Goal: Task Accomplishment & Management: Manage account settings

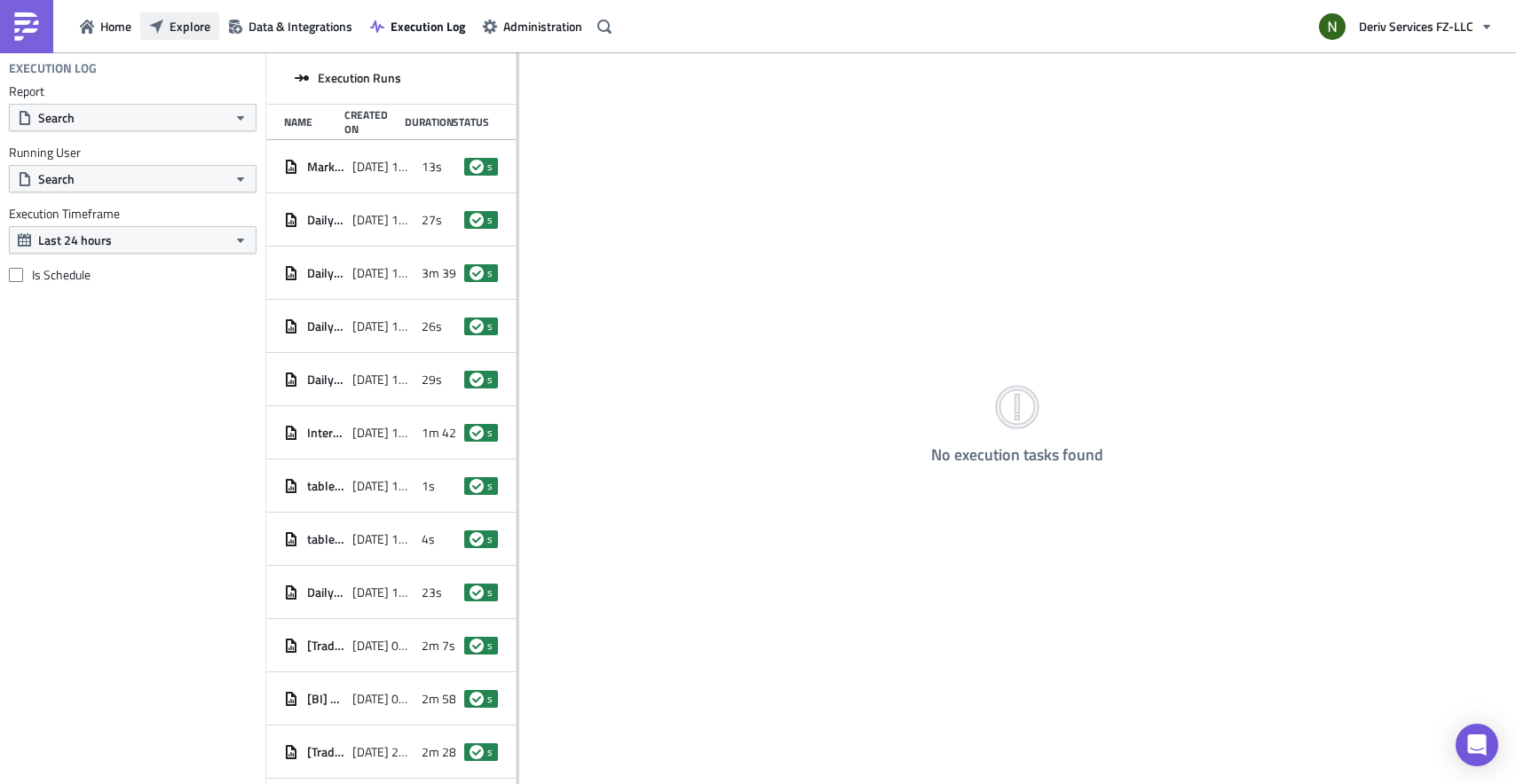
click at [174, 31] on span "Explore" at bounding box center [189, 26] width 40 height 19
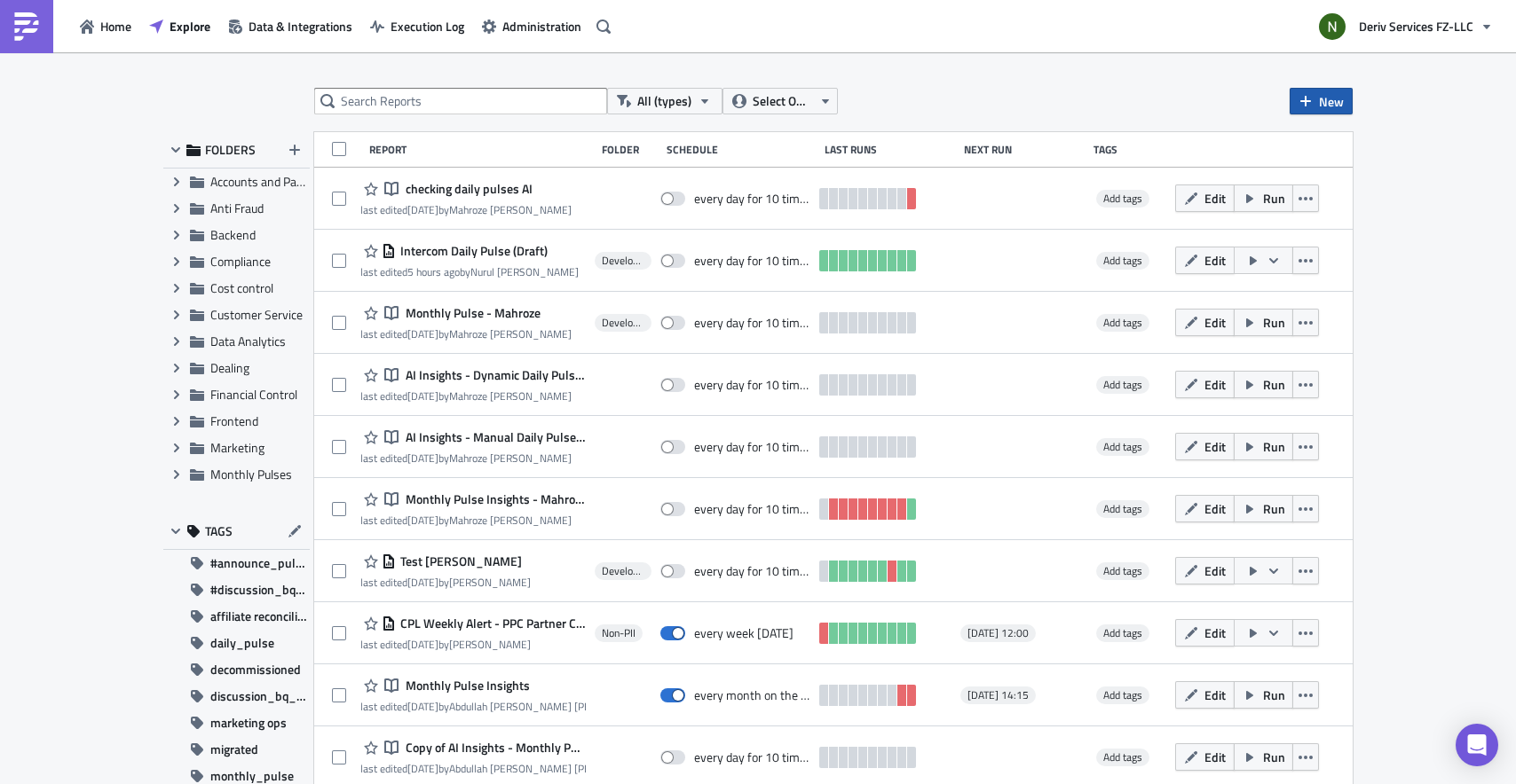
click at [1319, 104] on span "New" at bounding box center [1331, 101] width 24 height 19
click at [1331, 146] on div "Report" at bounding box center [1373, 146] width 118 height 18
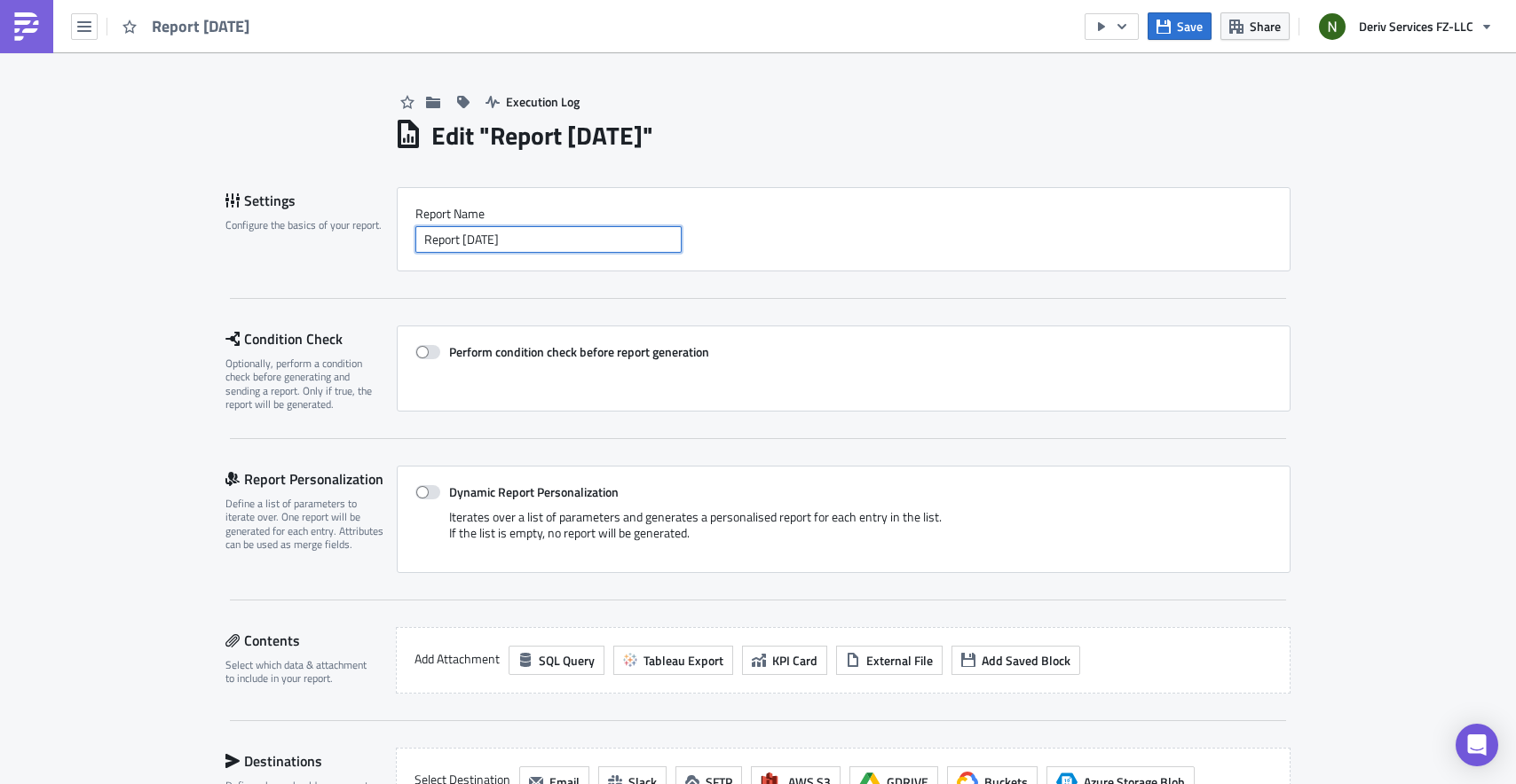
click at [540, 239] on input "Report 2025-08-15" at bounding box center [548, 239] width 266 height 26
drag, startPoint x: 540, startPoint y: 239, endPoint x: 401, endPoint y: 241, distance: 139.0
click at [401, 241] on div "Report Nam﻿e Report 2025-08-15" at bounding box center [843, 229] width 894 height 85
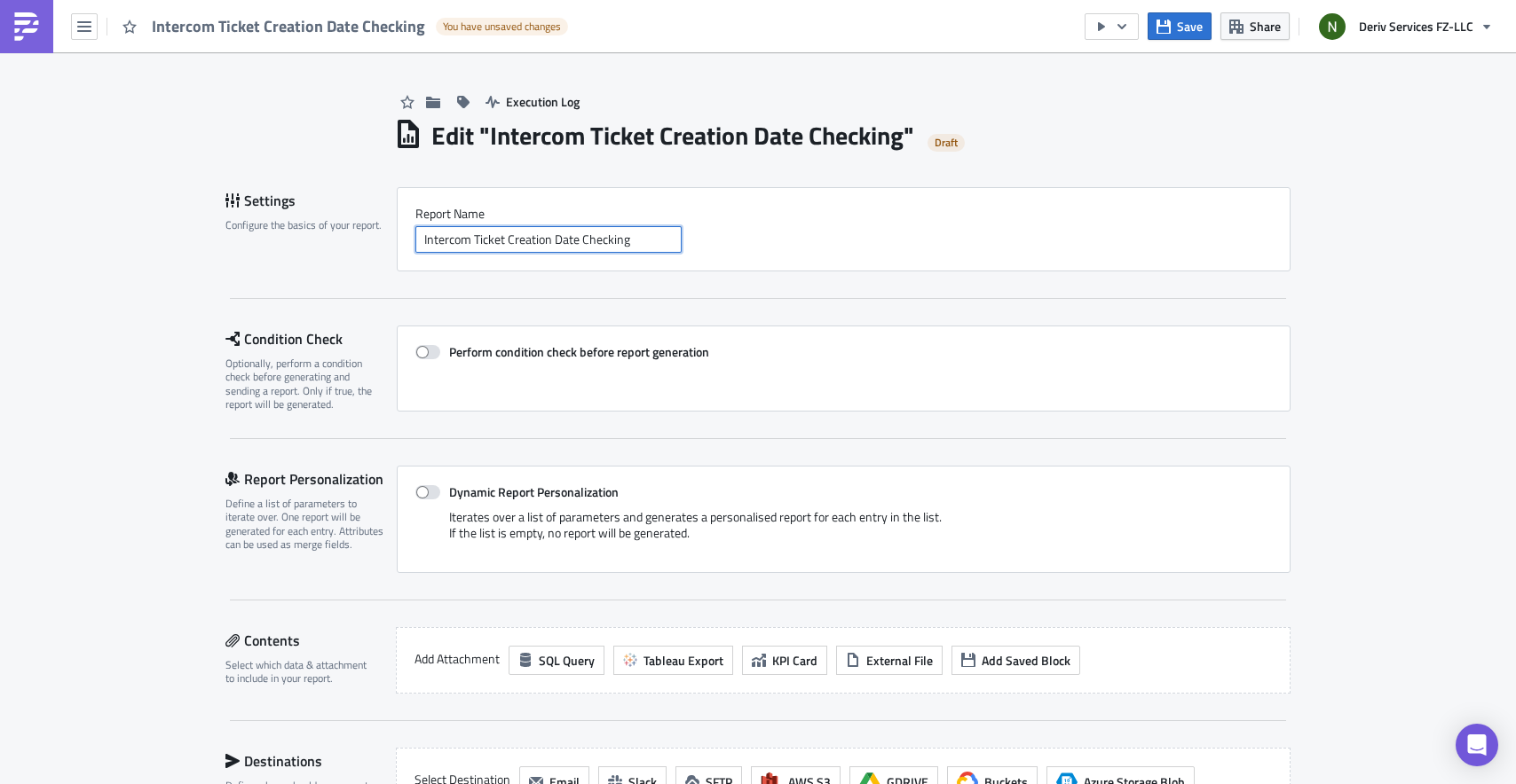
type input "Intercom Ticket Creation Date Checking"
click at [817, 299] on div at bounding box center [758, 298] width 1056 height 1
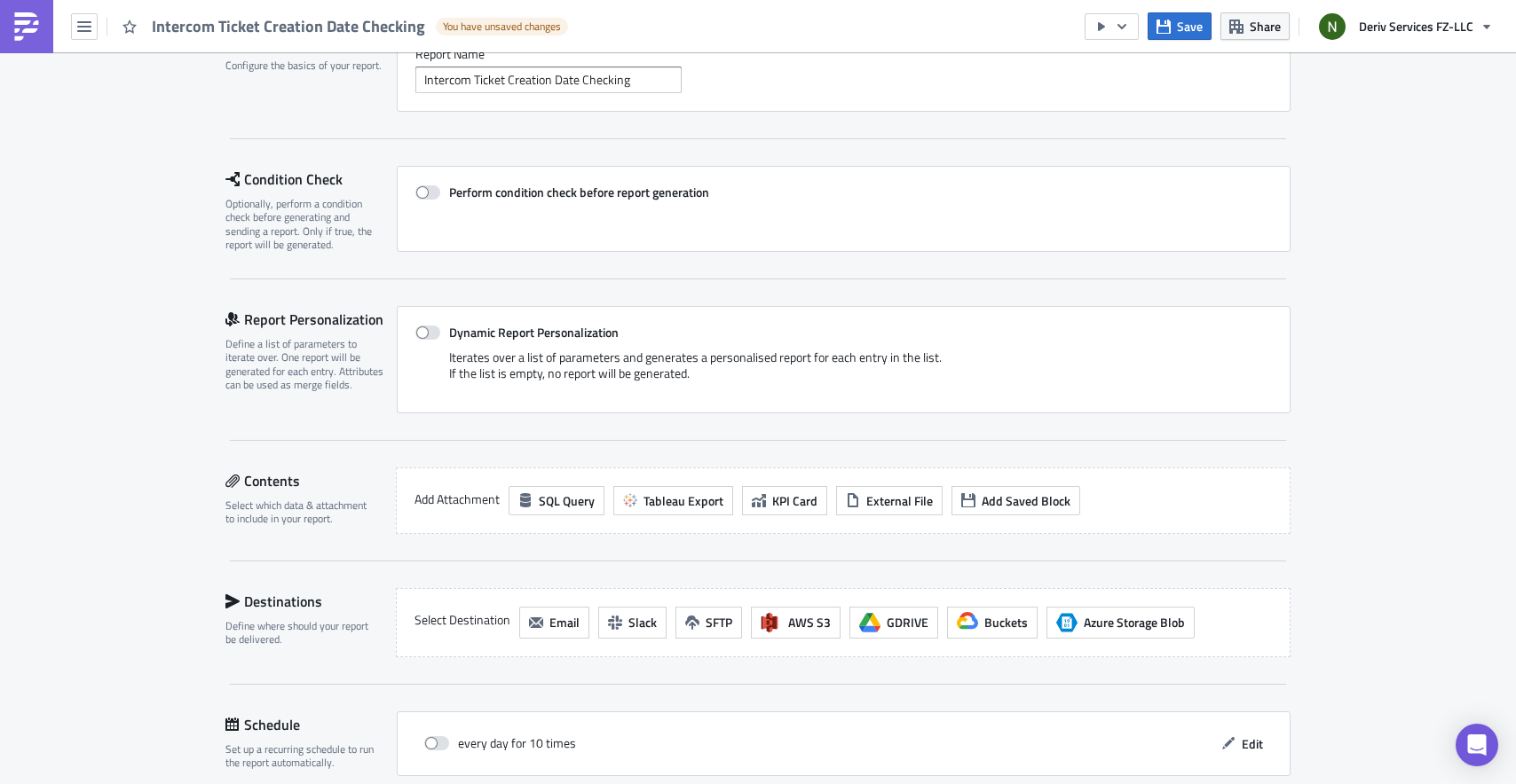
scroll to position [192, 0]
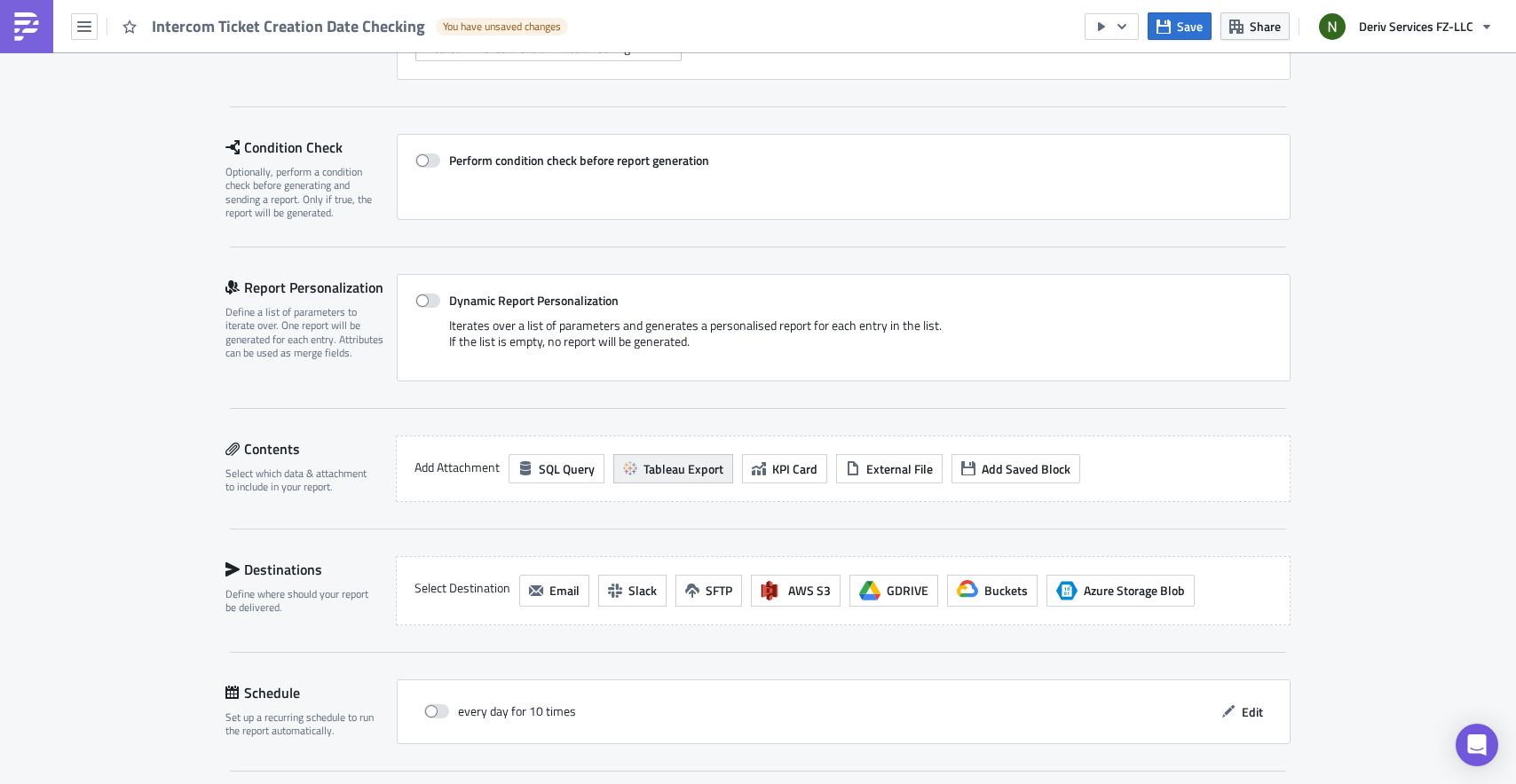
click at [652, 464] on span "Tableau Export" at bounding box center [683, 469] width 80 height 19
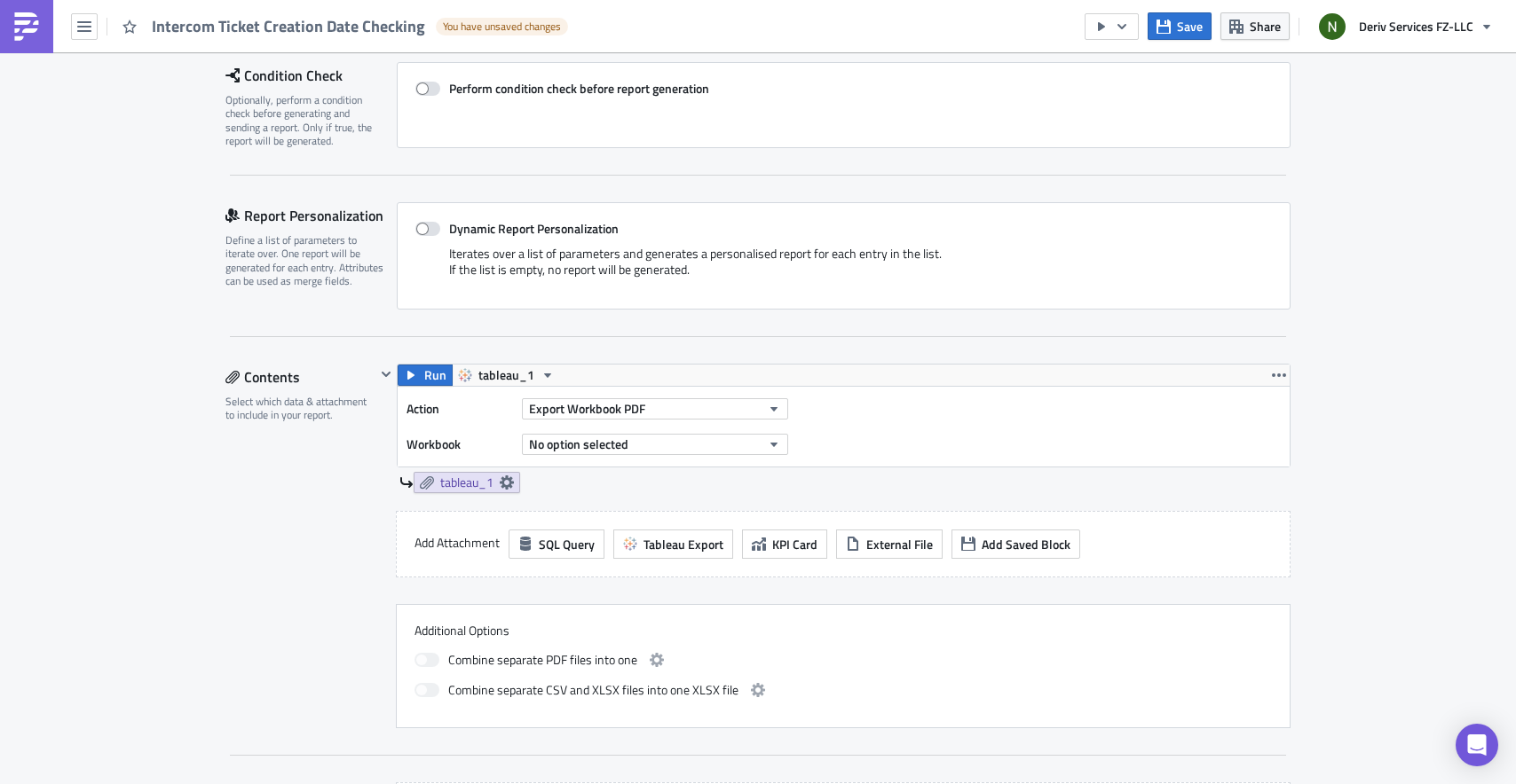
scroll to position [282, 0]
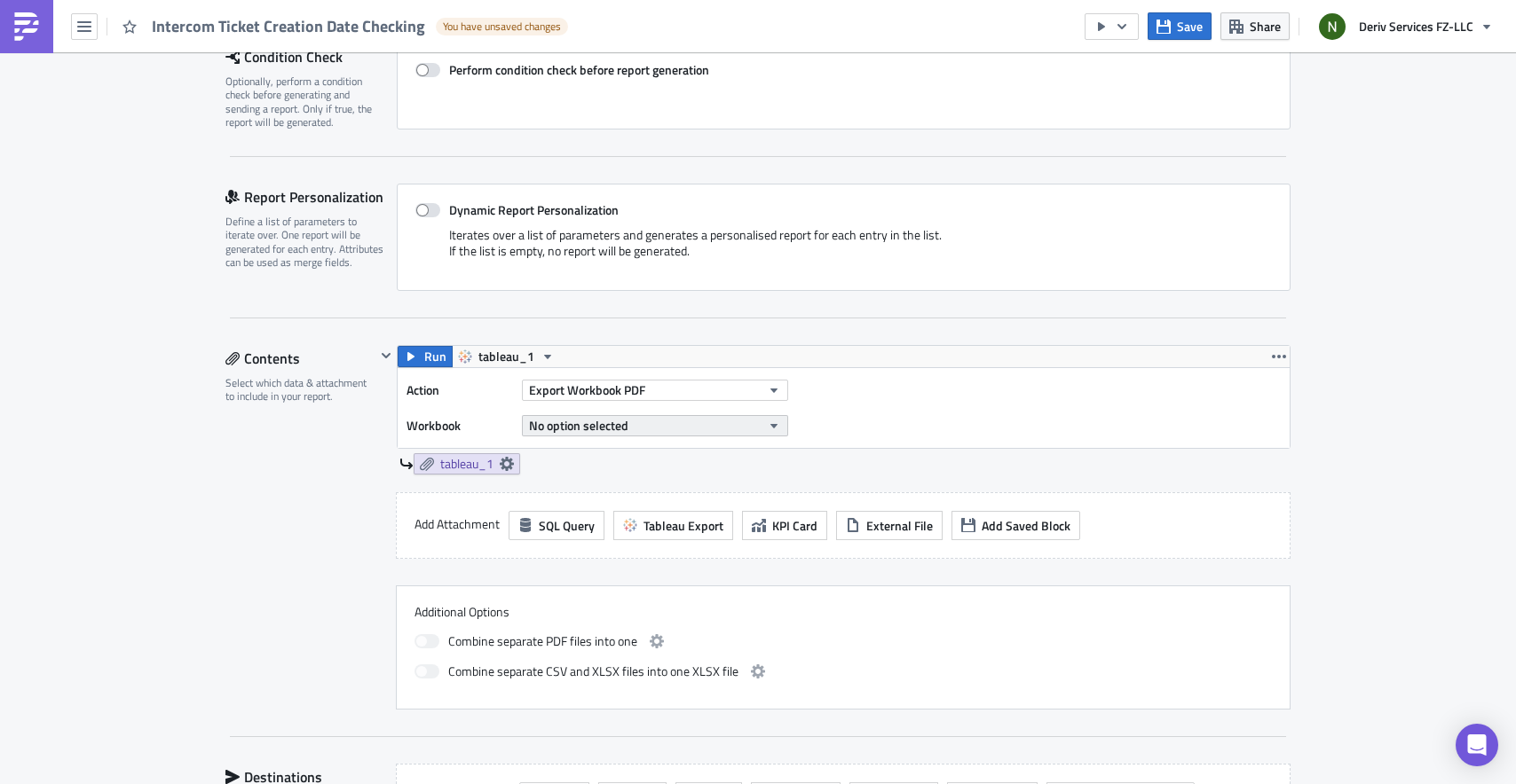
click at [589, 426] on span "No option selected" at bounding box center [579, 425] width 100 height 19
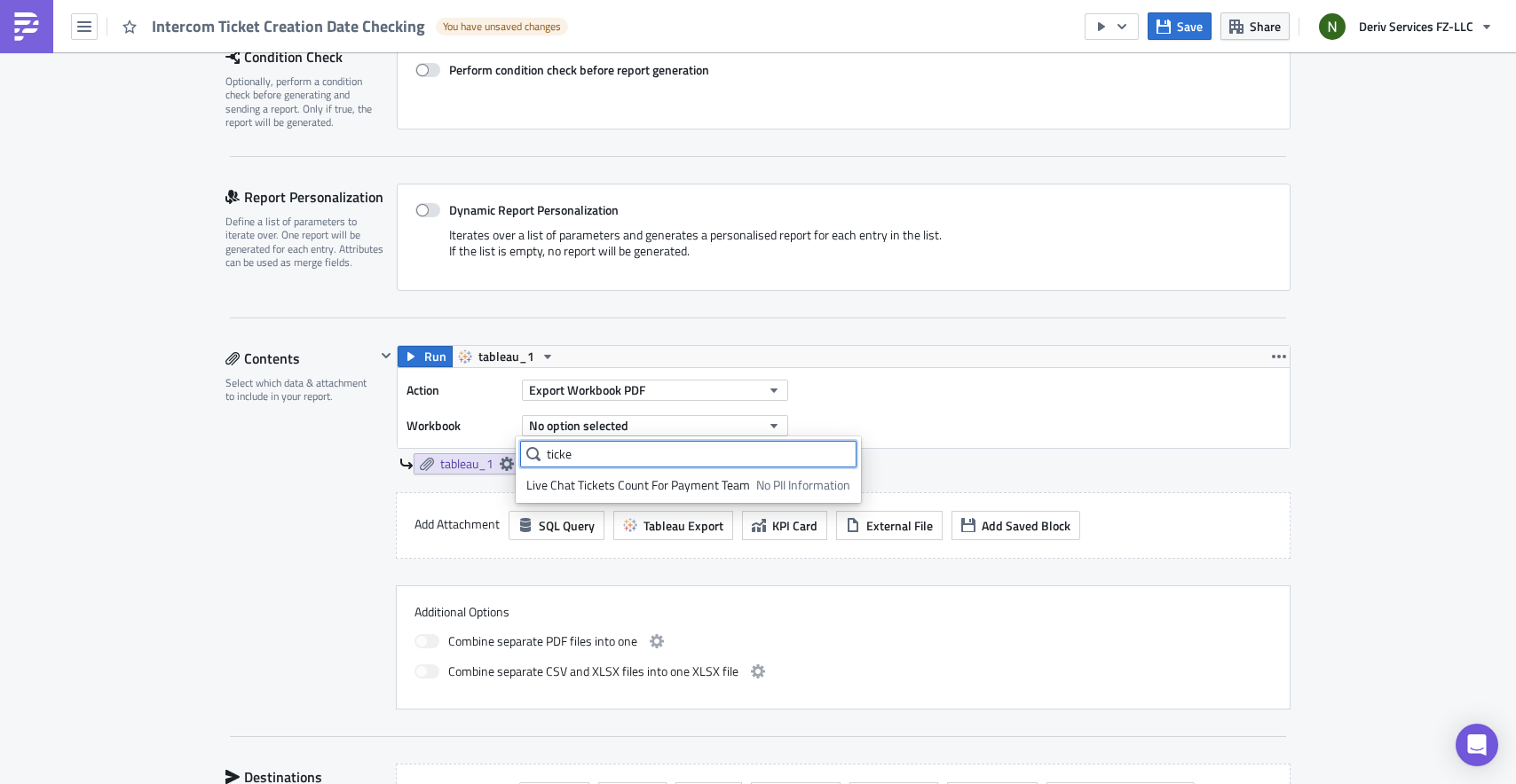
type input "ticket"
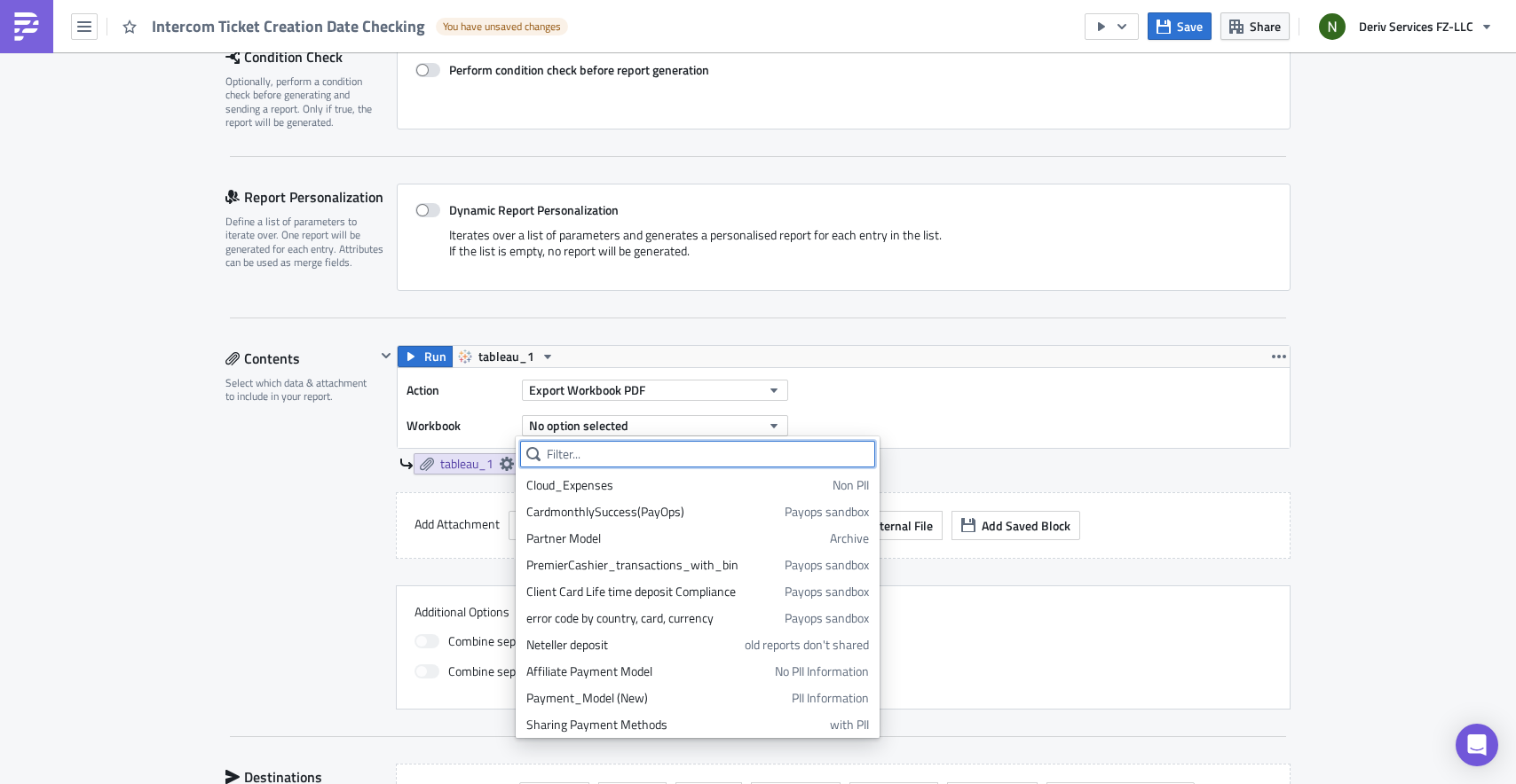
click at [611, 451] on input "text" at bounding box center [698, 454] width 355 height 26
paste input "Ticket audit comparison"
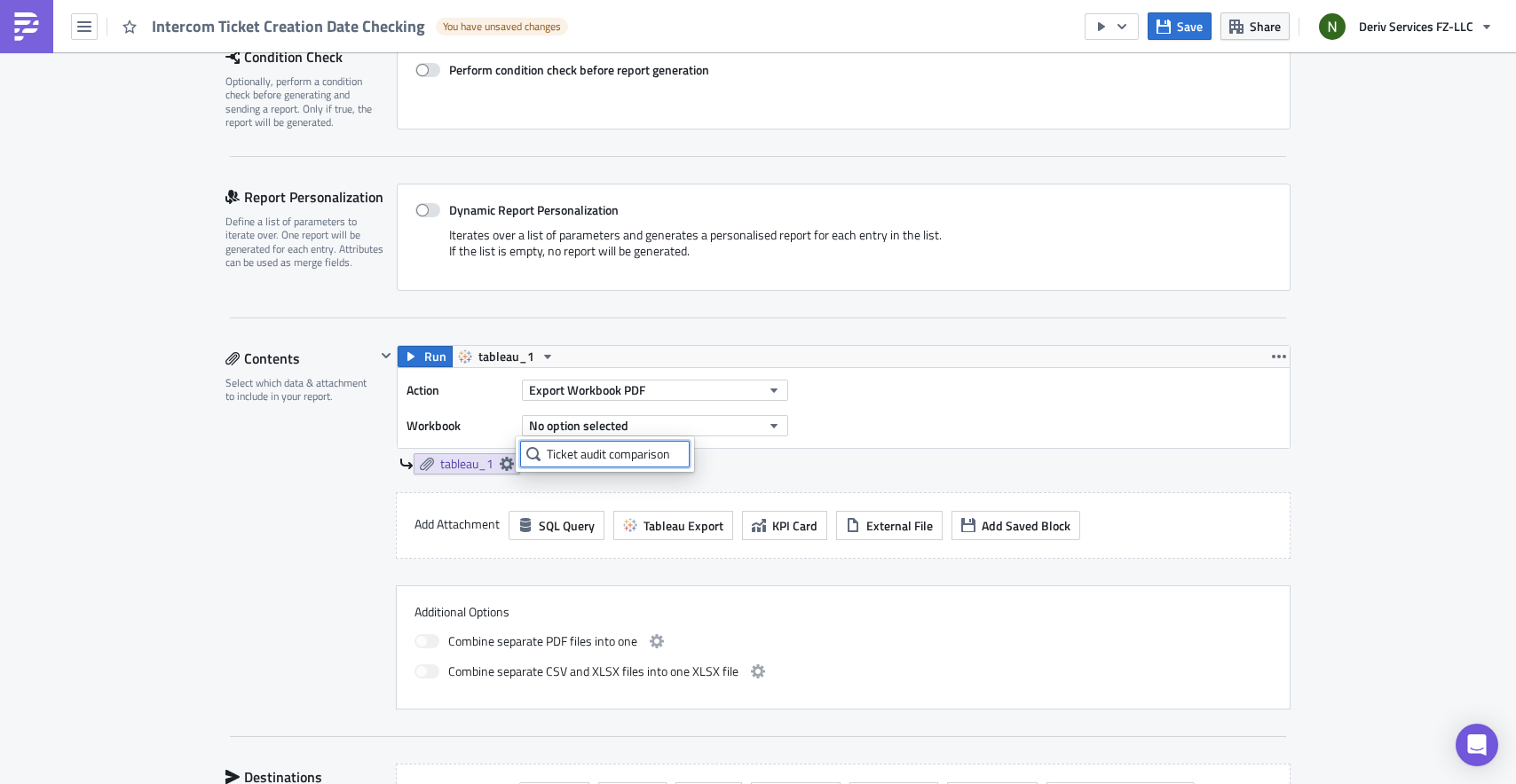
type input "Ticket audit comparison"
click at [946, 469] on div "tableau_1" at bounding box center [844, 464] width 891 height 22
click at [680, 430] on button "No option selected" at bounding box center [655, 425] width 266 height 22
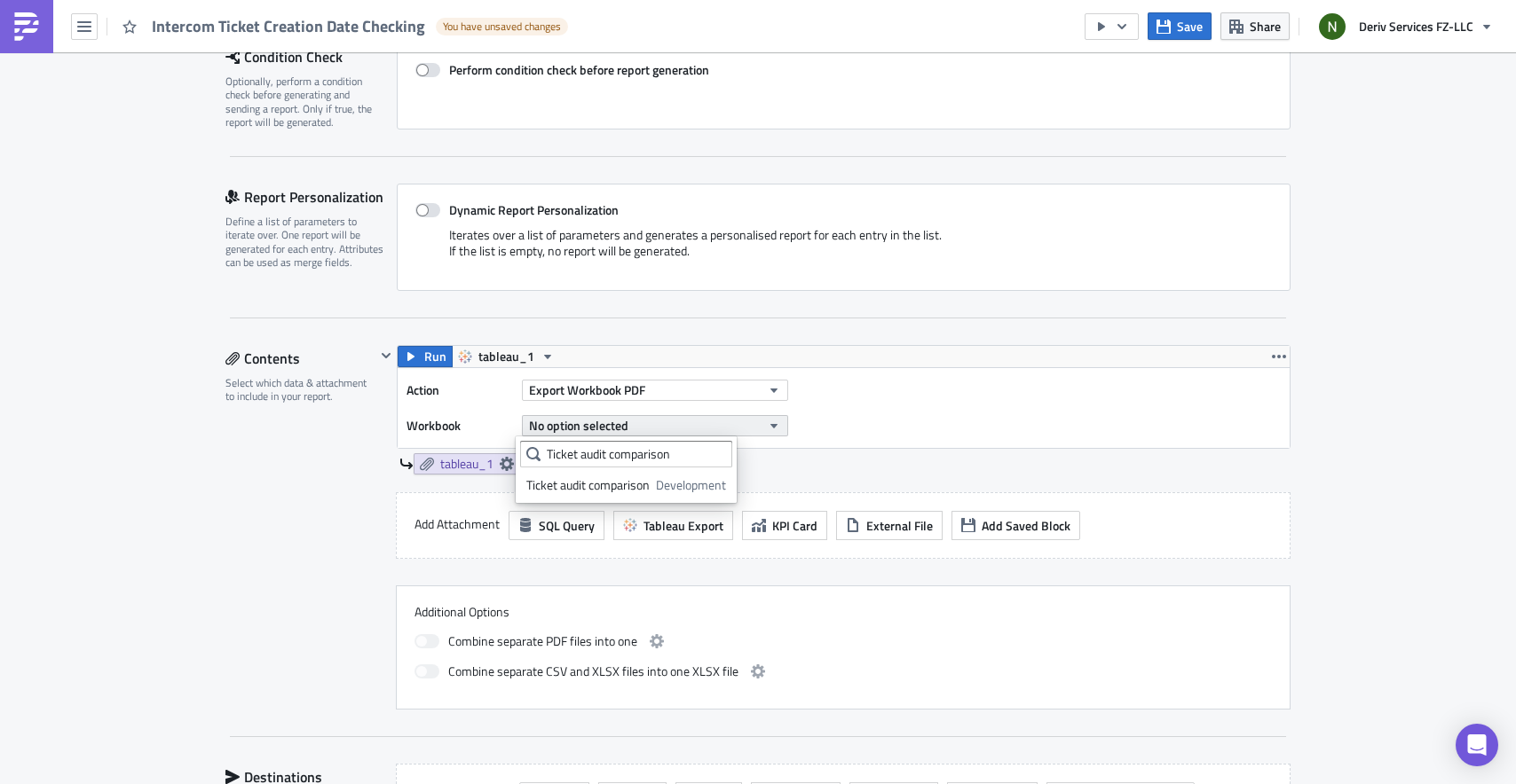
click at [681, 427] on button "No option selected" at bounding box center [655, 425] width 266 height 22
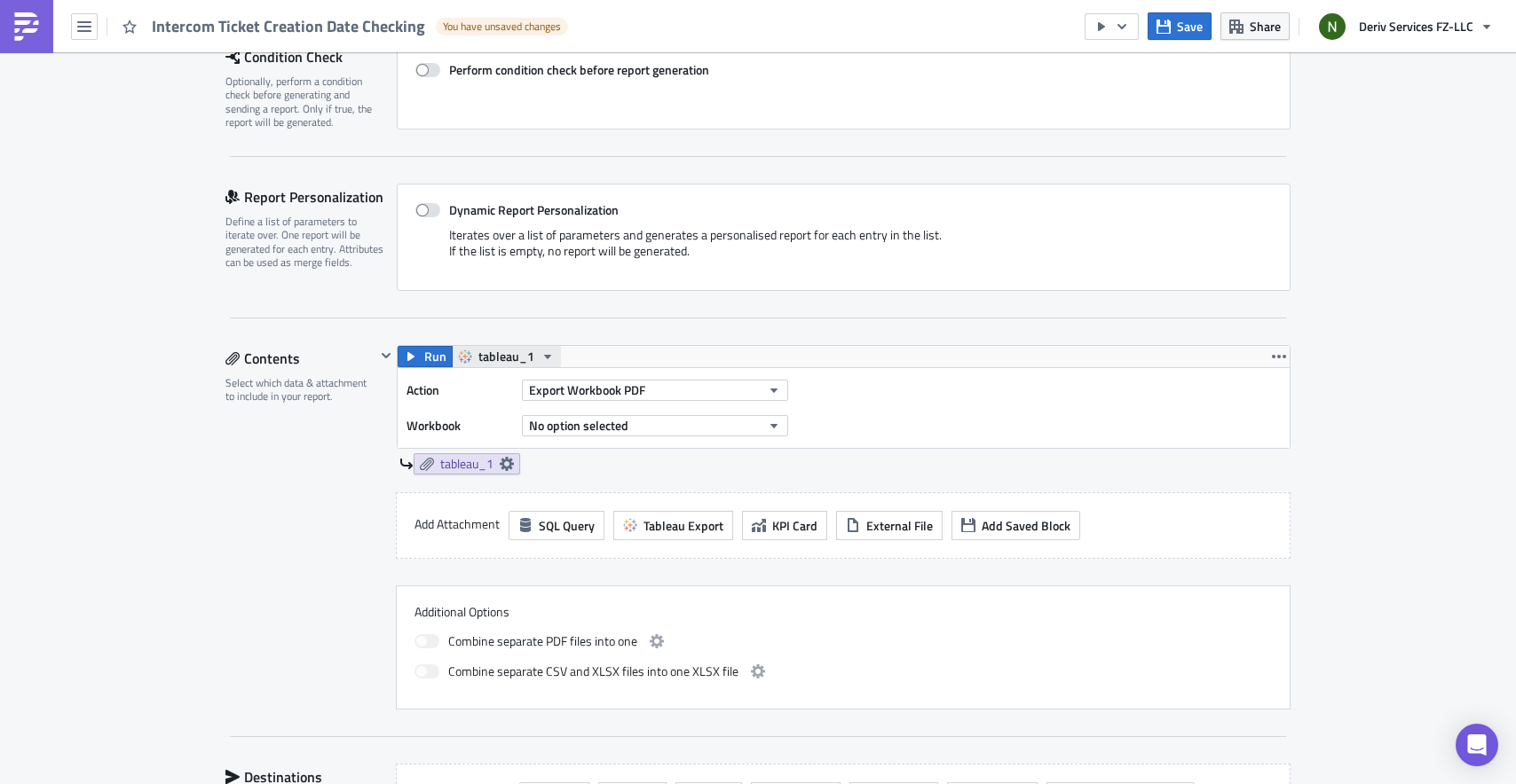
click at [465, 360] on button "tableau_1" at bounding box center [506, 357] width 109 height 22
click at [488, 356] on span "tableau_1" at bounding box center [506, 357] width 56 height 22
click at [616, 420] on span "No option selected" at bounding box center [579, 425] width 100 height 19
click at [609, 488] on div "Ticket audit comparison" at bounding box center [587, 484] width 123 height 18
click at [503, 460] on icon at bounding box center [506, 464] width 14 height 14
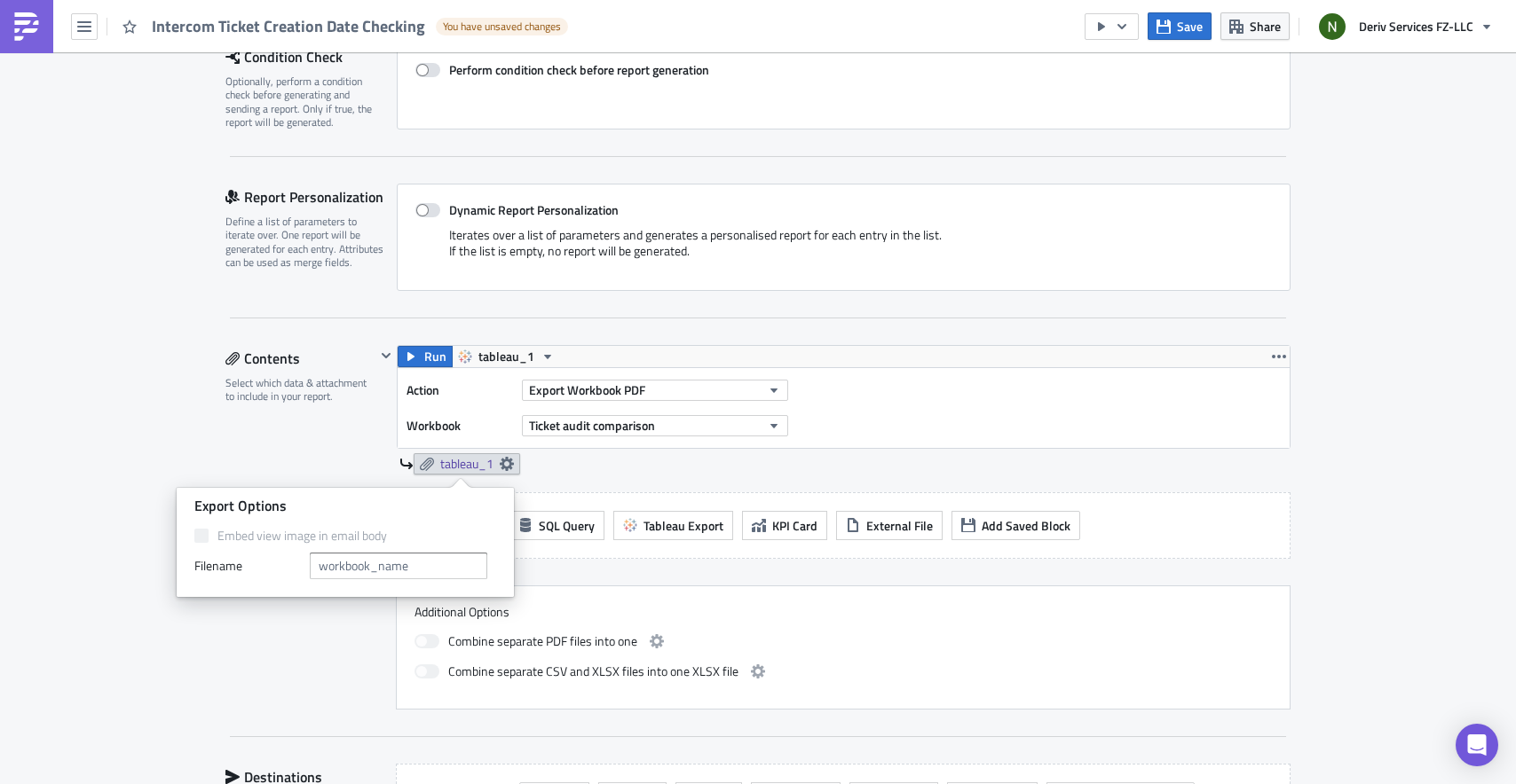
click at [726, 472] on div "tableau_1" at bounding box center [844, 464] width 891 height 22
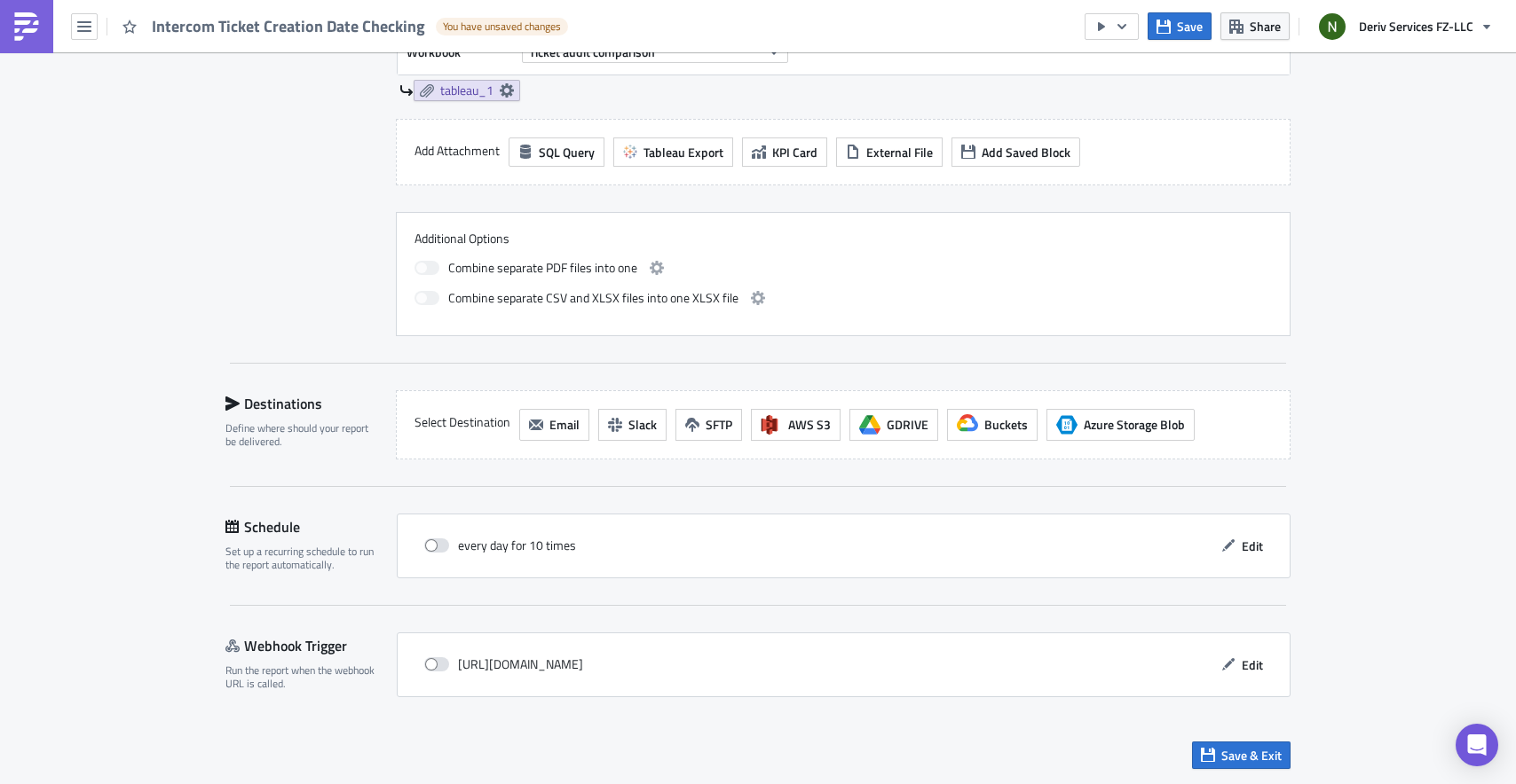
scroll to position [653, 0]
click at [564, 429] on span "Email" at bounding box center [565, 426] width 30 height 19
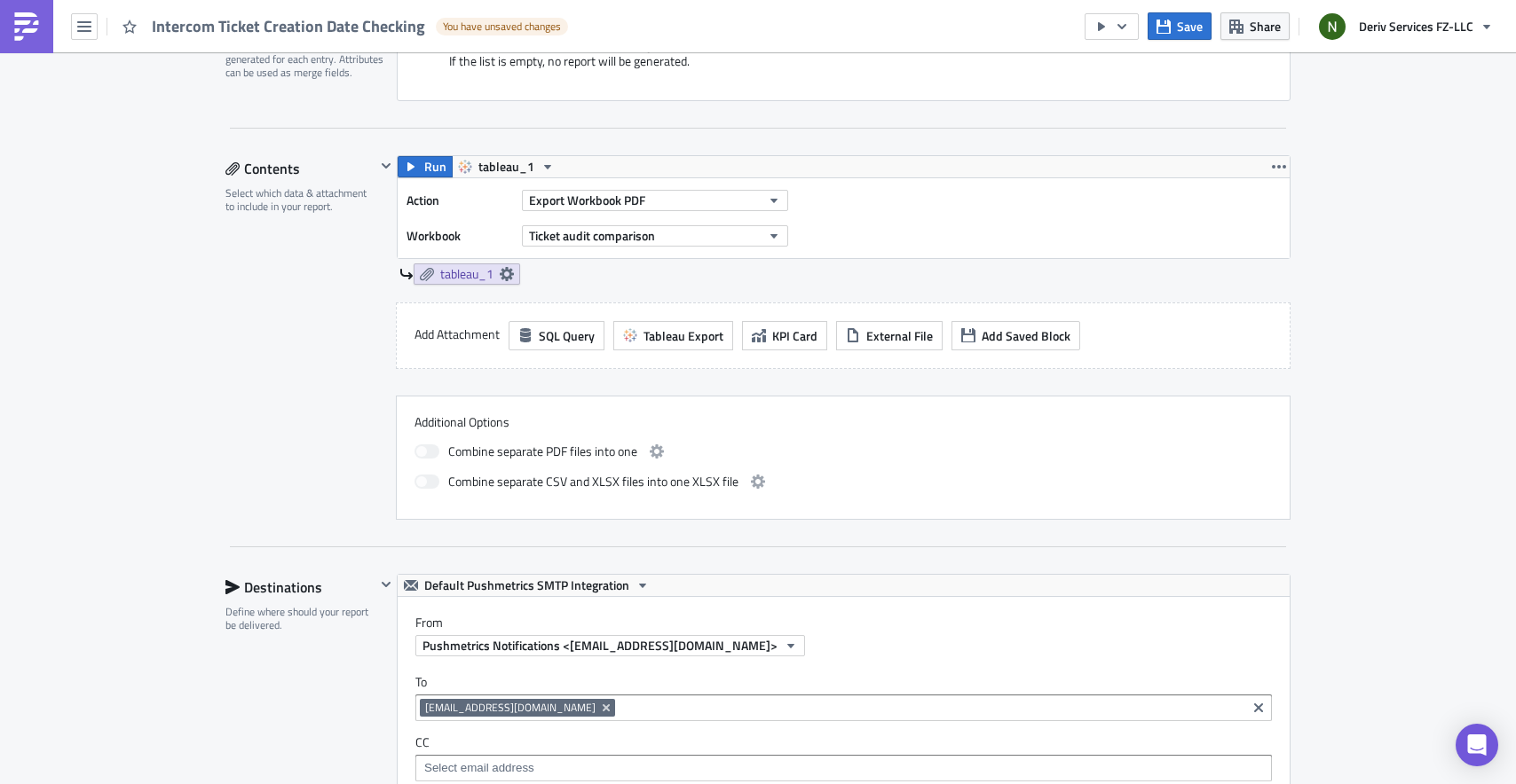
scroll to position [469, 0]
click at [500, 276] on icon at bounding box center [506, 276] width 14 height 14
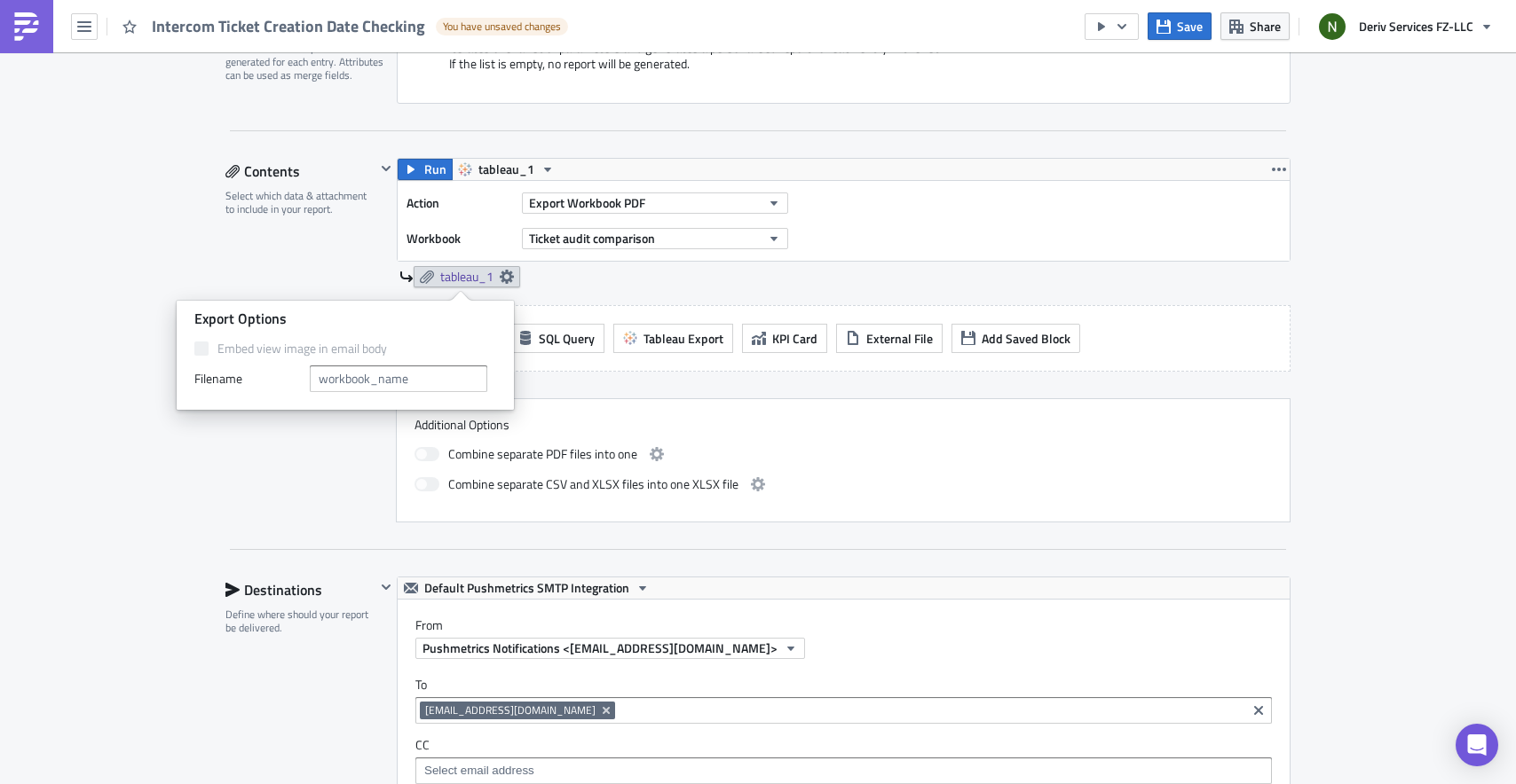
click at [574, 288] on div "Run tableau_1 Action Export Workbook PDF Workbook Ticket audit comparison table…" at bounding box center [833, 231] width 915 height 147
click at [487, 168] on span "tableau_1" at bounding box center [506, 169] width 56 height 22
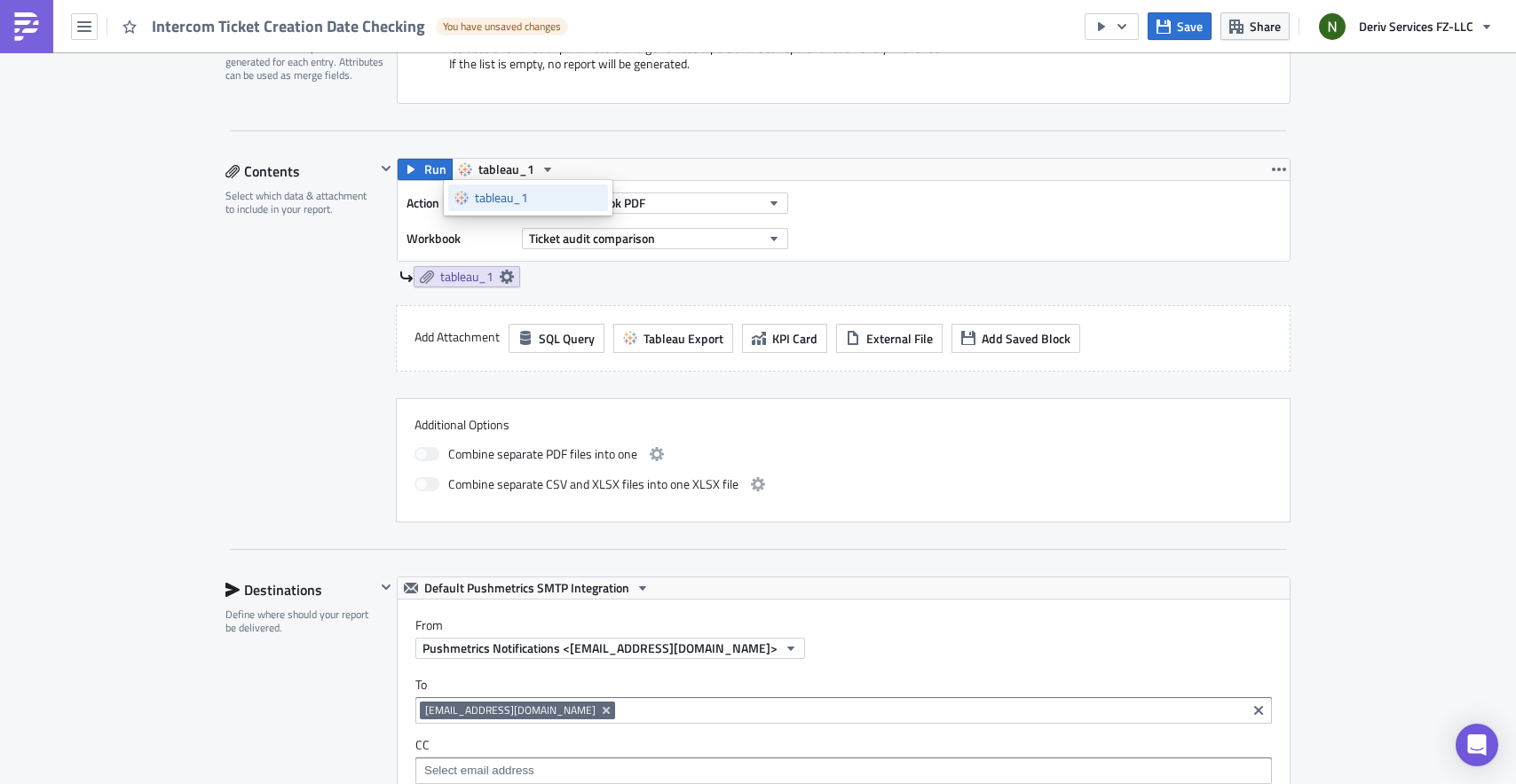
click at [485, 197] on div "tableau_1" at bounding box center [538, 197] width 127 height 18
click at [540, 171] on icon "button" at bounding box center [547, 169] width 14 height 14
click at [540, 170] on icon "button" at bounding box center [547, 169] width 14 height 14
click at [651, 337] on span "Tableau Export" at bounding box center [683, 339] width 80 height 19
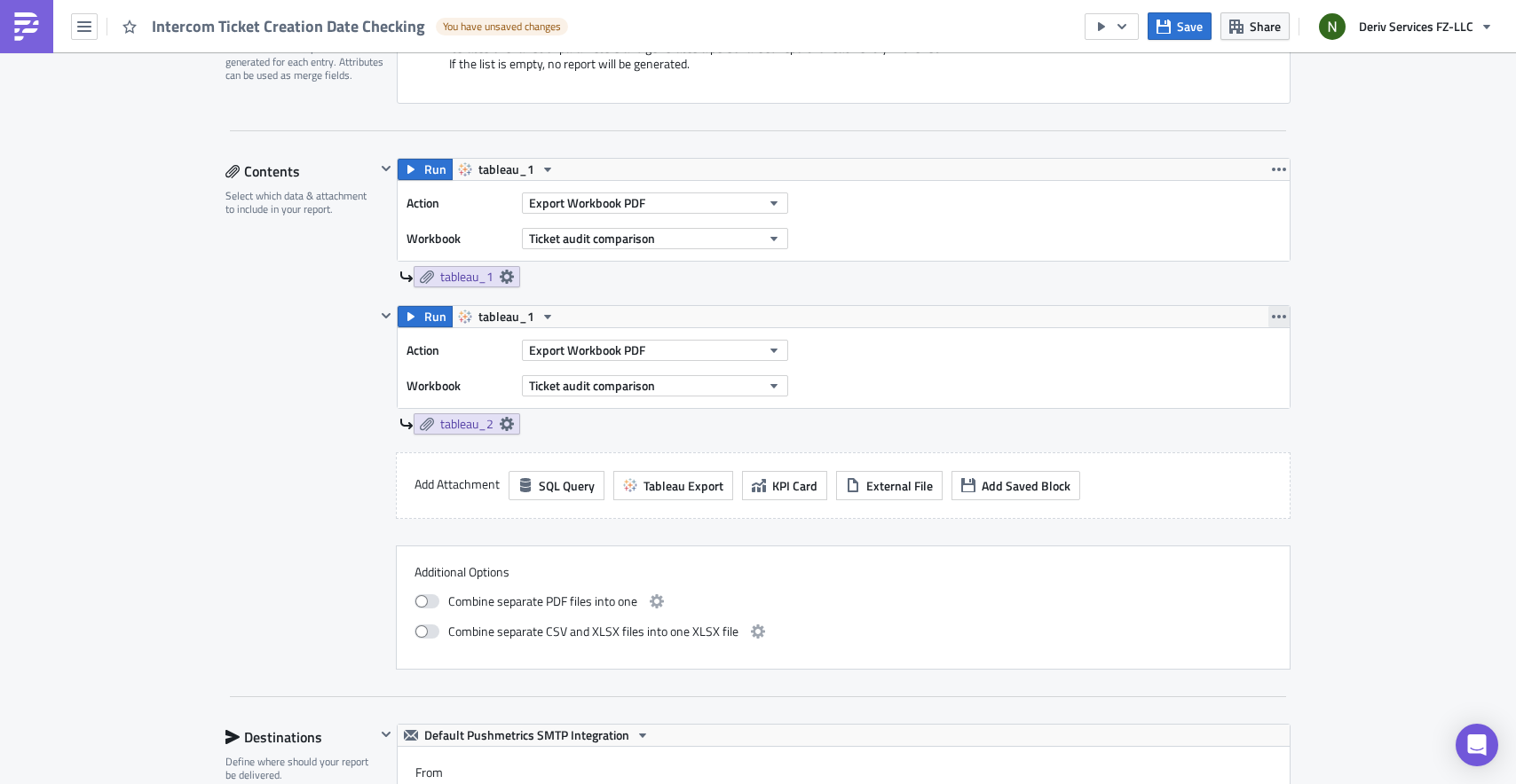
click at [1272, 310] on icon "button" at bounding box center [1278, 316] width 14 height 14
click at [1237, 421] on div "Remove" at bounding box center [1283, 421] width 118 height 18
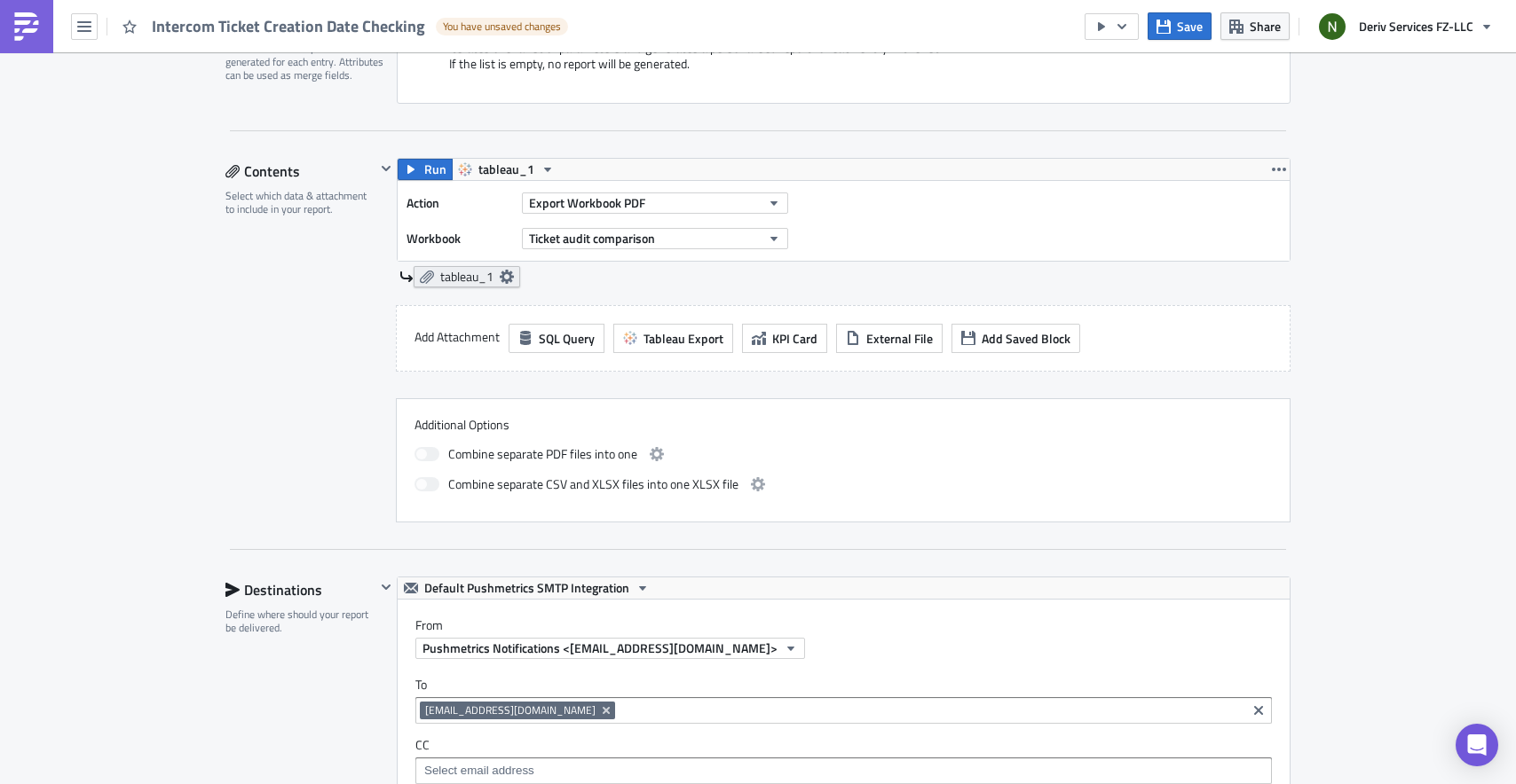
click at [507, 281] on link "tableau_1" at bounding box center [466, 276] width 106 height 22
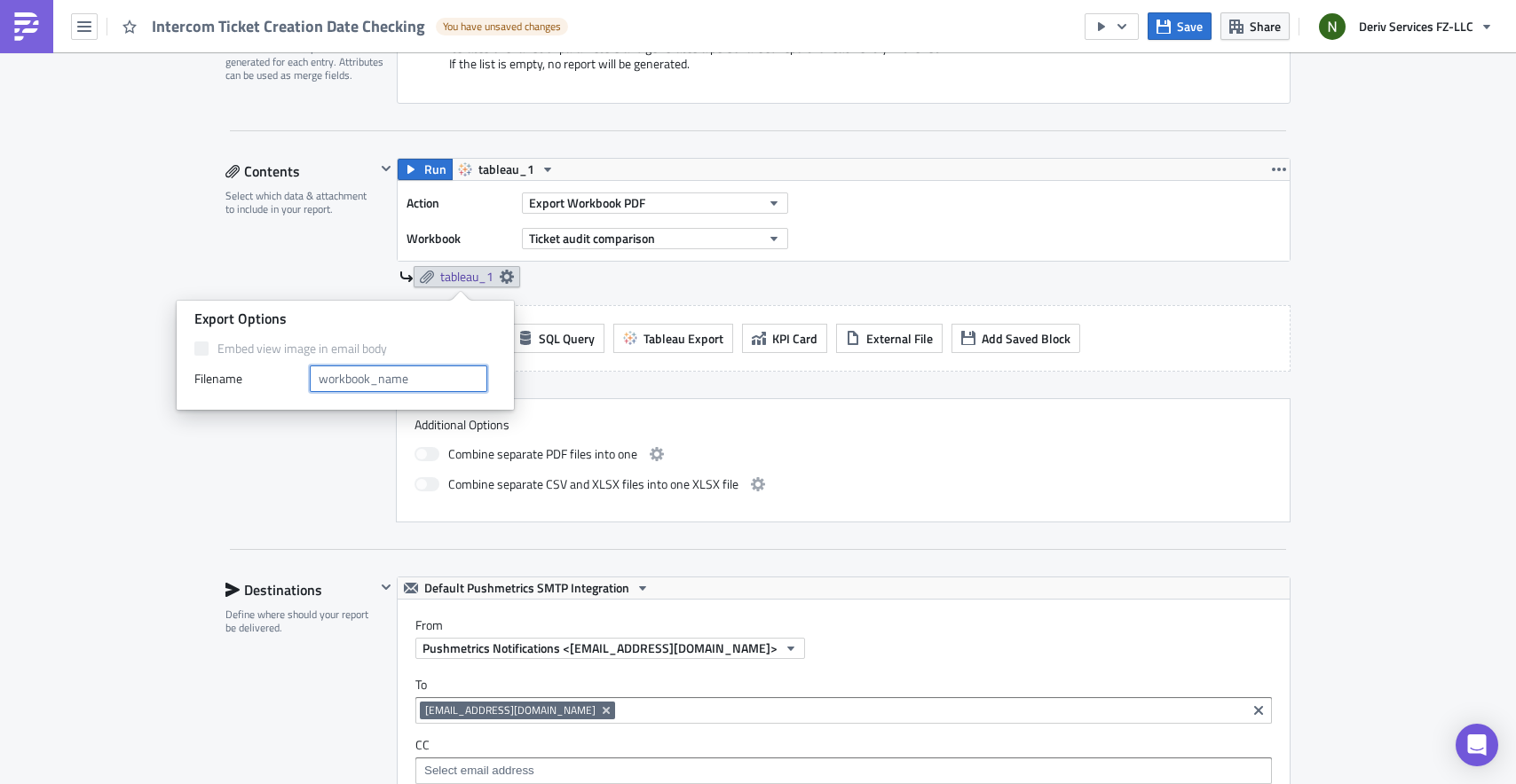
click at [397, 379] on input "text" at bounding box center [398, 378] width 178 height 26
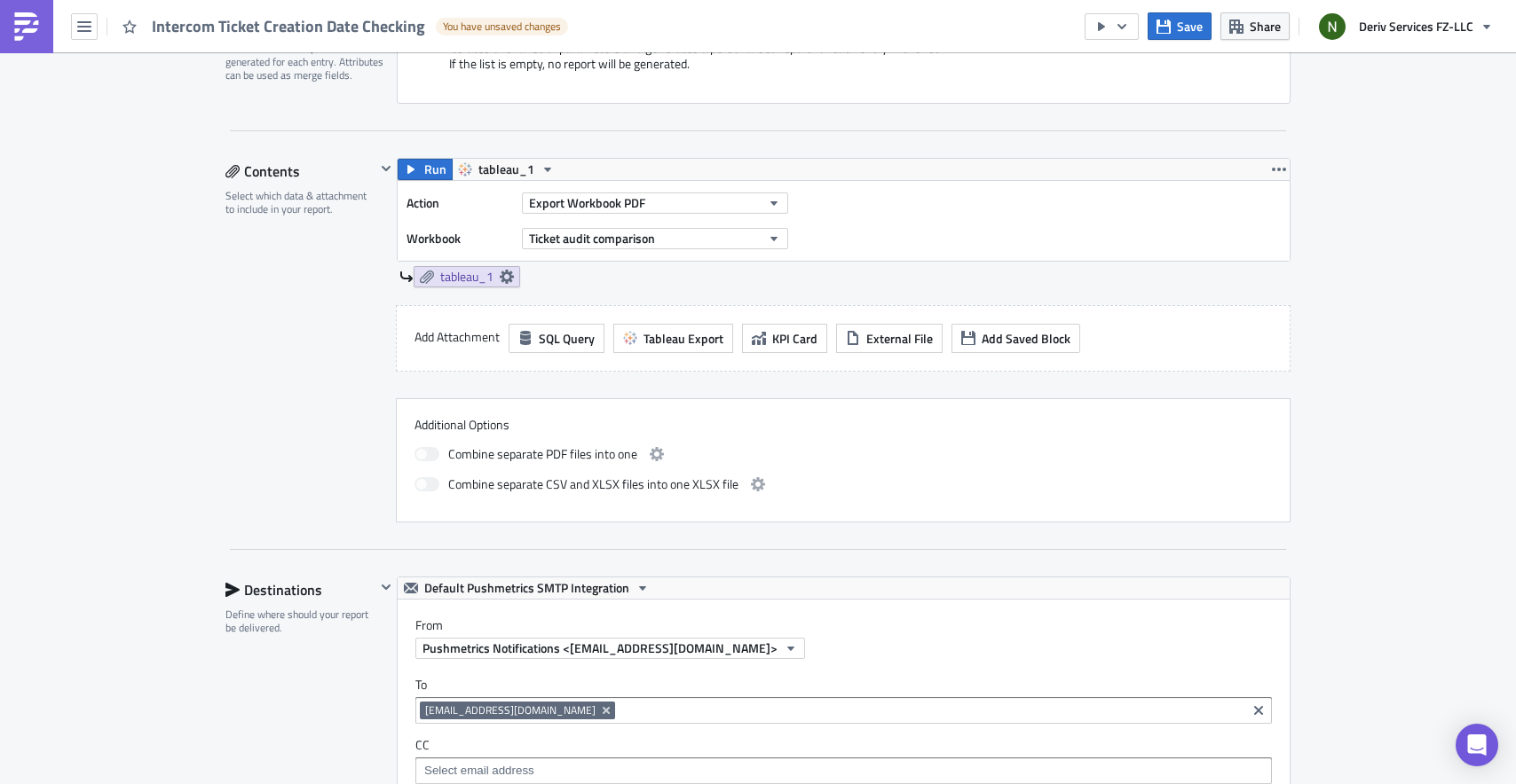
click at [730, 282] on div "tableau_1" at bounding box center [844, 276] width 891 height 22
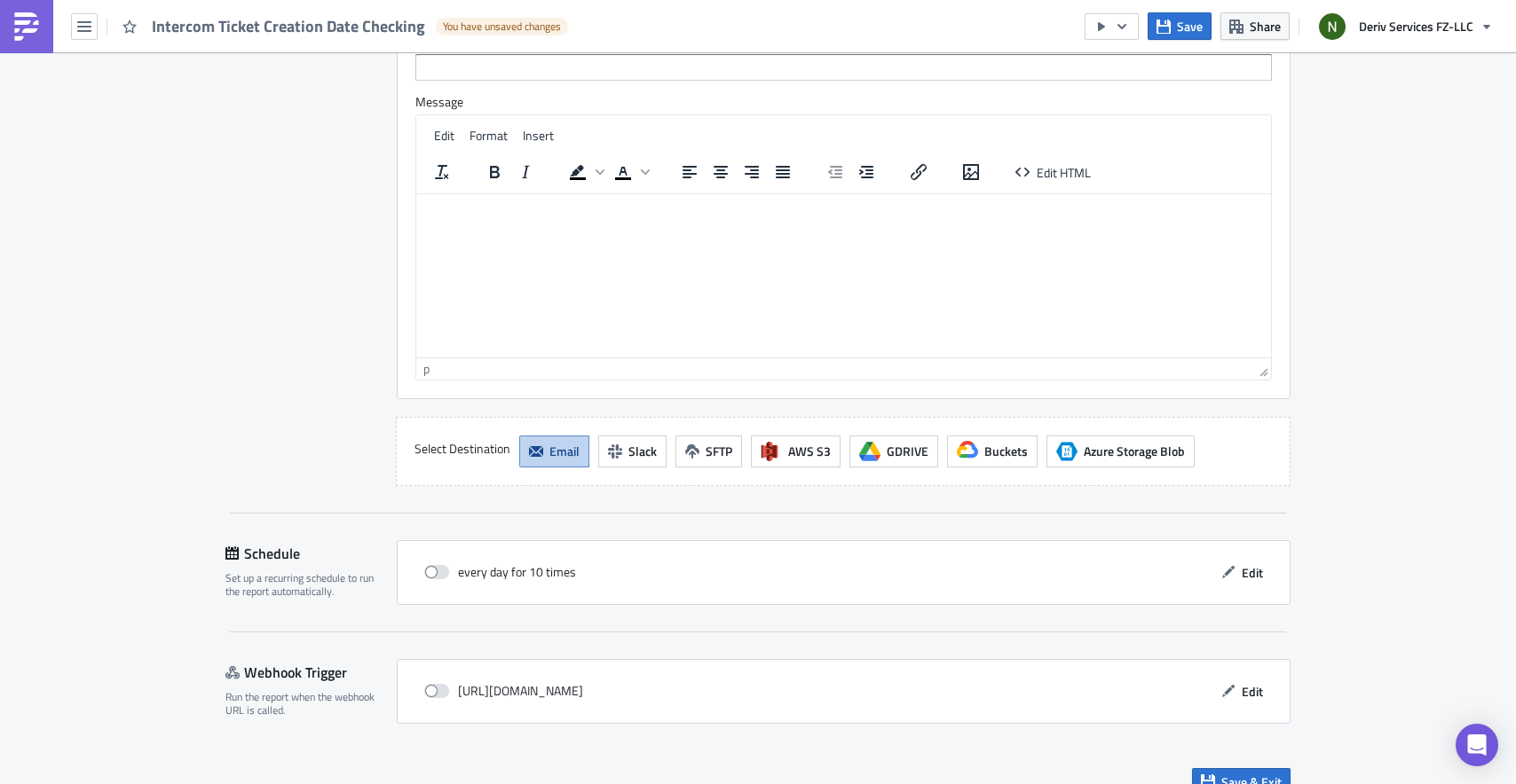
scroll to position [1345, 0]
click at [1123, 26] on icon "button" at bounding box center [1122, 26] width 8 height 6
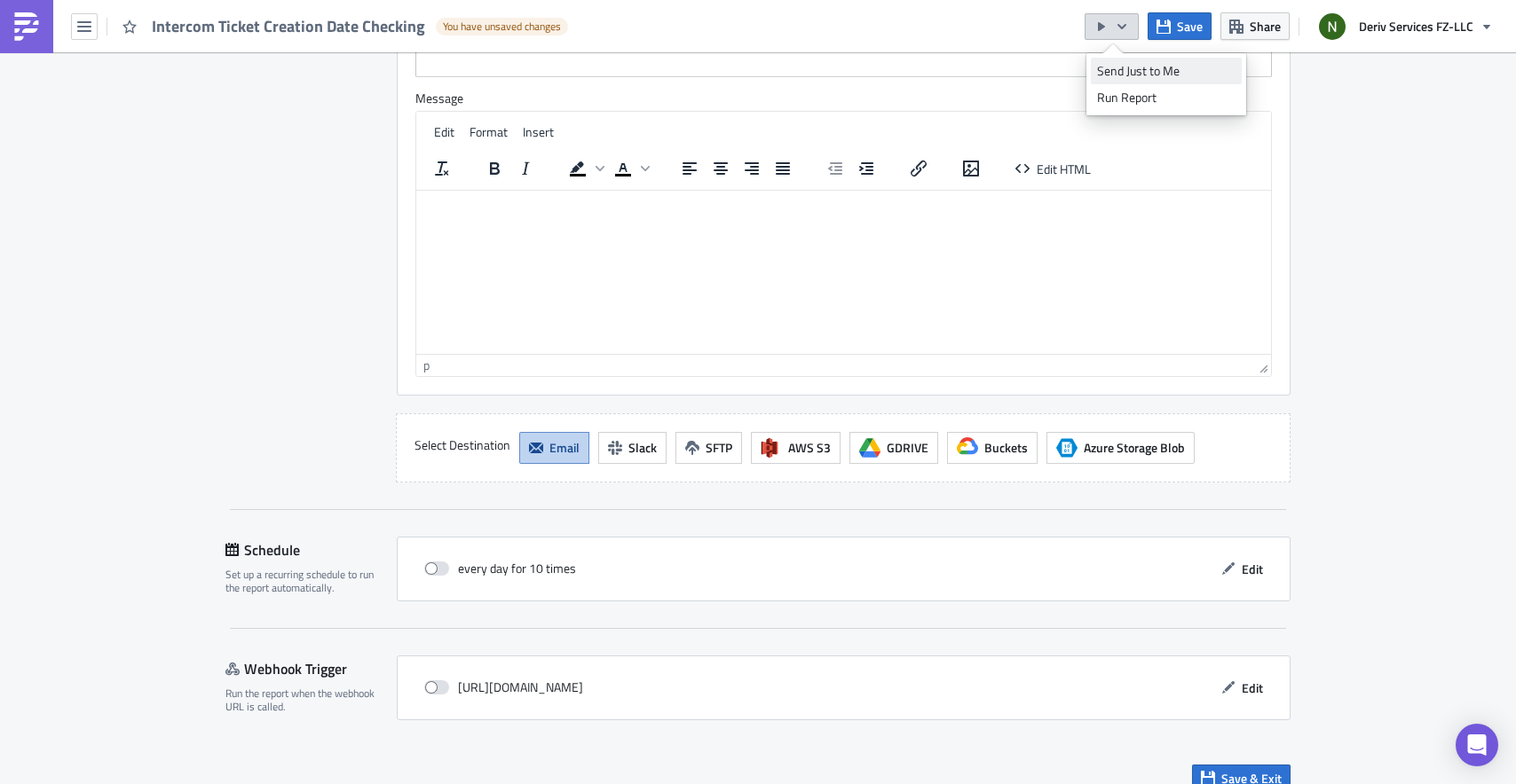
click at [1128, 65] on div "Send Just to Me" at bounding box center [1166, 70] width 138 height 18
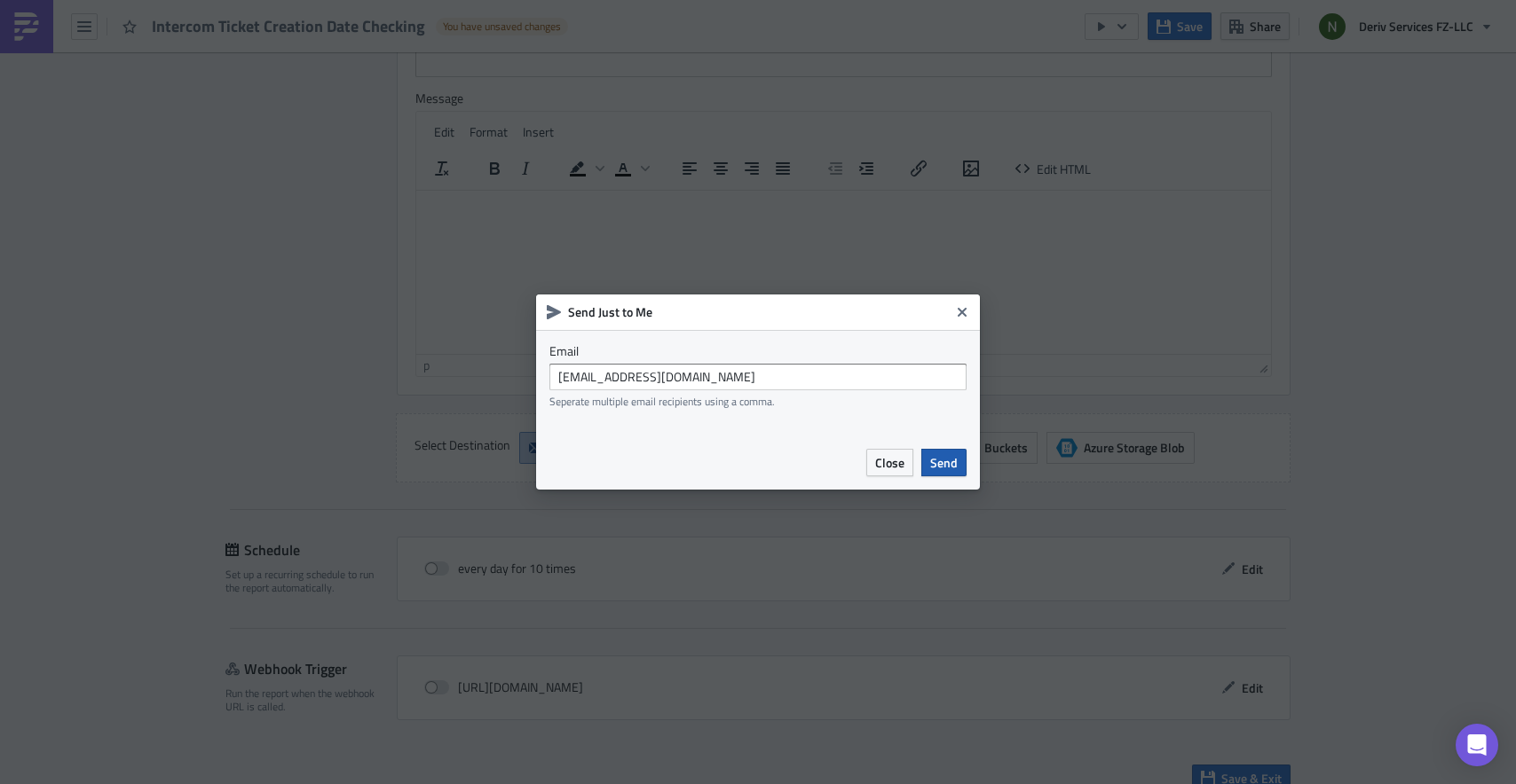
click at [946, 469] on span "Send" at bounding box center [943, 463] width 27 height 19
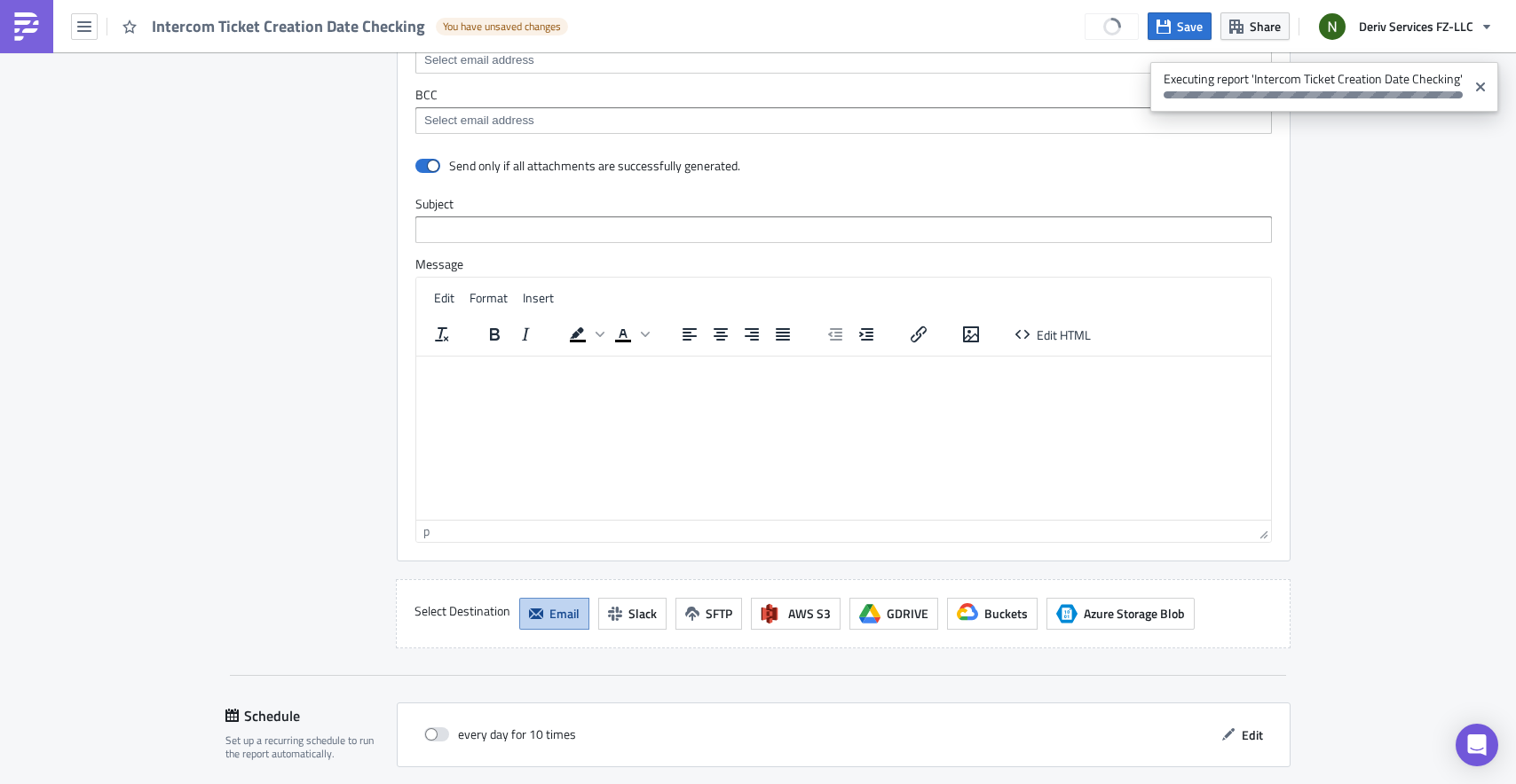
scroll to position [684, 0]
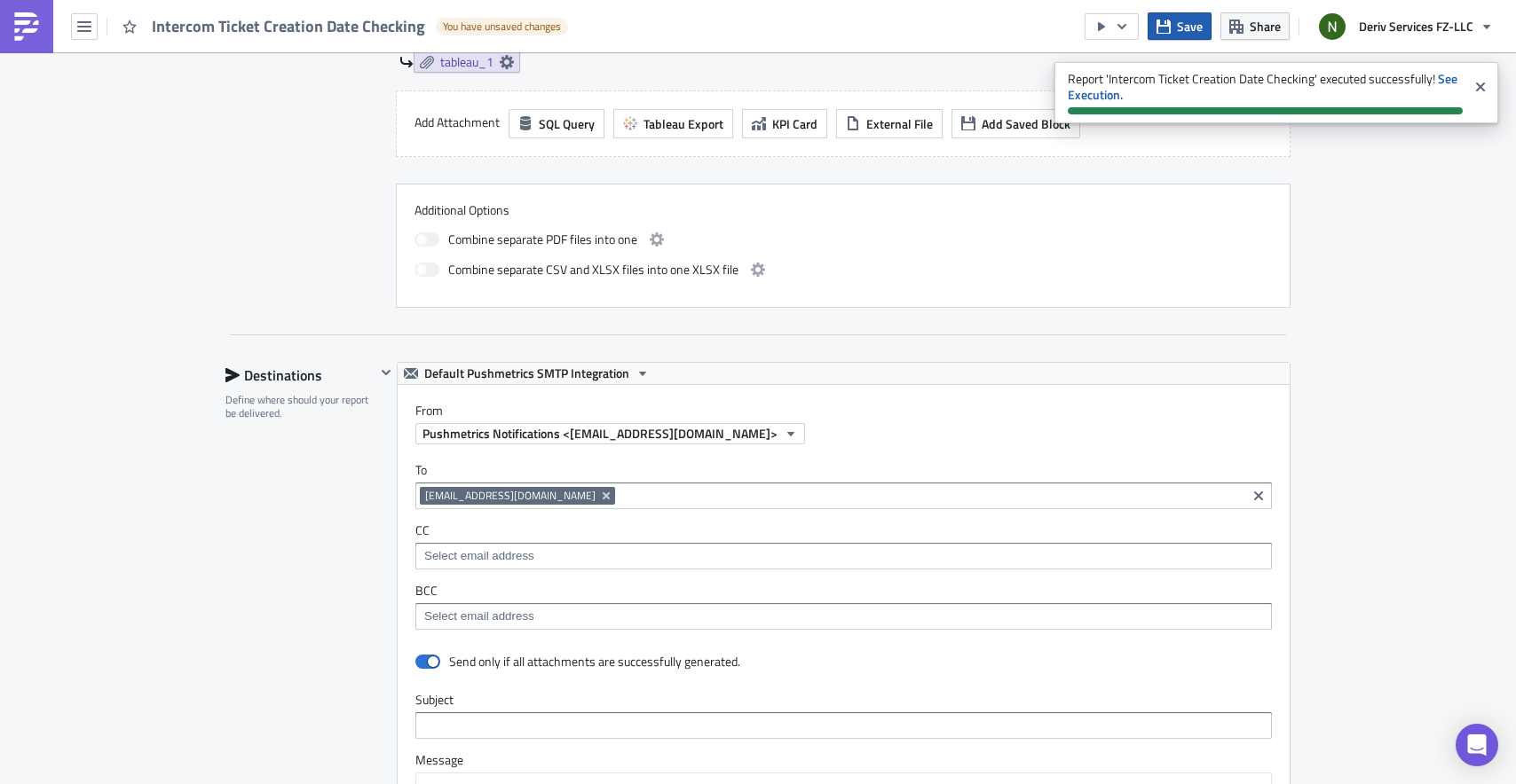
click at [1174, 31] on button "Save" at bounding box center [1180, 25] width 64 height 27
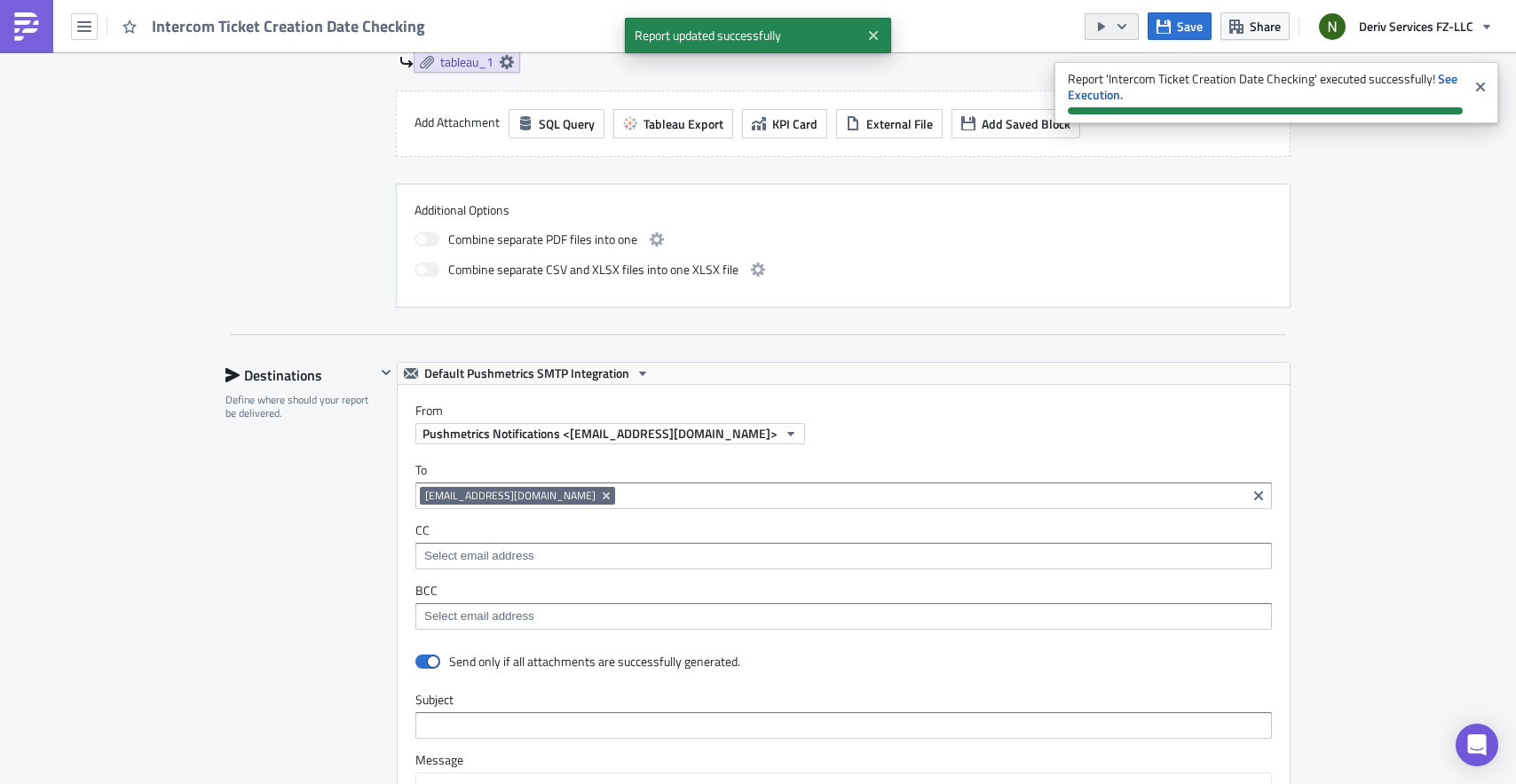
click at [1128, 23] on icon "button" at bounding box center [1122, 26] width 14 height 14
click at [1132, 59] on link "Send Just to Me" at bounding box center [1166, 70] width 151 height 26
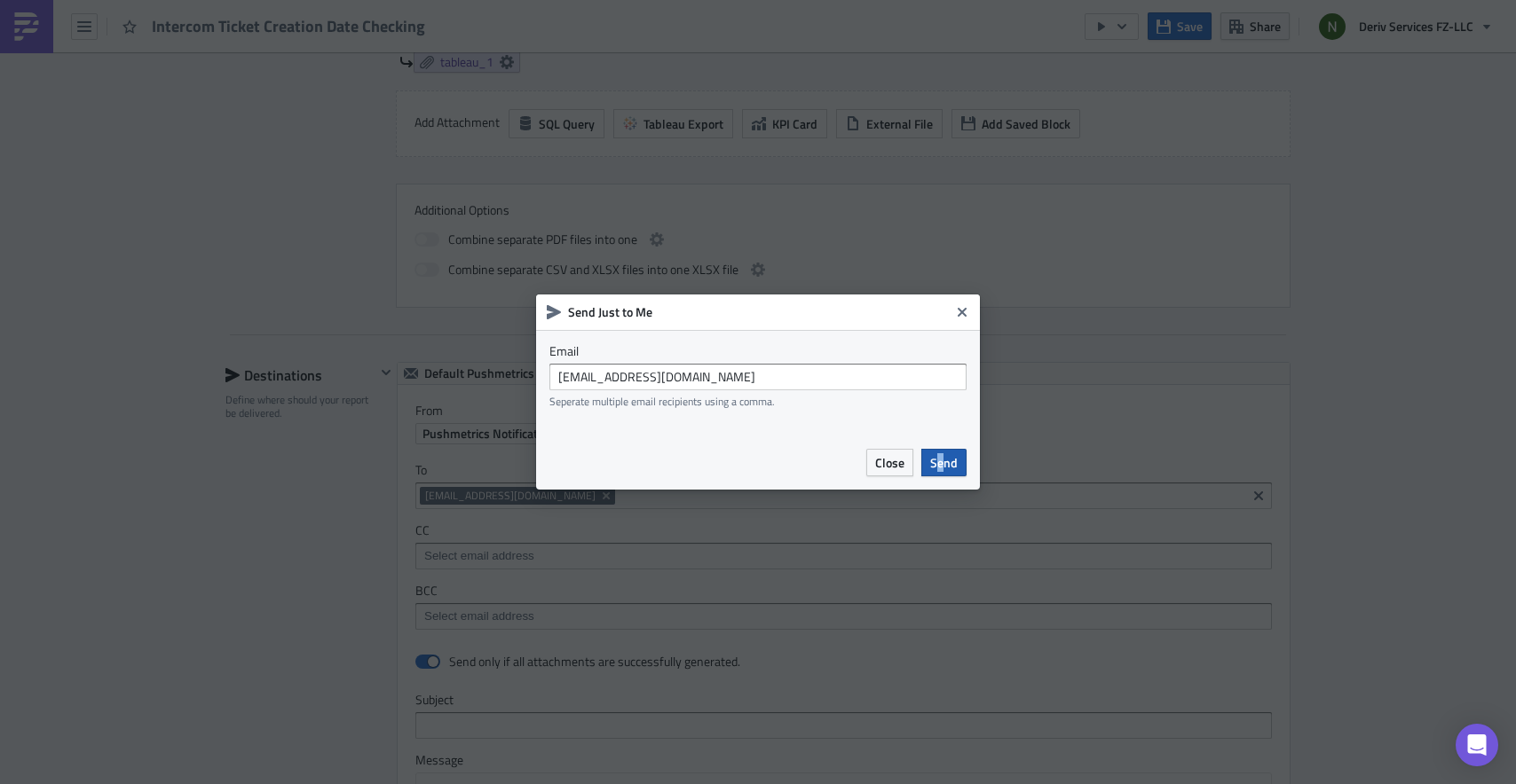
click at [941, 466] on span "Send" at bounding box center [943, 463] width 27 height 19
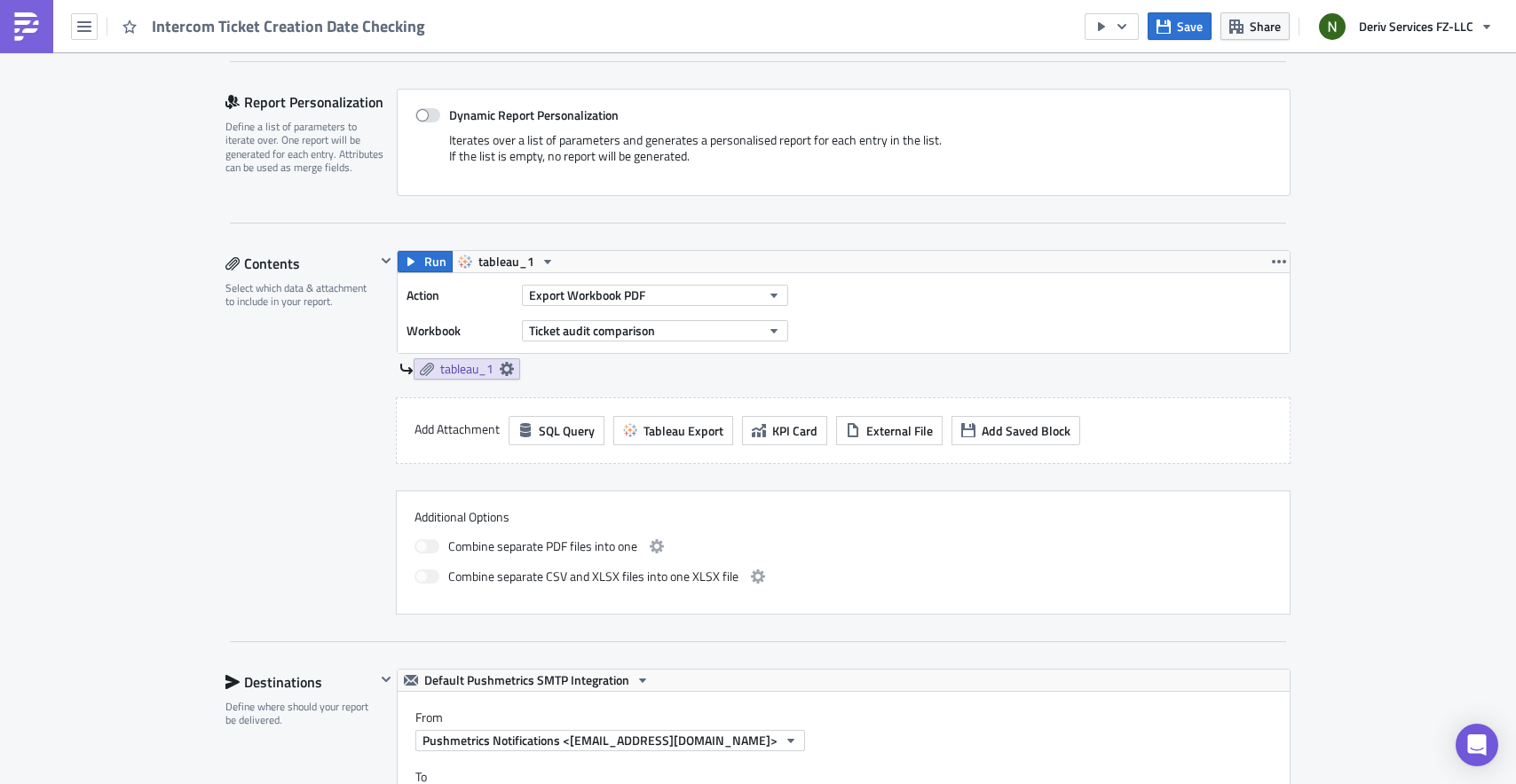
scroll to position [381, 0]
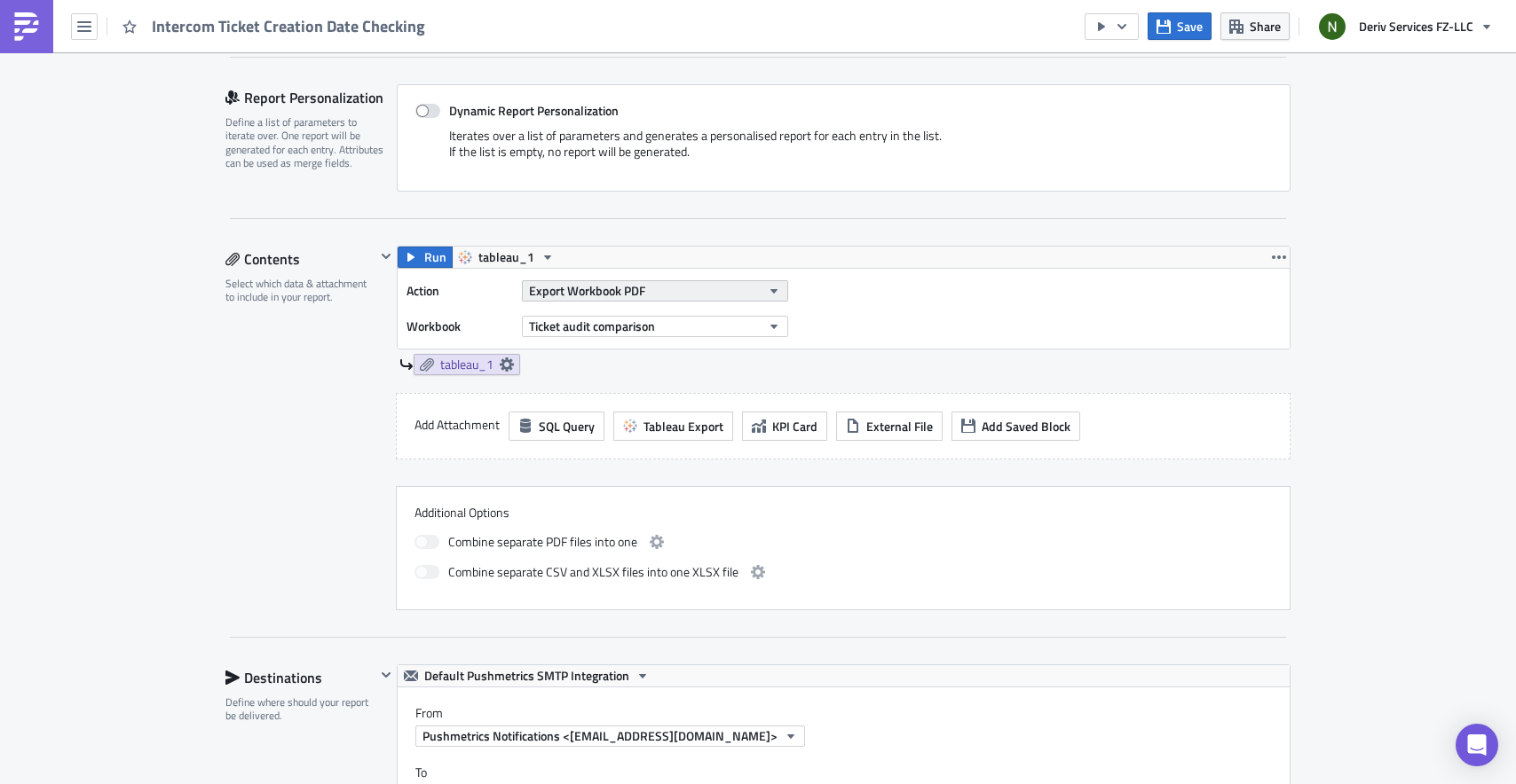
click at [597, 298] on span "Export Workbook PDF" at bounding box center [587, 291] width 116 height 19
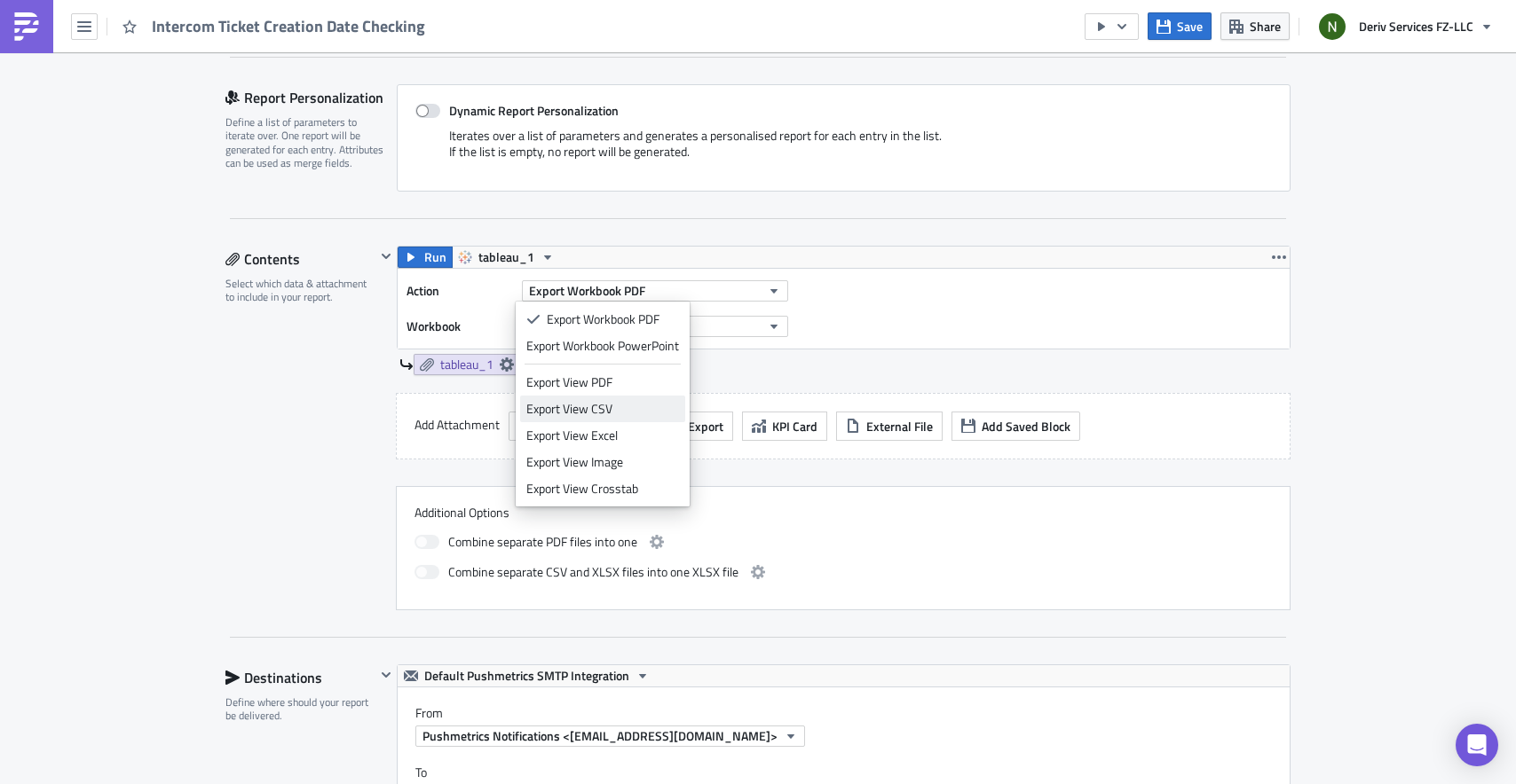
click at [596, 406] on div "Export View CSV" at bounding box center [602, 408] width 153 height 18
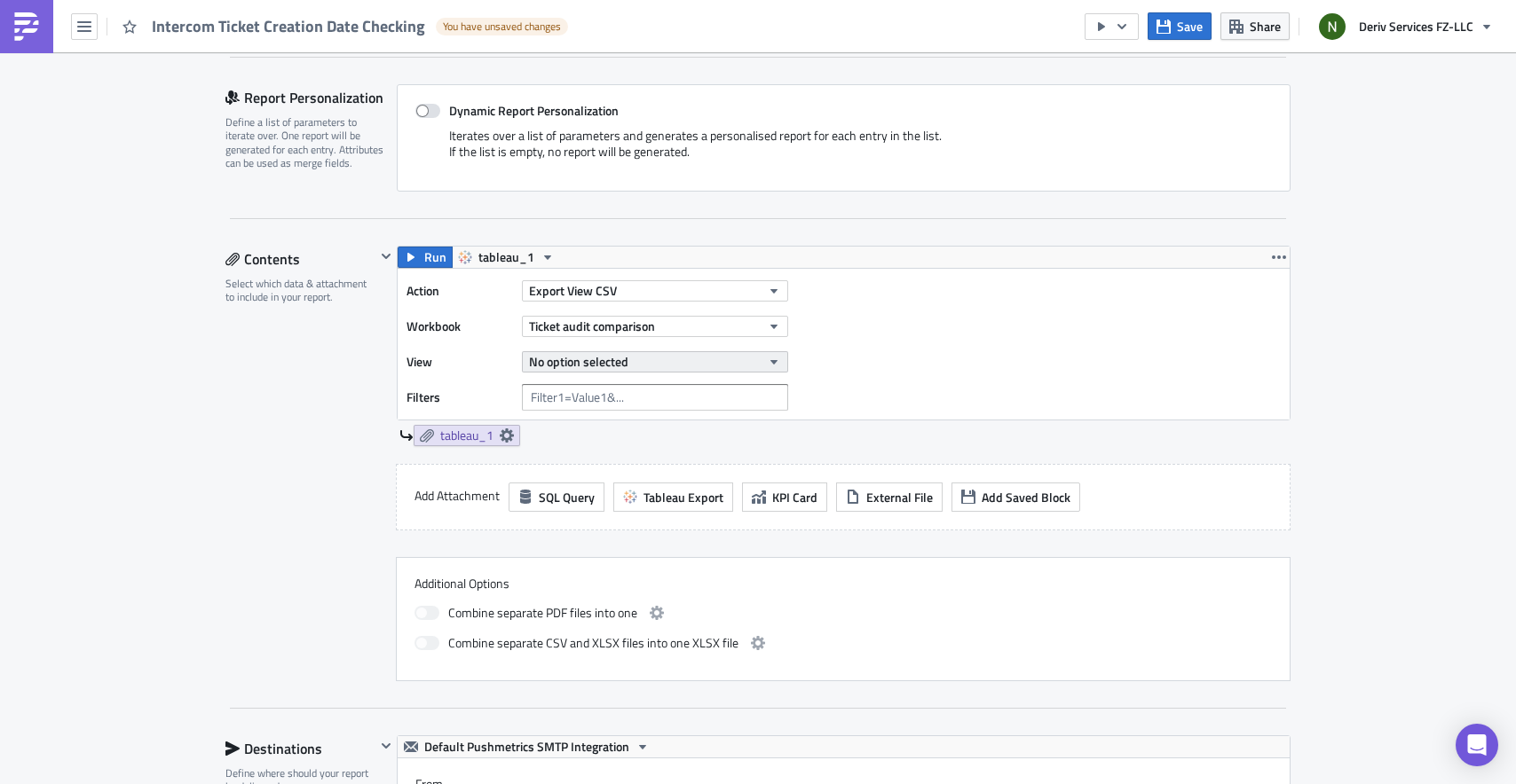
click at [605, 365] on span "No option selected" at bounding box center [579, 361] width 100 height 19
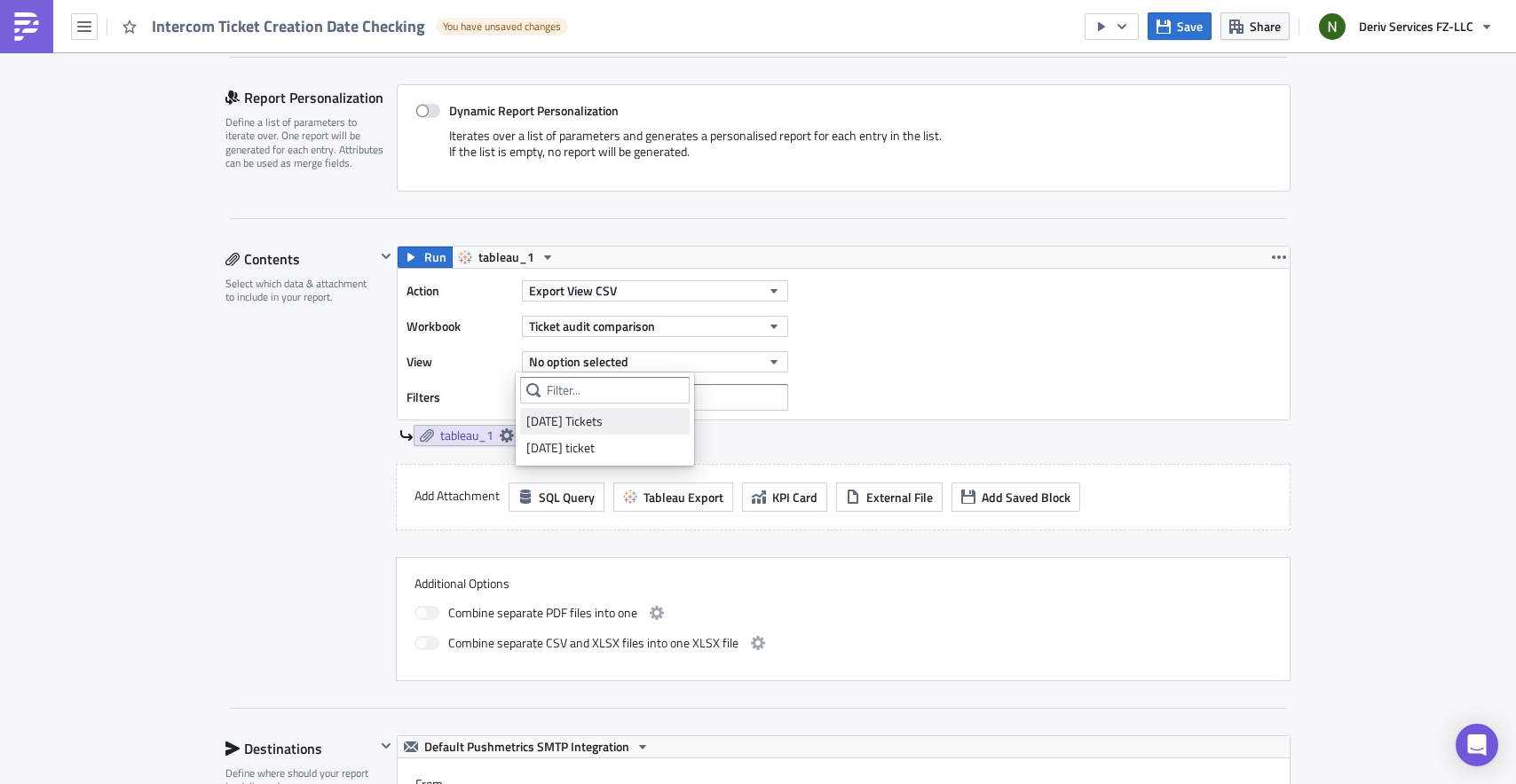
click at [596, 420] on div "[DATE] Tickets" at bounding box center [604, 421] width 157 height 18
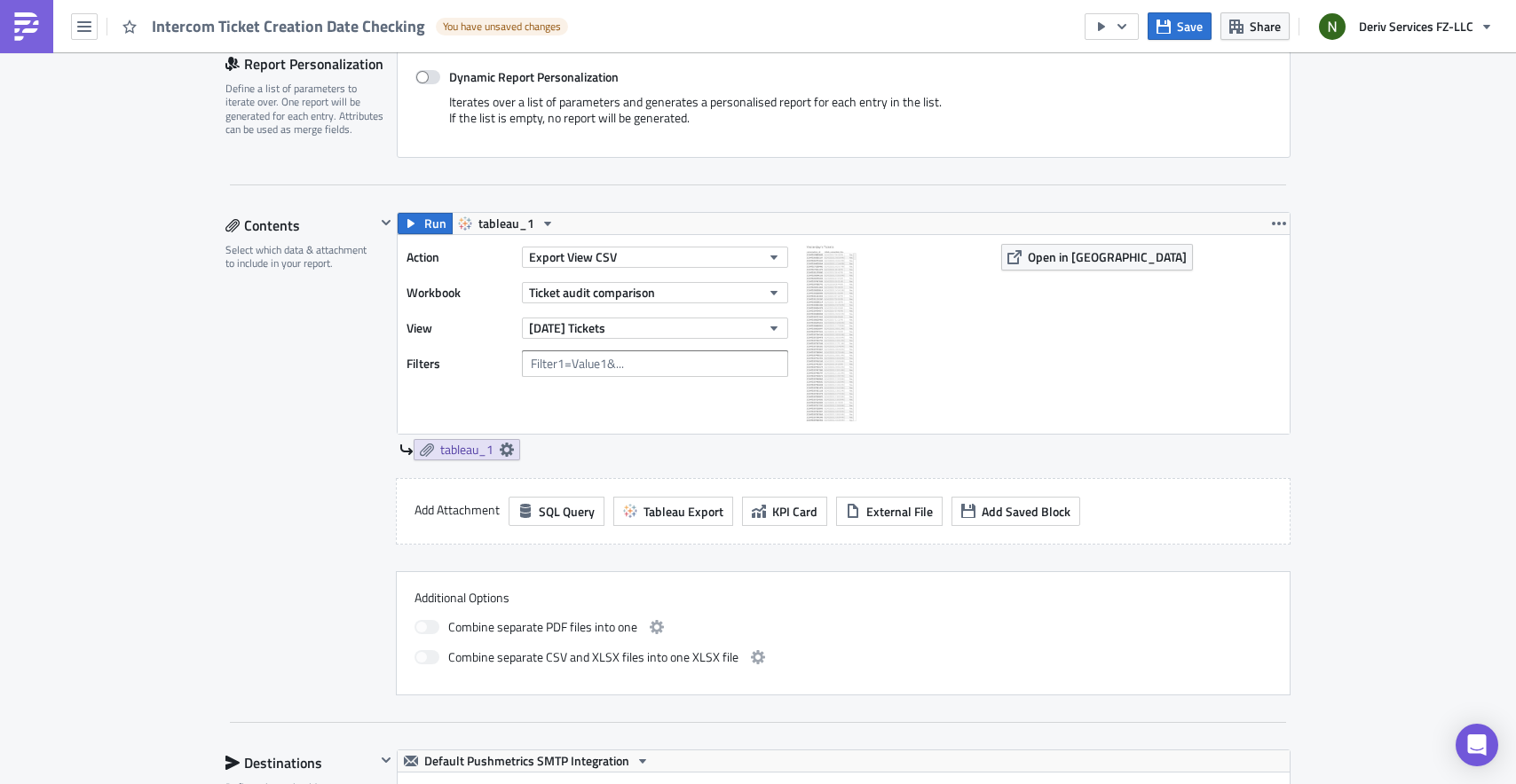
scroll to position [420, 0]
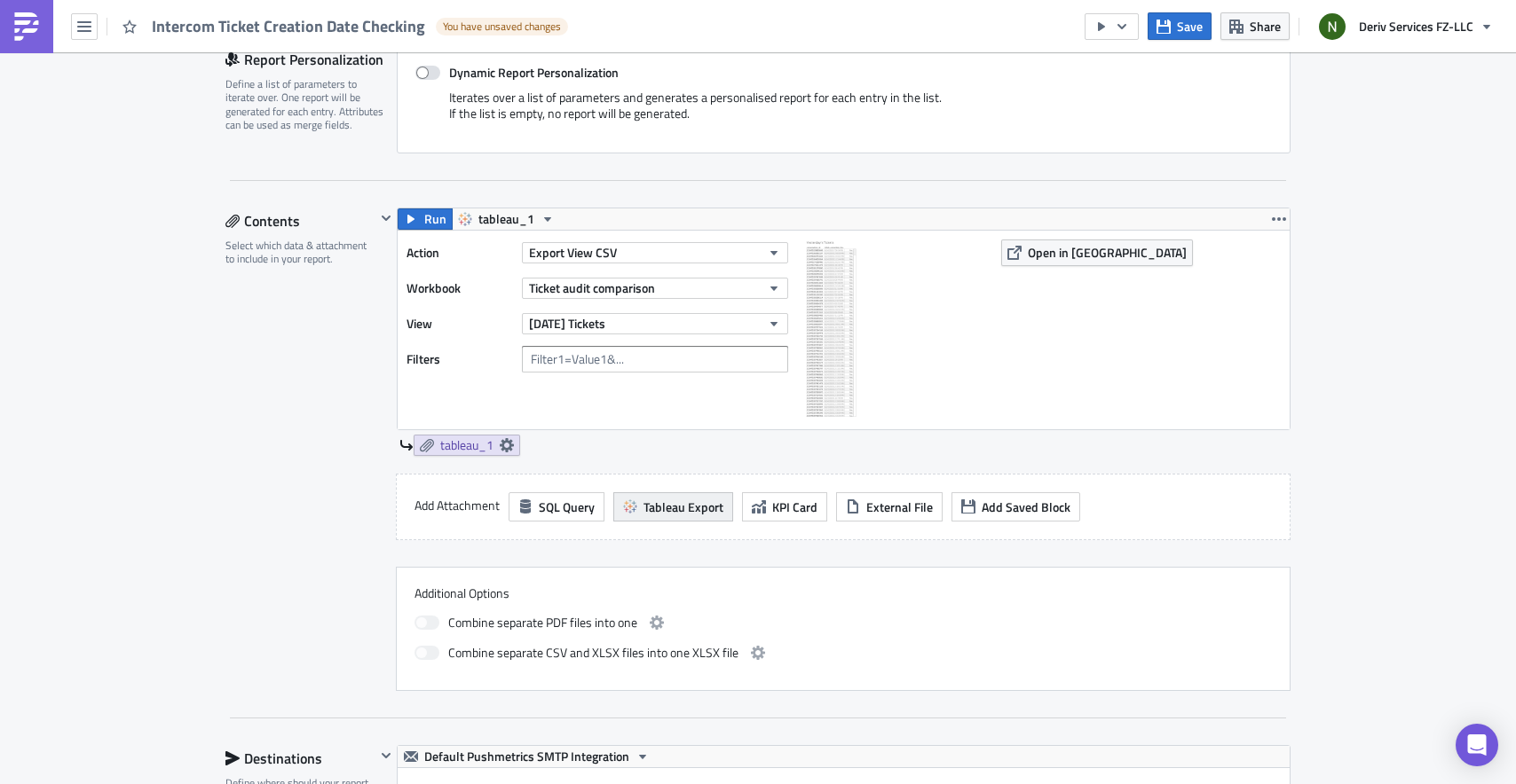
click at [701, 506] on span "Tableau Export" at bounding box center [683, 507] width 80 height 19
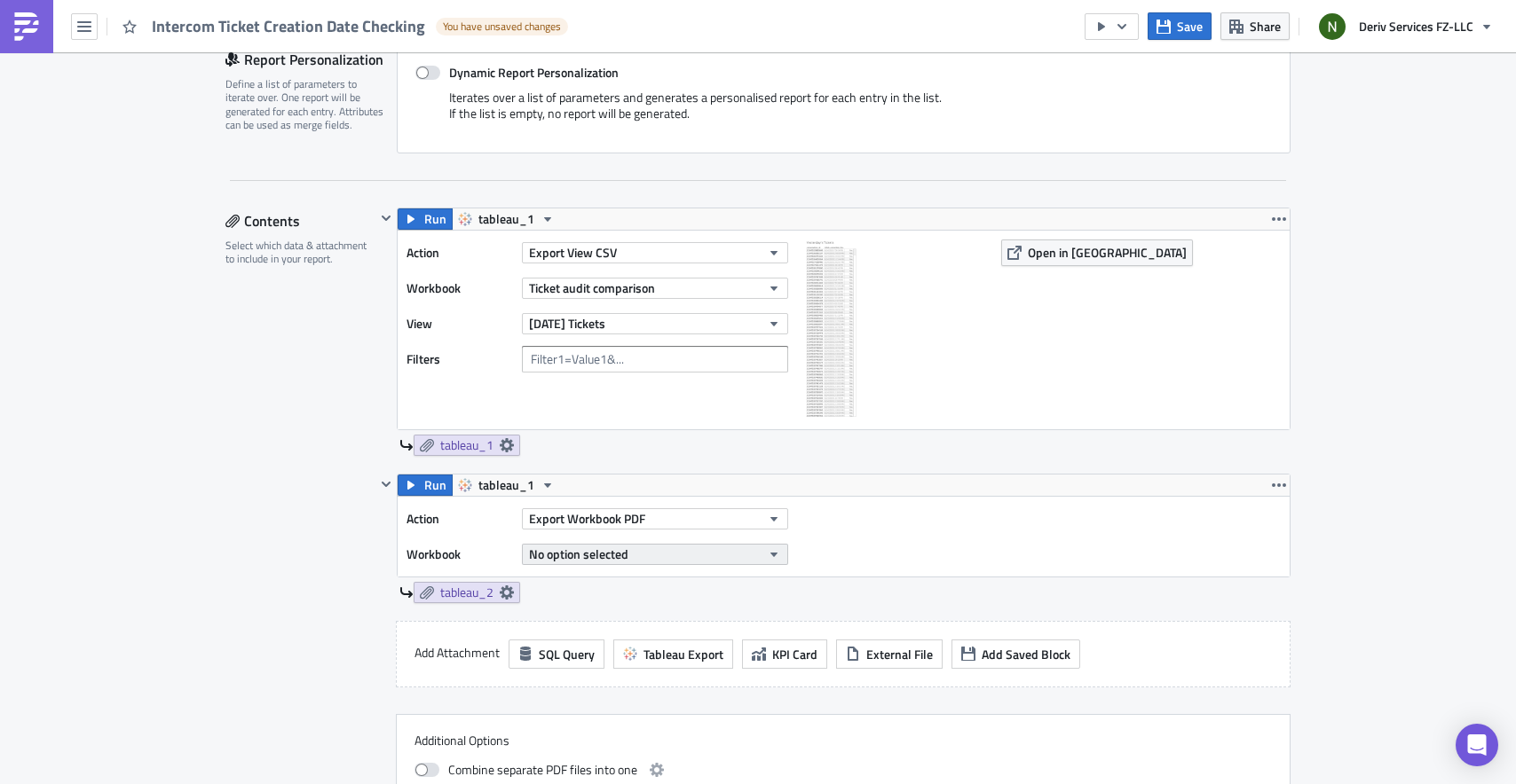
click at [609, 553] on span "No option selected" at bounding box center [579, 554] width 100 height 19
click at [626, 579] on div "Run tableau_1 Action Export Workbook PDF Workbook No option selected tableau_2" at bounding box center [843, 539] width 894 height 130
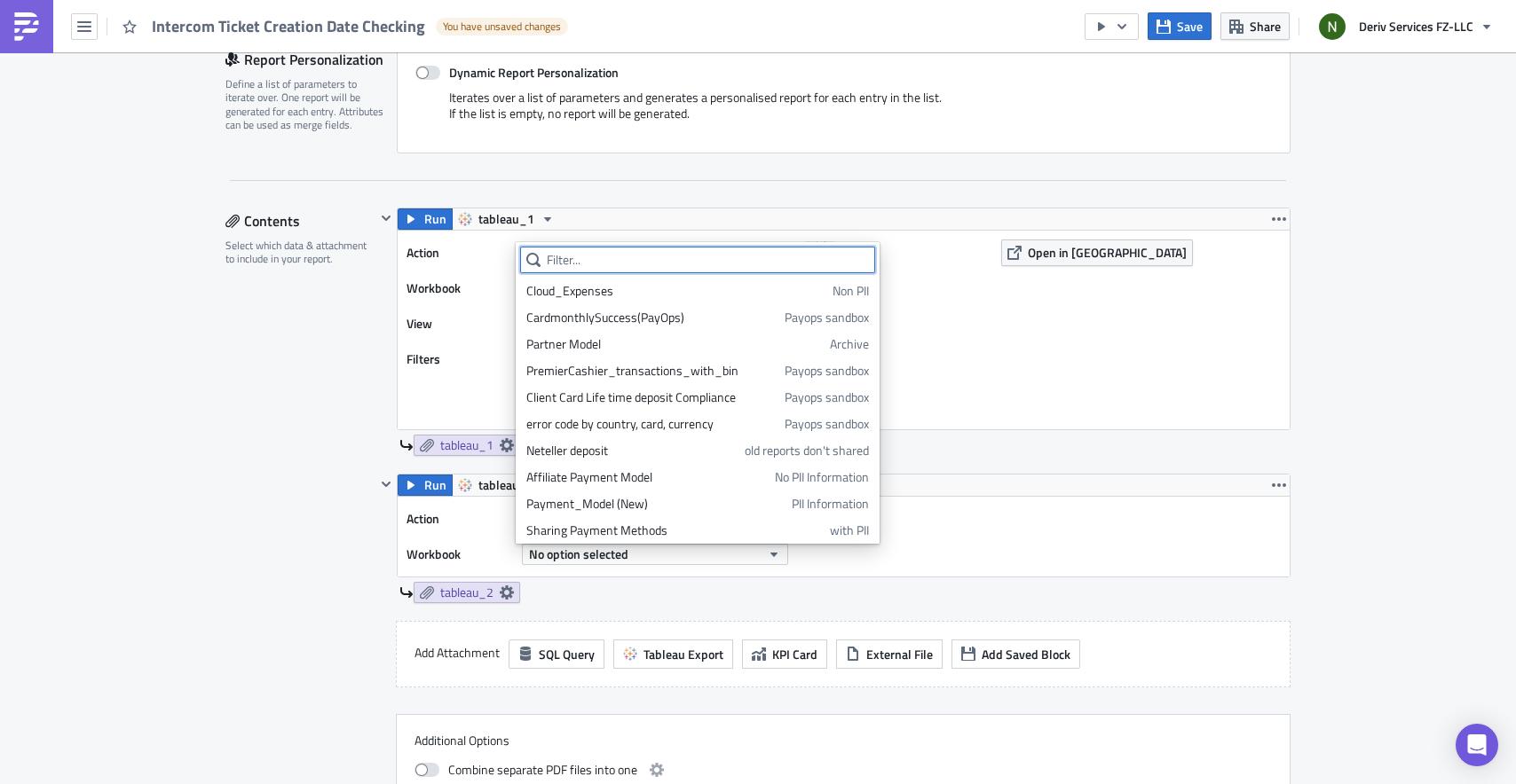
click at [622, 265] on input "text" at bounding box center [698, 260] width 355 height 26
paste input "Ticket audit comparison"
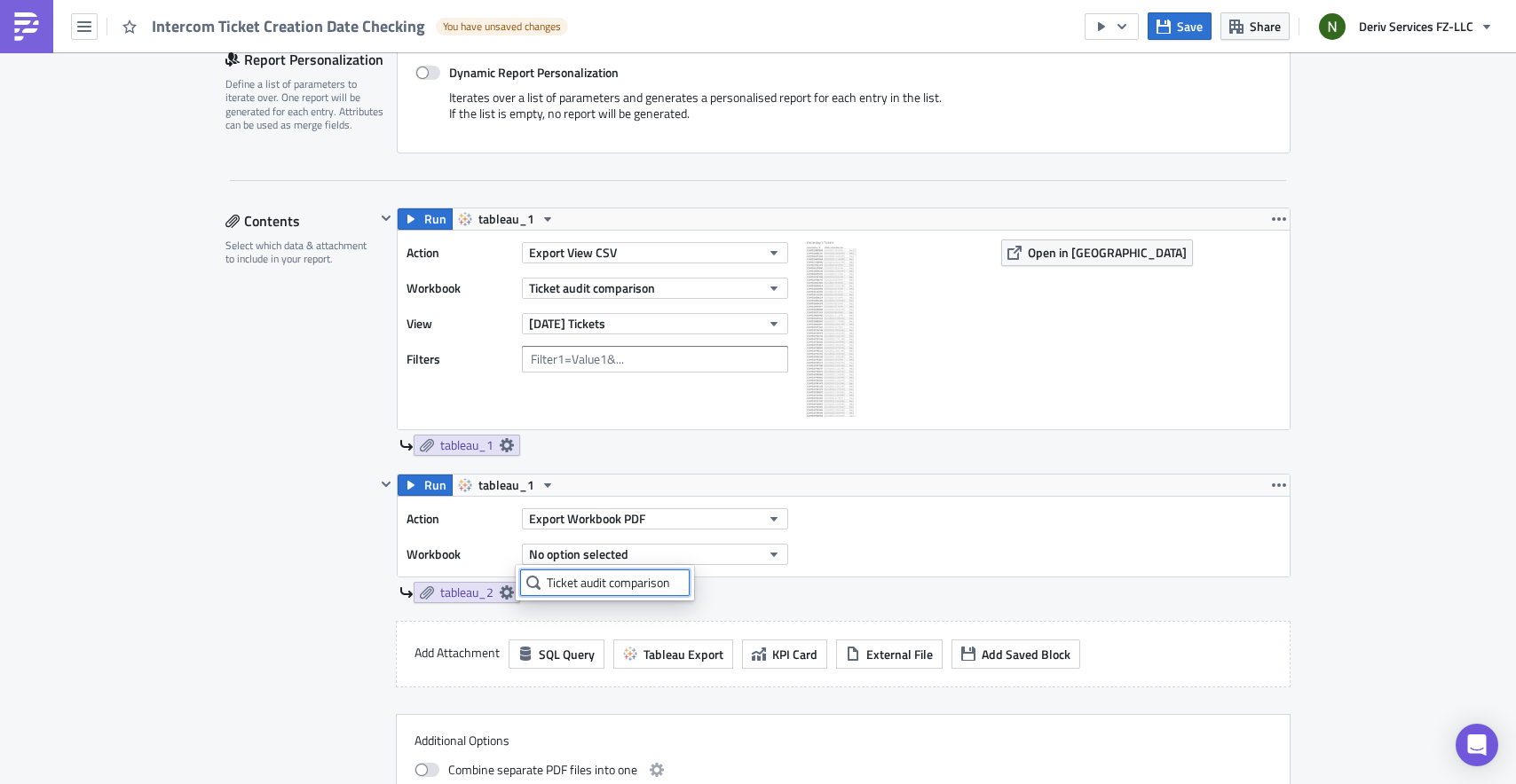
click at [661, 584] on input "Ticket audit comparison" at bounding box center [605, 583] width 169 height 26
type input "Ticket audit comparison"
click at [655, 615] on link "Ticket audit comparison Development" at bounding box center [627, 614] width 212 height 26
click at [612, 508] on button "Export Workbook PDF" at bounding box center [655, 518] width 266 height 22
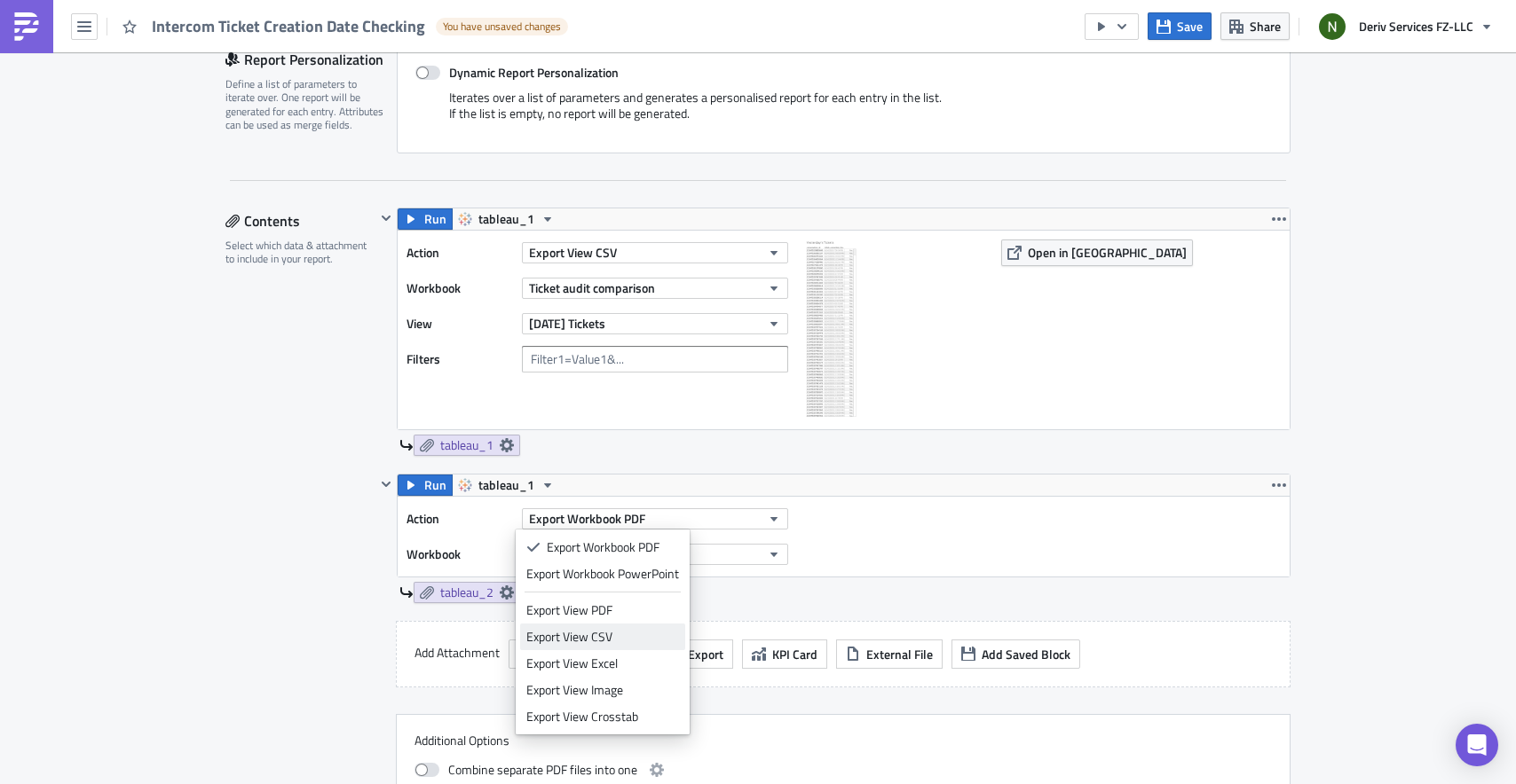
click at [594, 628] on div "Export View CSV" at bounding box center [602, 637] width 153 height 18
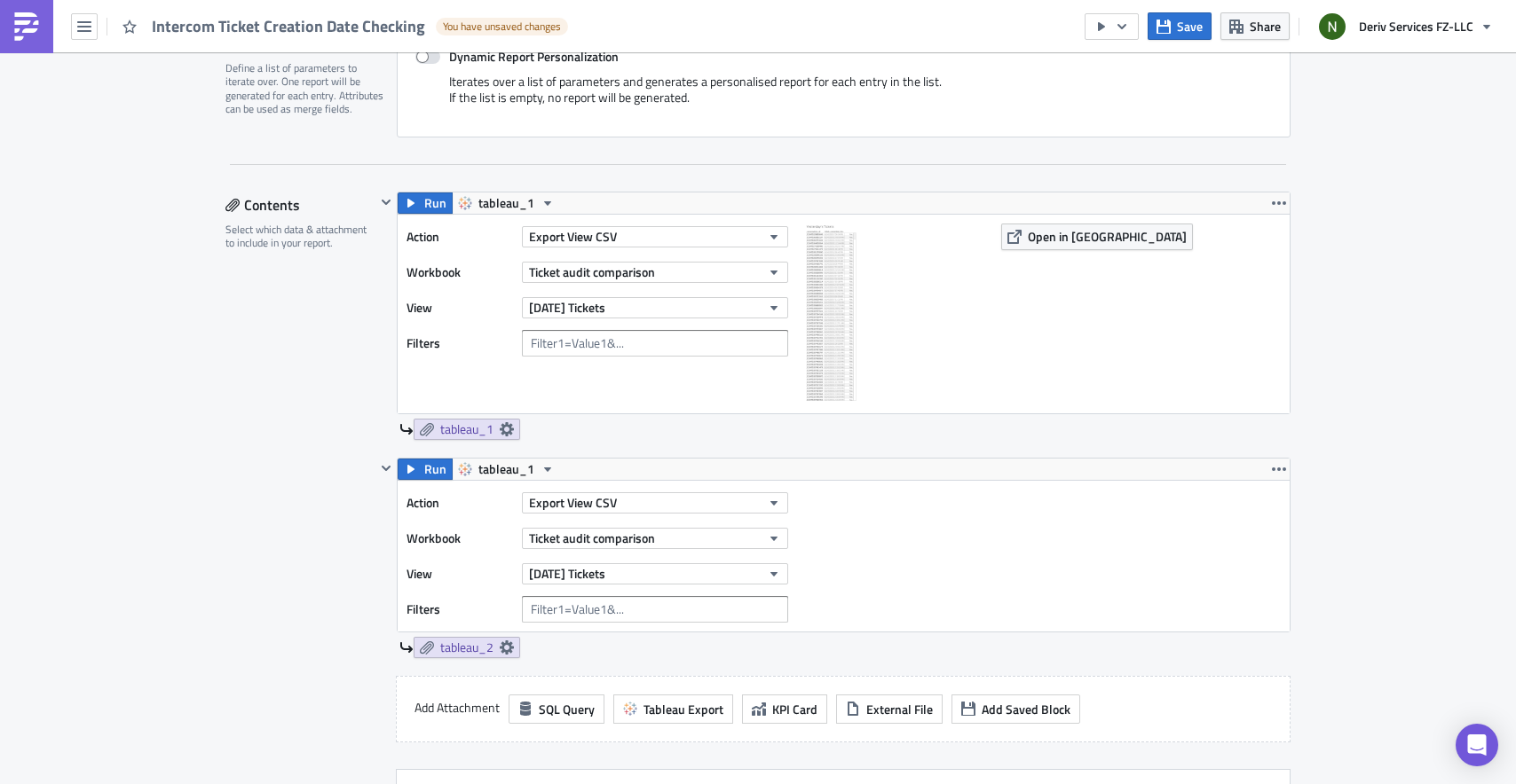
scroll to position [441, 0]
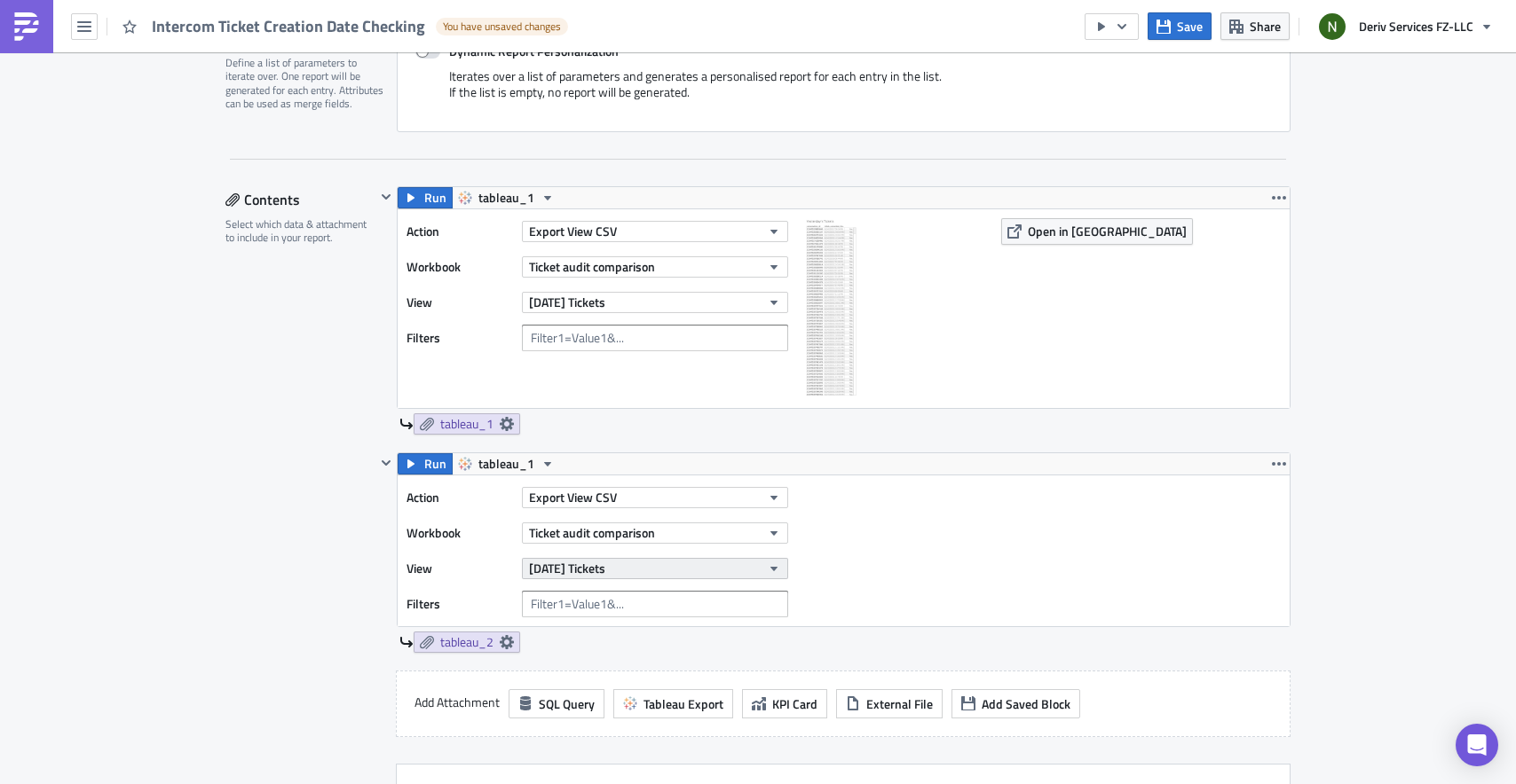
click at [605, 576] on span "[DATE] Tickets" at bounding box center [566, 568] width 76 height 19
click at [595, 647] on div "2 days ago ticket" at bounding box center [604, 654] width 157 height 18
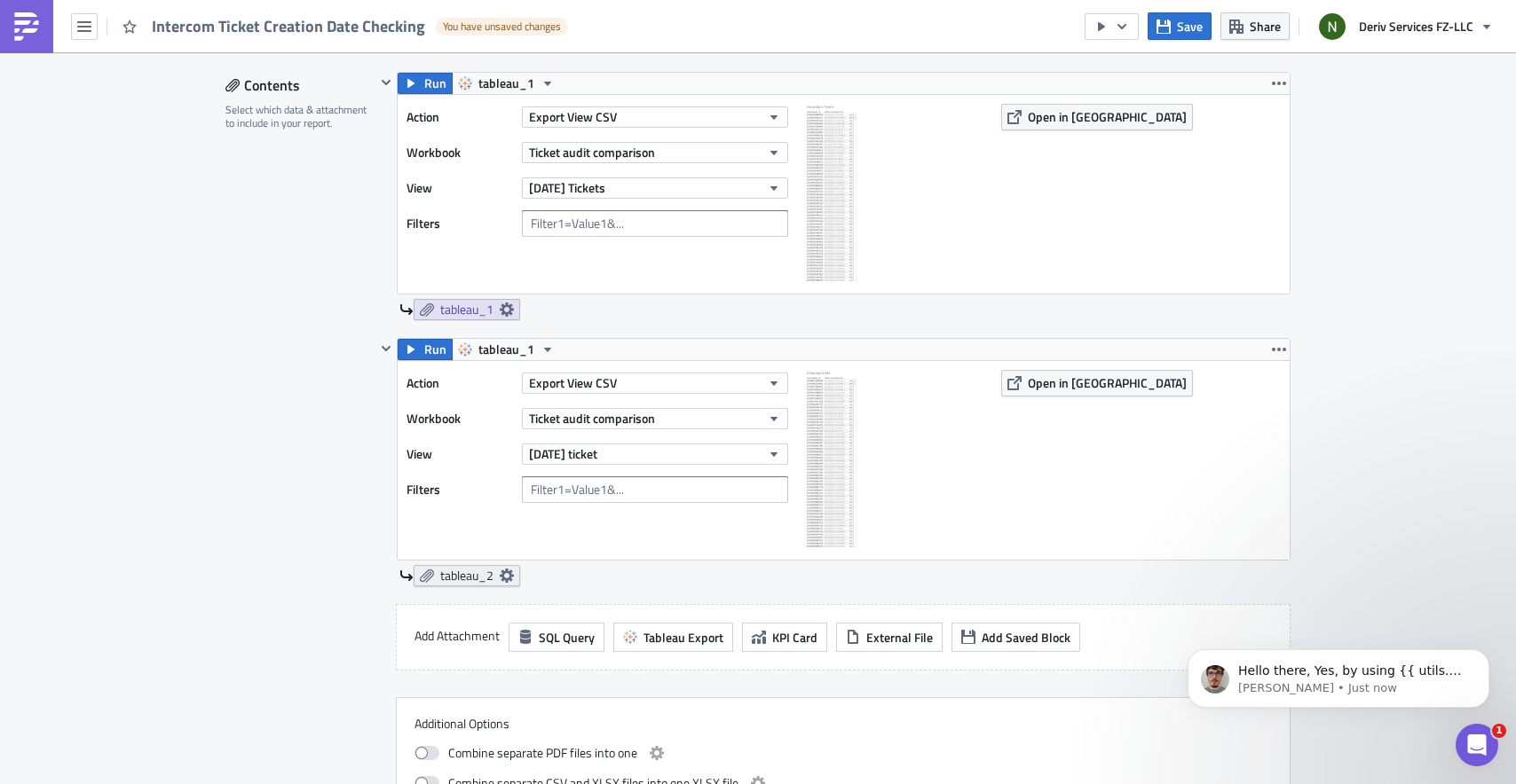
scroll to position [0, 0]
click at [1471, 740] on icon "Open Intercom Messenger" at bounding box center [1477, 746] width 29 height 29
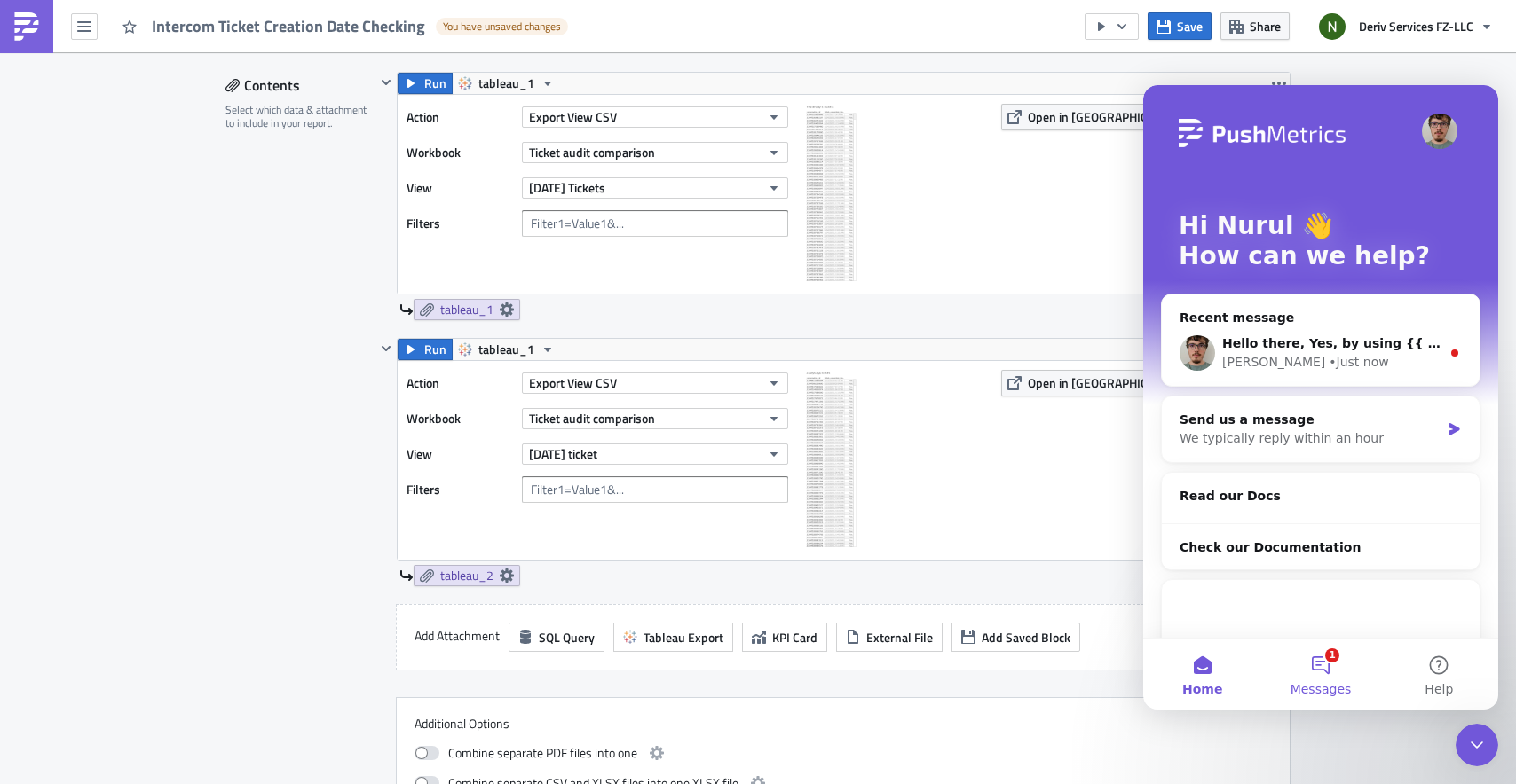
click at [1334, 670] on button "1 Messages" at bounding box center [1321, 674] width 118 height 71
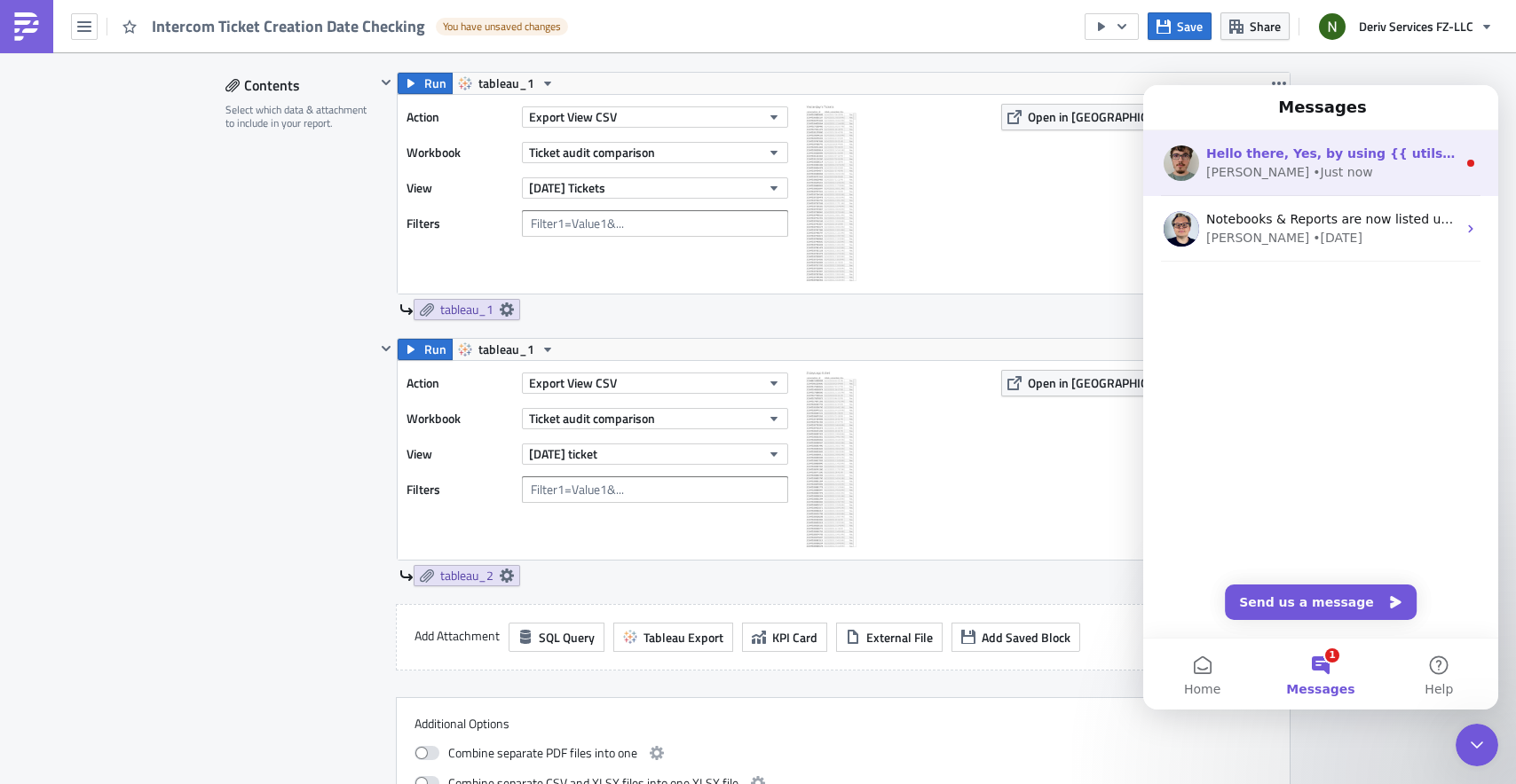
click at [1312, 173] on div "• Just now" at bounding box center [1341, 173] width 59 height 19
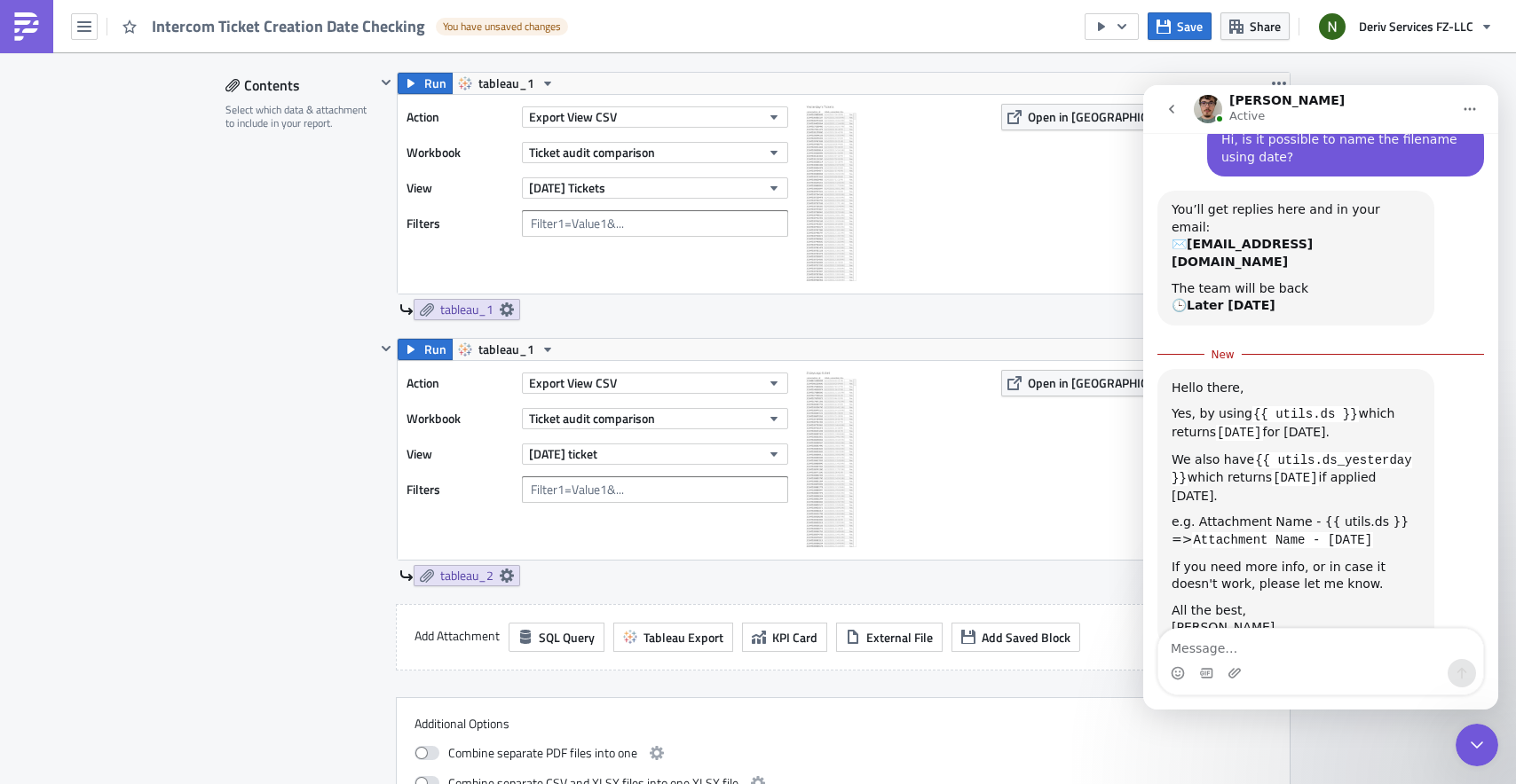
scroll to position [86, 0]
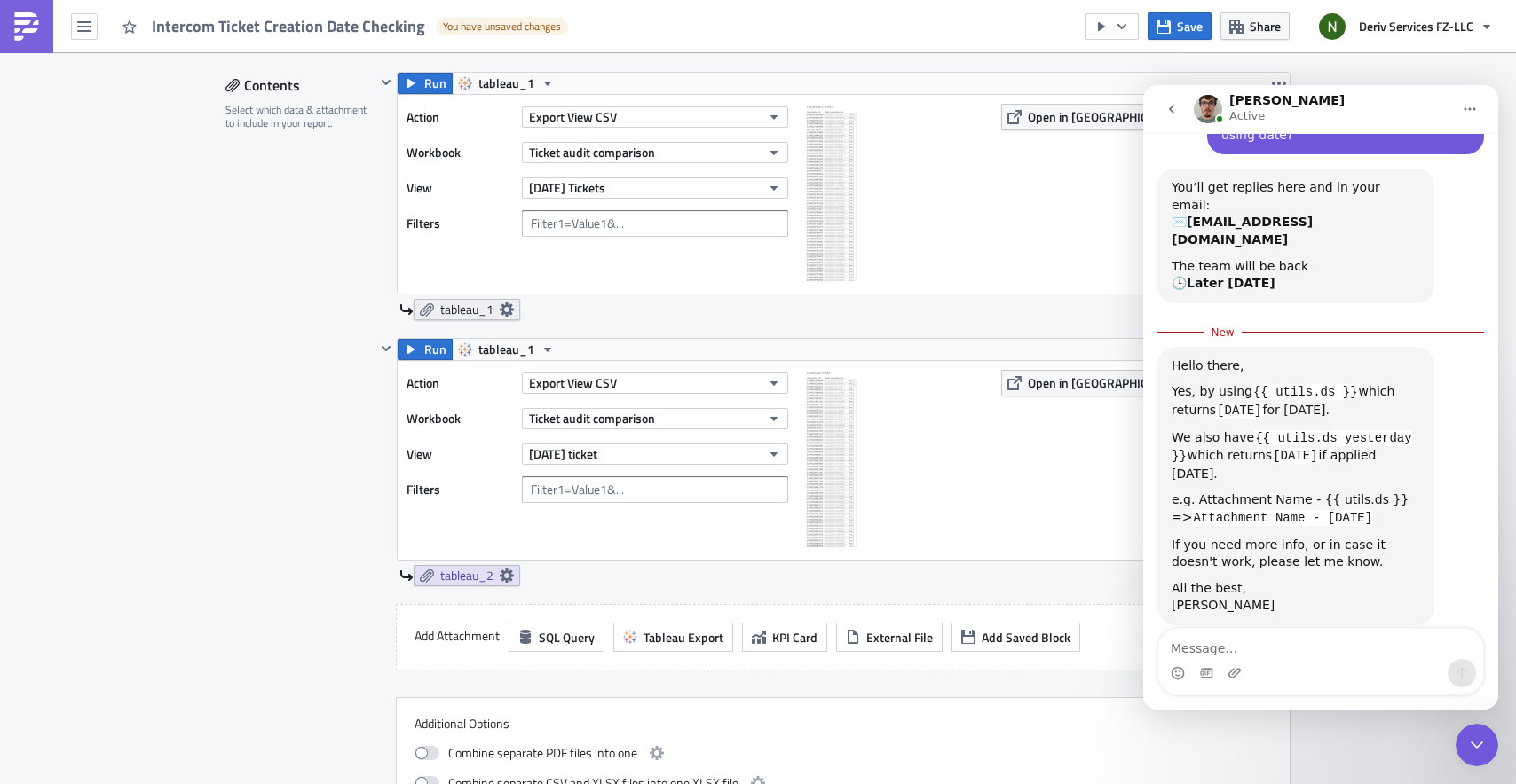
click at [505, 309] on icon at bounding box center [506, 309] width 14 height 14
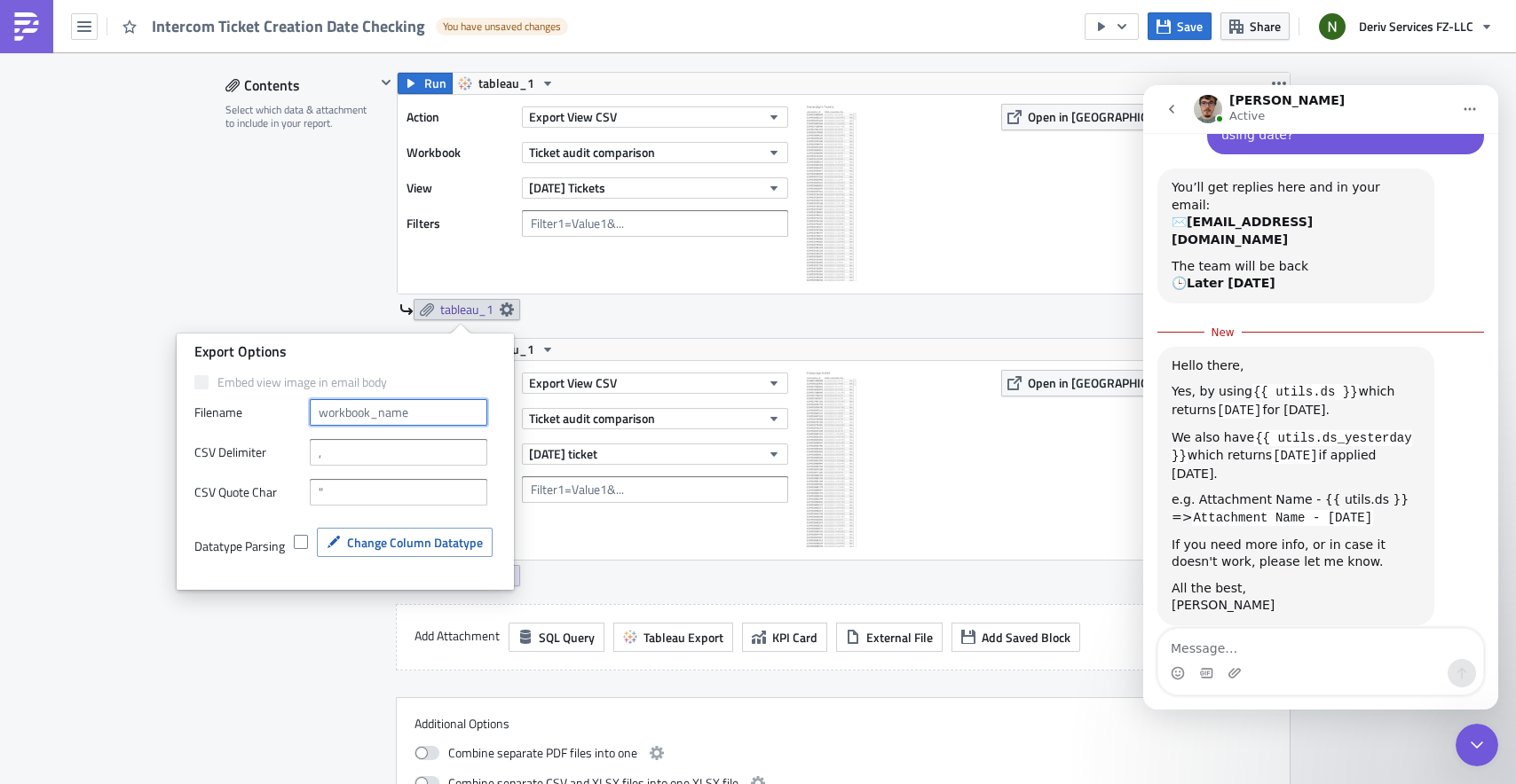
click at [383, 405] on input "text" at bounding box center [398, 412] width 178 height 26
type input "y"
type input "Yesterday's tickets {{ utils.ds }}"
click at [604, 545] on div "Action Export View CSV Workbook Ticket audit comparison View 2 days ago ticket …" at bounding box center [602, 460] width 391 height 181
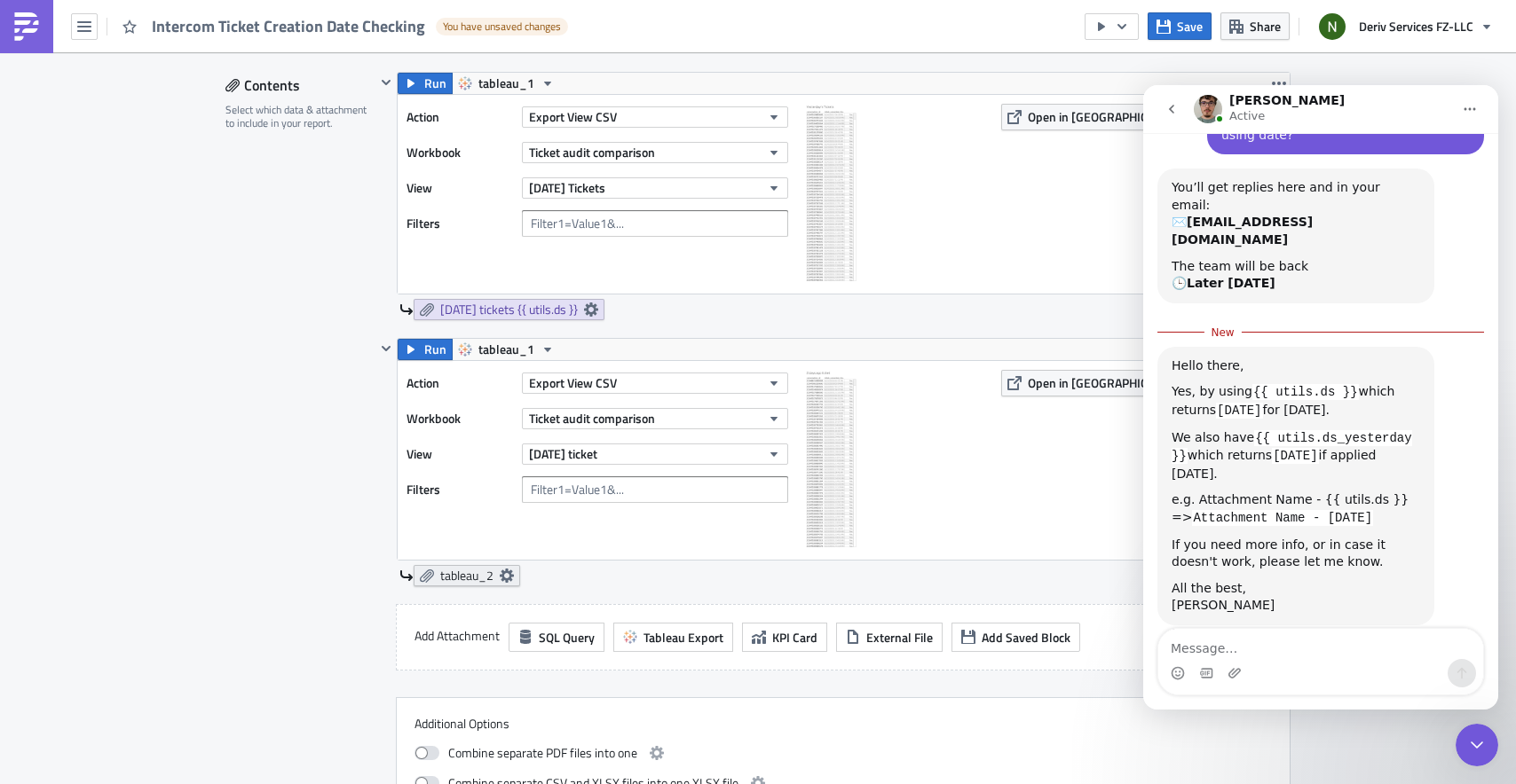
click at [501, 576] on icon at bounding box center [506, 576] width 14 height 14
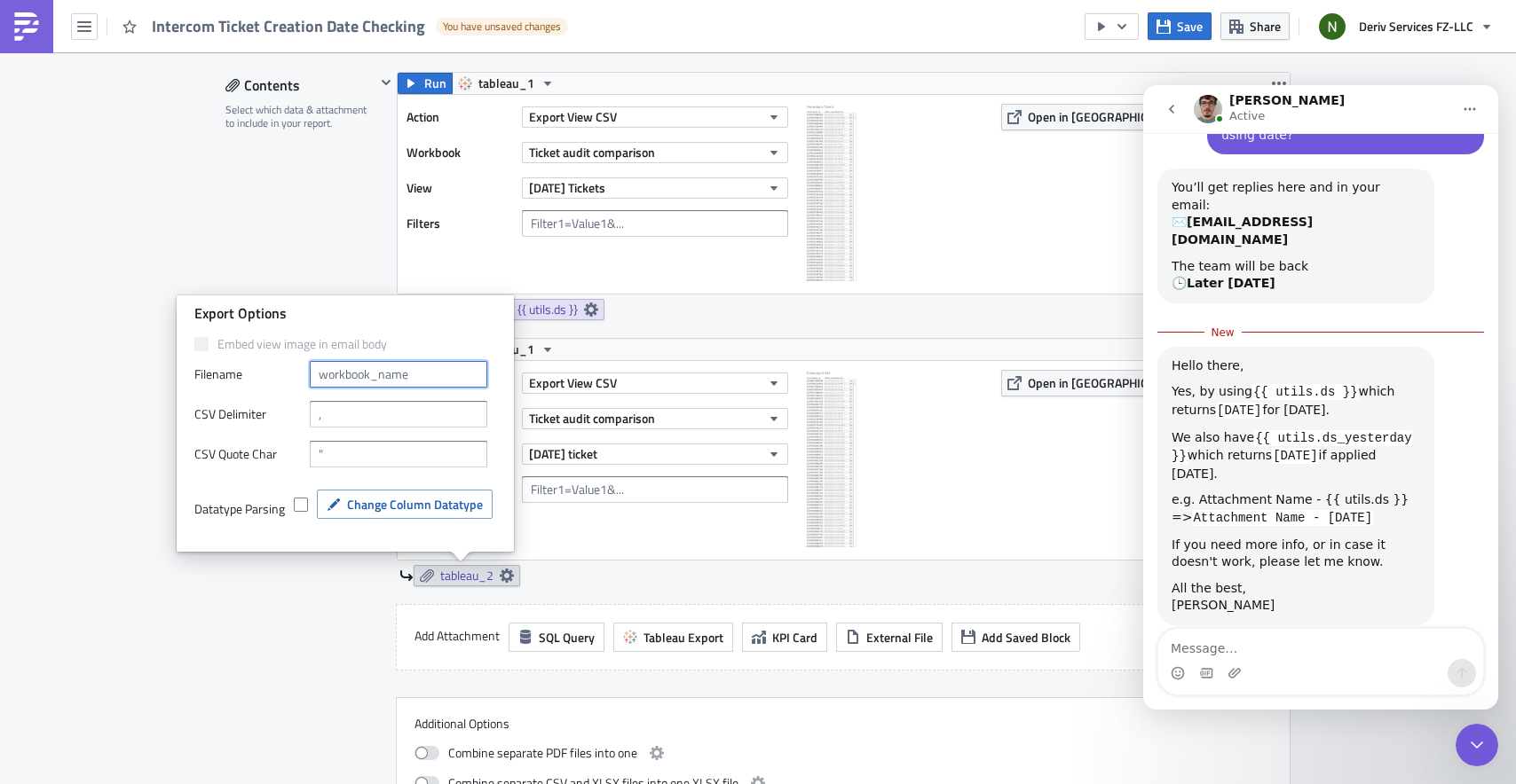
click at [386, 369] on input "text" at bounding box center [398, 375] width 178 height 26
type input "[DATE] ticket {{ utils.ds_yesterday }}"
click at [746, 574] on div "[DATE] ticket {{ utils.ds_yesterday }}" at bounding box center [844, 576] width 891 height 22
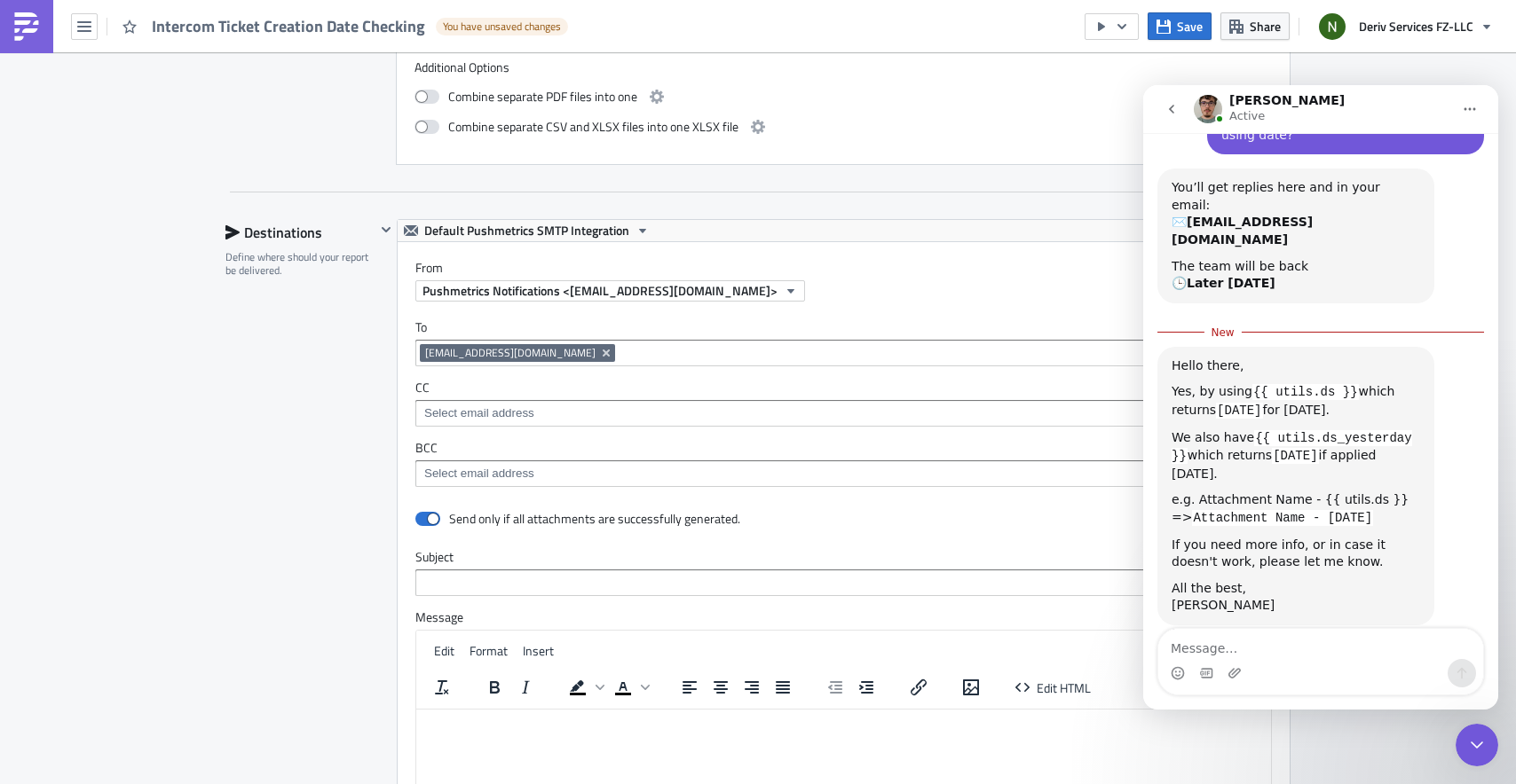
scroll to position [1216, 0]
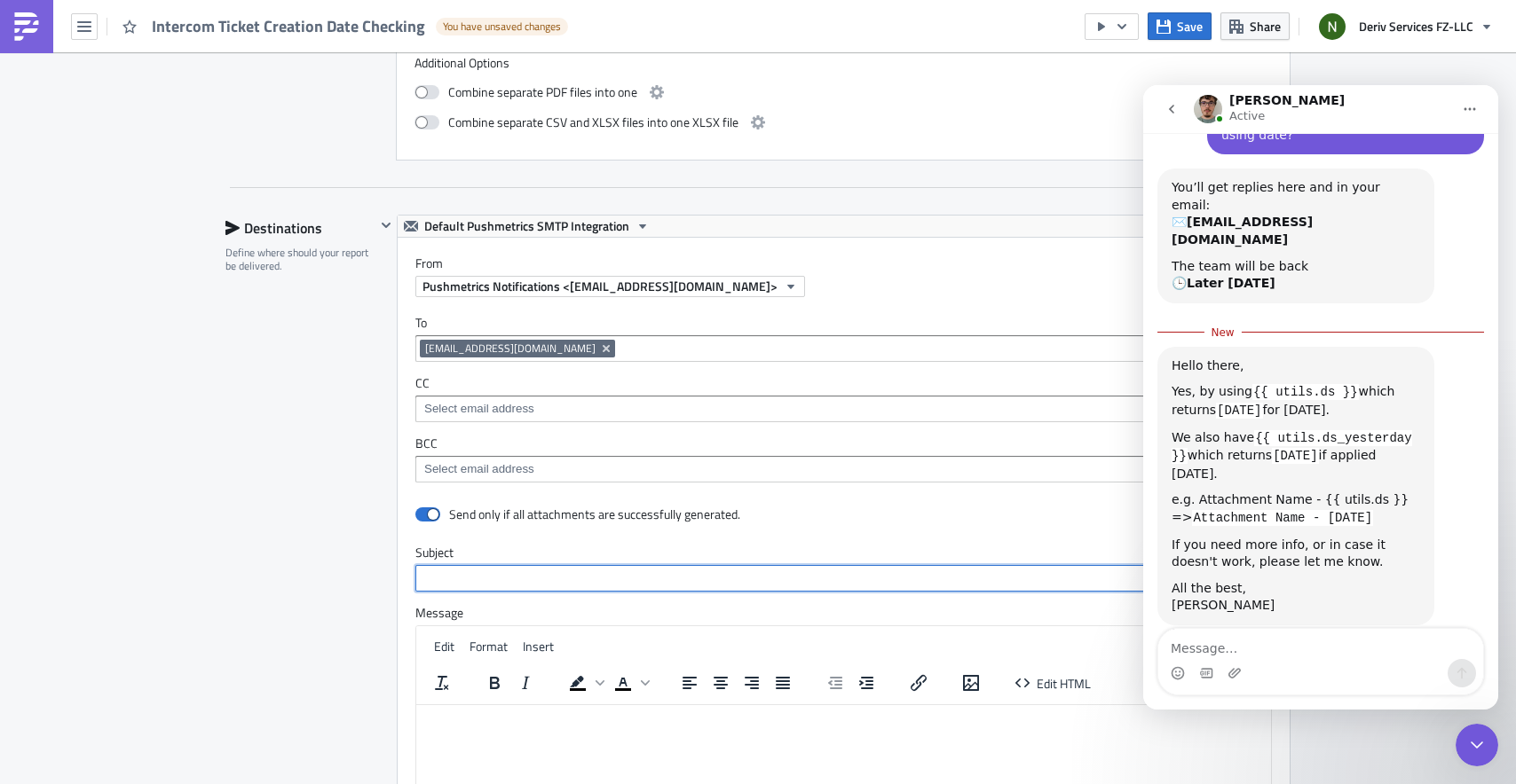
click at [482, 584] on input "text" at bounding box center [843, 578] width 857 height 26
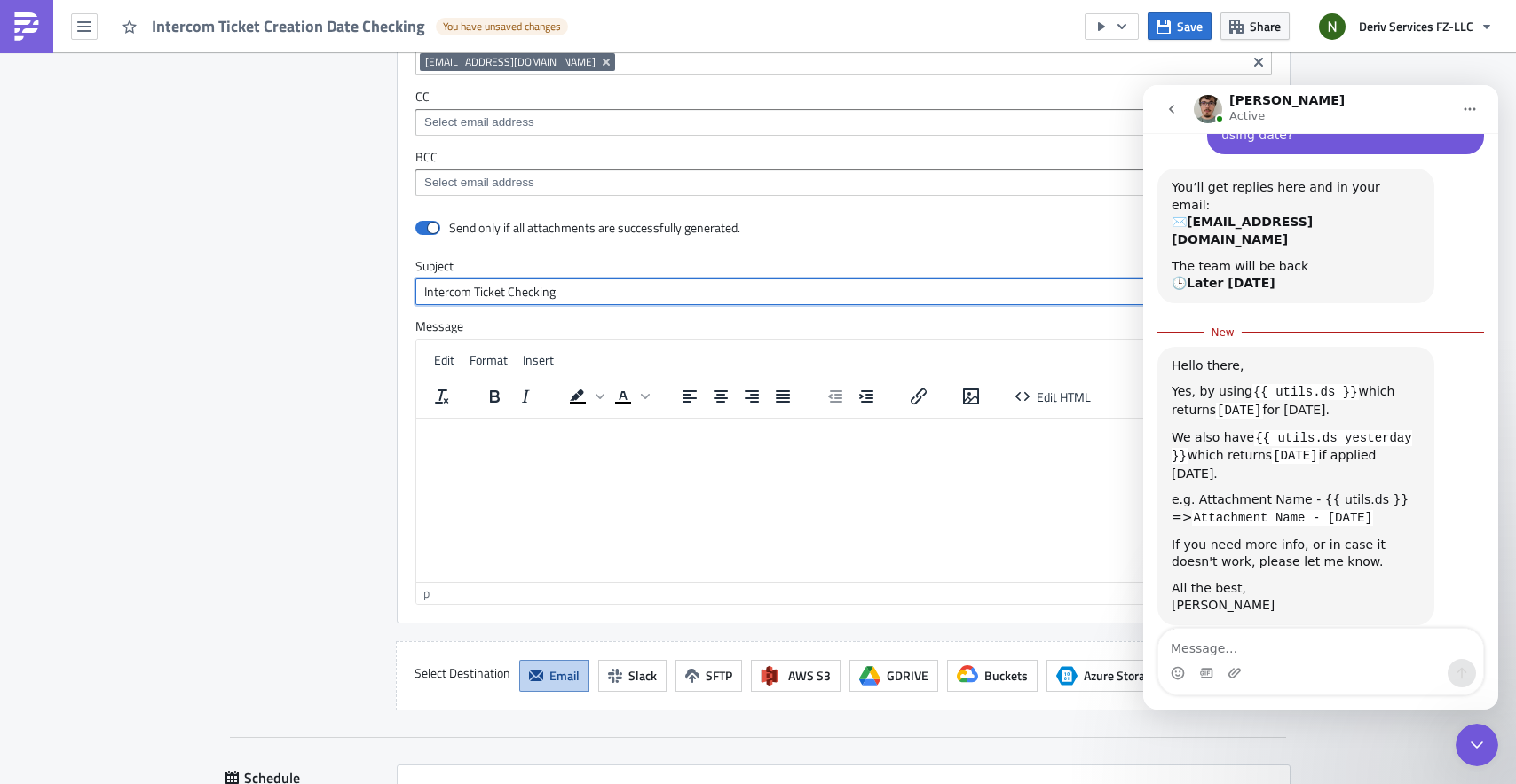
scroll to position [1505, 0]
type input "Intercom Ticket Checking"
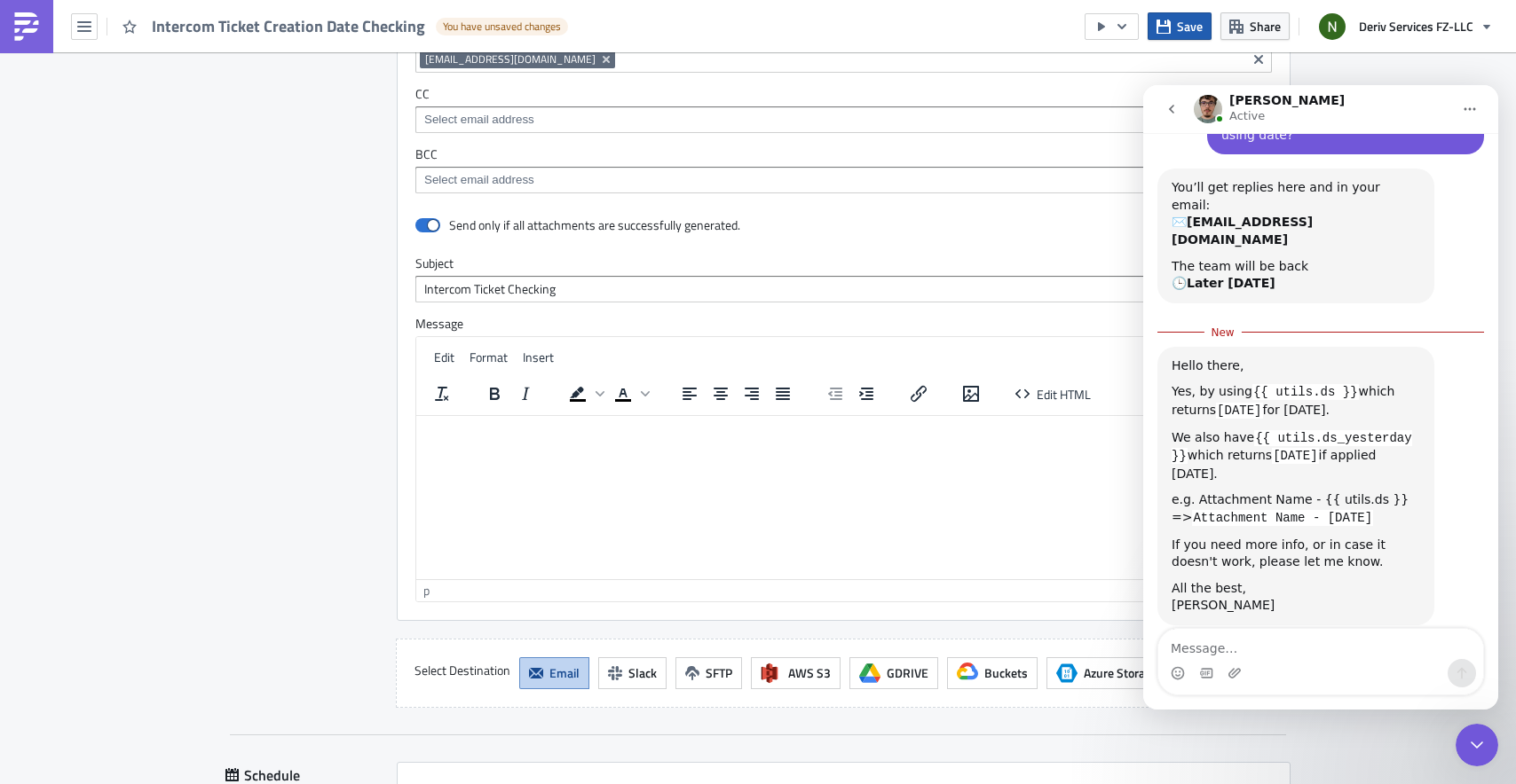
click at [1184, 35] on span "Save" at bounding box center [1189, 26] width 25 height 19
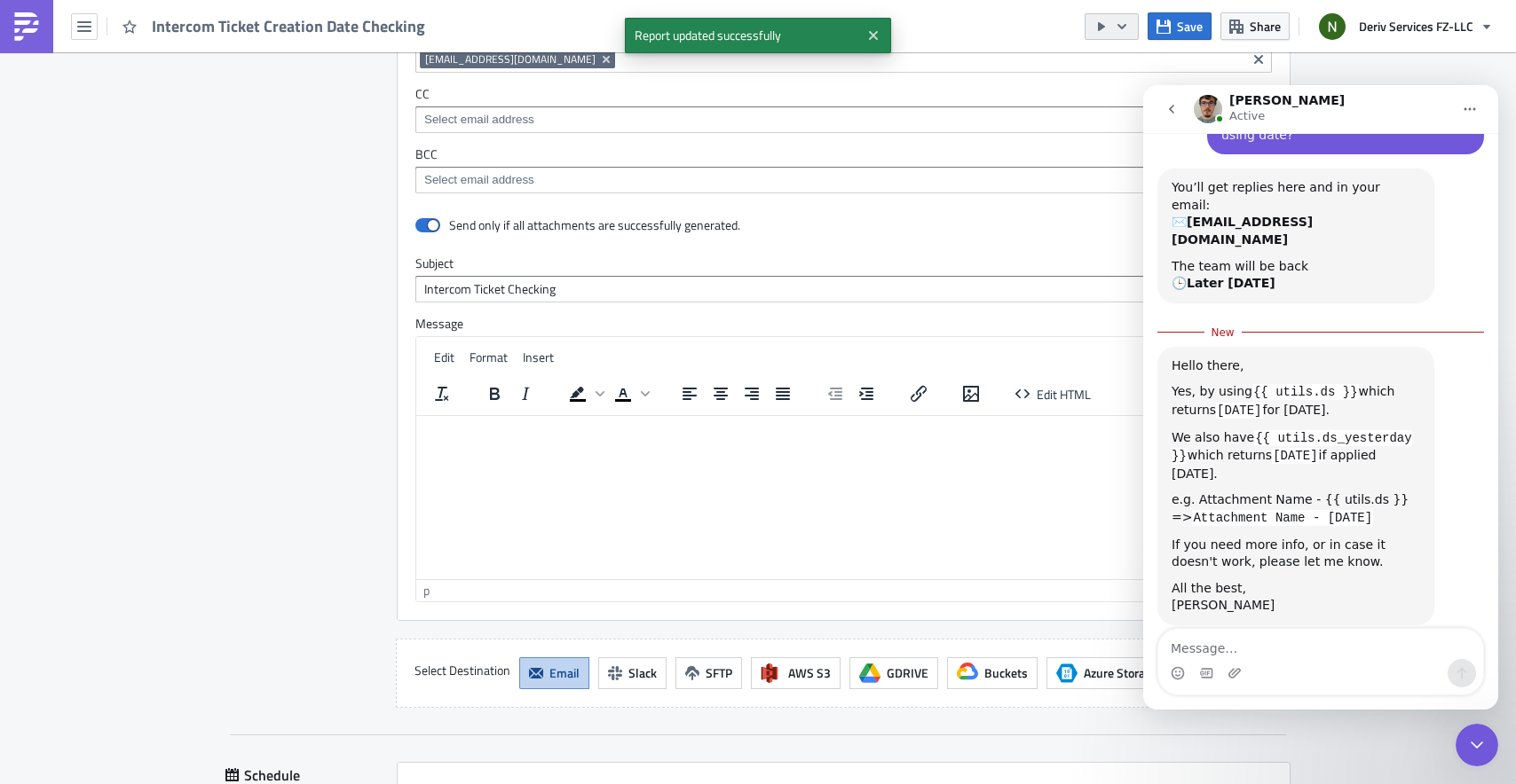
click at [1120, 24] on icon "button" at bounding box center [1122, 26] width 8 height 6
click at [1117, 69] on div "Send Just to Me" at bounding box center [1166, 70] width 138 height 18
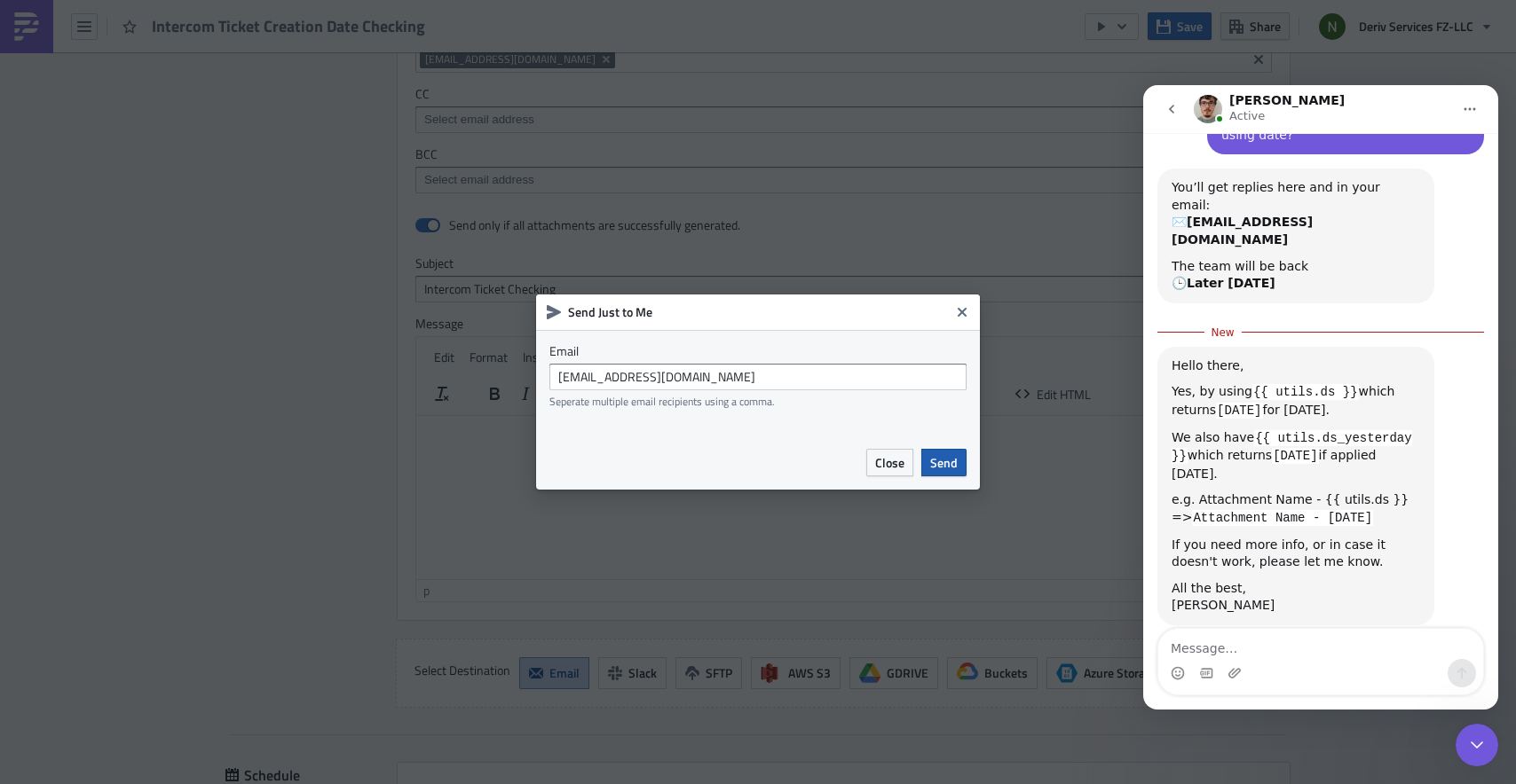
click at [941, 469] on span "Send" at bounding box center [943, 463] width 27 height 19
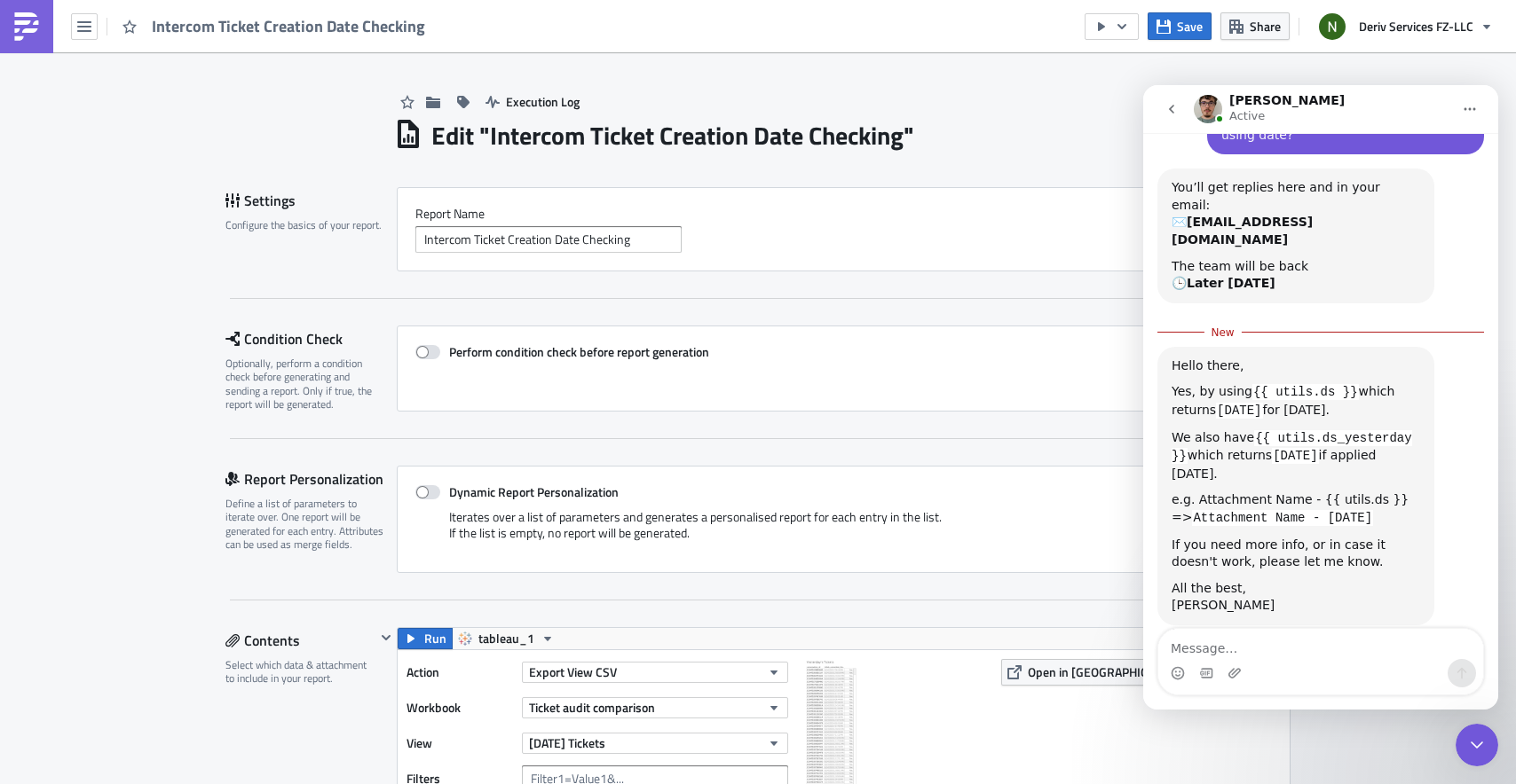
scroll to position [12, 0]
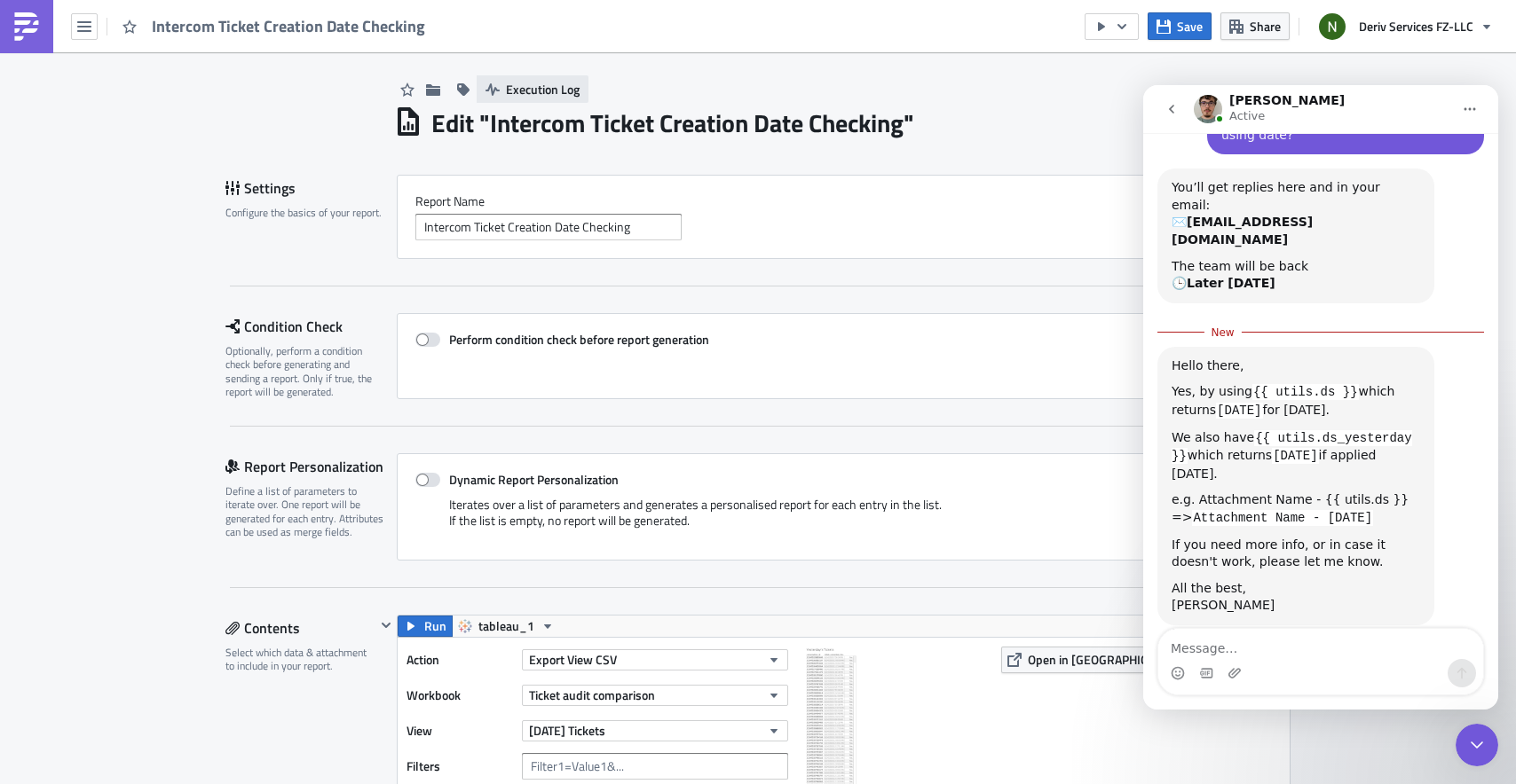
click at [492, 92] on icon "button" at bounding box center [492, 89] width 14 height 14
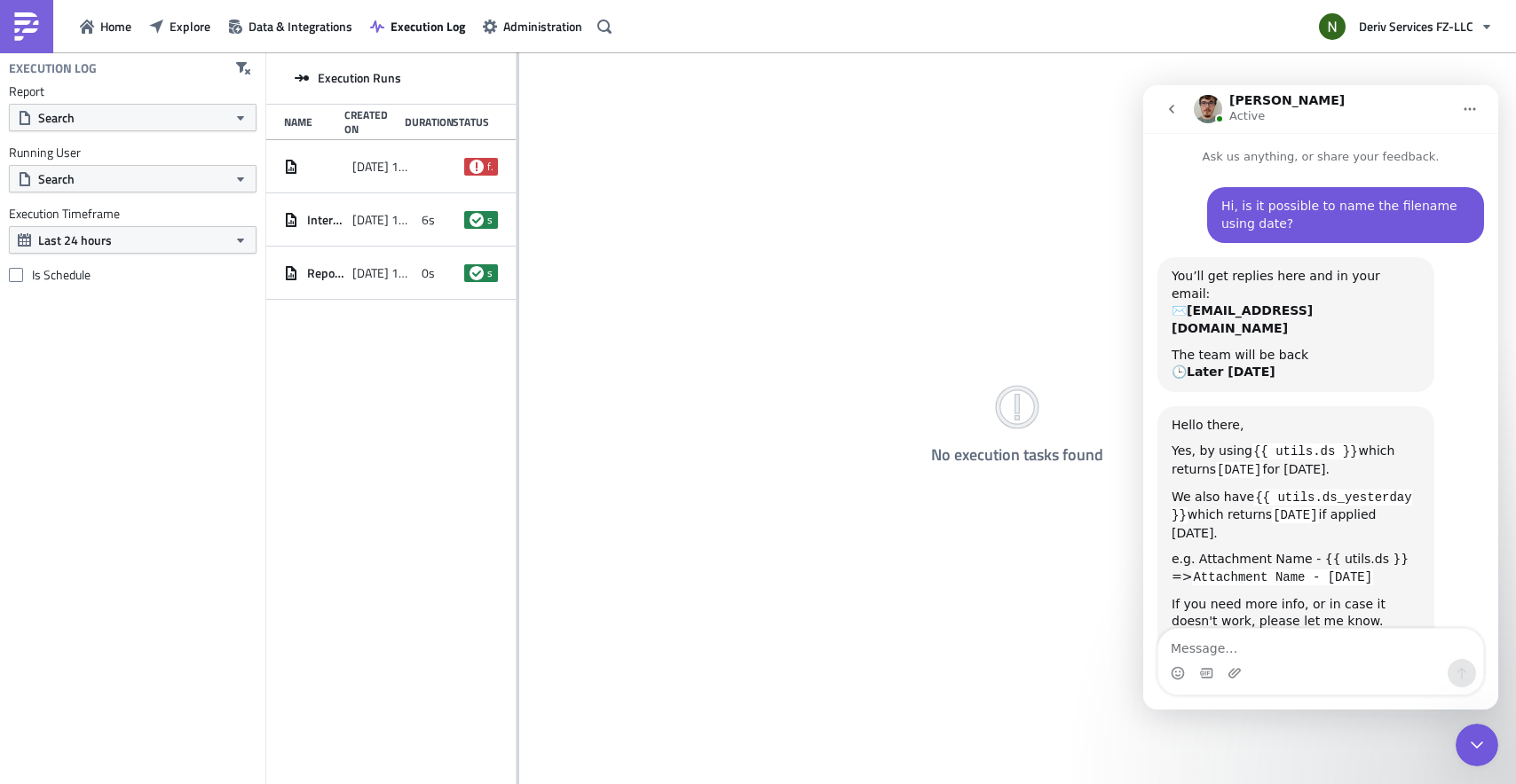
scroll to position [56, 0]
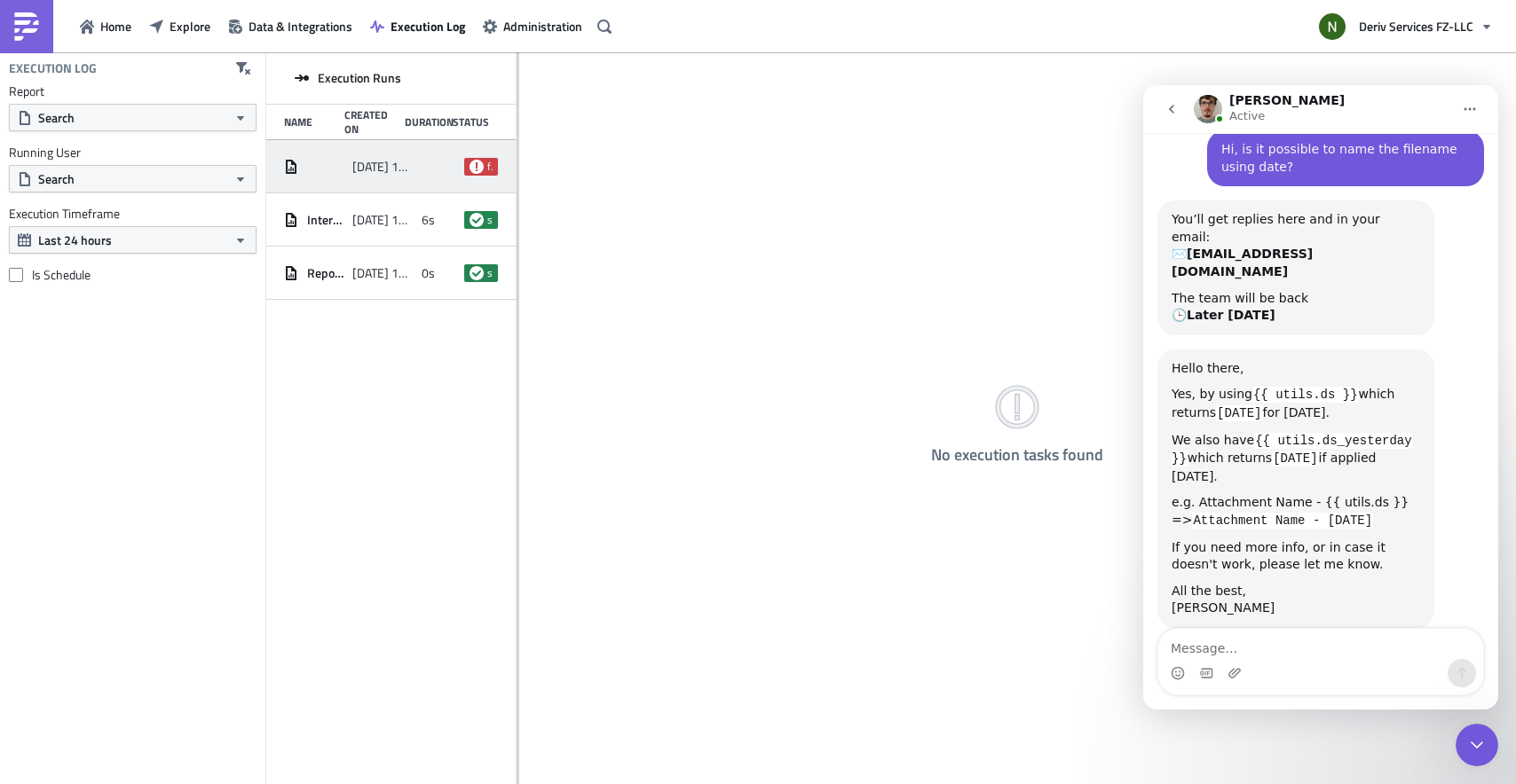
click at [397, 177] on div "2025-08-15 15:50" at bounding box center [381, 167] width 59 height 32
click at [379, 167] on span "2025-08-15 15:50" at bounding box center [381, 166] width 59 height 16
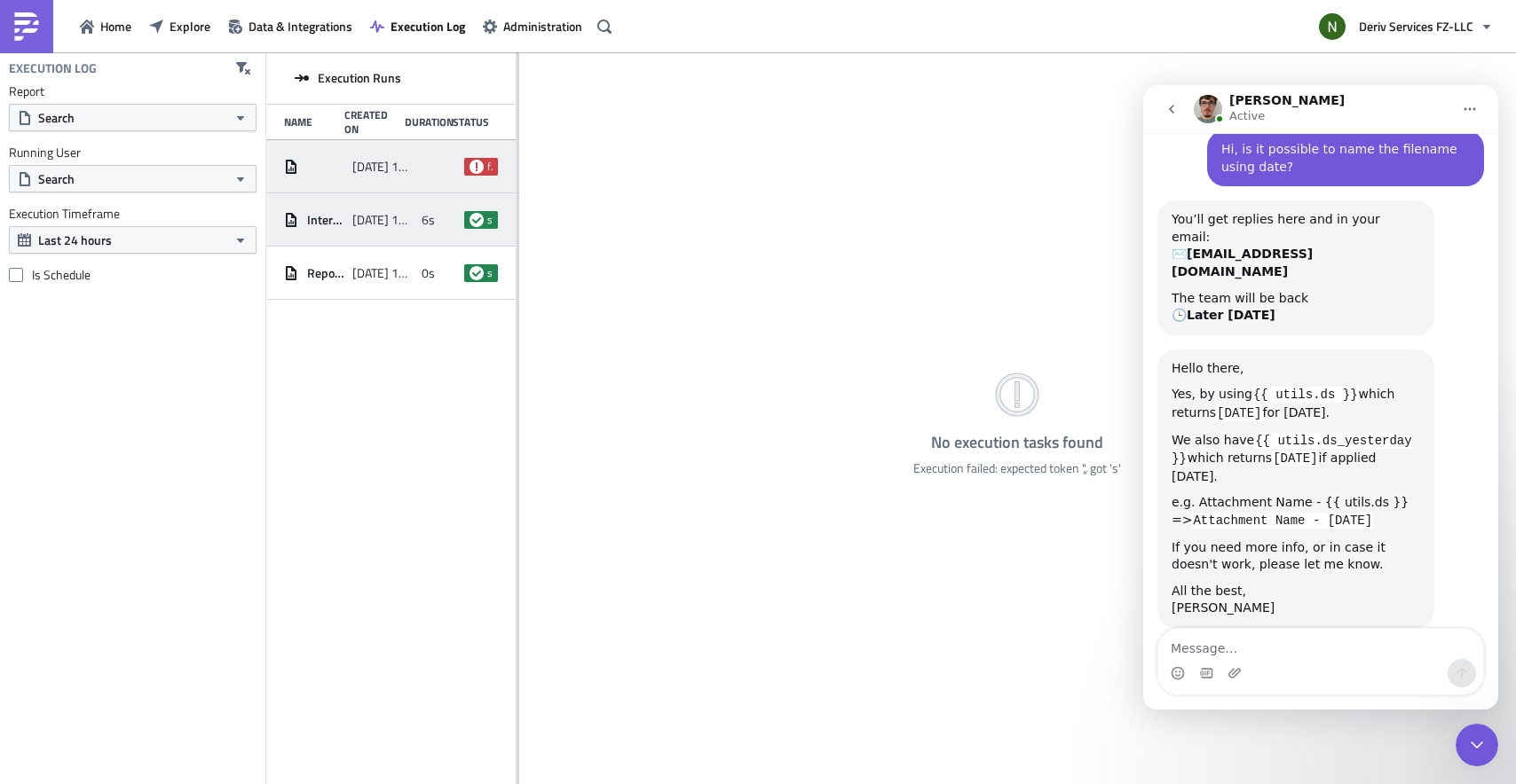
click at [377, 208] on div "2025-08-15 15:47" at bounding box center [381, 220] width 59 height 32
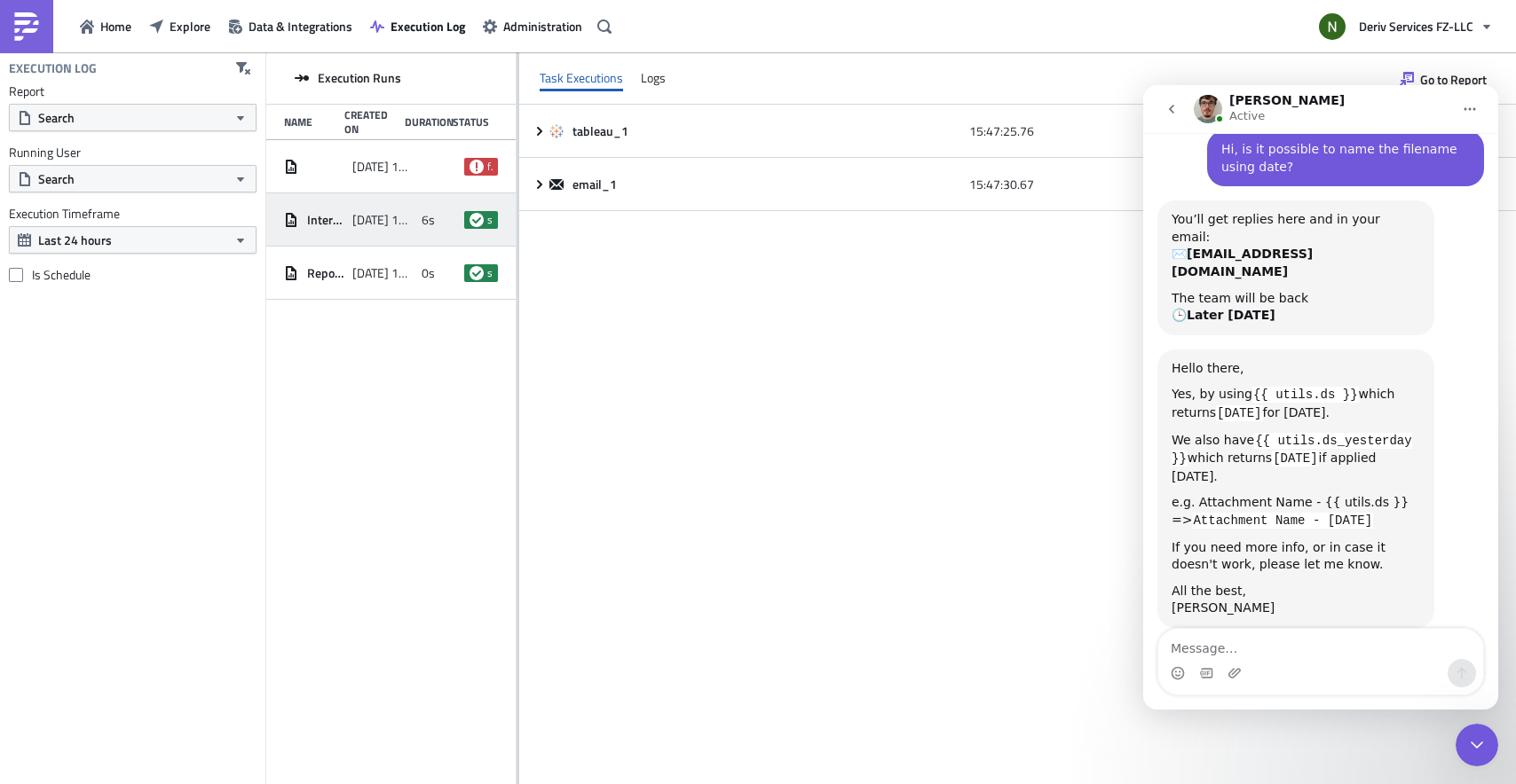
click at [1480, 747] on icon "Close Intercom Messenger" at bounding box center [1477, 745] width 22 height 22
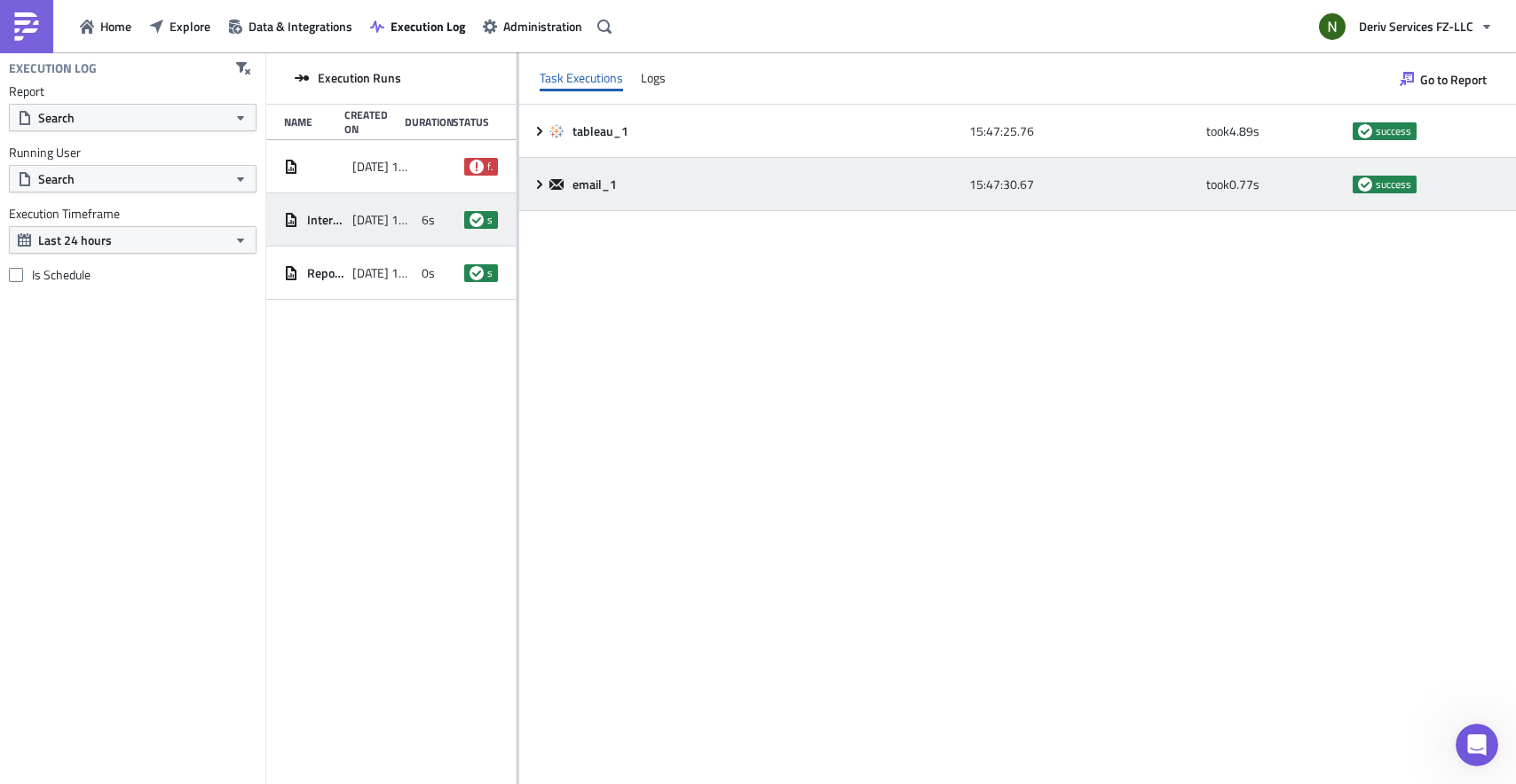
click at [541, 186] on icon at bounding box center [539, 184] width 14 height 14
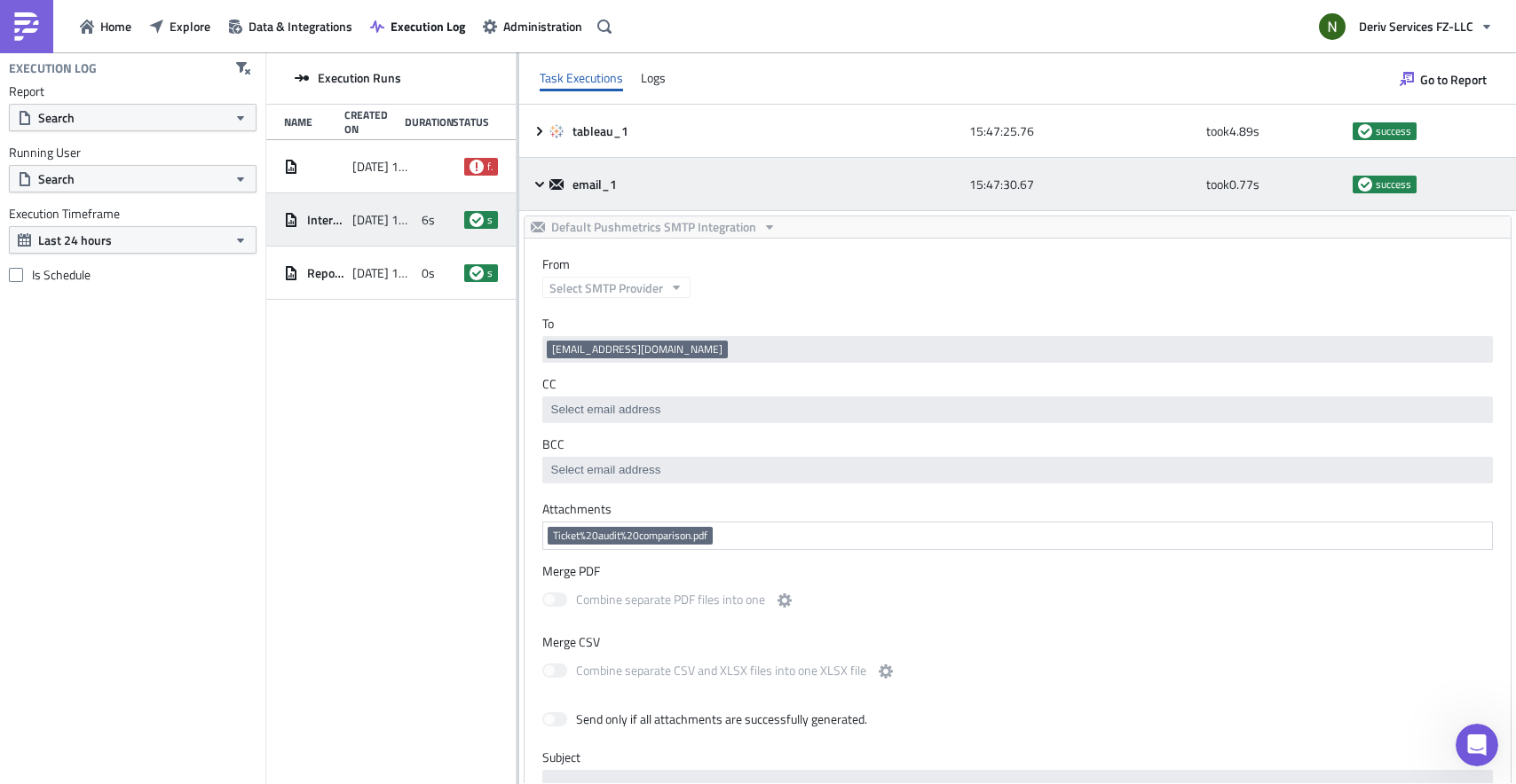
scroll to position [0, 0]
click at [540, 184] on icon at bounding box center [539, 184] width 8 height 6
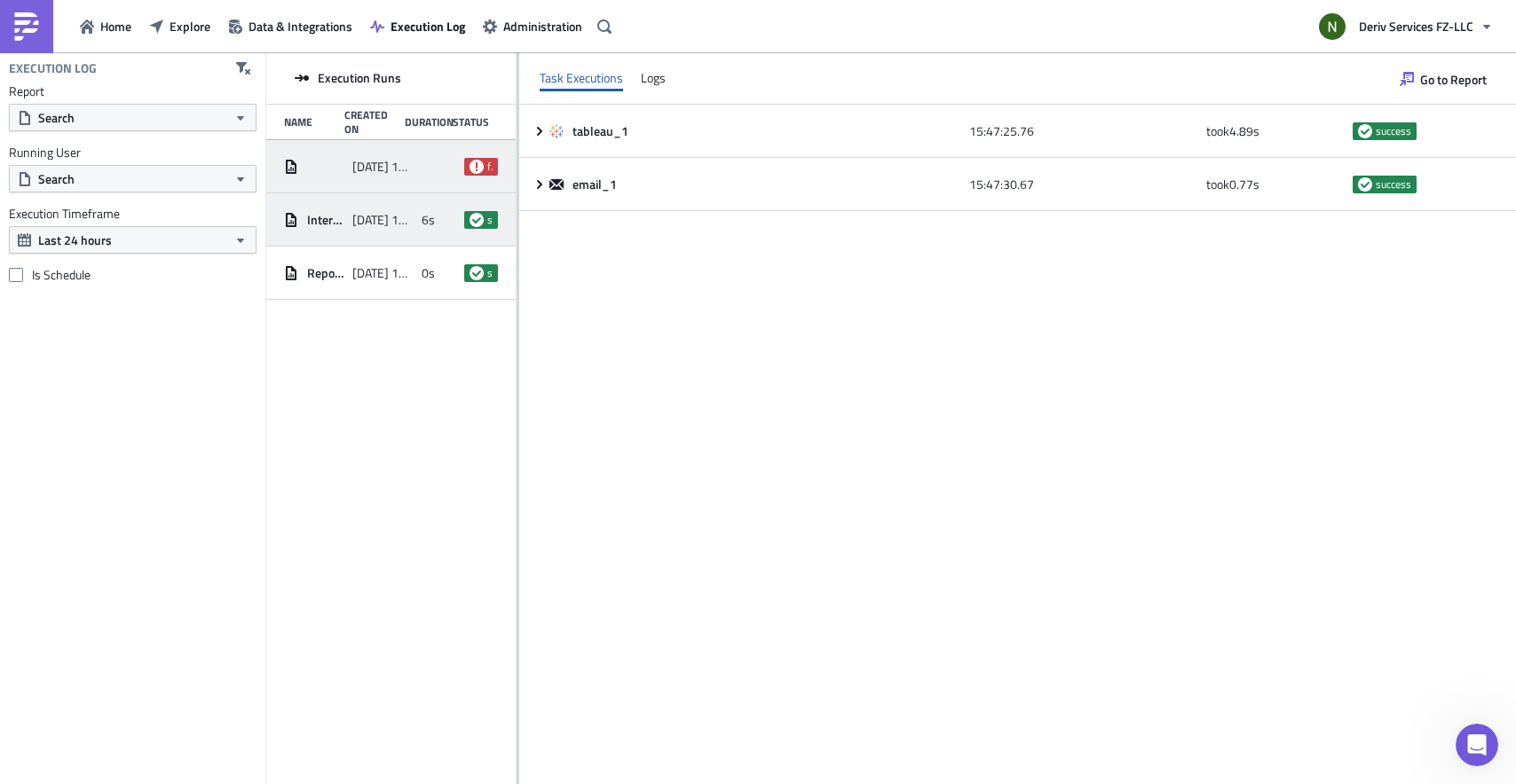
click at [352, 157] on div "2025-08-15 15:50" at bounding box center [381, 167] width 59 height 32
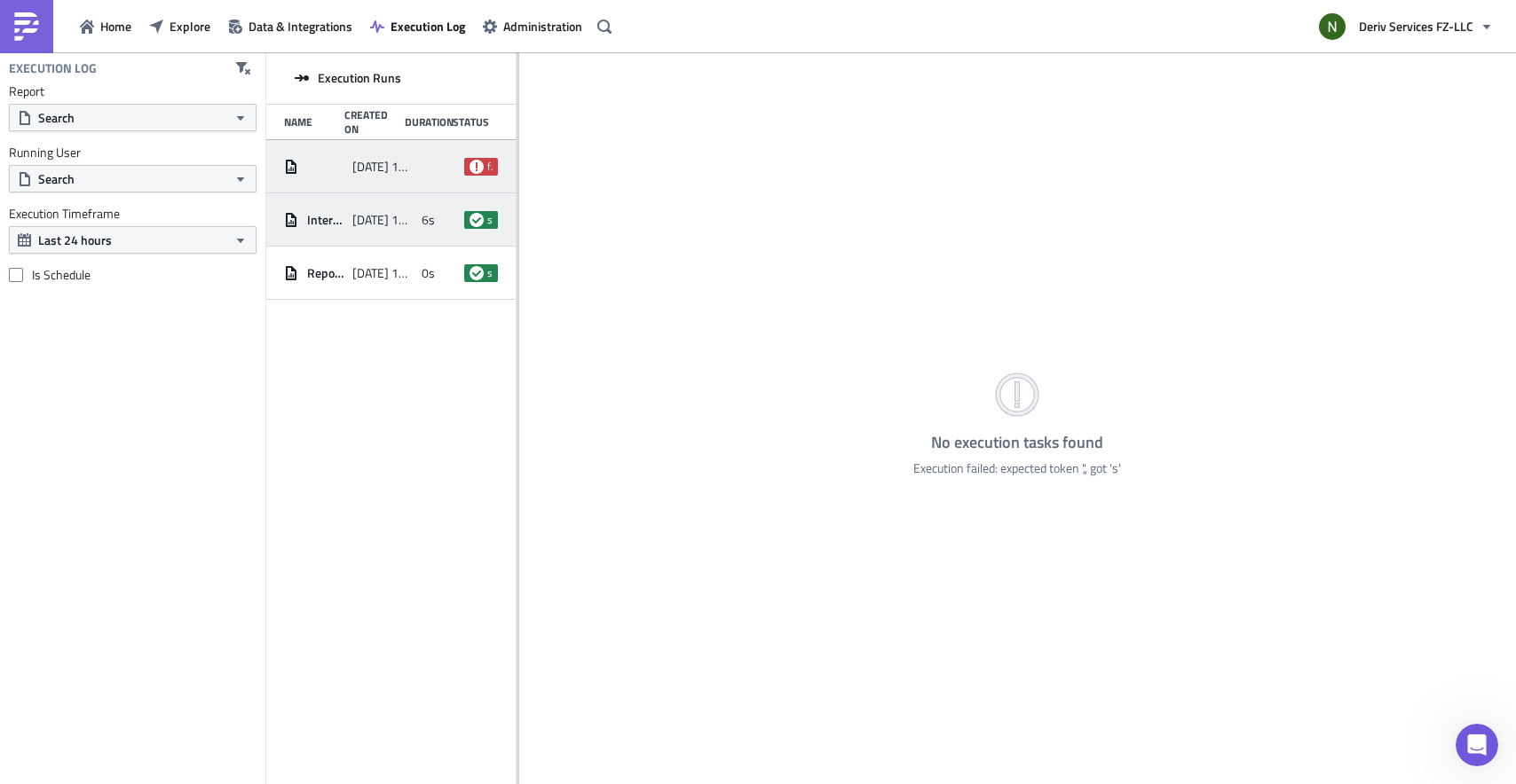
click at [347, 209] on div "Intercom Ticket Creation Date Checking 2025-08-15 15:47 6s success" at bounding box center [391, 220] width 250 height 54
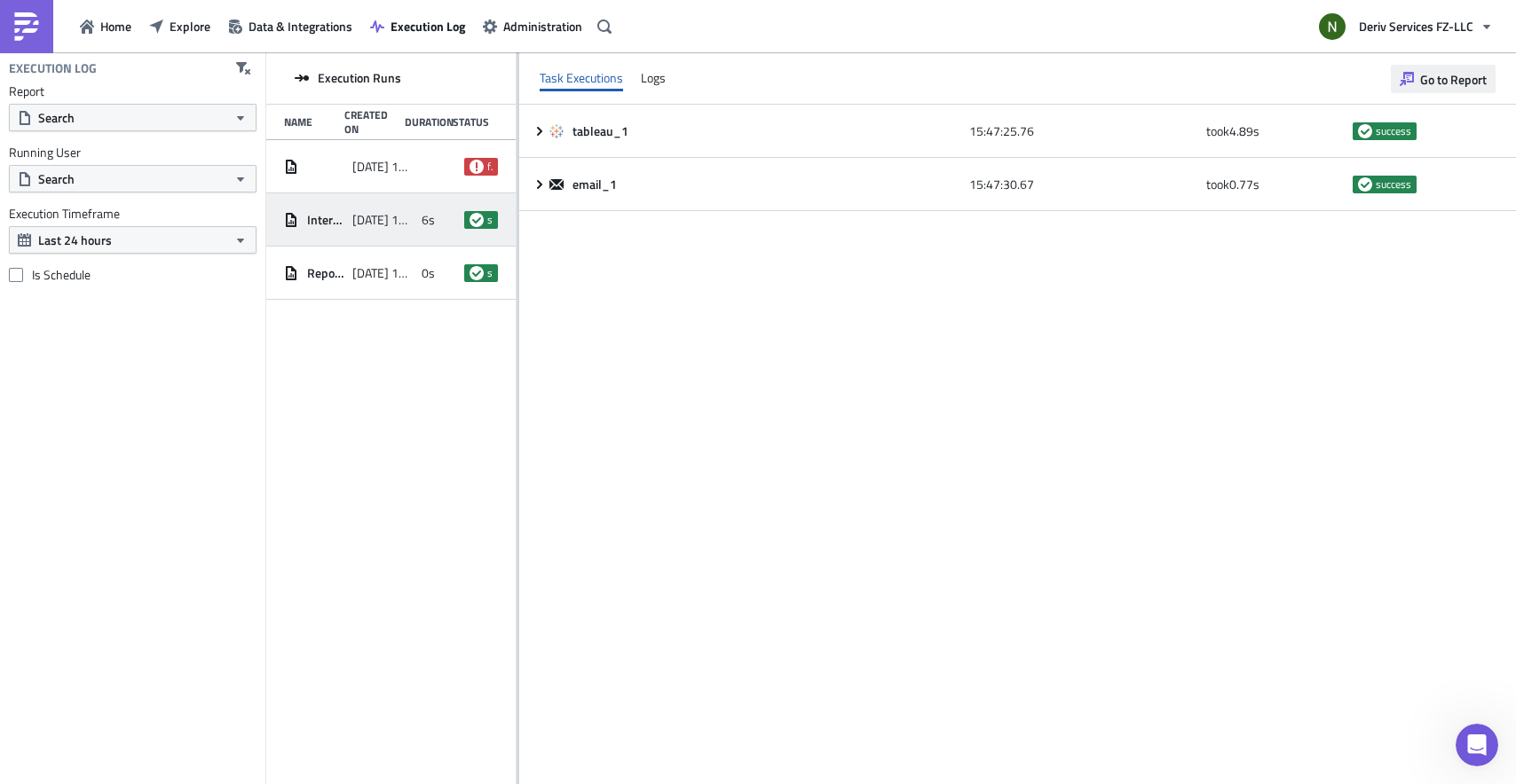
click at [1453, 78] on span "Go to Report" at bounding box center [1453, 80] width 67 height 19
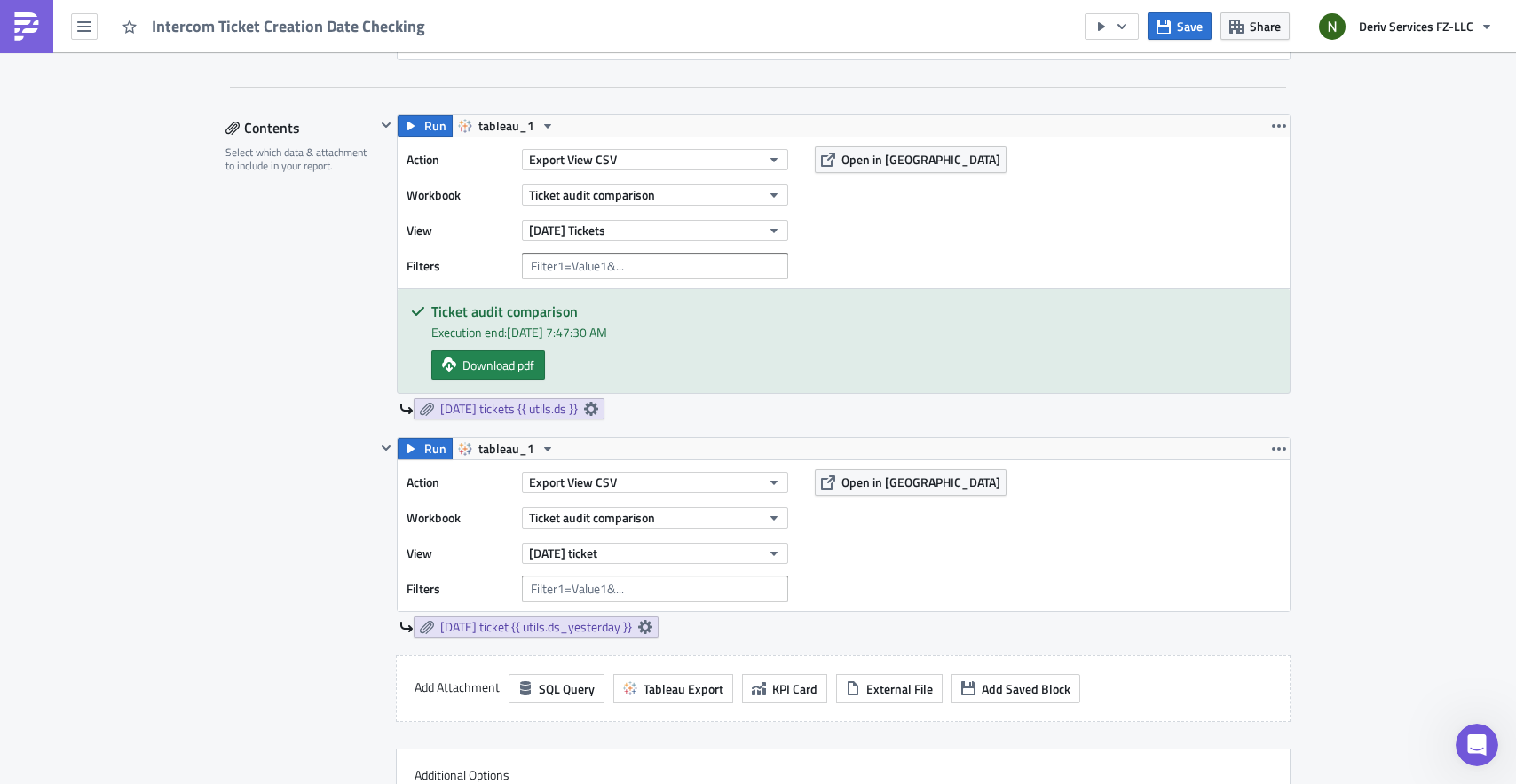
scroll to position [529, 0]
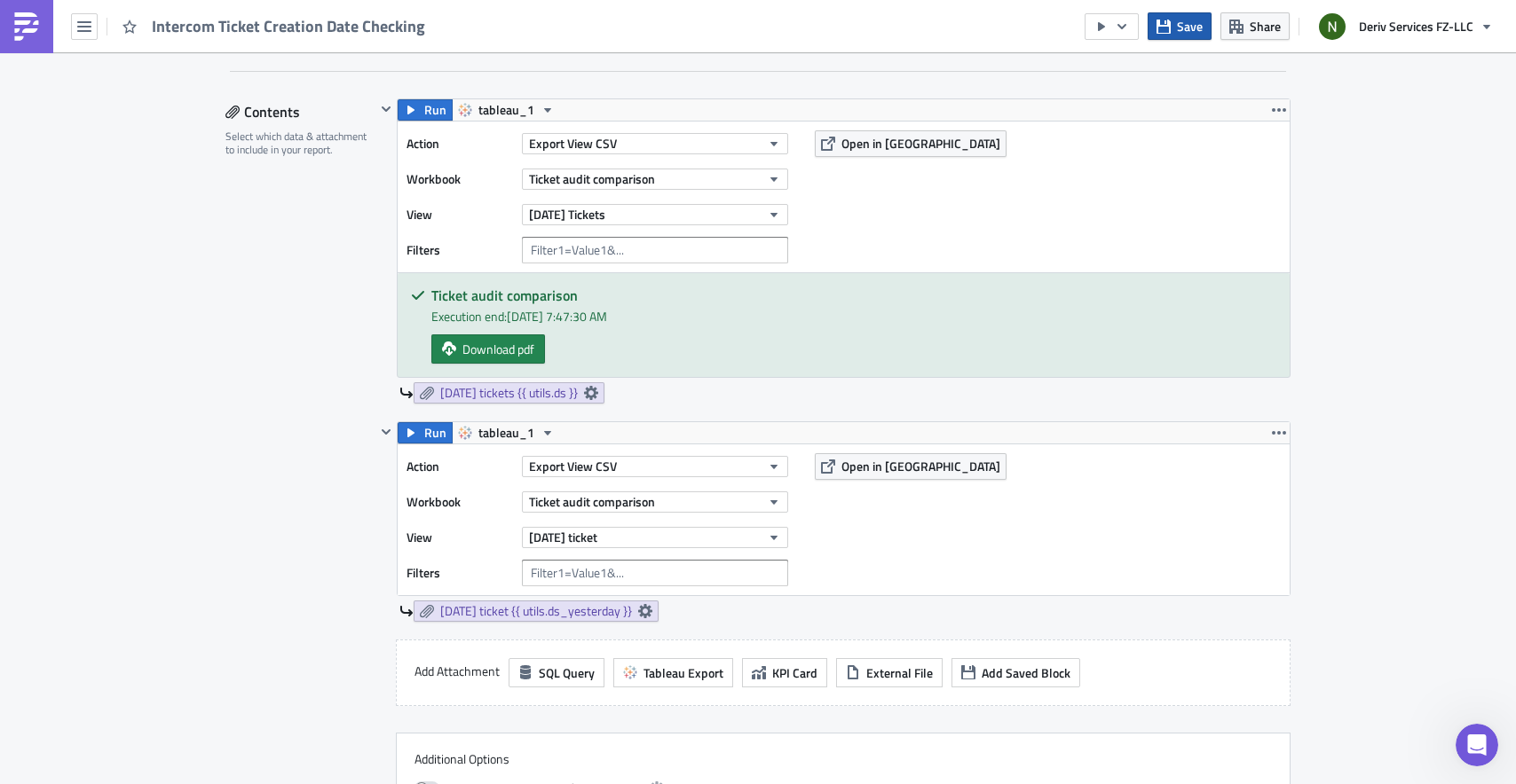
click at [1170, 34] on button "Save" at bounding box center [1180, 25] width 64 height 27
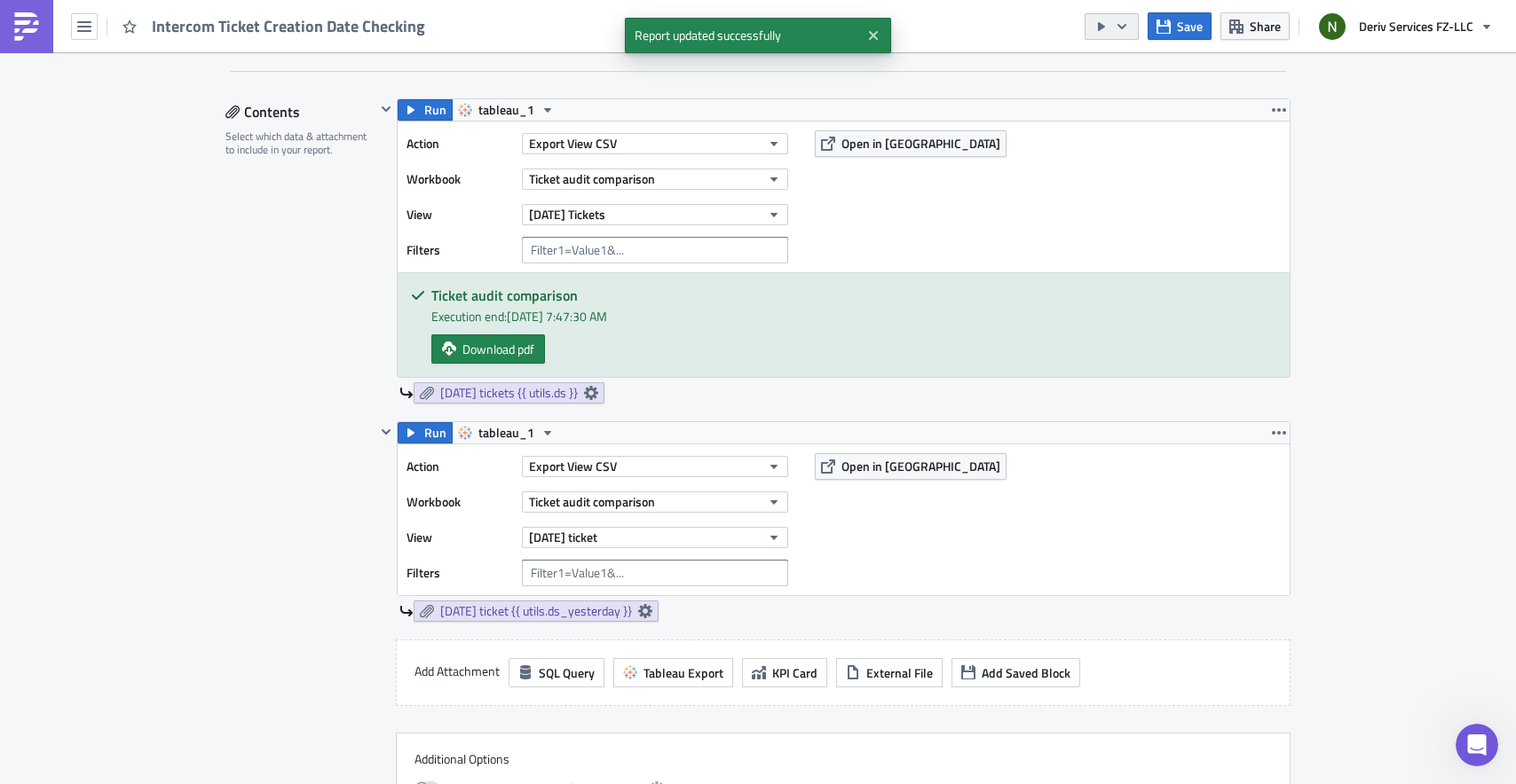
click at [1126, 25] on icon "button" at bounding box center [1122, 26] width 14 height 14
click at [1115, 69] on div "Send Just to Me" at bounding box center [1166, 70] width 138 height 18
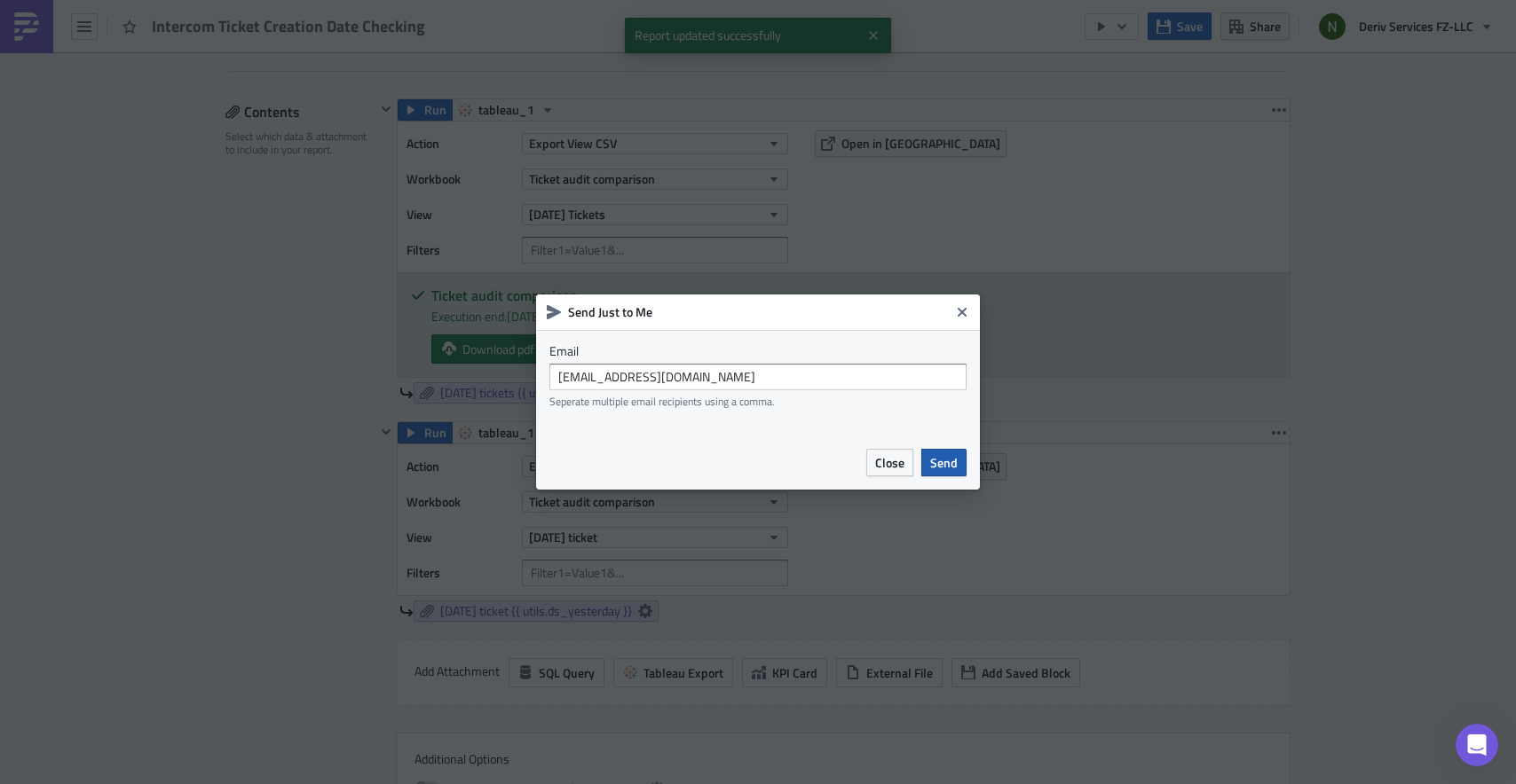
click at [941, 463] on span "Send" at bounding box center [943, 463] width 27 height 19
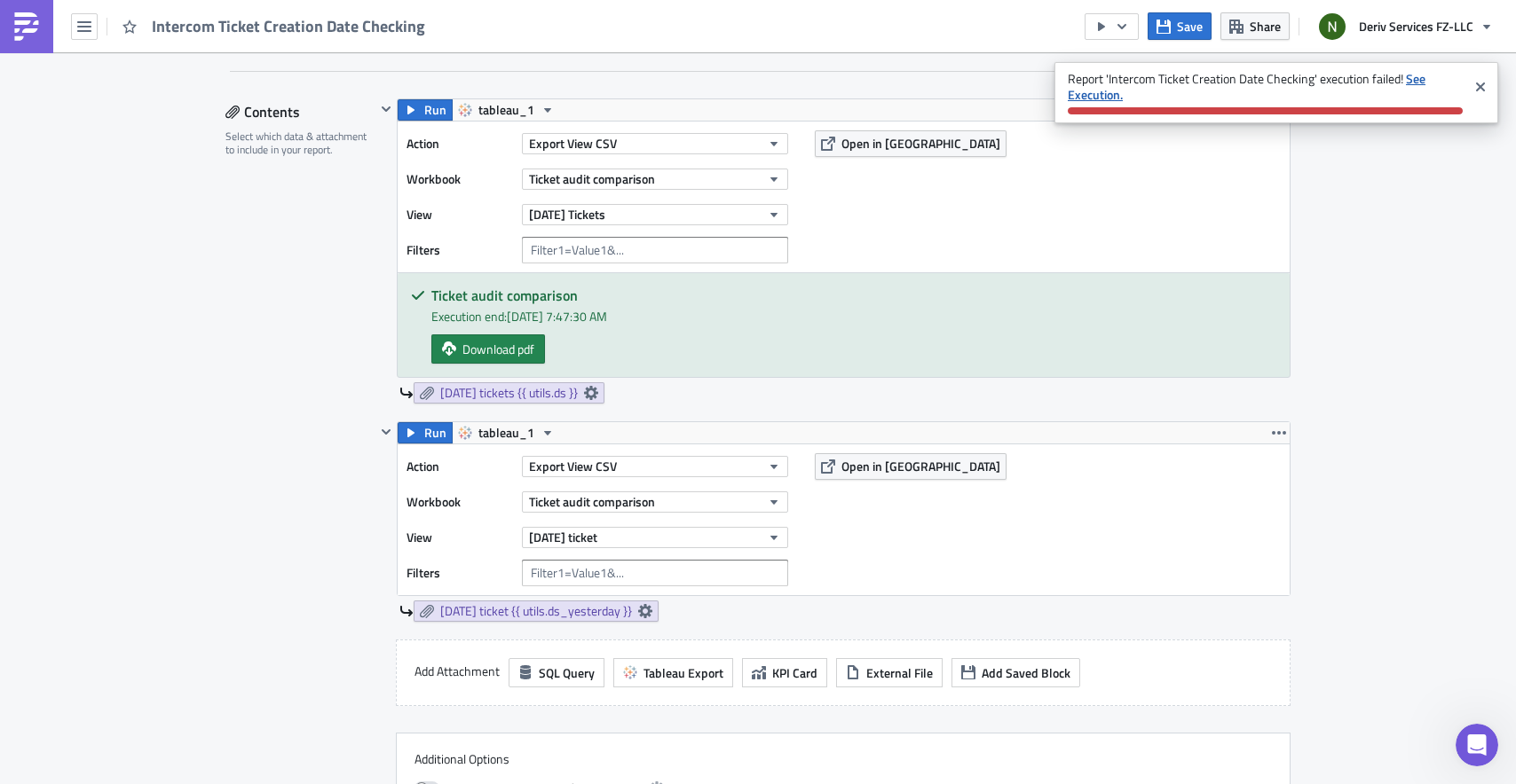
click at [1414, 77] on strong "See Execution." at bounding box center [1246, 86] width 358 height 35
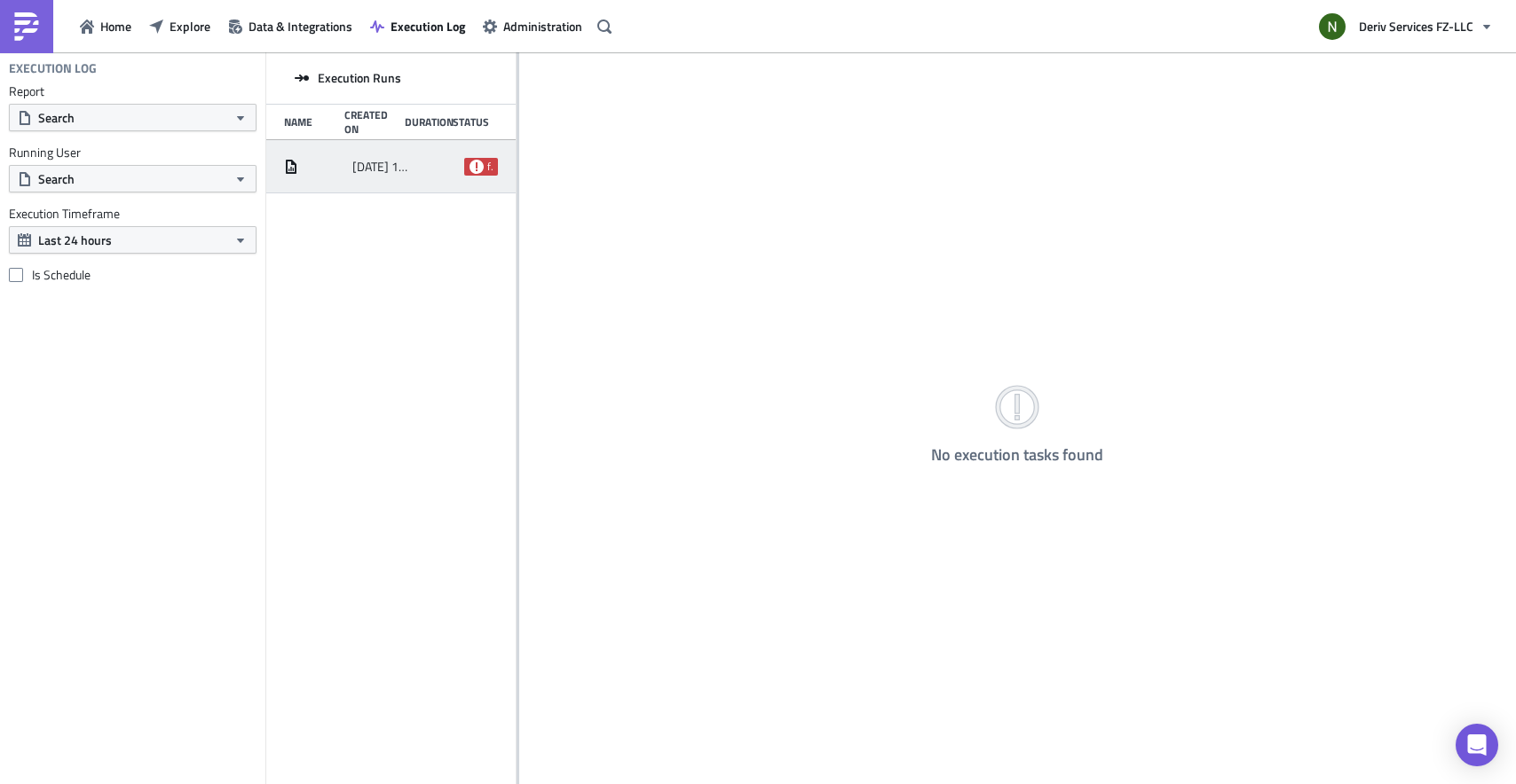
click at [409, 183] on div "[DATE] 15:53 failed" at bounding box center [391, 166] width 250 height 54
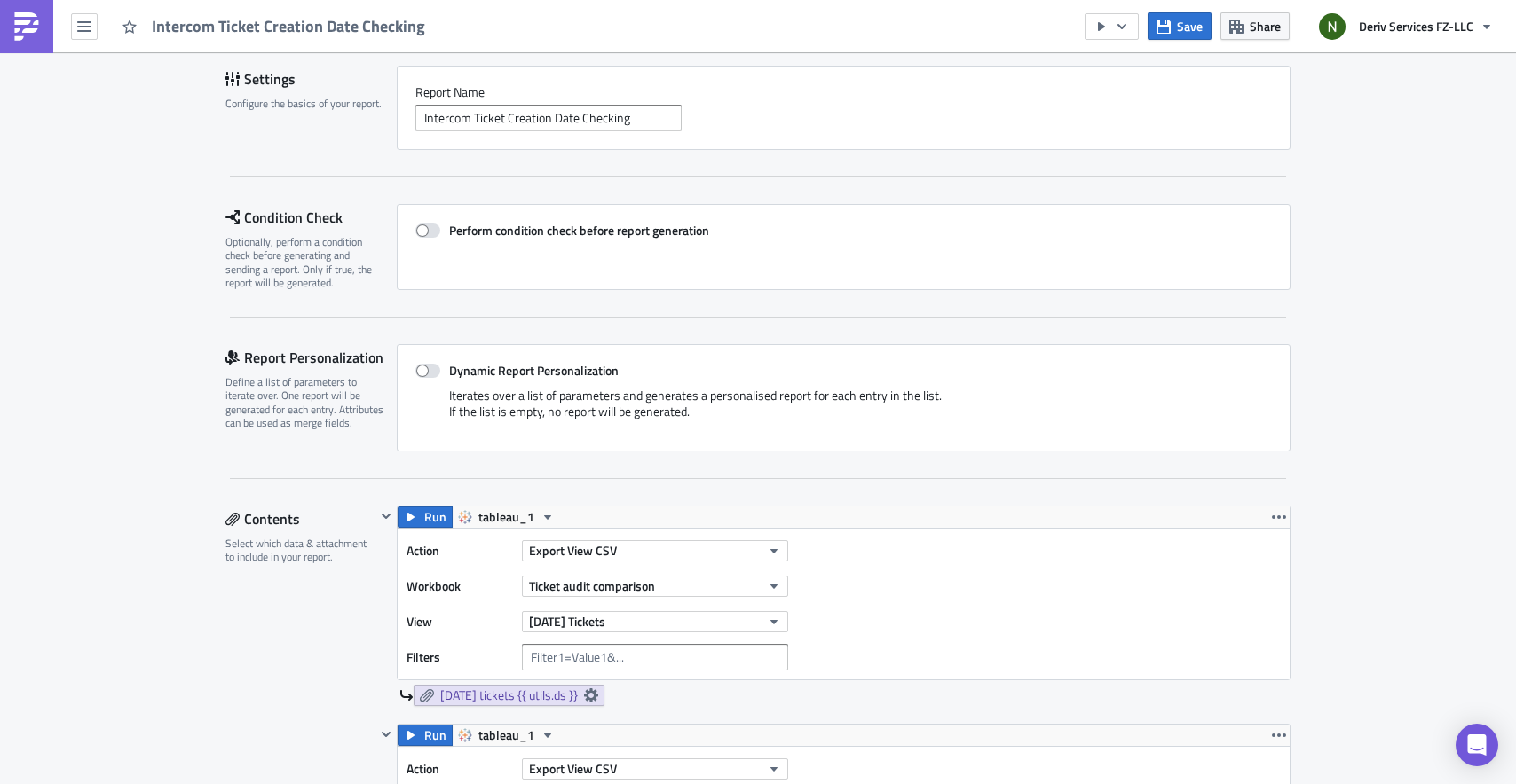
scroll to position [394, 0]
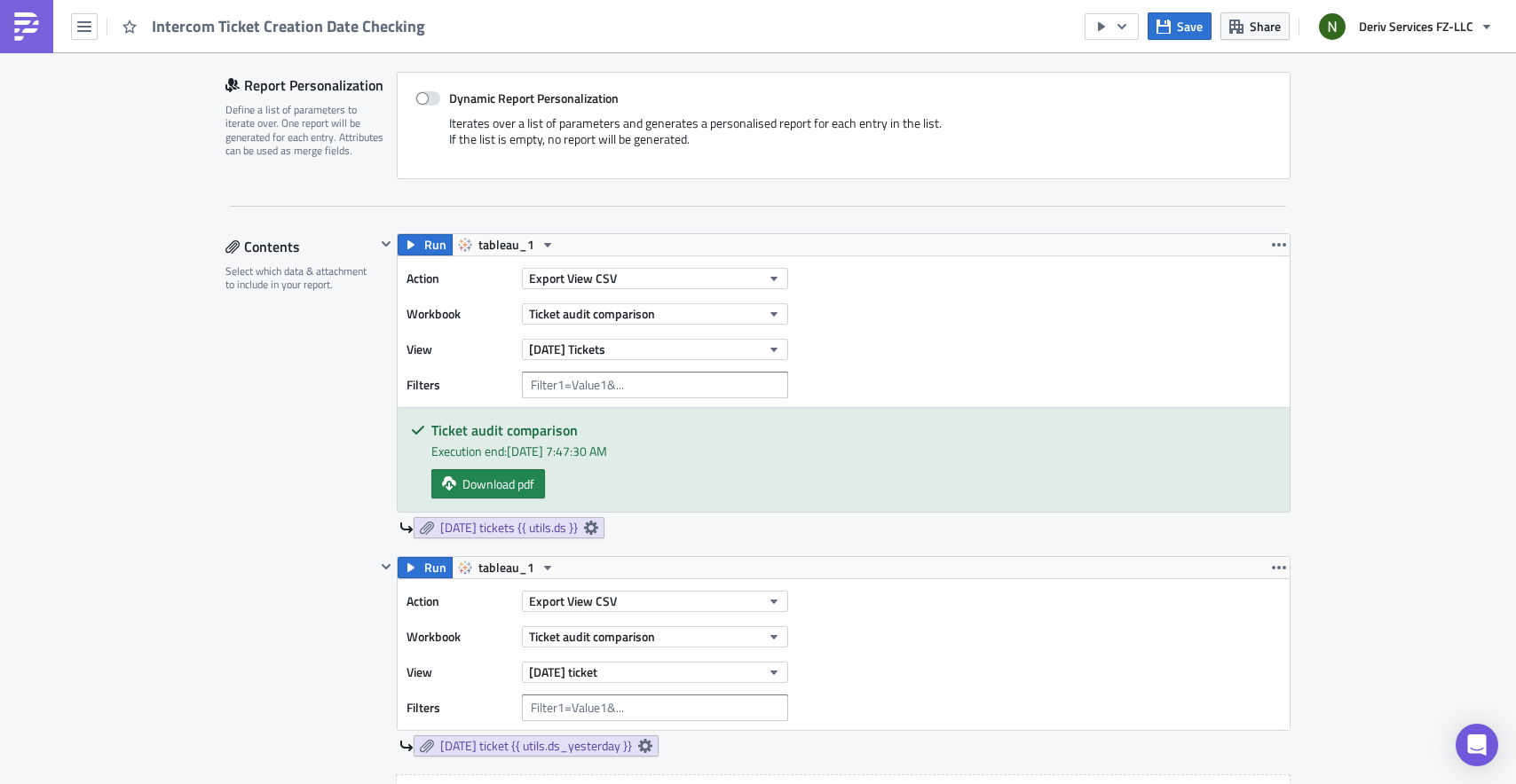
click at [608, 423] on h5 "Ticket audit comparison" at bounding box center [854, 430] width 845 height 14
click at [598, 525] on icon at bounding box center [591, 528] width 14 height 14
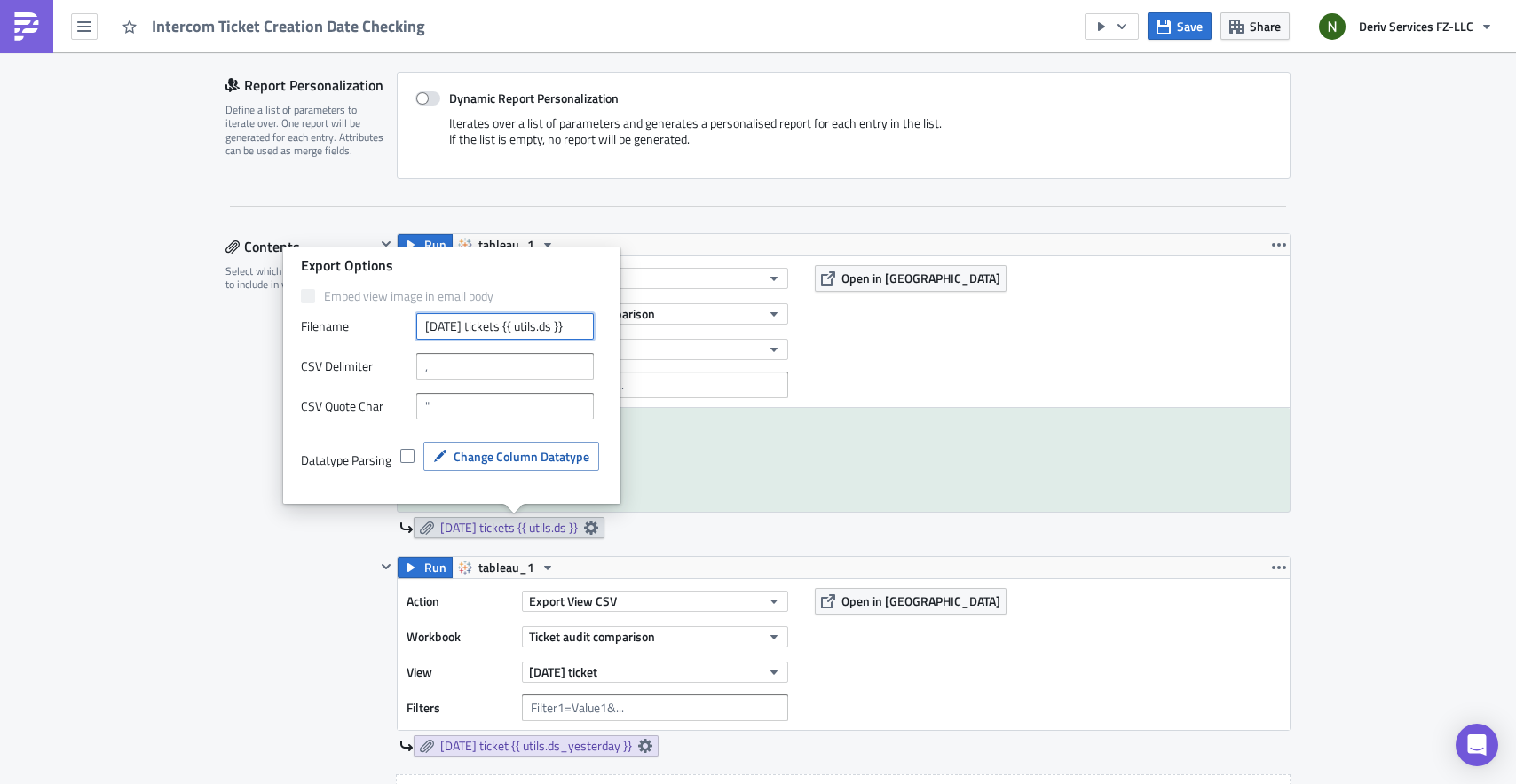
drag, startPoint x: 523, startPoint y: 325, endPoint x: 659, endPoint y: 335, distance: 136.4
click at [659, 335] on body "Intercom Ticket Creation Date Checking Save Share Deriv Services FZ-LLC Executi…" at bounding box center [758, 393] width 1516 height 787
type input "[DATE] tickets"
click at [922, 522] on div "[DATE] tickets" at bounding box center [844, 528] width 891 height 22
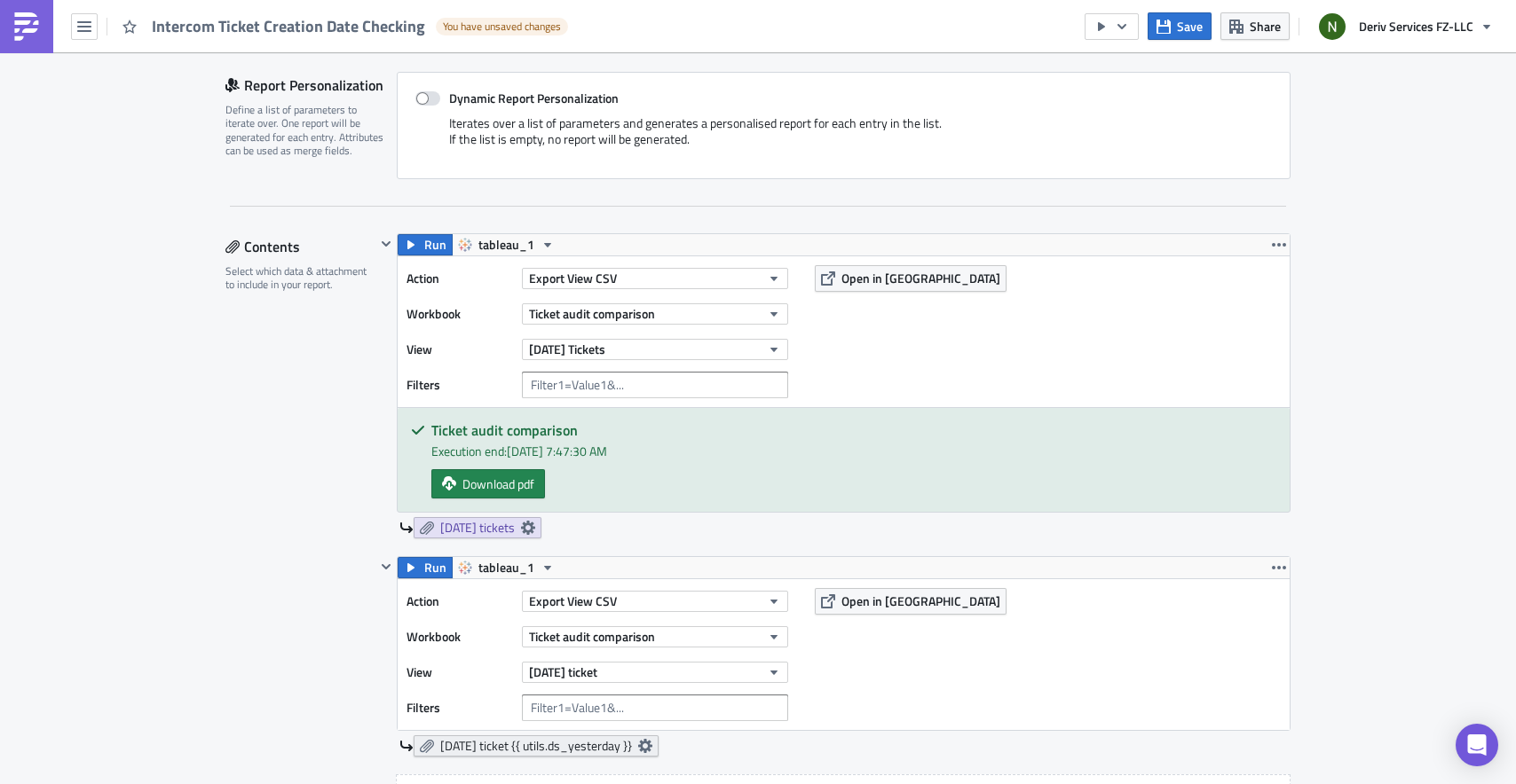
click at [652, 744] on icon at bounding box center [644, 746] width 14 height 14
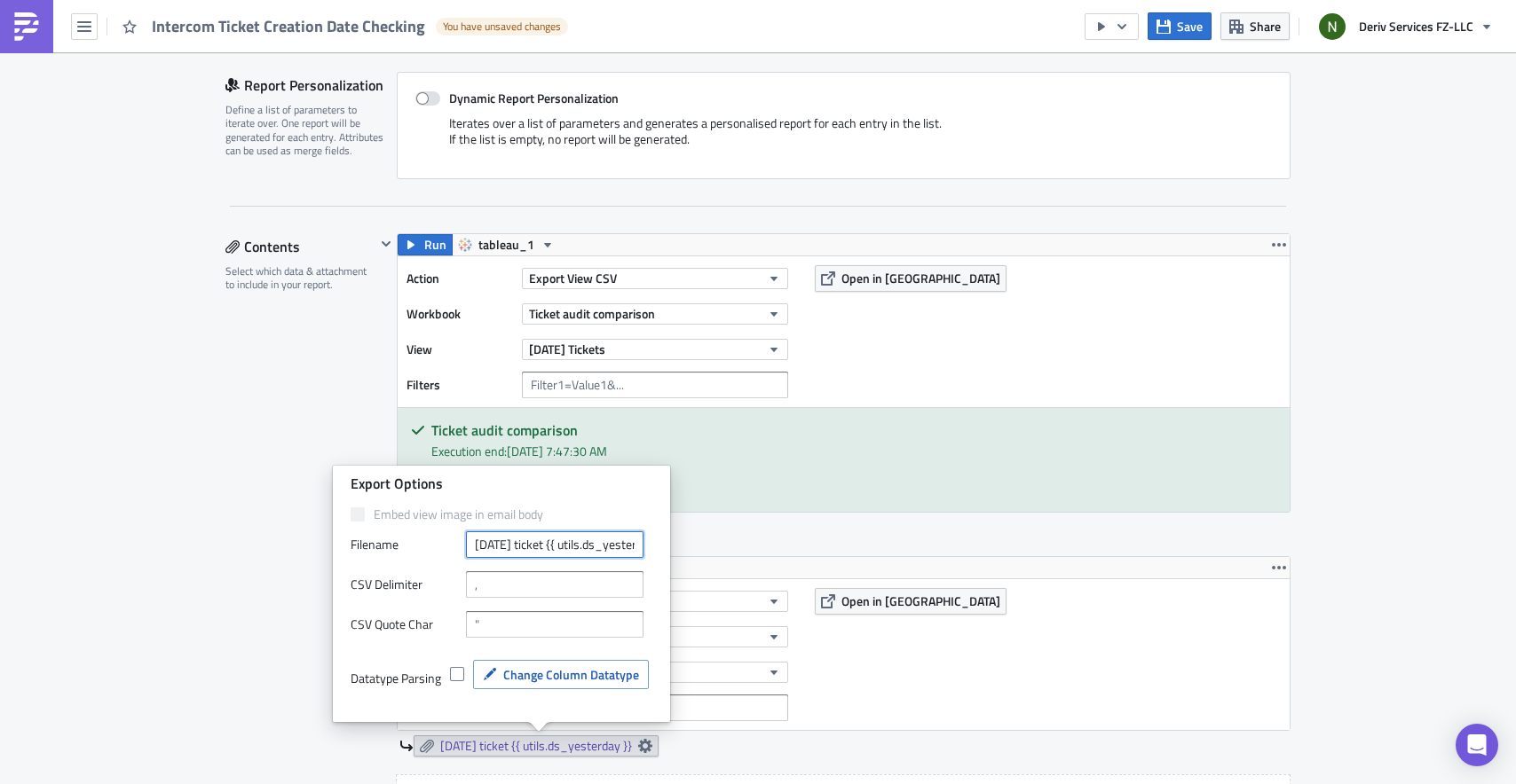
scroll to position [0, 50]
drag, startPoint x: 562, startPoint y: 545, endPoint x: 758, endPoint y: 545, distance: 196.0
click at [758, 545] on body "Intercom Ticket Creation Date Checking You have unsaved changes Save Share Deri…" at bounding box center [758, 393] width 1516 height 787
type input "[DATE] ticket"
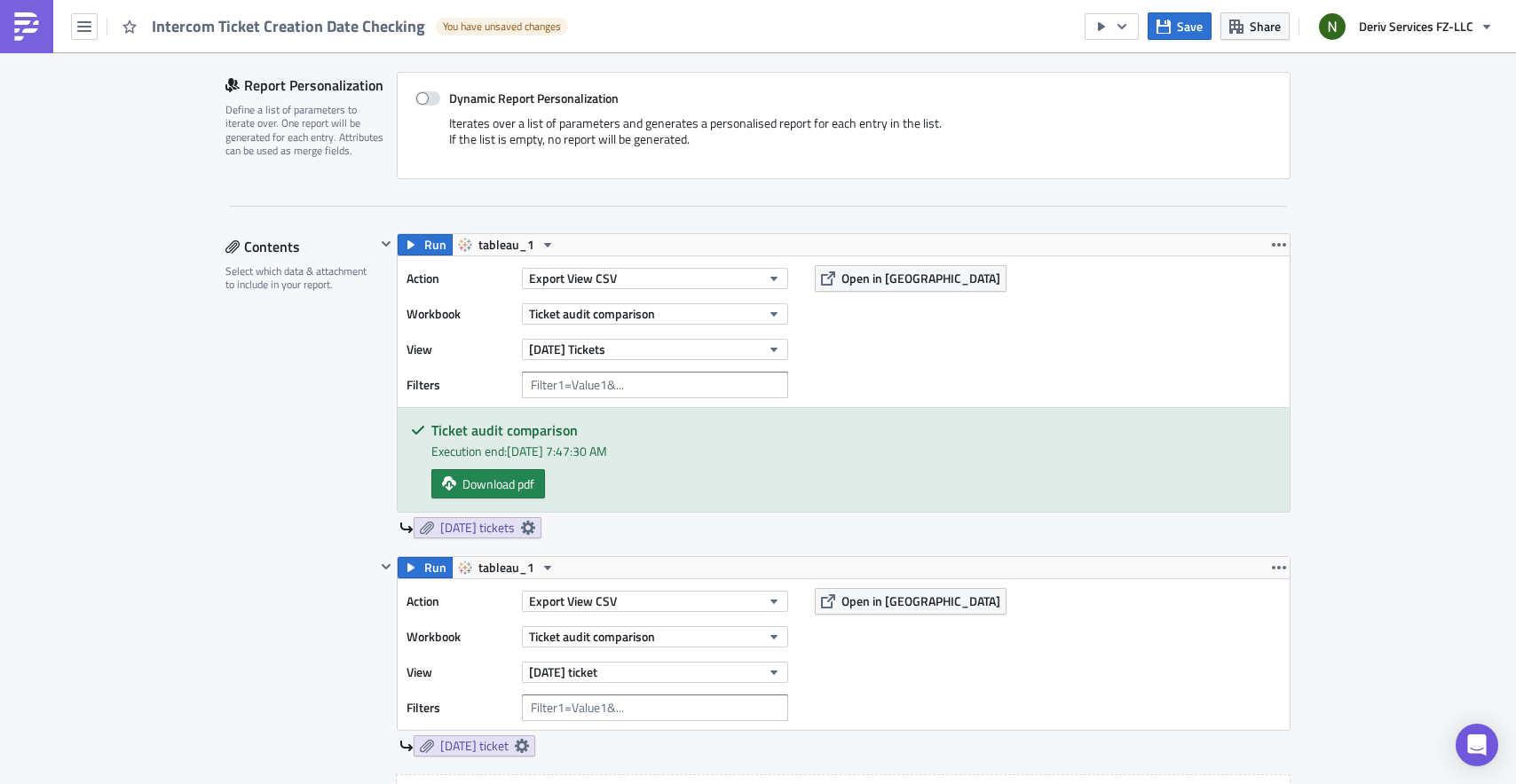
click at [1013, 568] on div "Run tableau_1" at bounding box center [843, 567] width 892 height 22
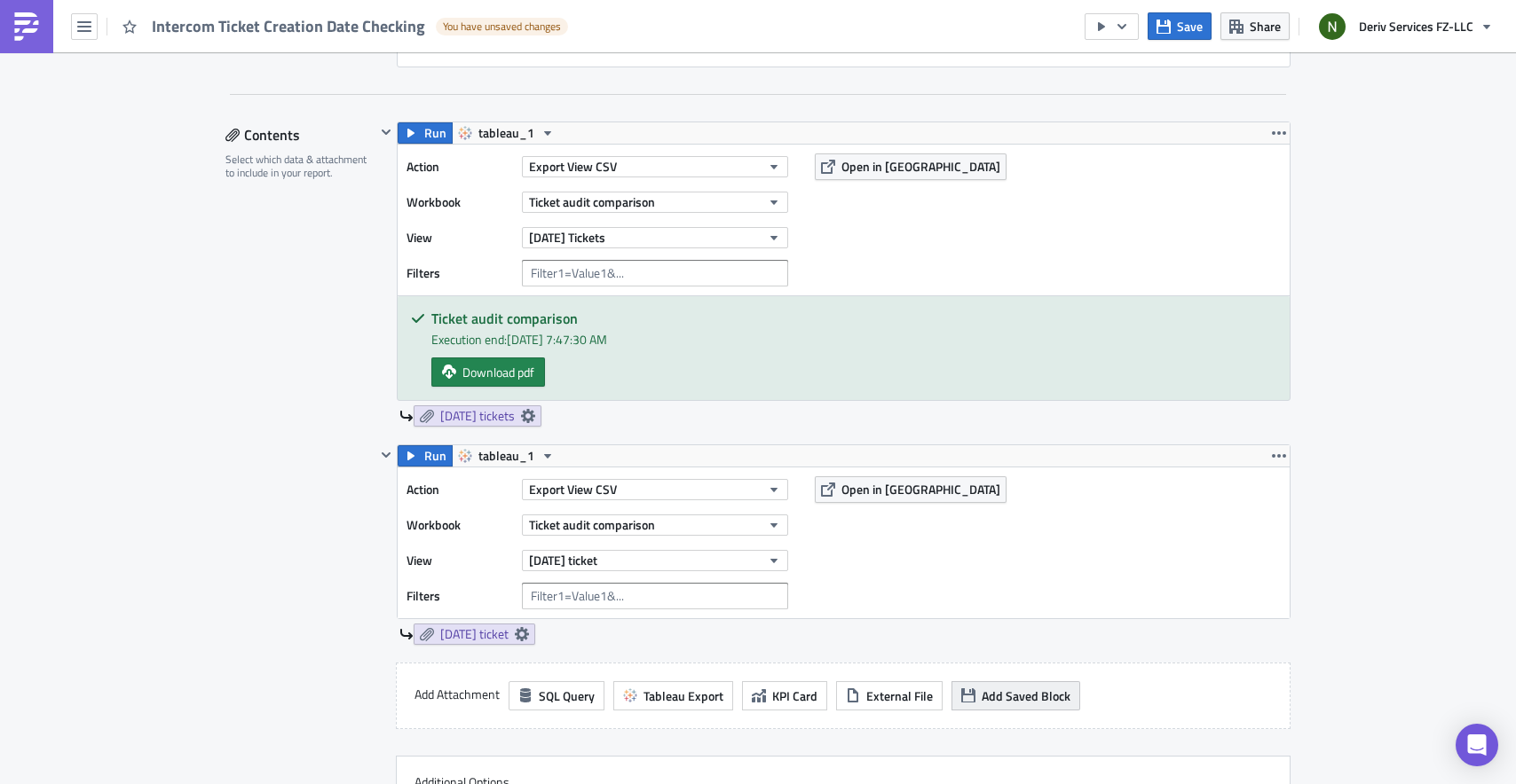
scroll to position [505, 0]
click at [1167, 34] on button "Save" at bounding box center [1180, 25] width 64 height 27
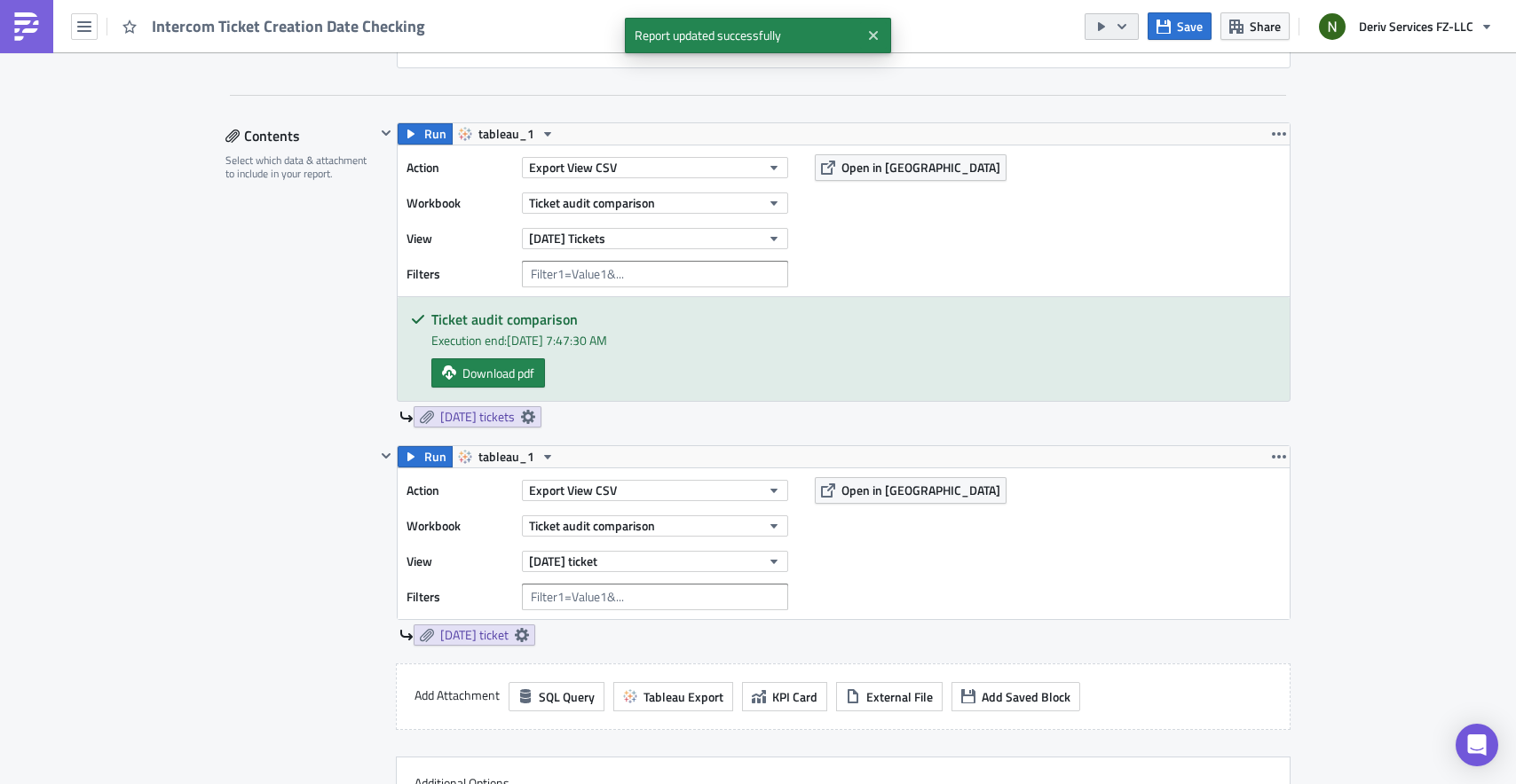
click at [1121, 30] on icon "button" at bounding box center [1122, 26] width 14 height 14
click at [1108, 71] on div "Send Just to Me" at bounding box center [1166, 70] width 138 height 18
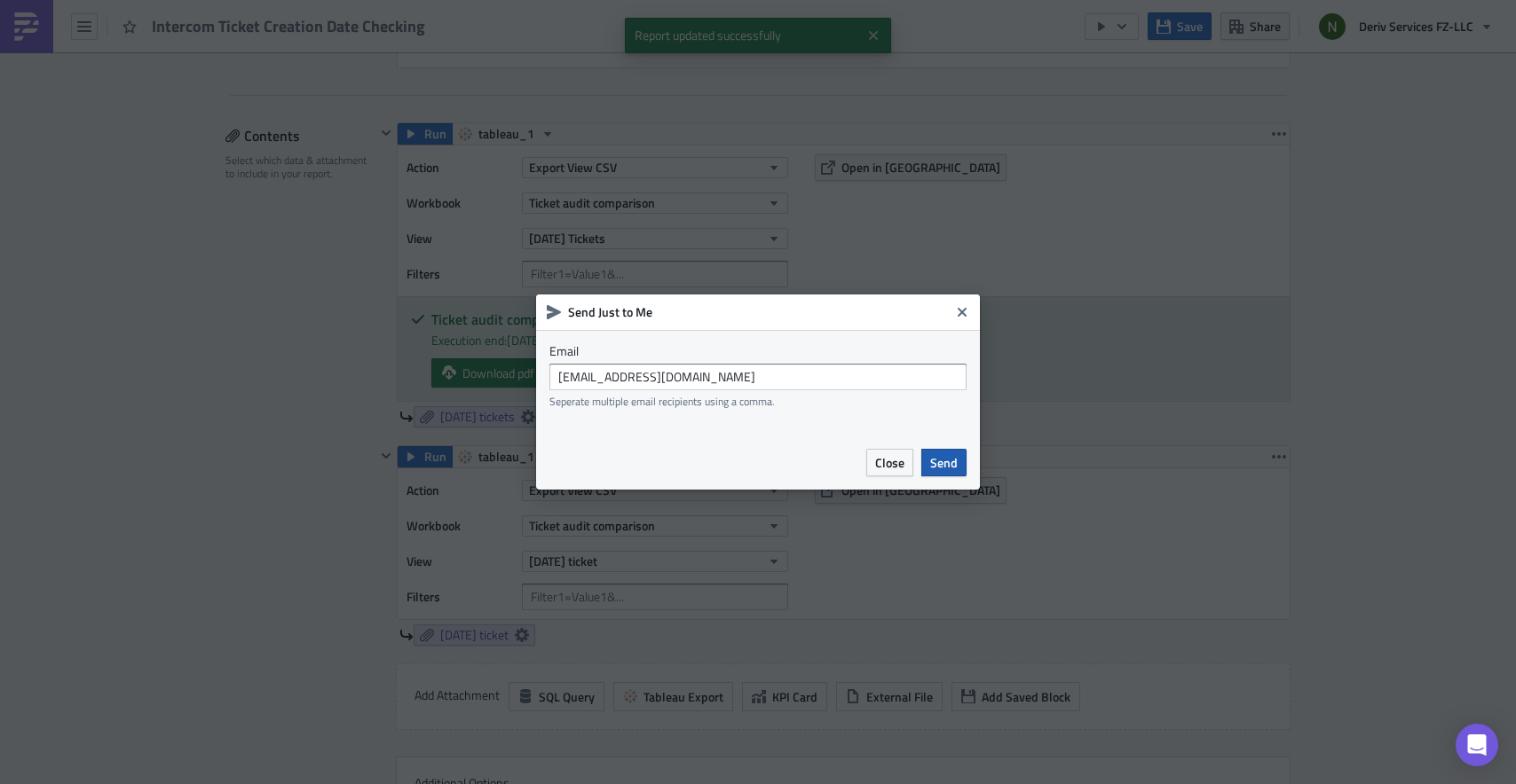
click at [948, 463] on span "Send" at bounding box center [943, 463] width 27 height 19
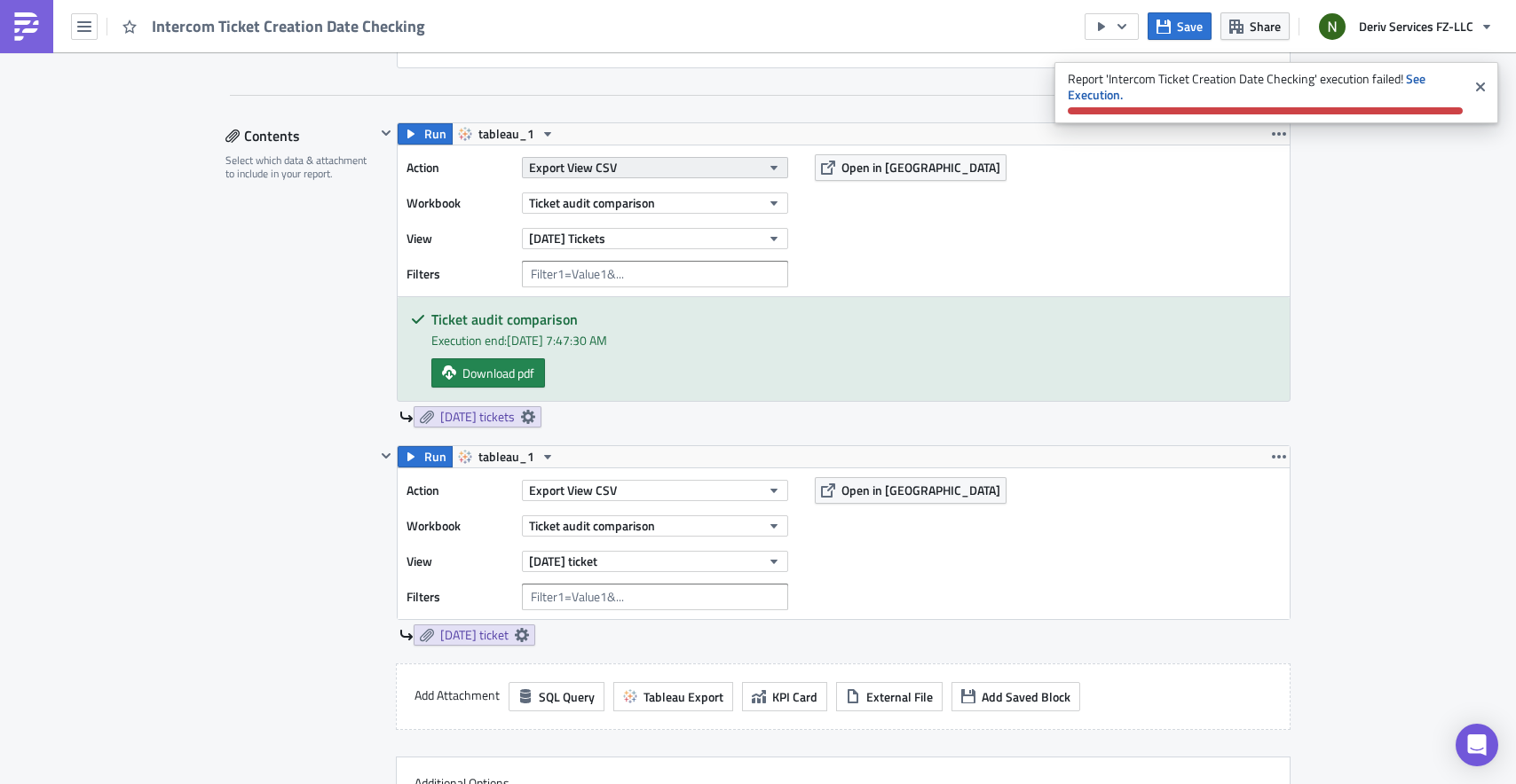
click at [591, 167] on span "Export View CSV" at bounding box center [573, 167] width 88 height 19
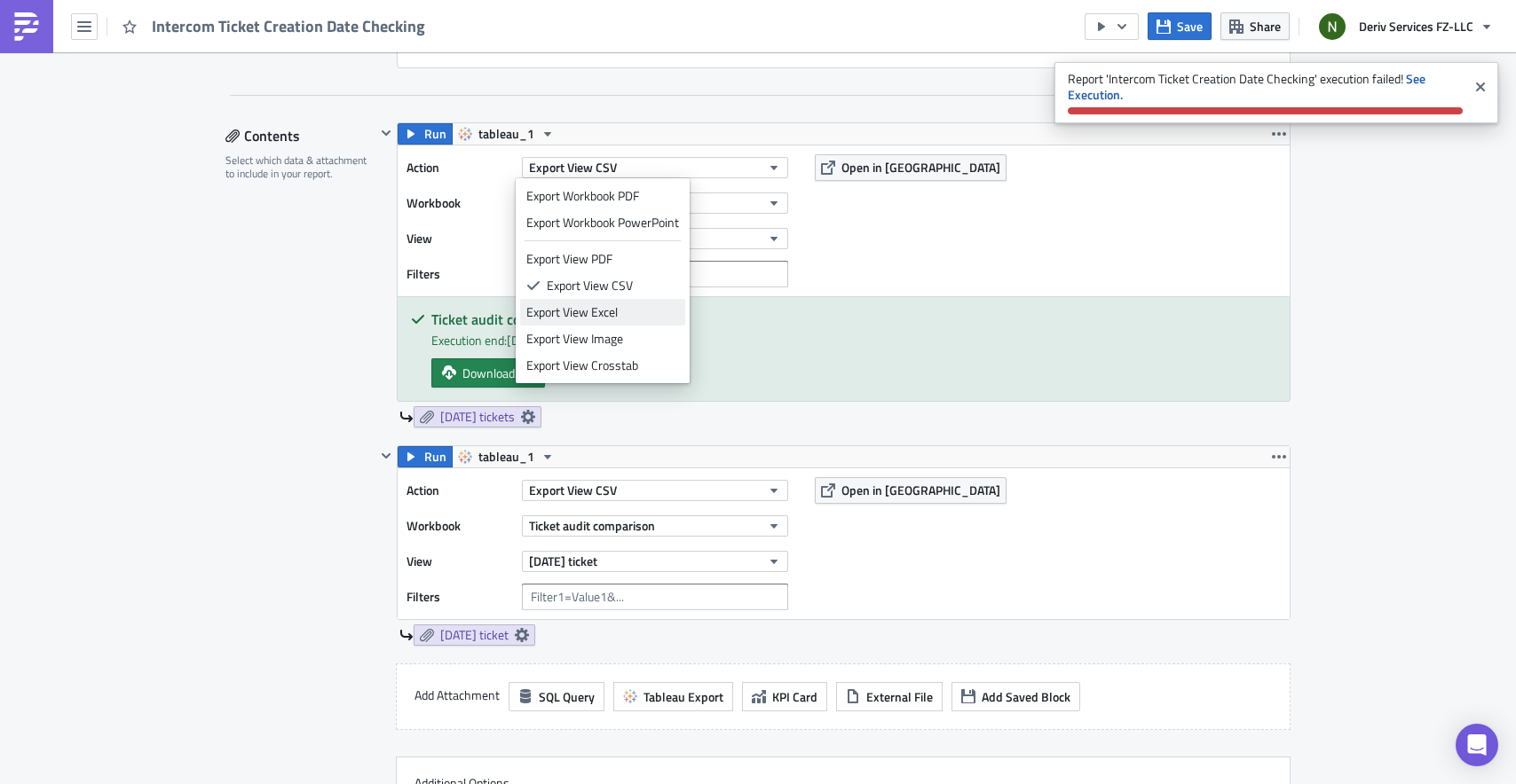
click at [611, 310] on div "Export View Excel" at bounding box center [602, 312] width 153 height 18
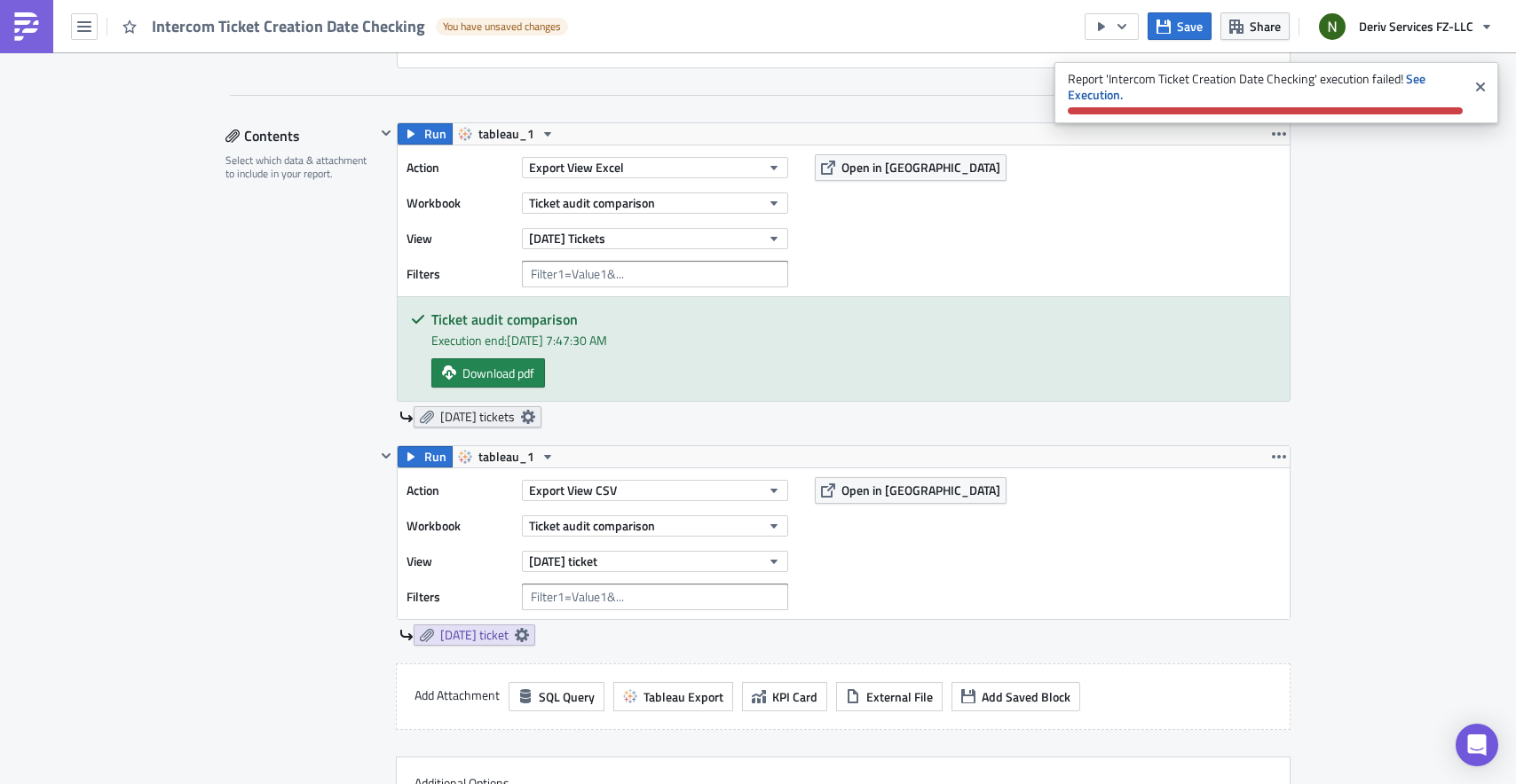
click at [535, 418] on icon at bounding box center [528, 417] width 14 height 14
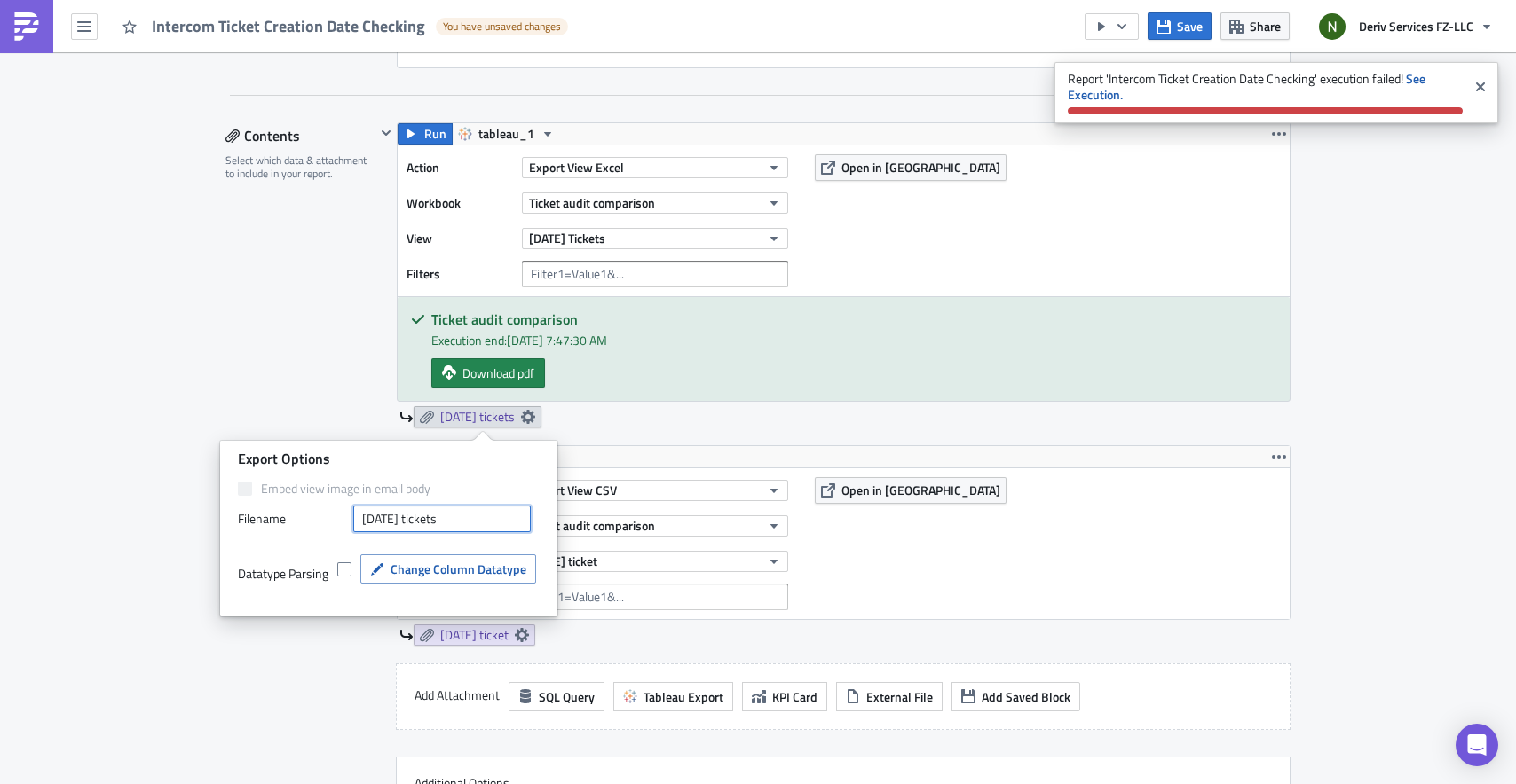
click at [489, 516] on input "Yesterday's tickets" at bounding box center [441, 519] width 178 height 26
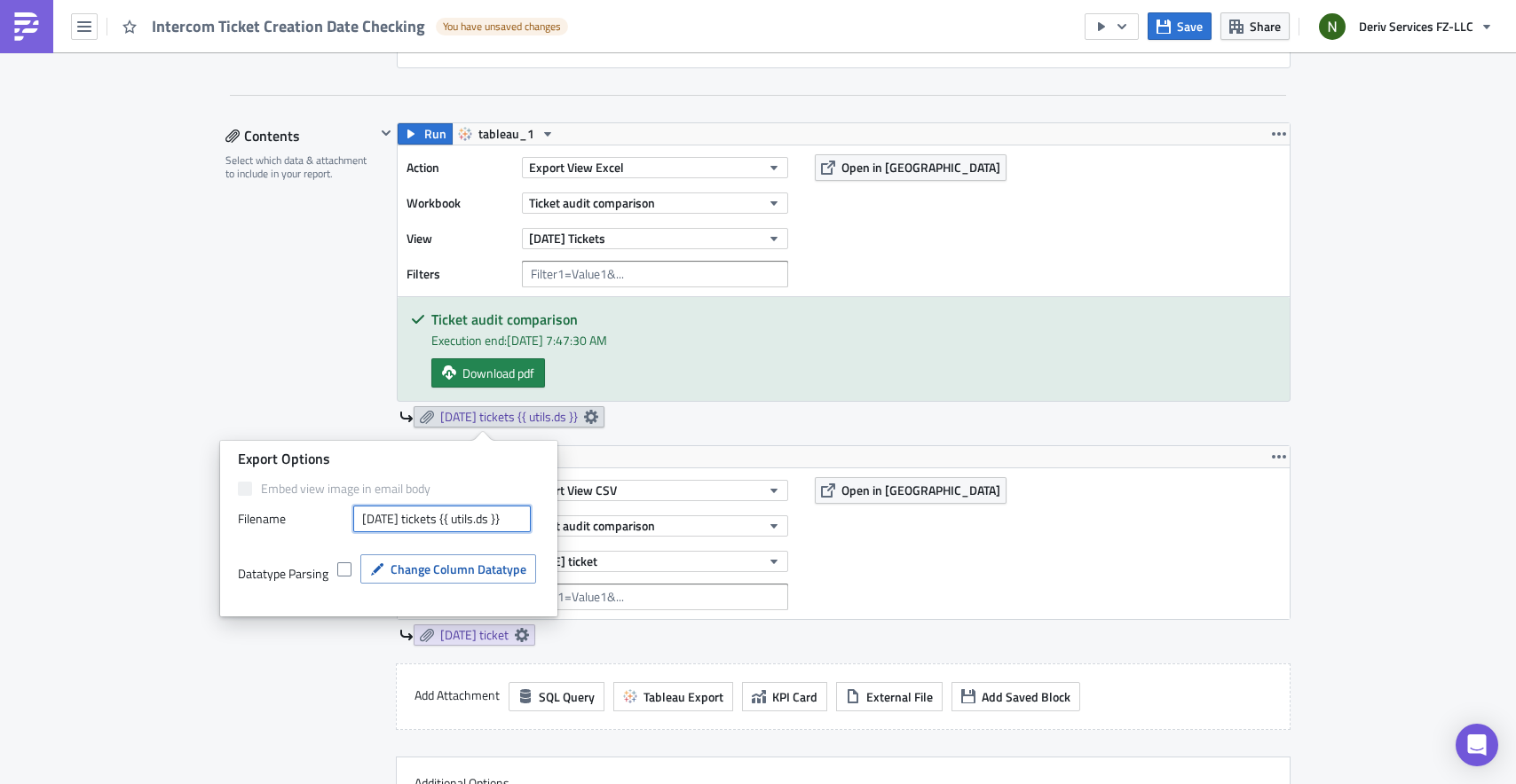
type input "Yesterday's tickets {{ utils.ds }}"
click at [741, 435] on div "Run tableau_1 Action Export View Excel Workbook Ticket audit comparison View Ye…" at bounding box center [833, 284] width 915 height 323
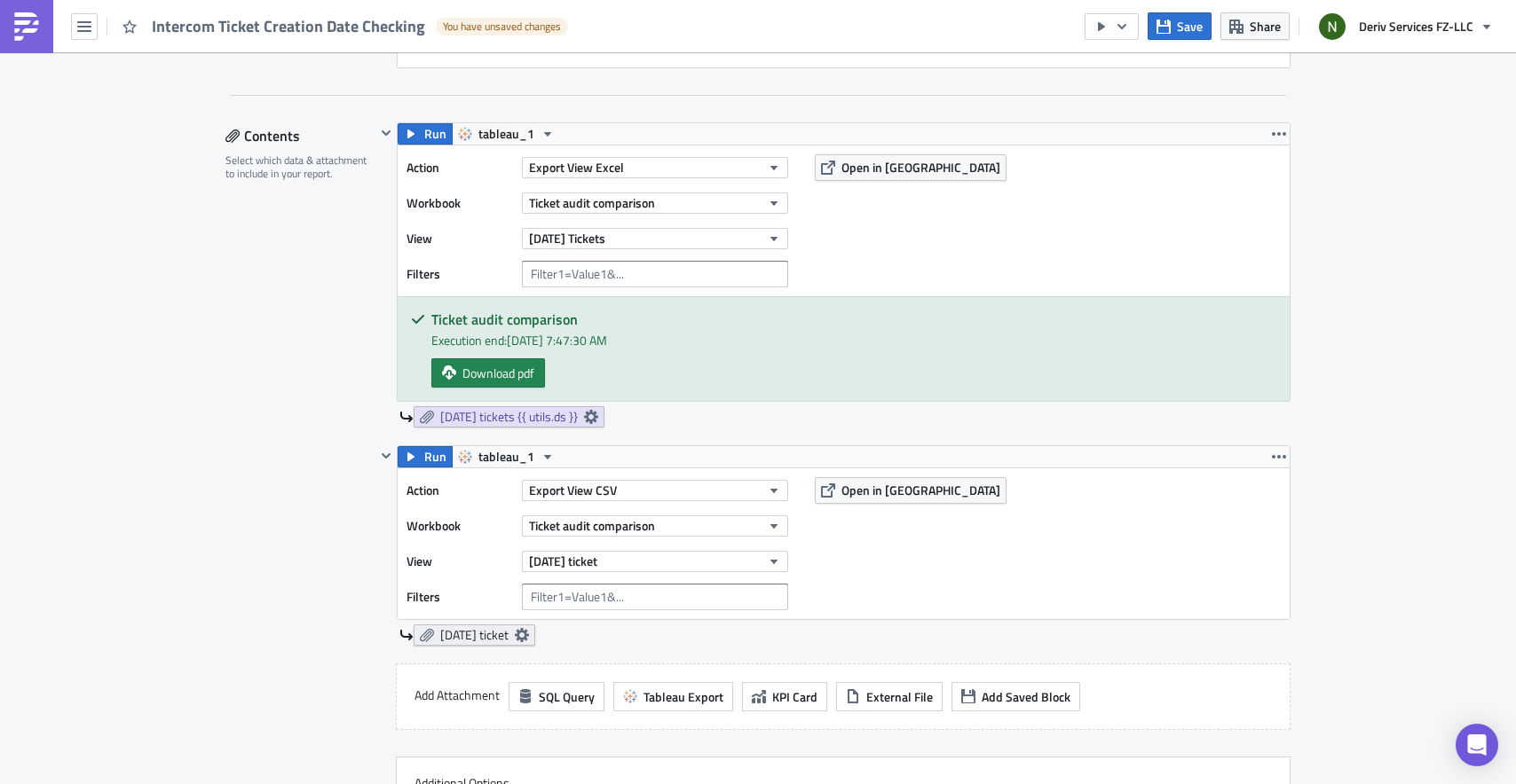
click at [529, 636] on icon at bounding box center [521, 635] width 14 height 14
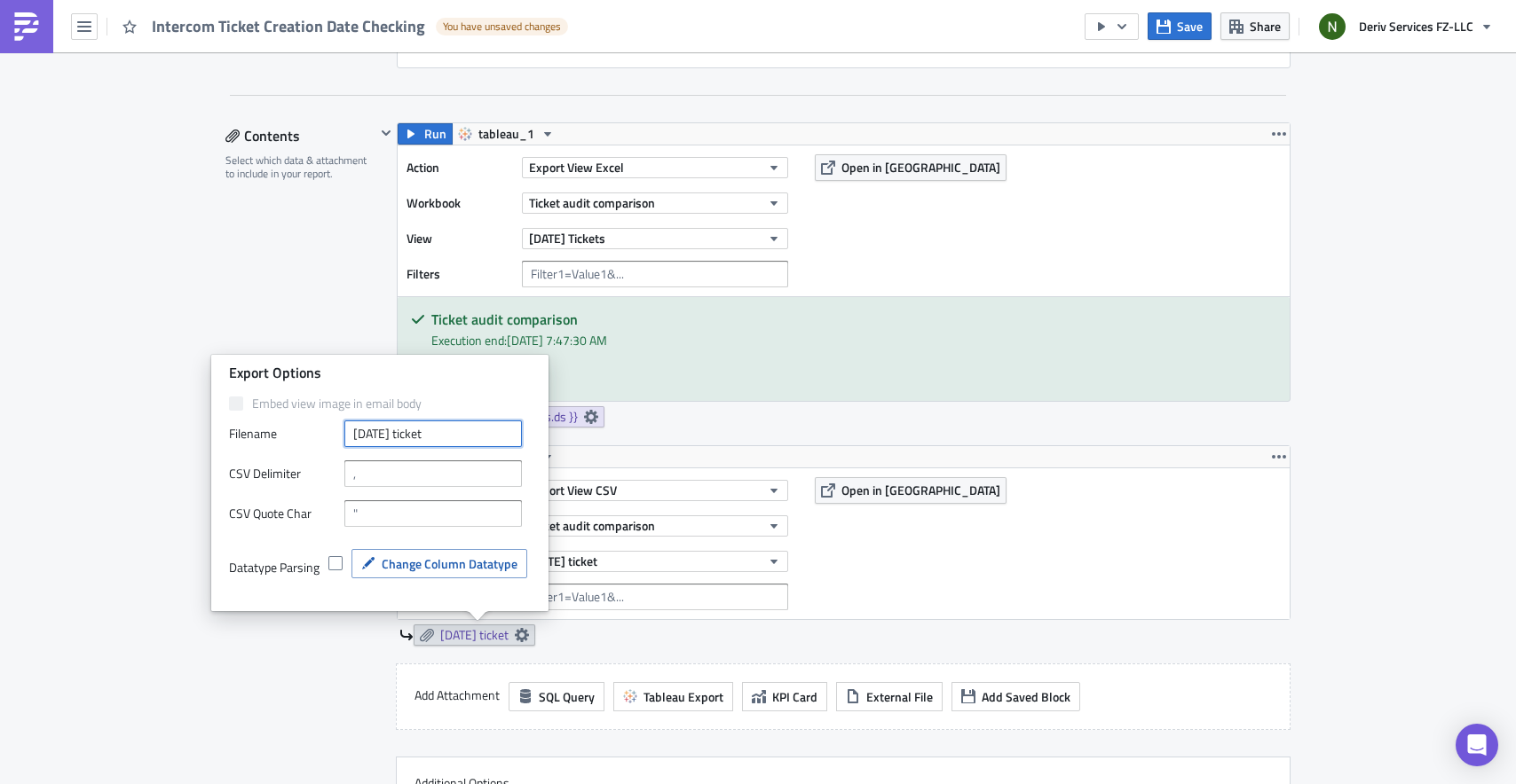
click at [472, 437] on input "[DATE] ticket" at bounding box center [433, 434] width 178 height 26
type input "[DATE] ticket {{ utils.ds_yesterday }}"
click at [780, 443] on div "Run tableau_1 Action Export View Excel Workbook Ticket audit comparison View Ye…" at bounding box center [833, 284] width 915 height 323
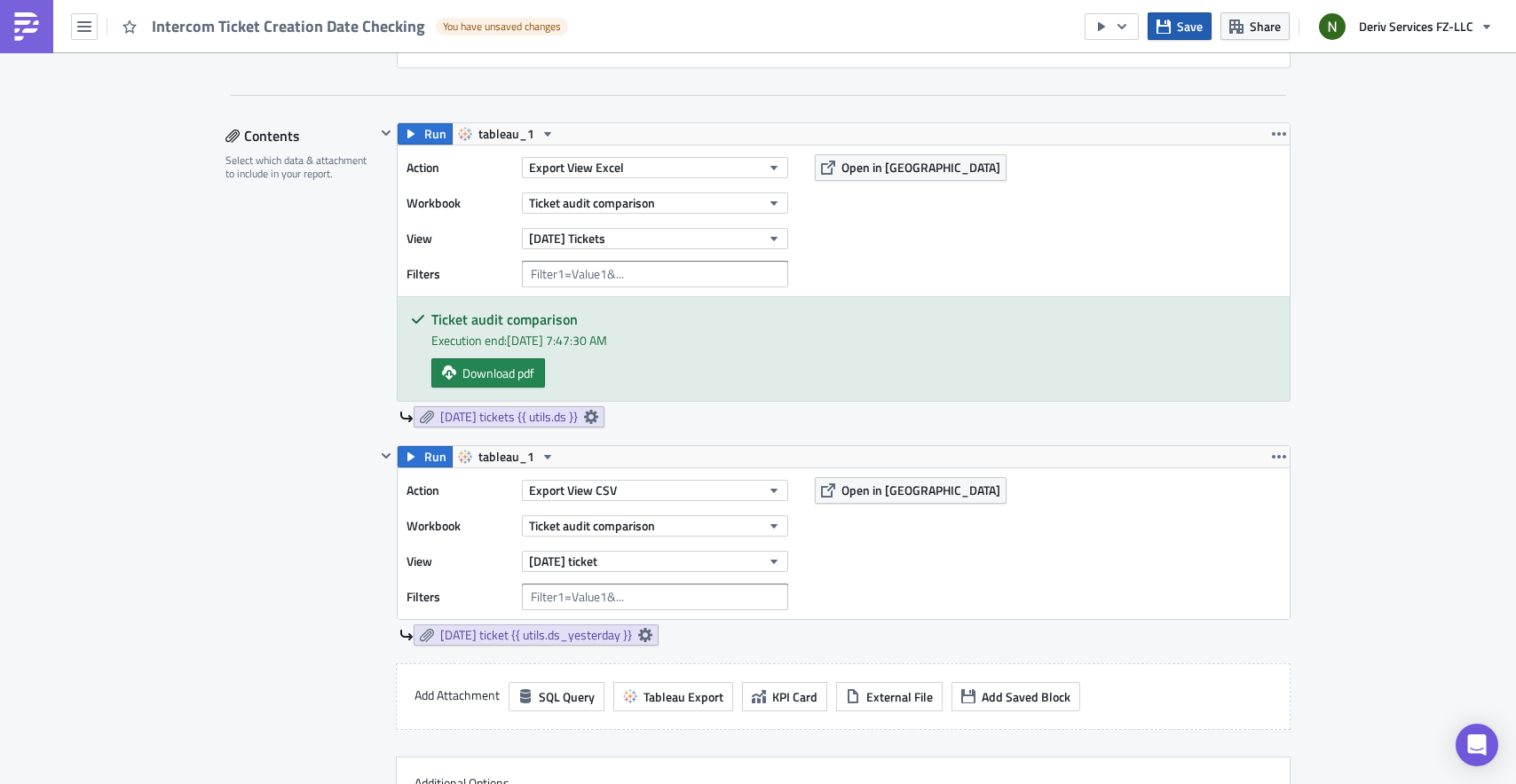
click at [1161, 28] on icon "button" at bounding box center [1163, 26] width 14 height 14
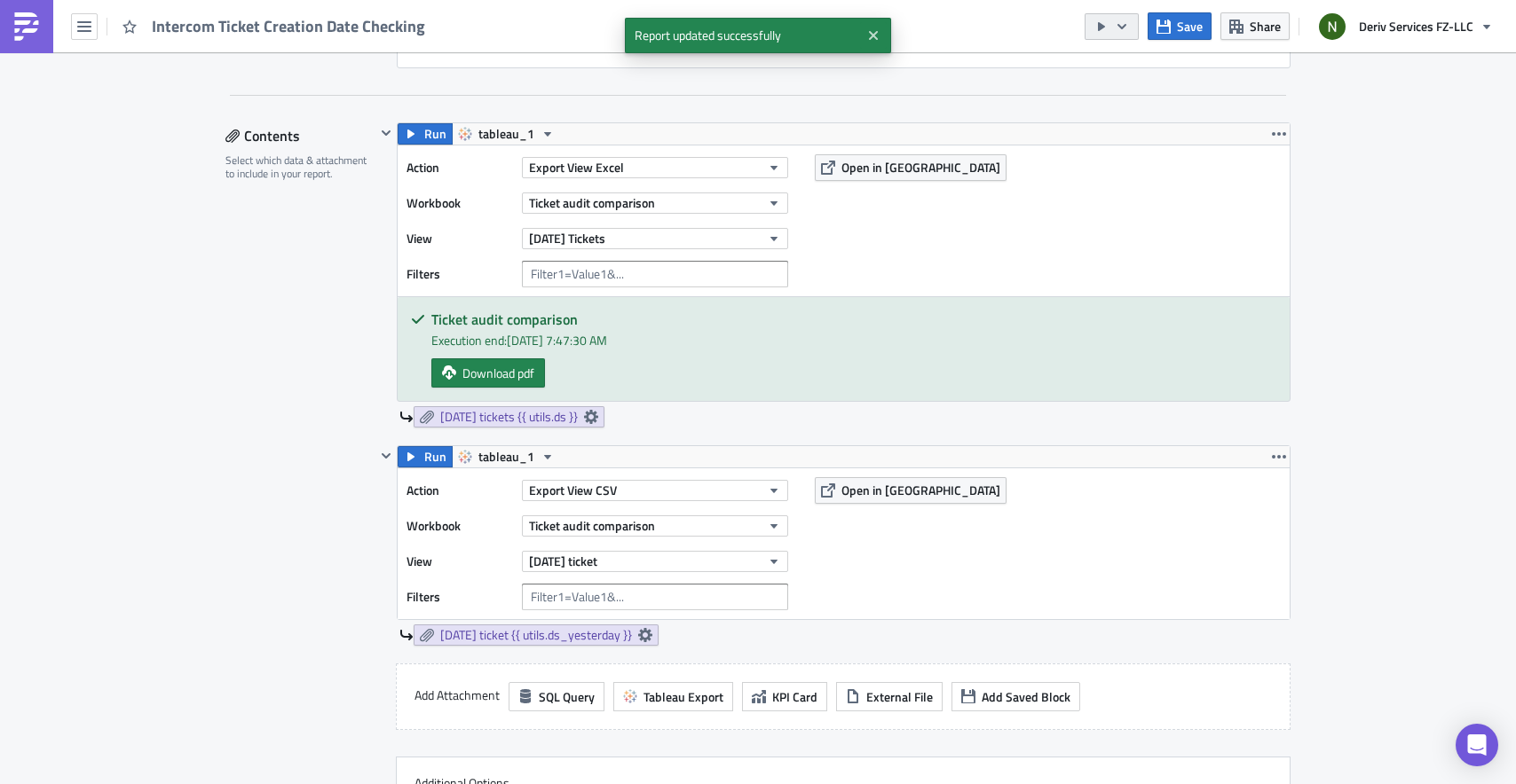
click at [1132, 24] on button "button" at bounding box center [1112, 26] width 54 height 26
click at [1123, 78] on div "Send Just to Me" at bounding box center [1166, 70] width 138 height 18
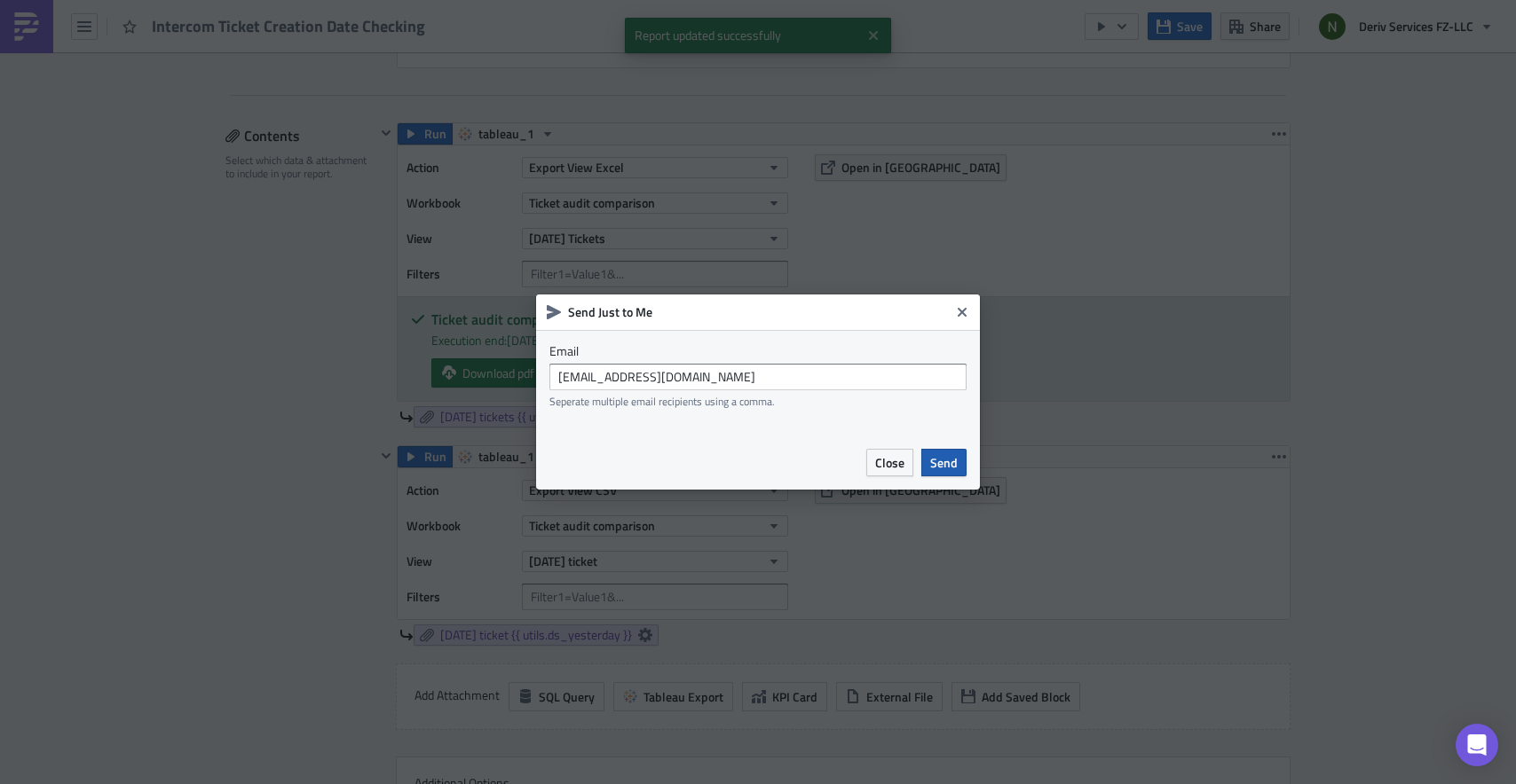
click at [943, 461] on span "Send" at bounding box center [943, 463] width 27 height 19
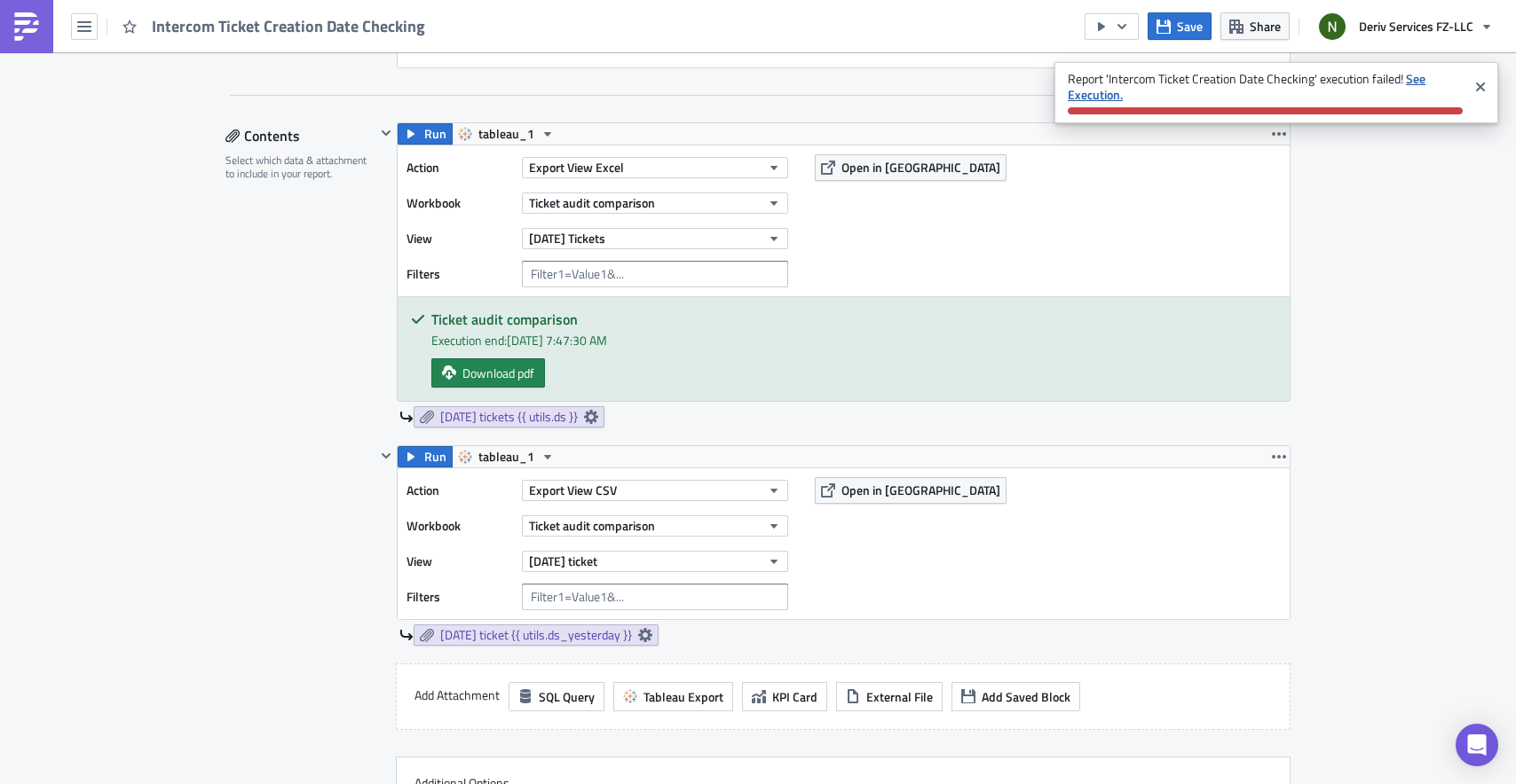
click at [1419, 83] on strong "See Execution." at bounding box center [1246, 86] width 358 height 35
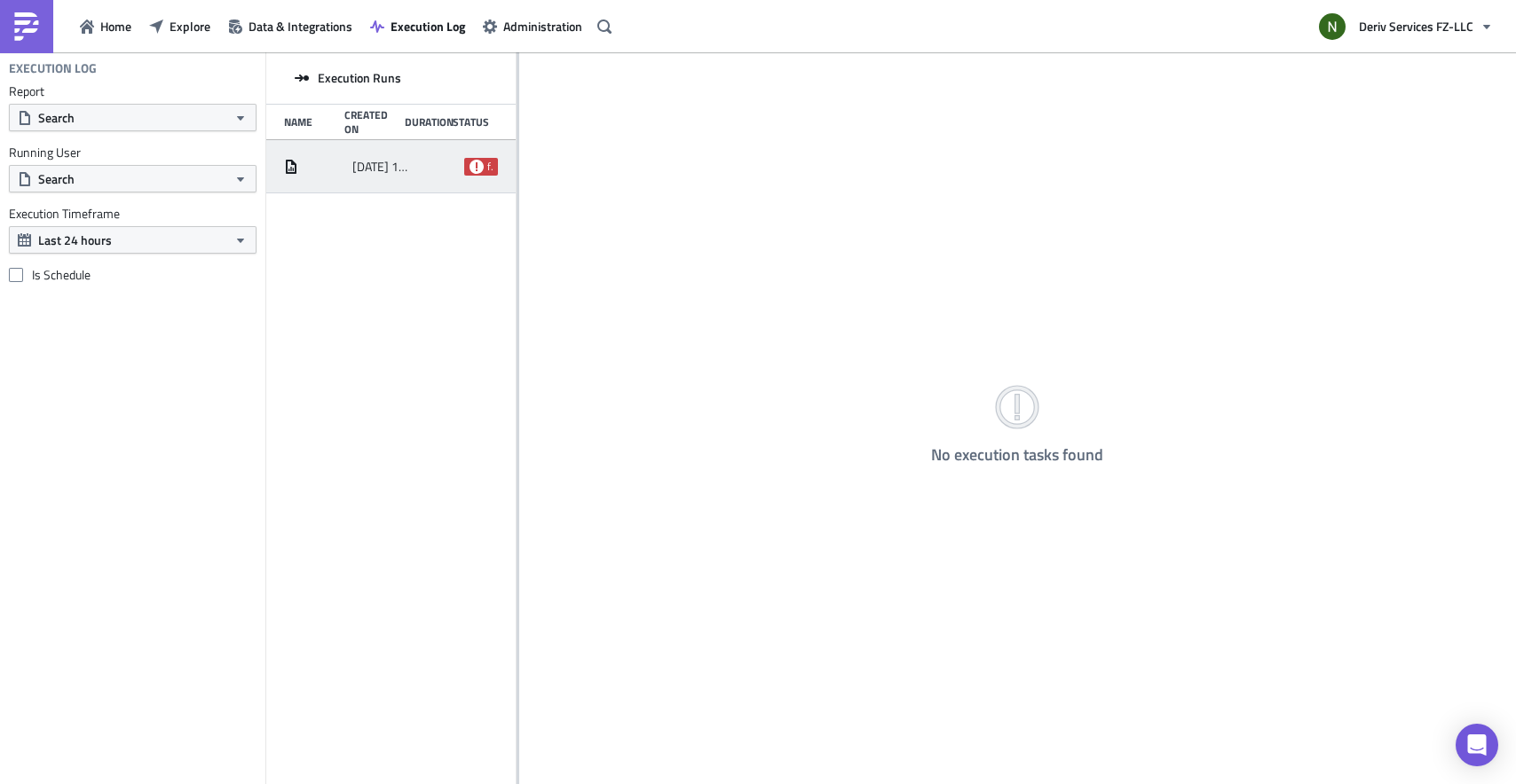
click at [433, 169] on div at bounding box center [439, 167] width 34 height 32
click at [1055, 461] on div "Execution failed: expected token ',', got 's'" at bounding box center [1016, 468] width 208 height 16
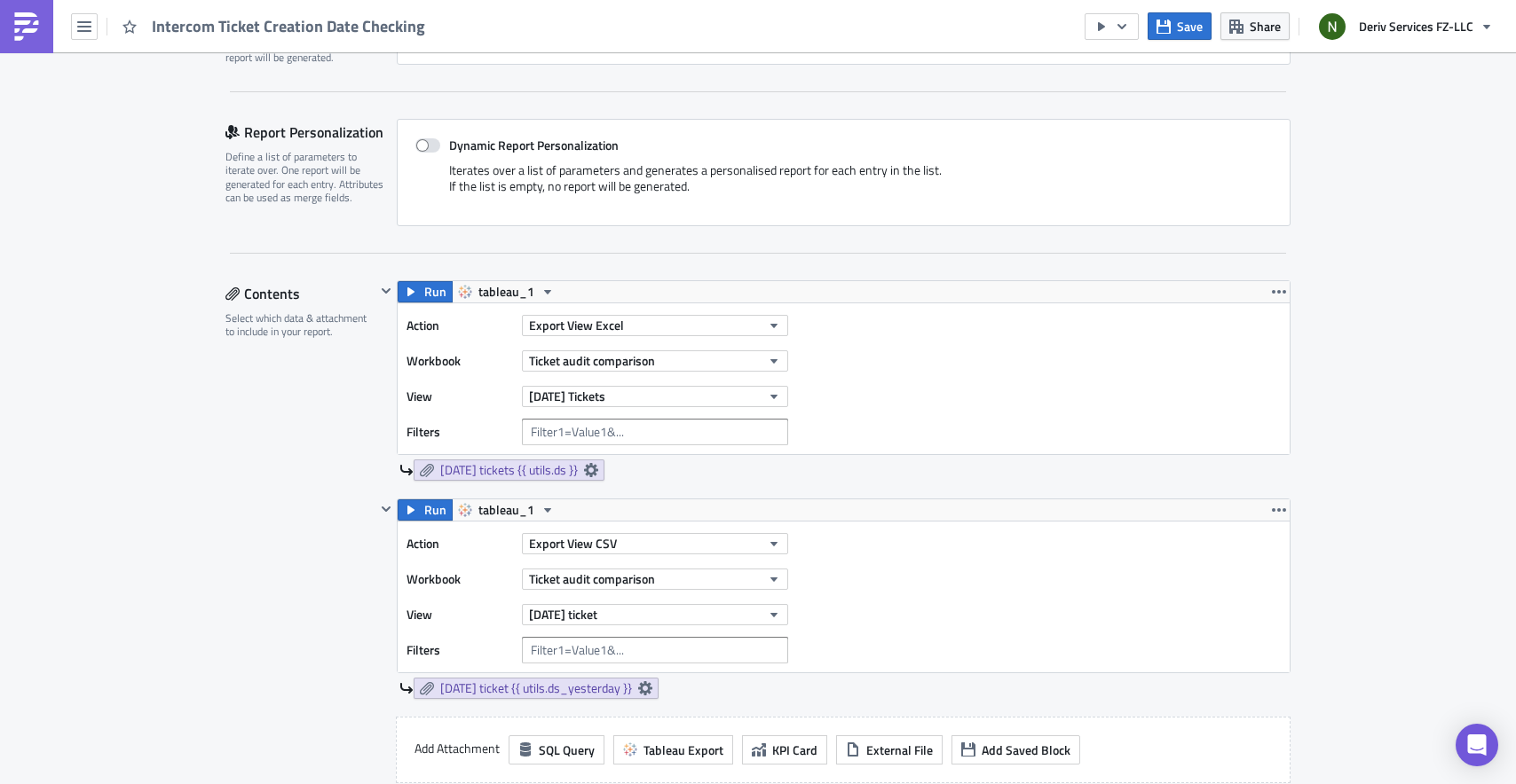
scroll to position [347, 0]
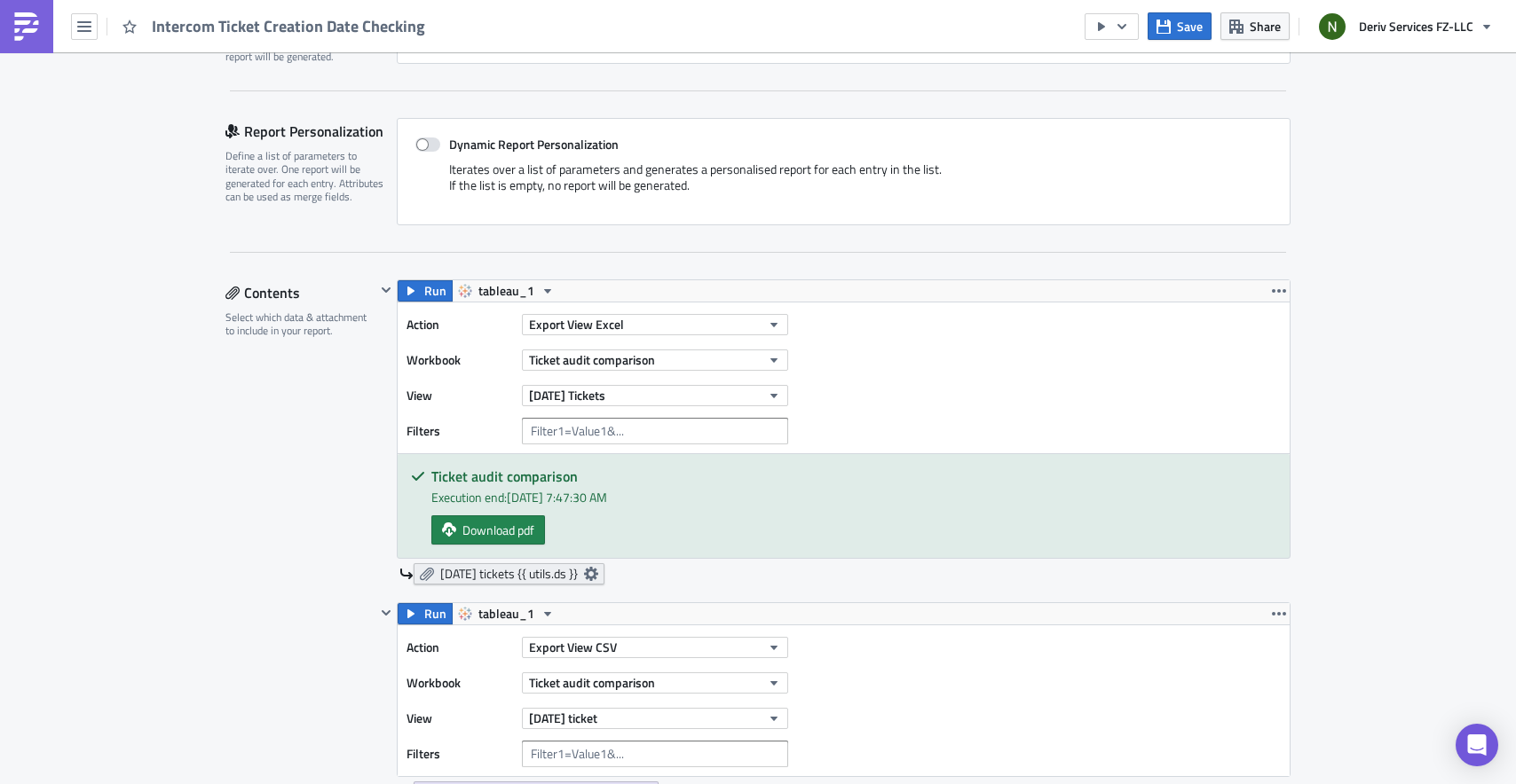
click at [604, 573] on link "[DATE] tickets {{ utils.ds }}" at bounding box center [508, 574] width 191 height 22
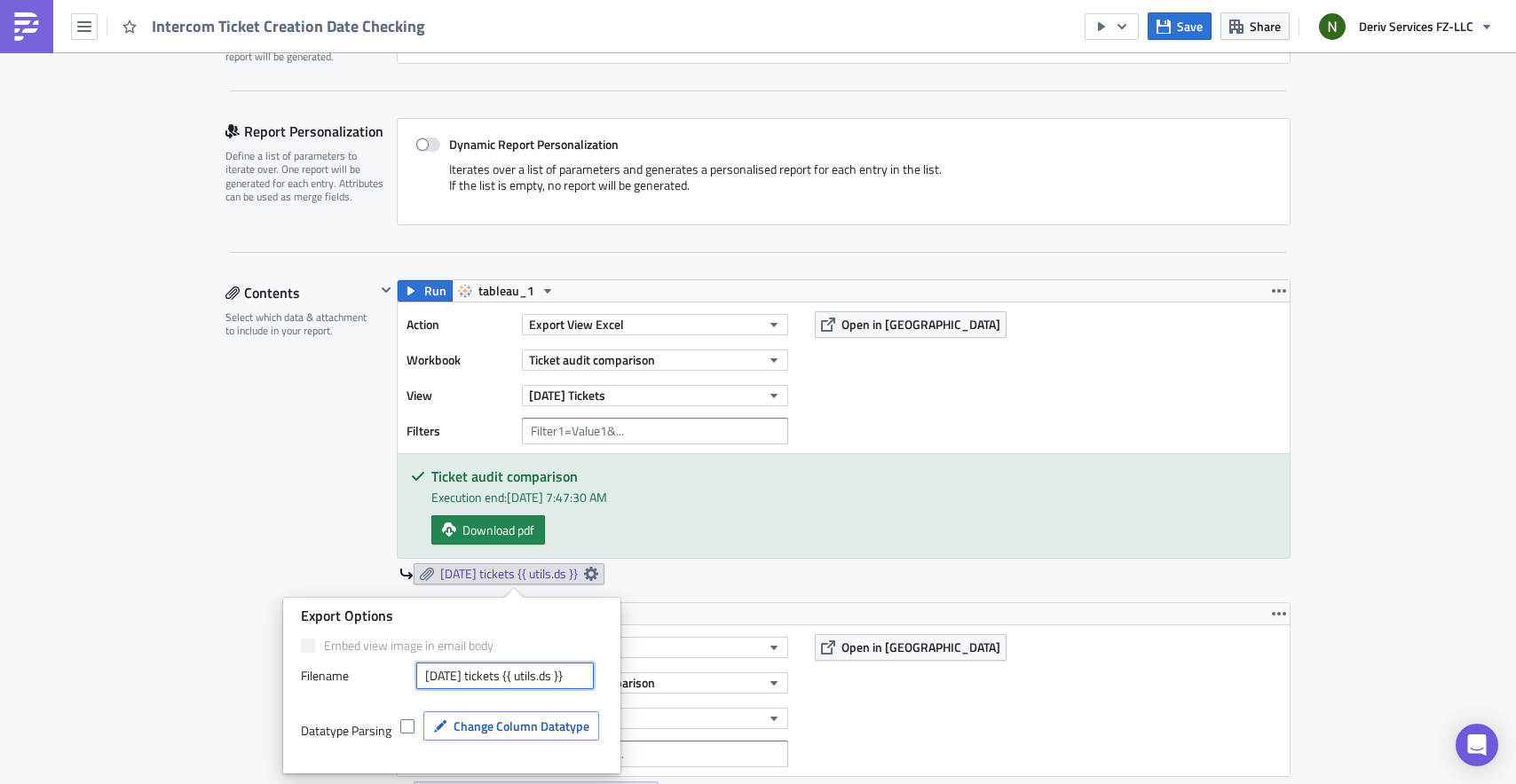
drag, startPoint x: 526, startPoint y: 675, endPoint x: 619, endPoint y: 675, distance: 93.0
click at [619, 675] on div "Export Options Embed view image in email body Filenam﻿e [DATE] tickets {{ utils…" at bounding box center [451, 686] width 337 height 177
drag, startPoint x: 589, startPoint y: 674, endPoint x: 522, endPoint y: 676, distance: 67.0
click at [522, 676] on input "[DATE] tickets {{ utils.ds }}" at bounding box center [504, 676] width 178 height 26
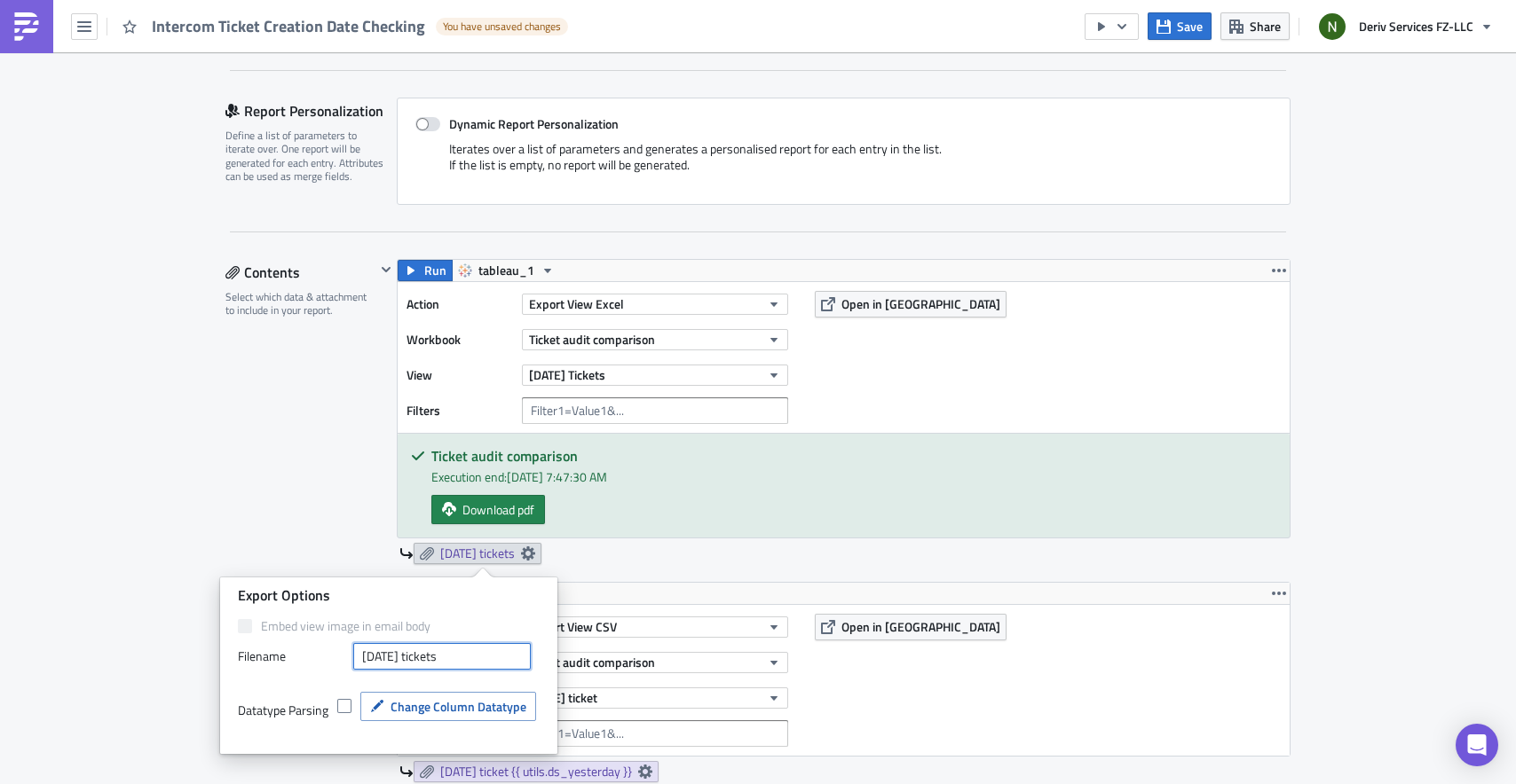
type input "[DATE] tickets"
click at [724, 571] on div "Run tableau_1 Action Export View Excel Workbook Ticket audit comparison View [D…" at bounding box center [833, 421] width 915 height 323
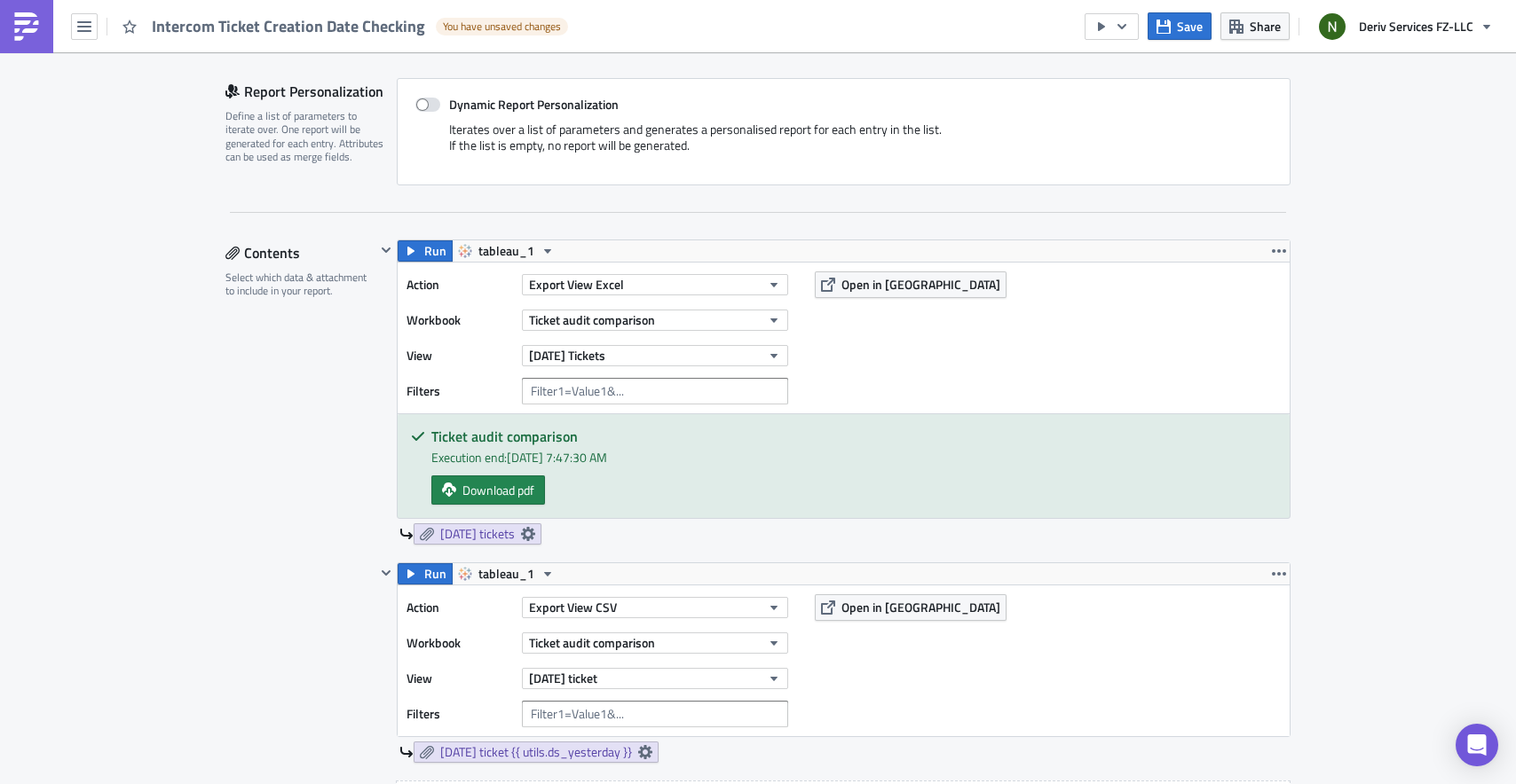
scroll to position [508, 0]
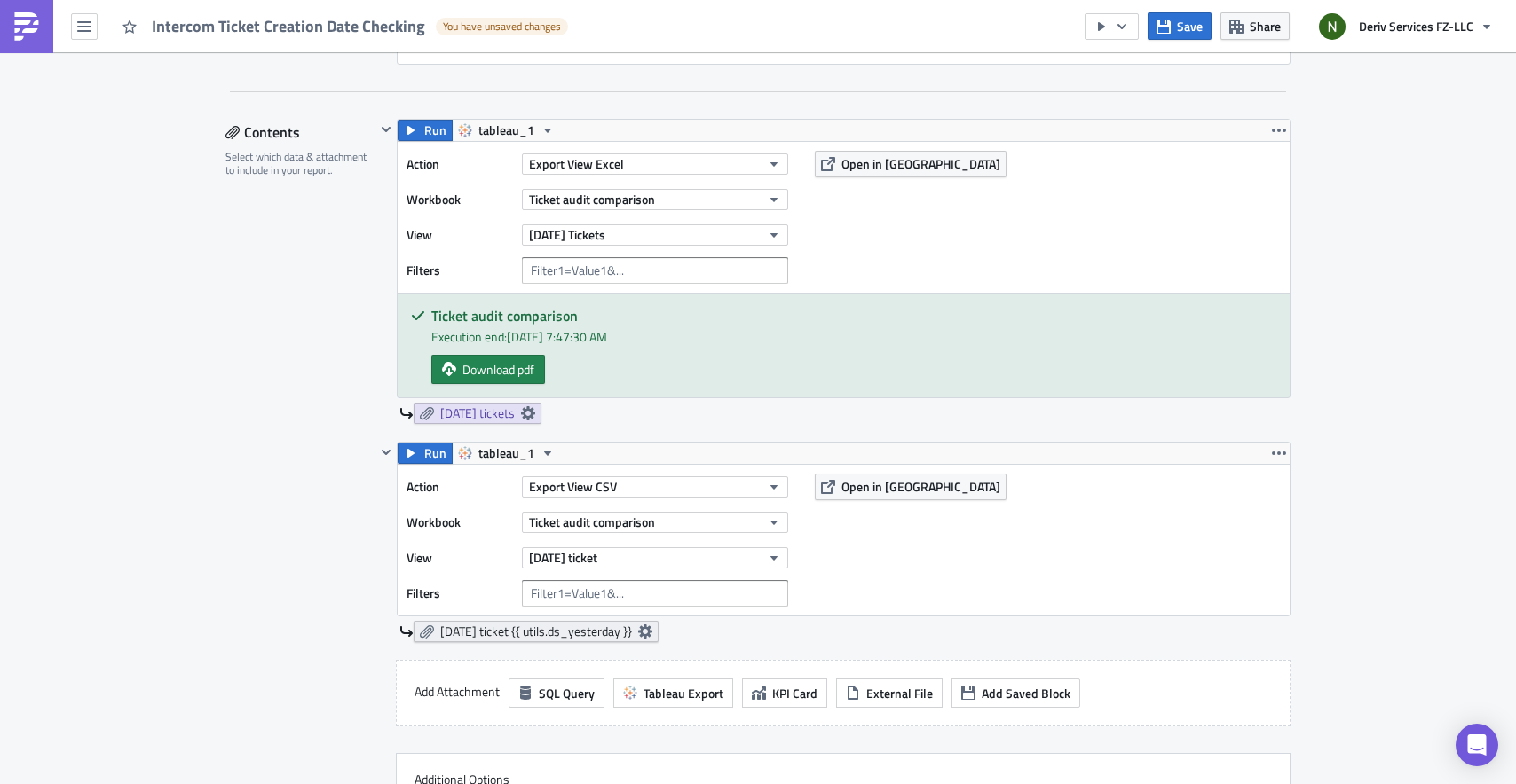
click at [652, 633] on icon at bounding box center [644, 631] width 14 height 14
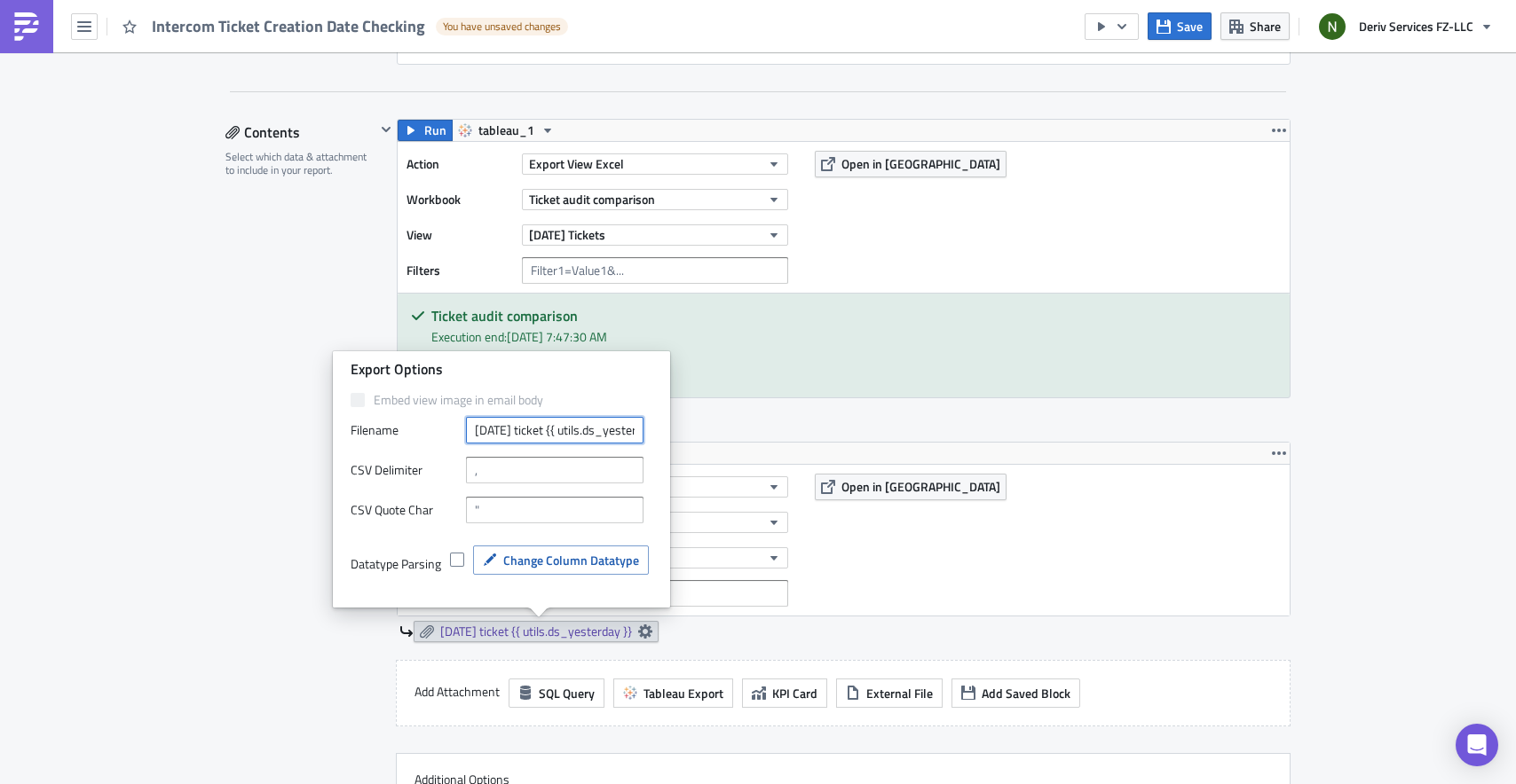
drag, startPoint x: 563, startPoint y: 428, endPoint x: 753, endPoint y: 436, distance: 190.2
click at [753, 436] on body "Intercom Ticket Creation Date Checking You have unsaved changes Save Share Deri…" at bounding box center [758, 393] width 1516 height 787
drag, startPoint x: 561, startPoint y: 428, endPoint x: 757, endPoint y: 439, distance: 196.3
click at [757, 439] on body "Intercom Ticket Creation Date Checking You have unsaved changes Save Share Deri…" at bounding box center [758, 393] width 1516 height 787
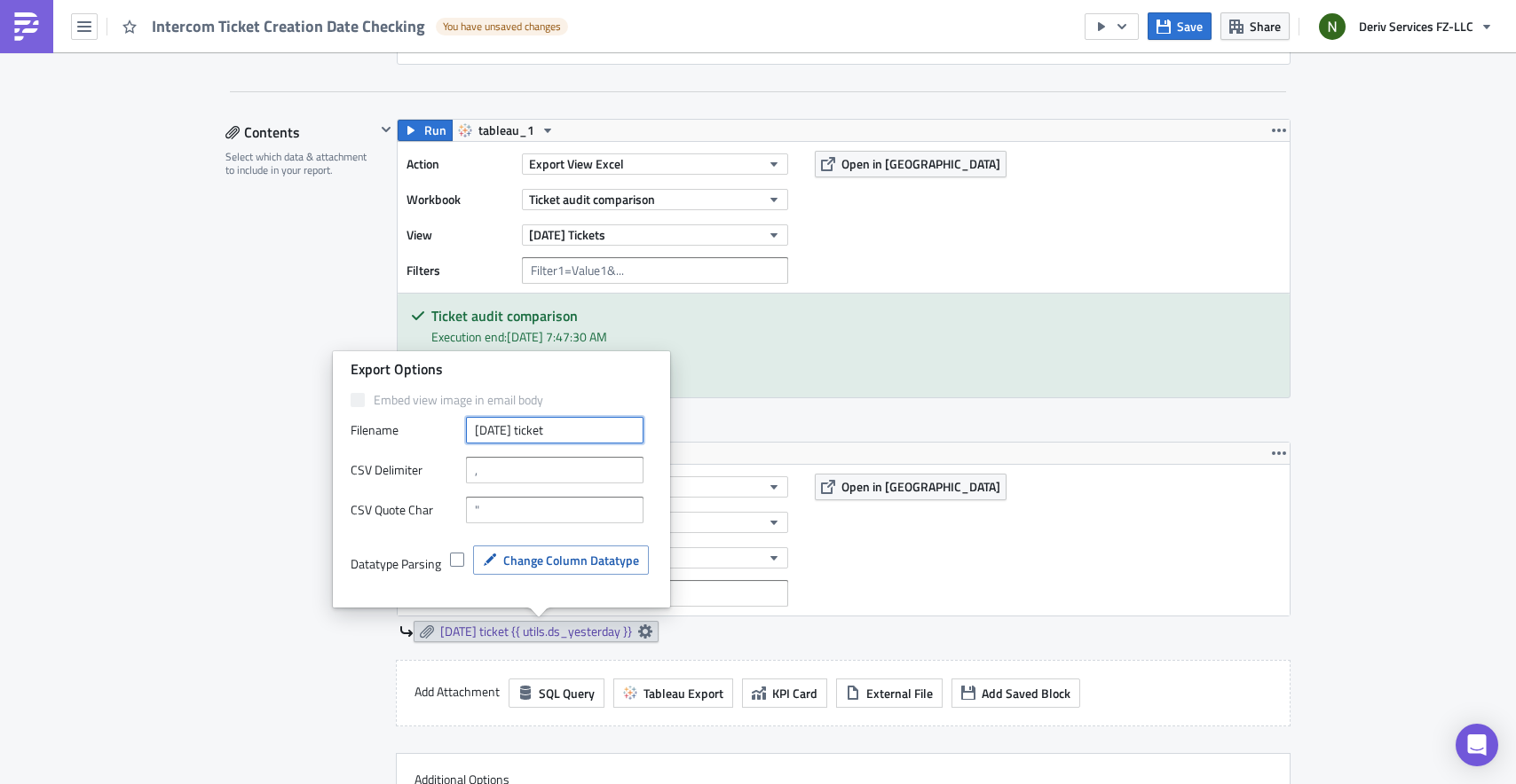
scroll to position [0, 0]
type input "[DATE] ticket"
click at [1362, 357] on div "Execution Log Edit " Intercom Ticket Creation Date Checking " Draft Settings Co…" at bounding box center [758, 792] width 1516 height 2498
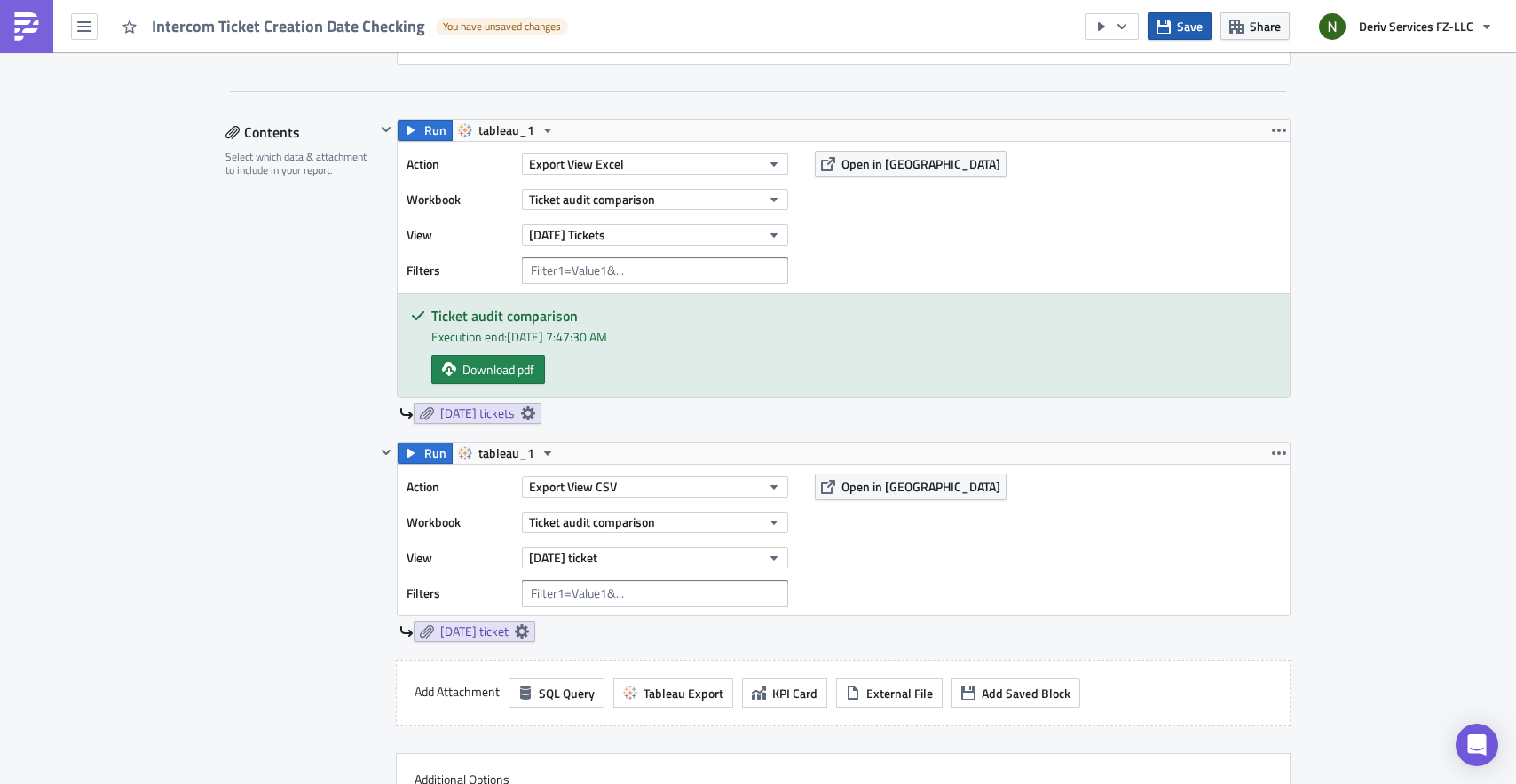
click at [1192, 24] on span "Save" at bounding box center [1189, 26] width 25 height 19
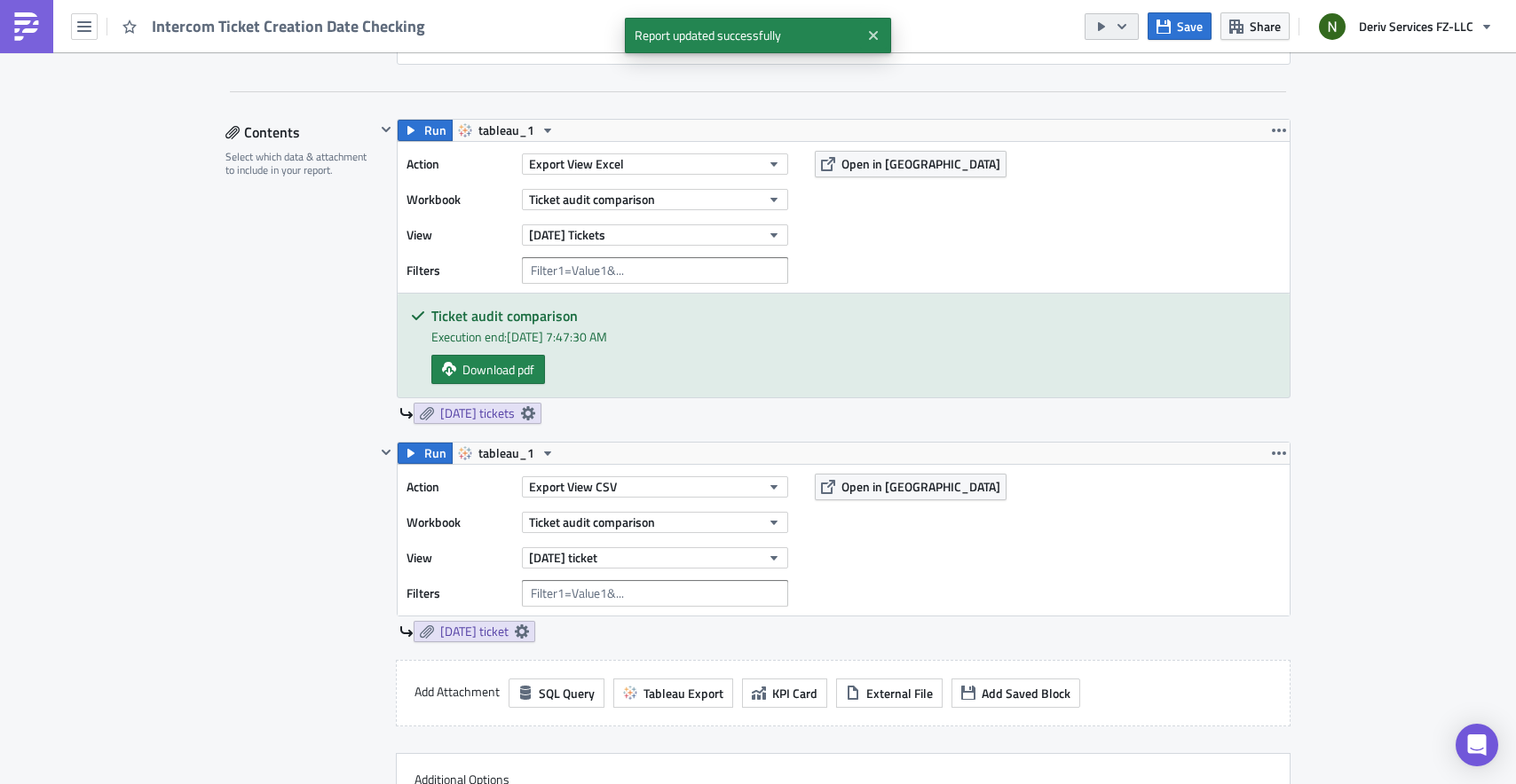
click at [1134, 25] on button "button" at bounding box center [1112, 26] width 54 height 26
click at [1122, 62] on div "Send Just to Me" at bounding box center [1166, 70] width 138 height 18
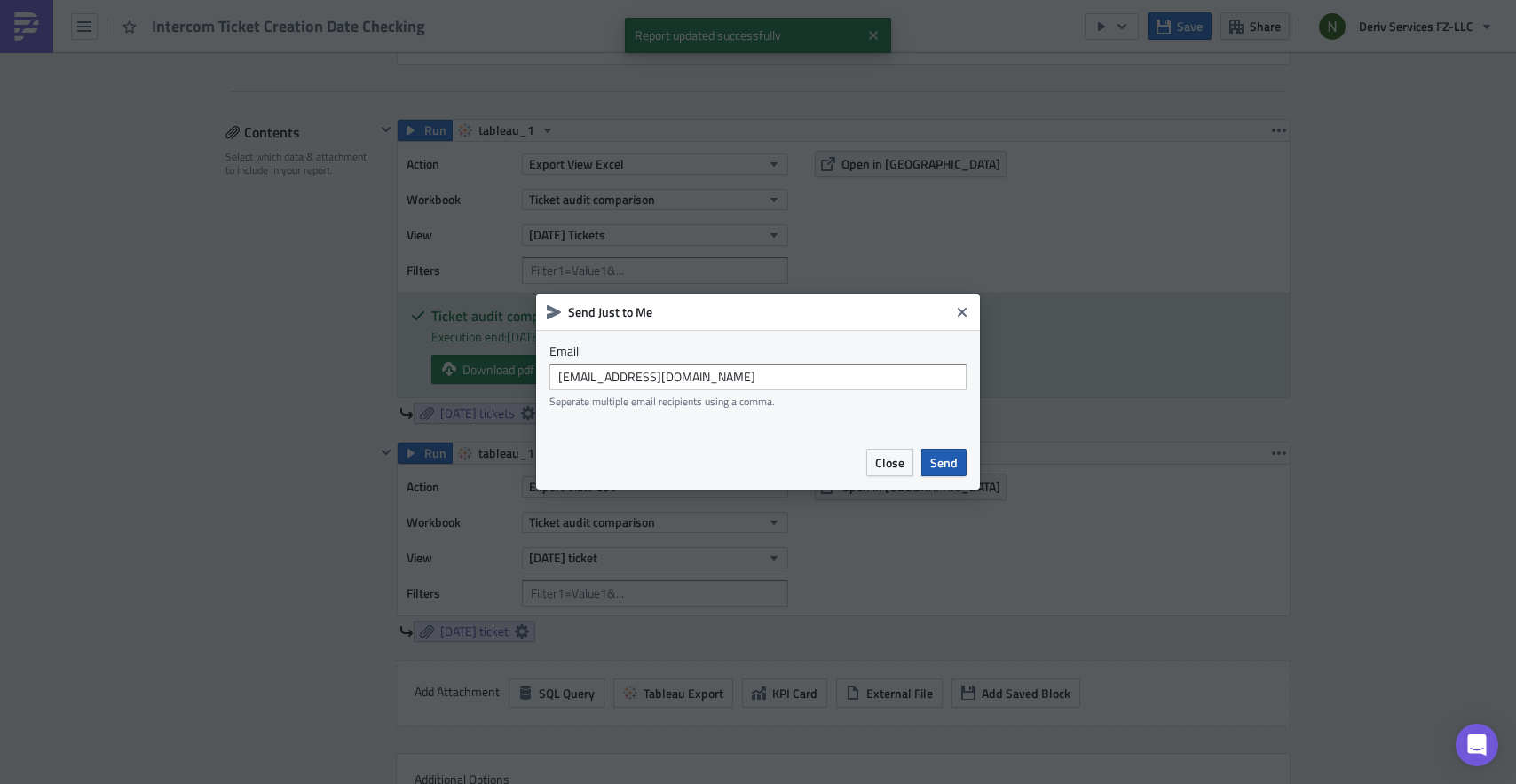
click at [942, 471] on button "Send" at bounding box center [944, 462] width 45 height 27
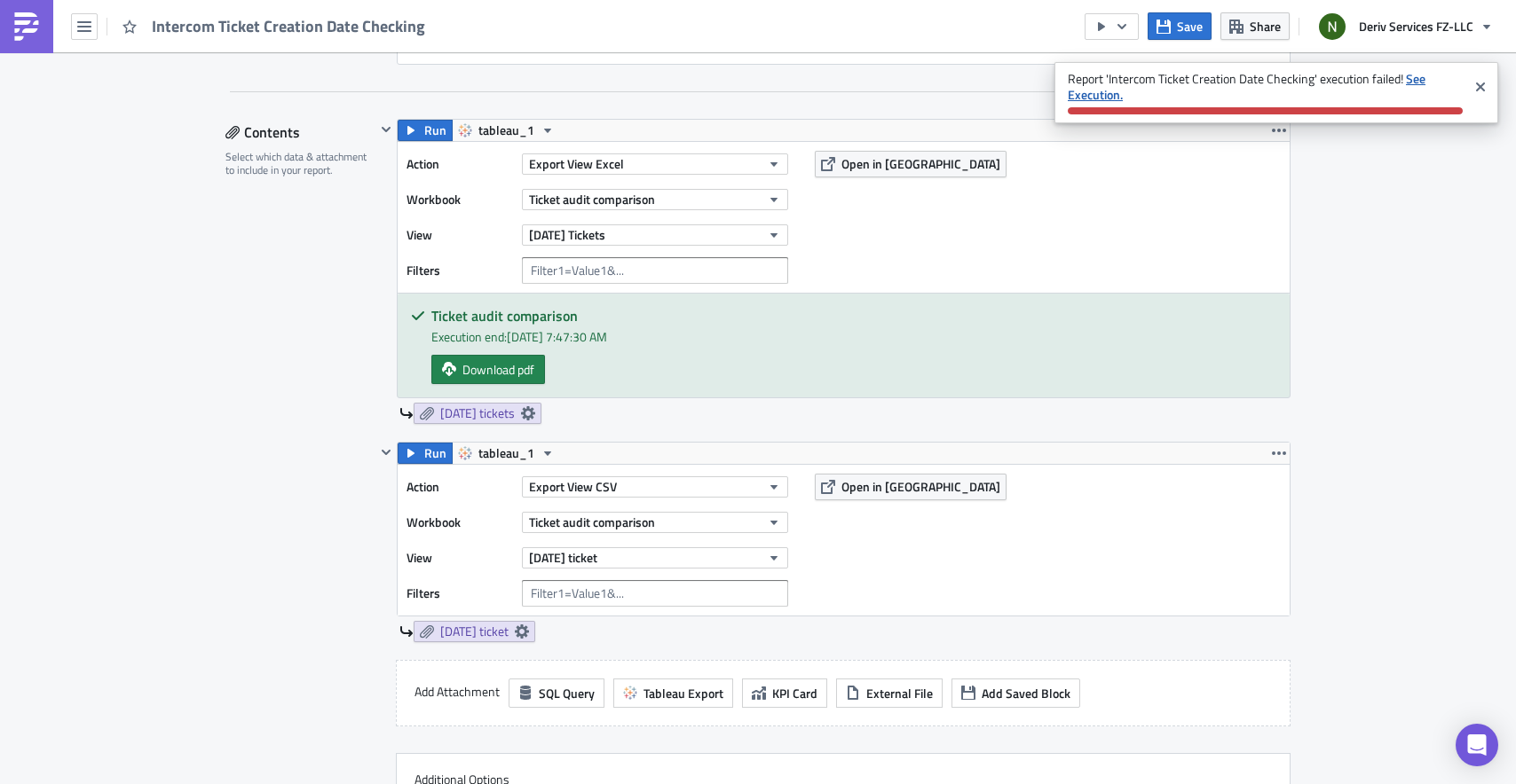
click at [1076, 88] on strong "See Execution." at bounding box center [1246, 86] width 358 height 35
click at [1078, 89] on strong "See Execution." at bounding box center [1246, 86] width 358 height 35
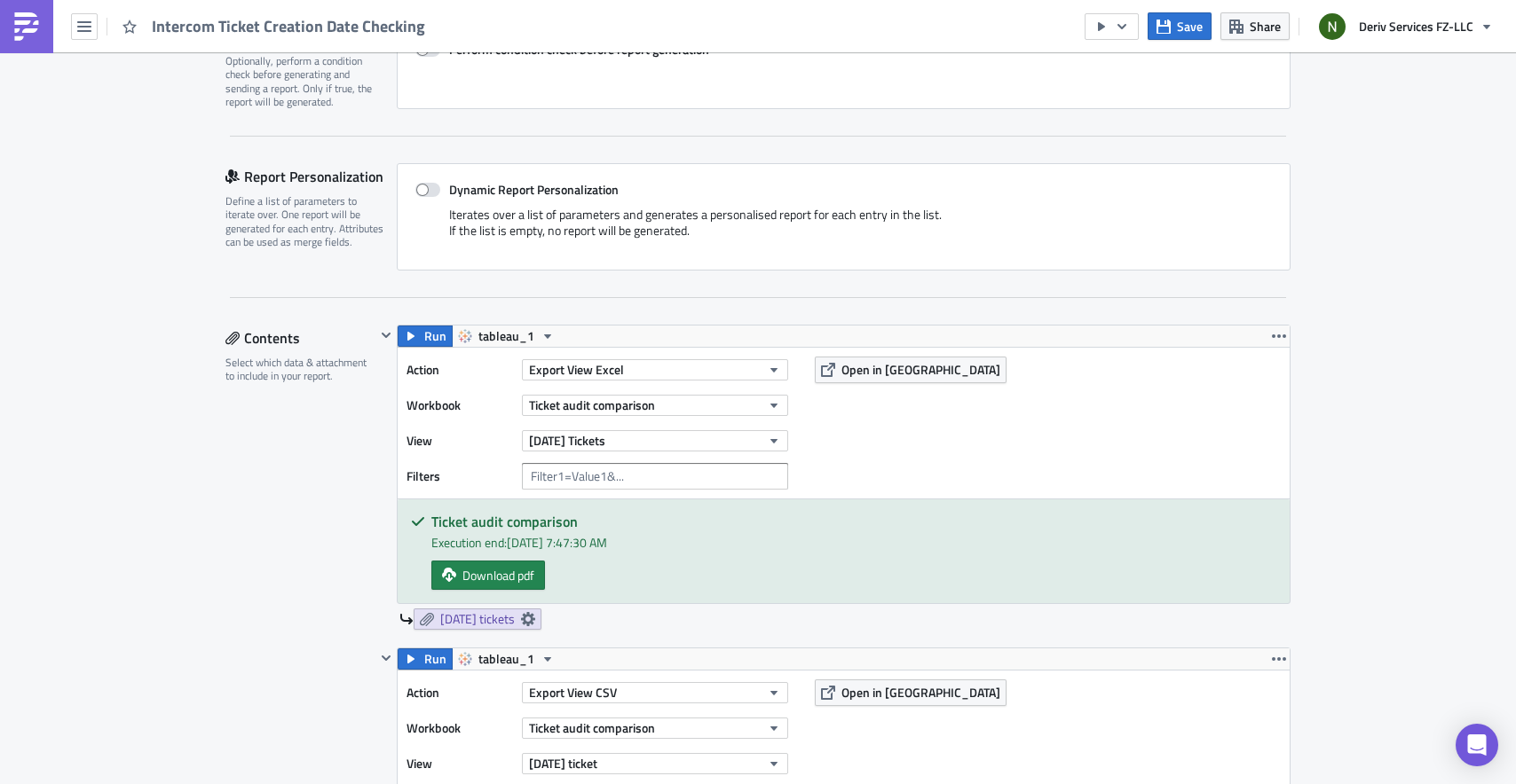
scroll to position [331, 0]
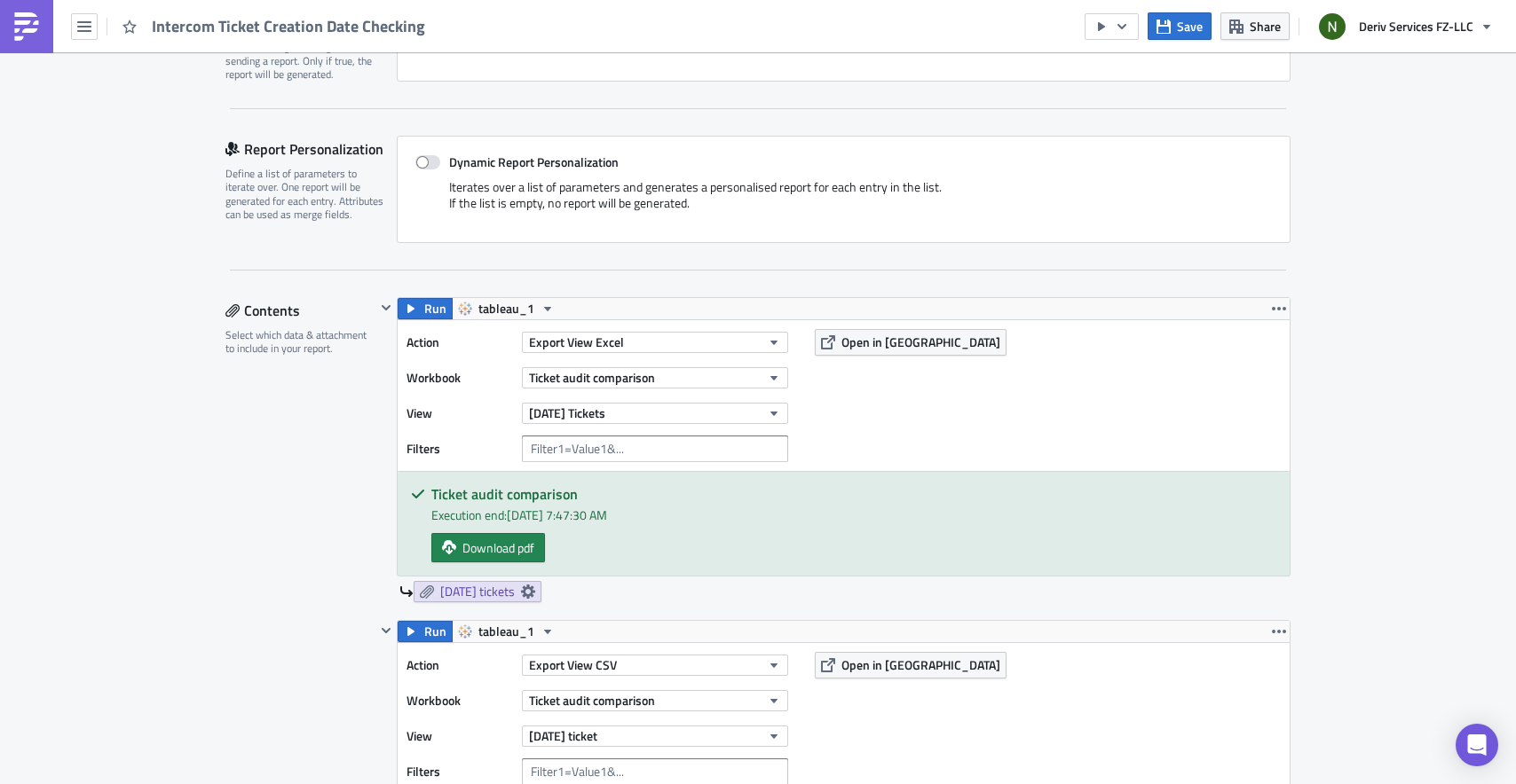
click at [720, 491] on h5 "Ticket audit comparison" at bounding box center [854, 494] width 845 height 14
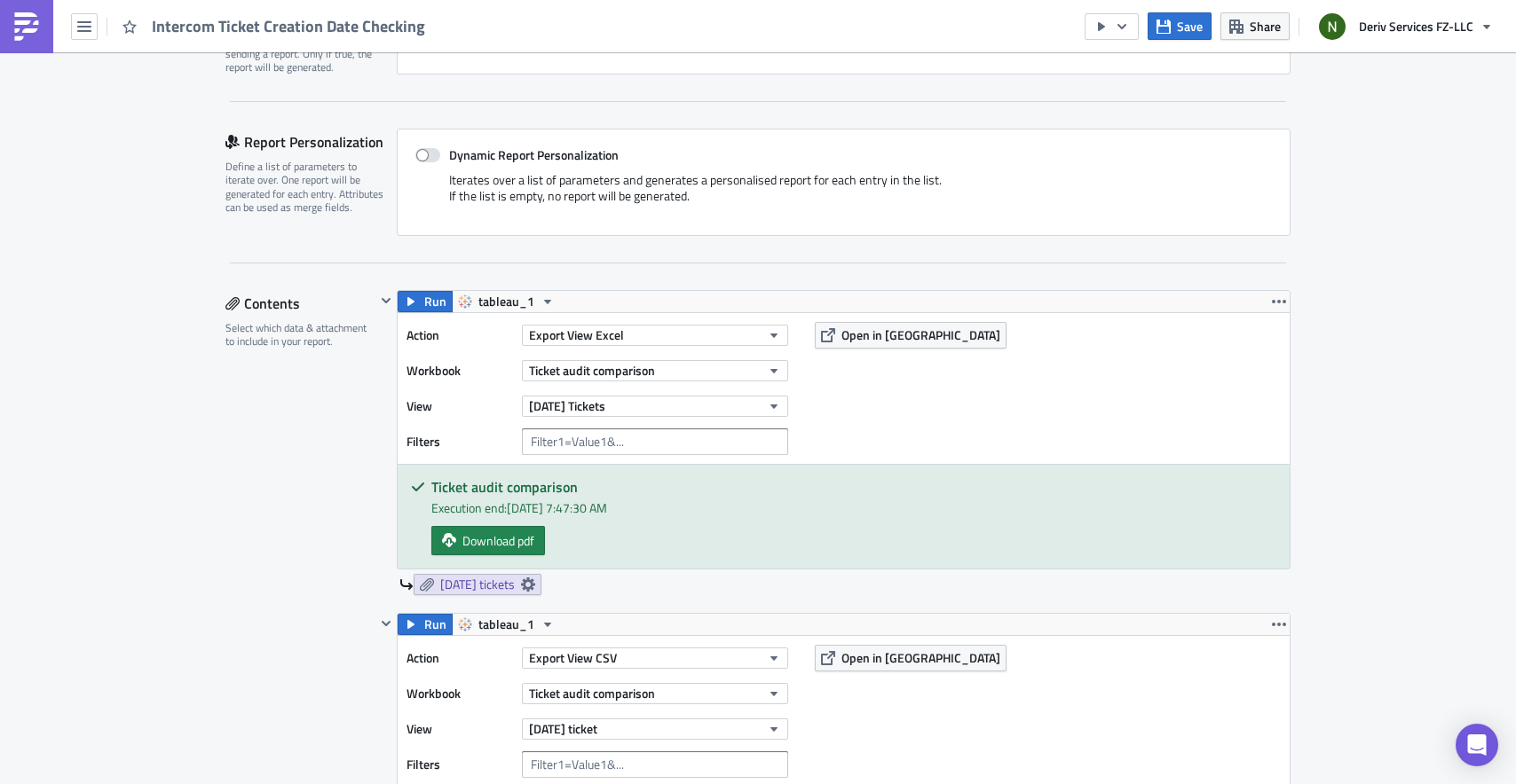
scroll to position [0, 0]
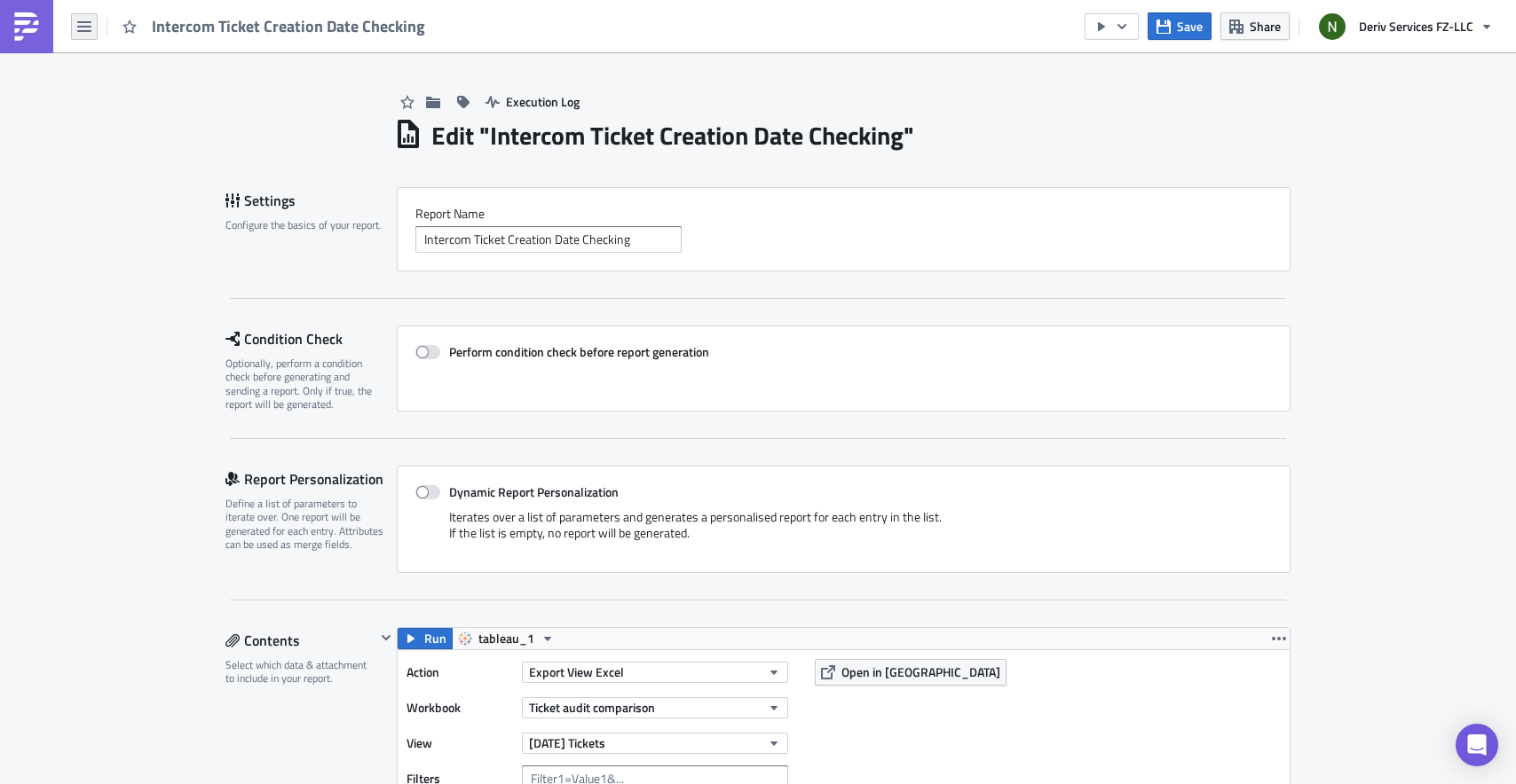
click at [93, 30] on button "button" at bounding box center [85, 26] width 26 height 26
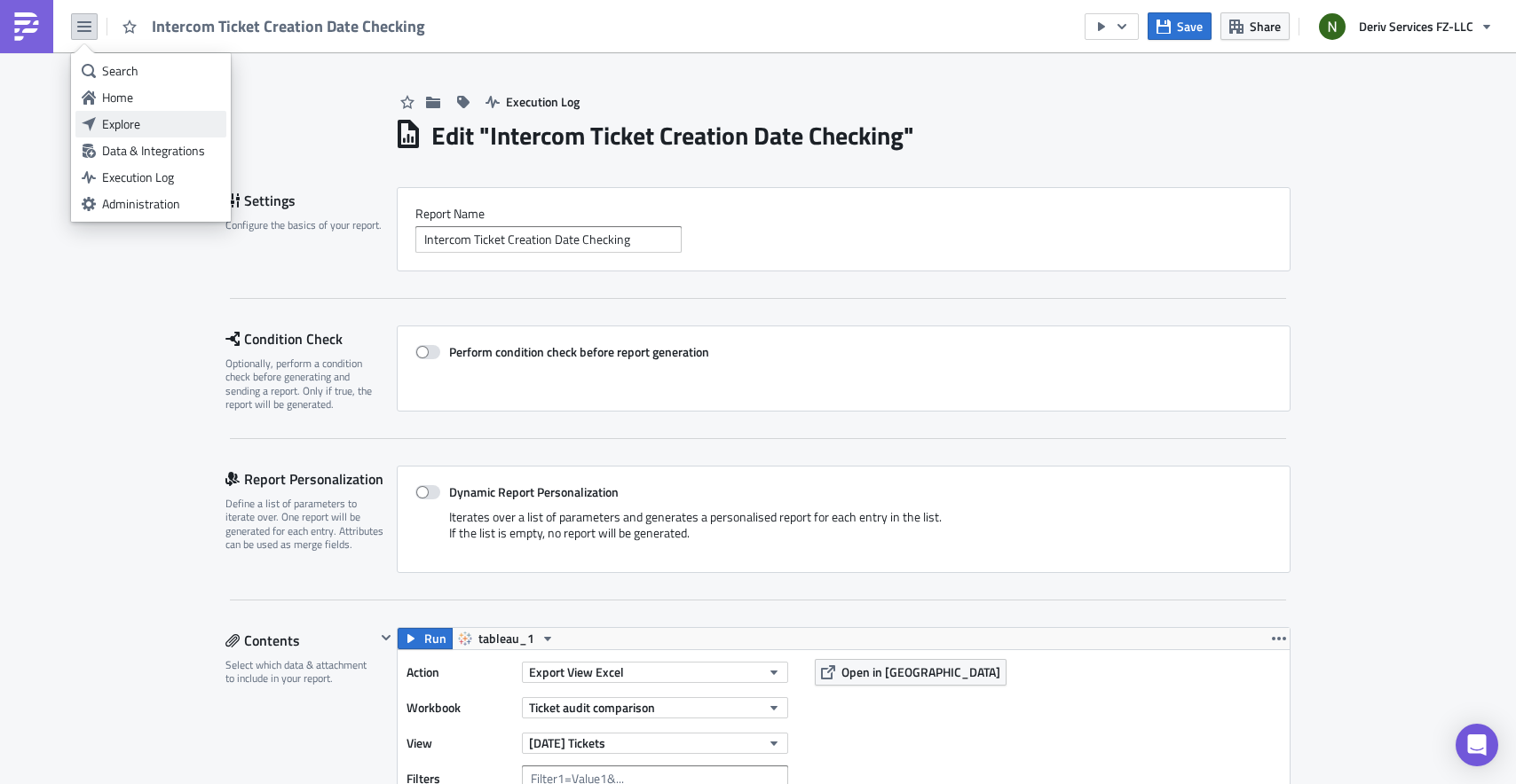
click at [119, 116] on div "Explore" at bounding box center [162, 124] width 118 height 18
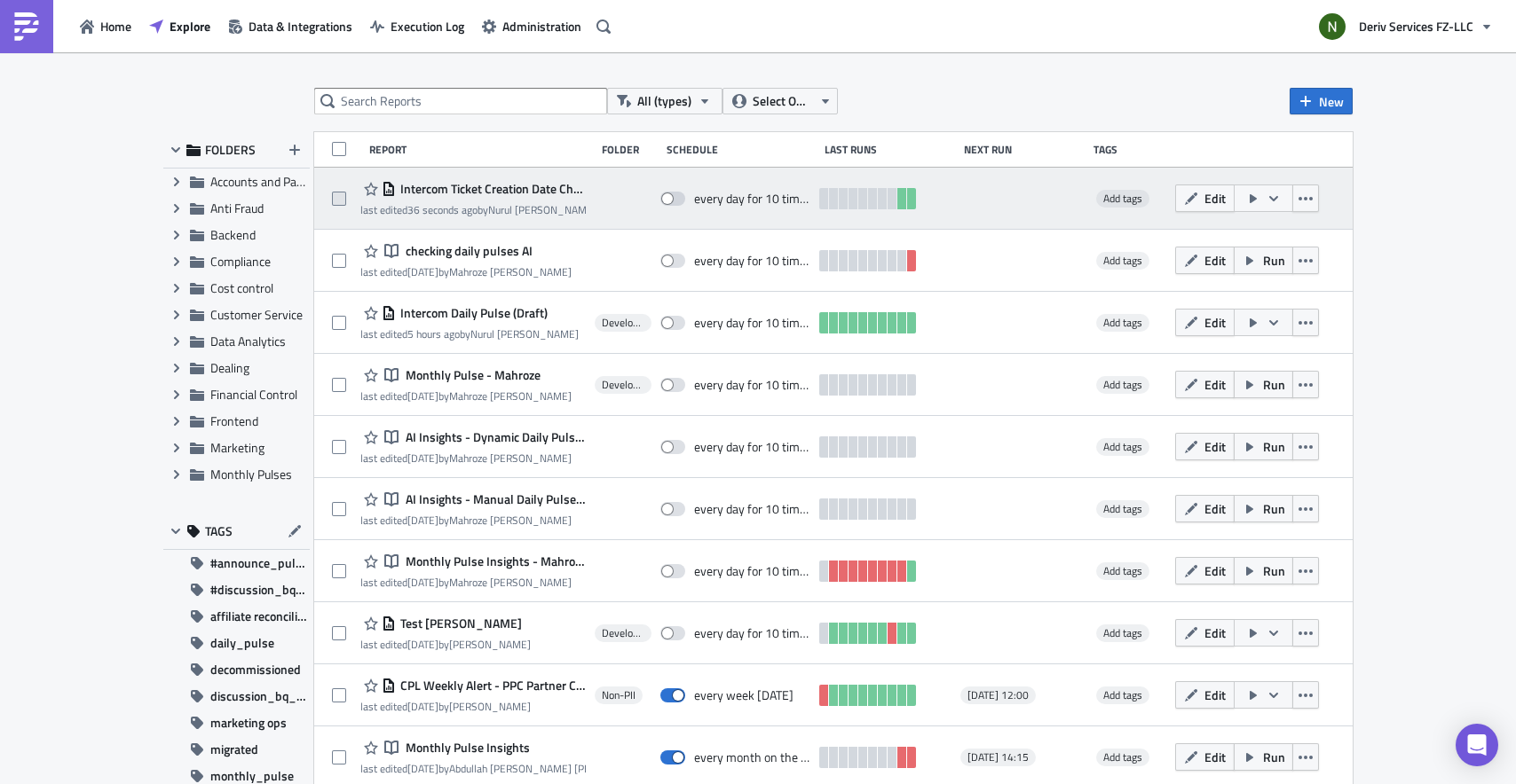
click at [336, 194] on span at bounding box center [338, 198] width 14 height 14
click at [336, 194] on input "checkbox" at bounding box center [341, 199] width 11 height 11
checkbox input "true"
click at [1298, 201] on icon "button" at bounding box center [1305, 198] width 14 height 14
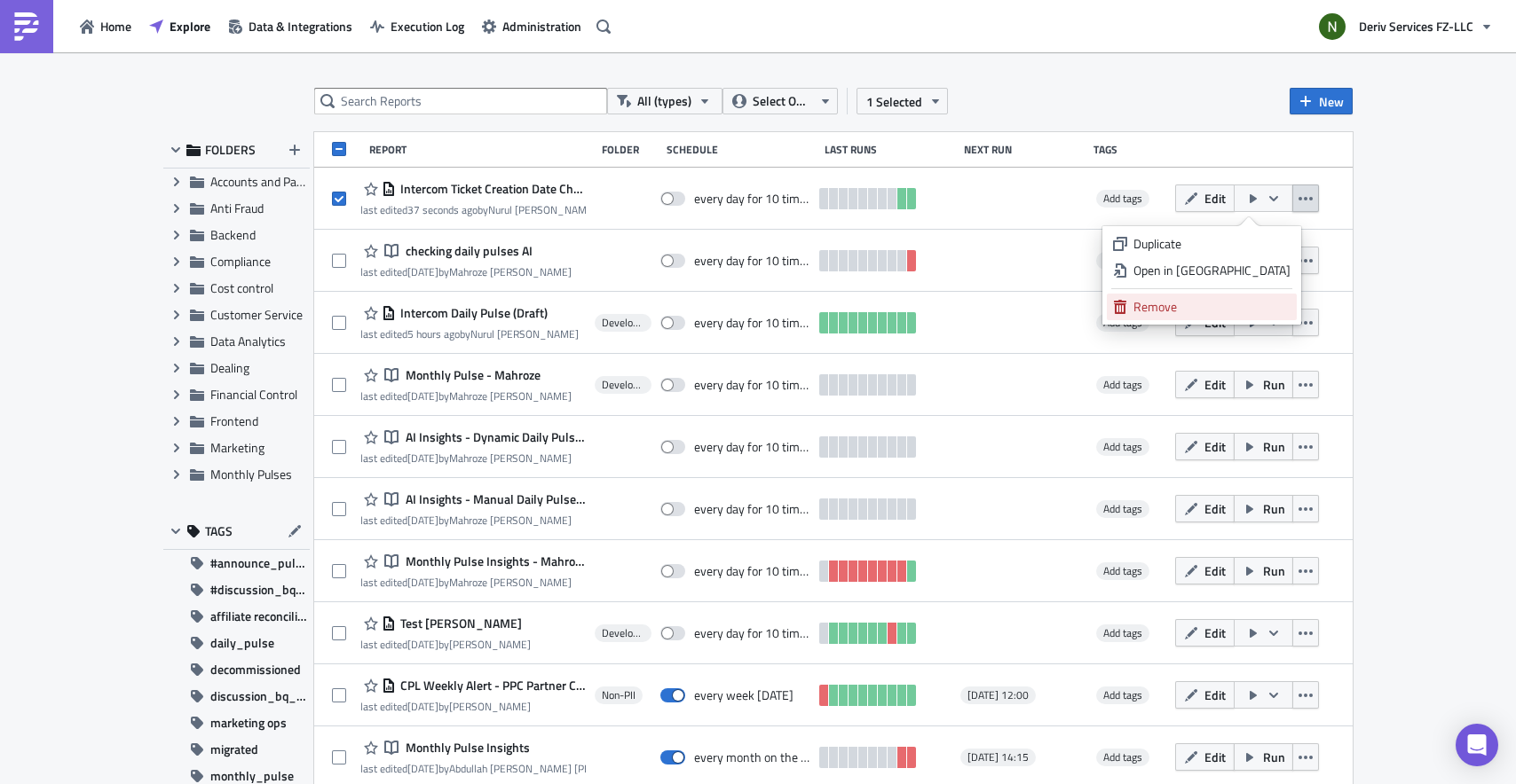
click at [1200, 303] on div "Remove" at bounding box center [1212, 306] width 157 height 18
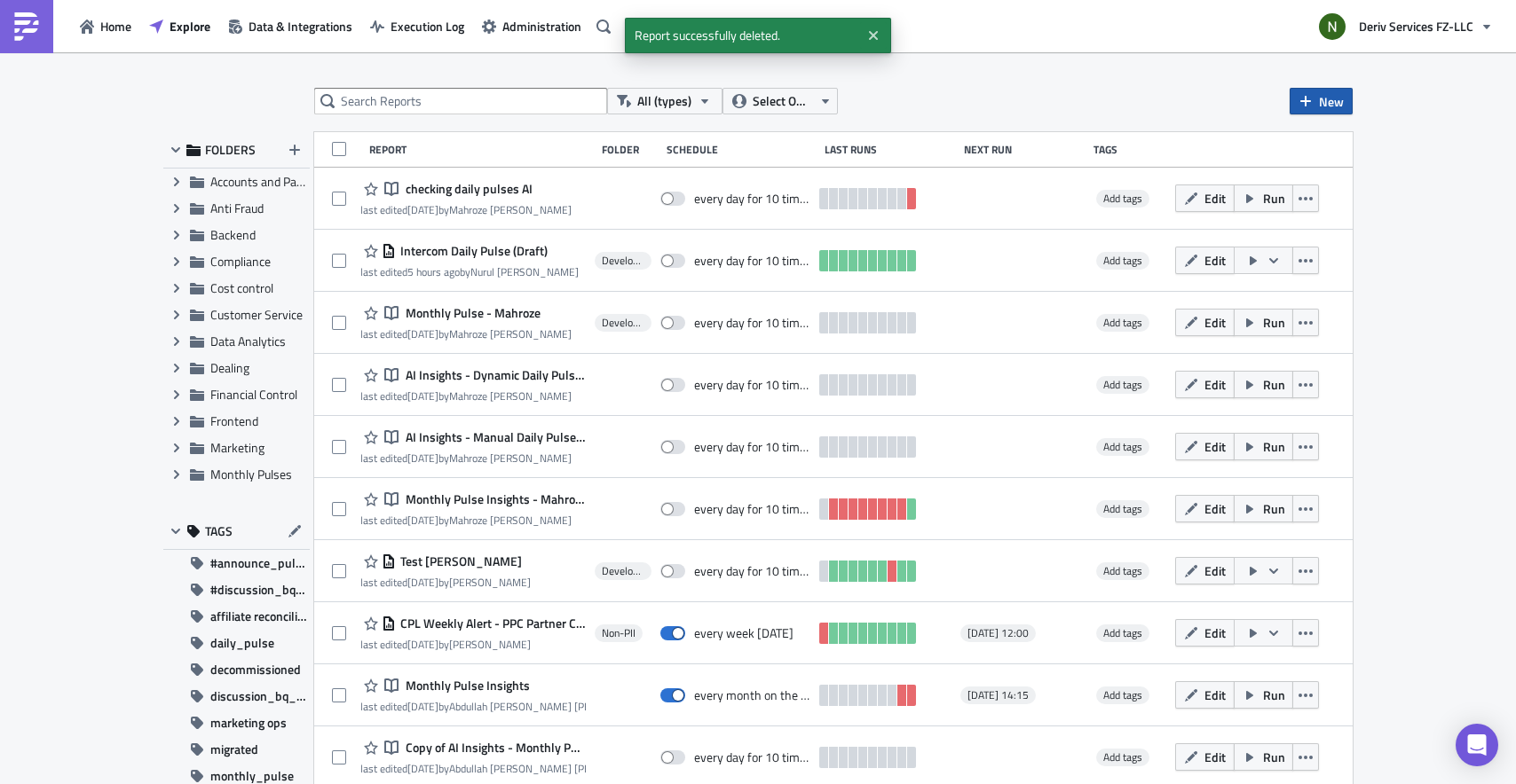
click at [1320, 102] on span "New" at bounding box center [1331, 101] width 24 height 19
click at [1338, 142] on div "Report" at bounding box center [1373, 146] width 118 height 18
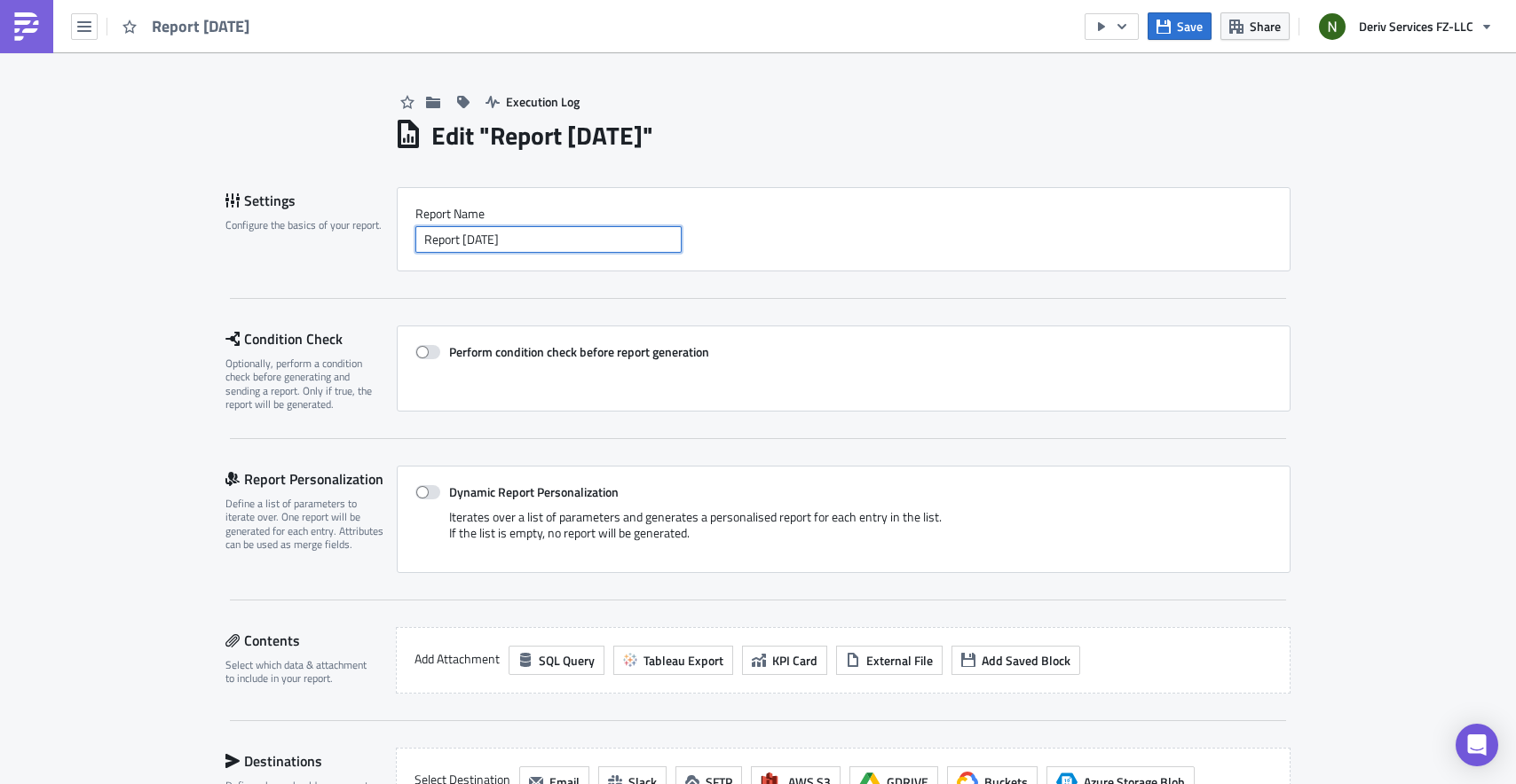
click at [594, 238] on input "Report 2025-08-15" at bounding box center [548, 239] width 266 height 26
drag, startPoint x: 594, startPoint y: 238, endPoint x: 391, endPoint y: 252, distance: 203.5
click at [396, 252] on div "Report Nam﻿e Report 2025-08-15" at bounding box center [843, 229] width 894 height 85
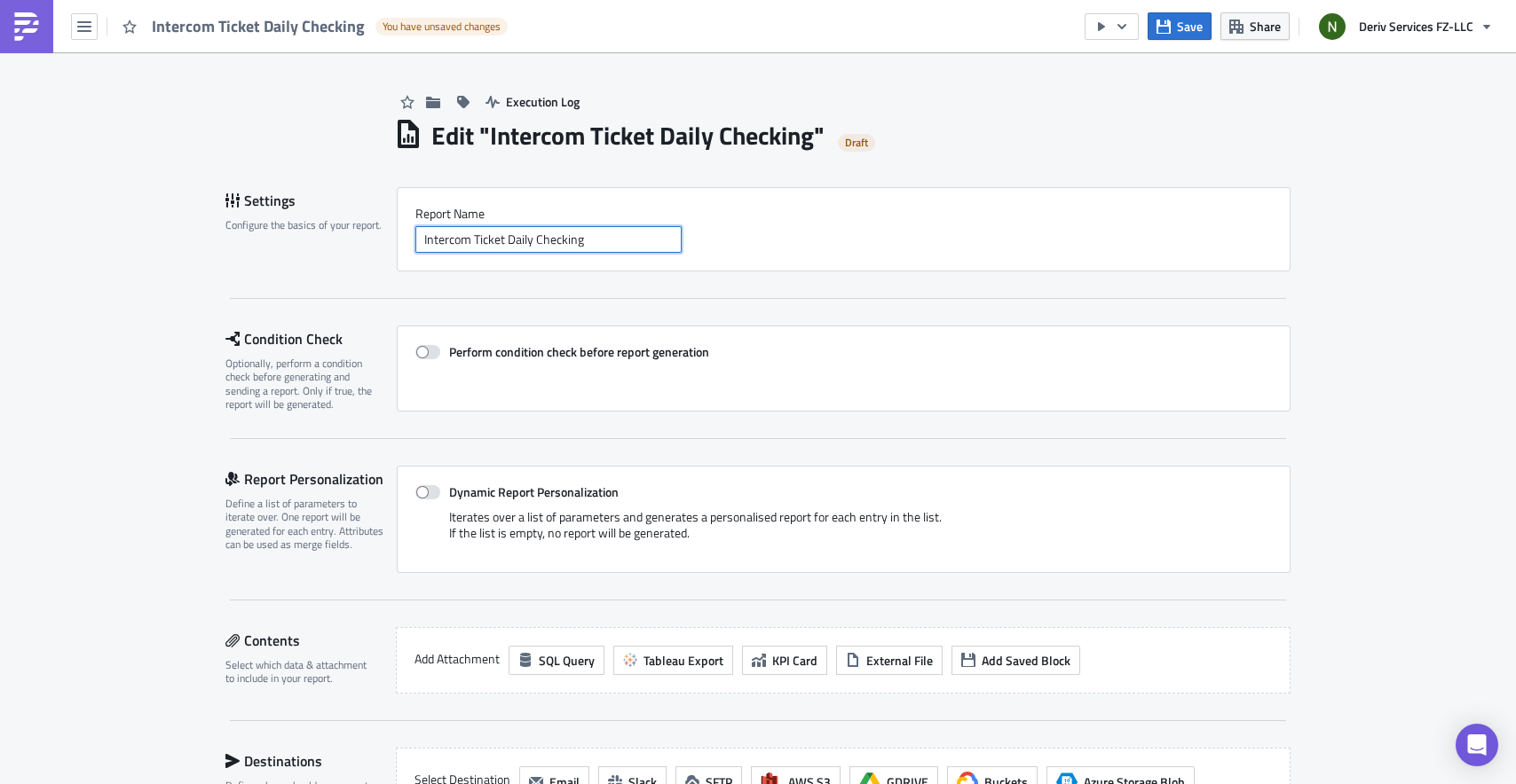
type input "Intercom Ticket Daily Checking"
click at [946, 280] on div "Settings Configure the basics of your report. Report Nam﻿e Intercom Ticket Dail…" at bounding box center [758, 242] width 1065 height 112
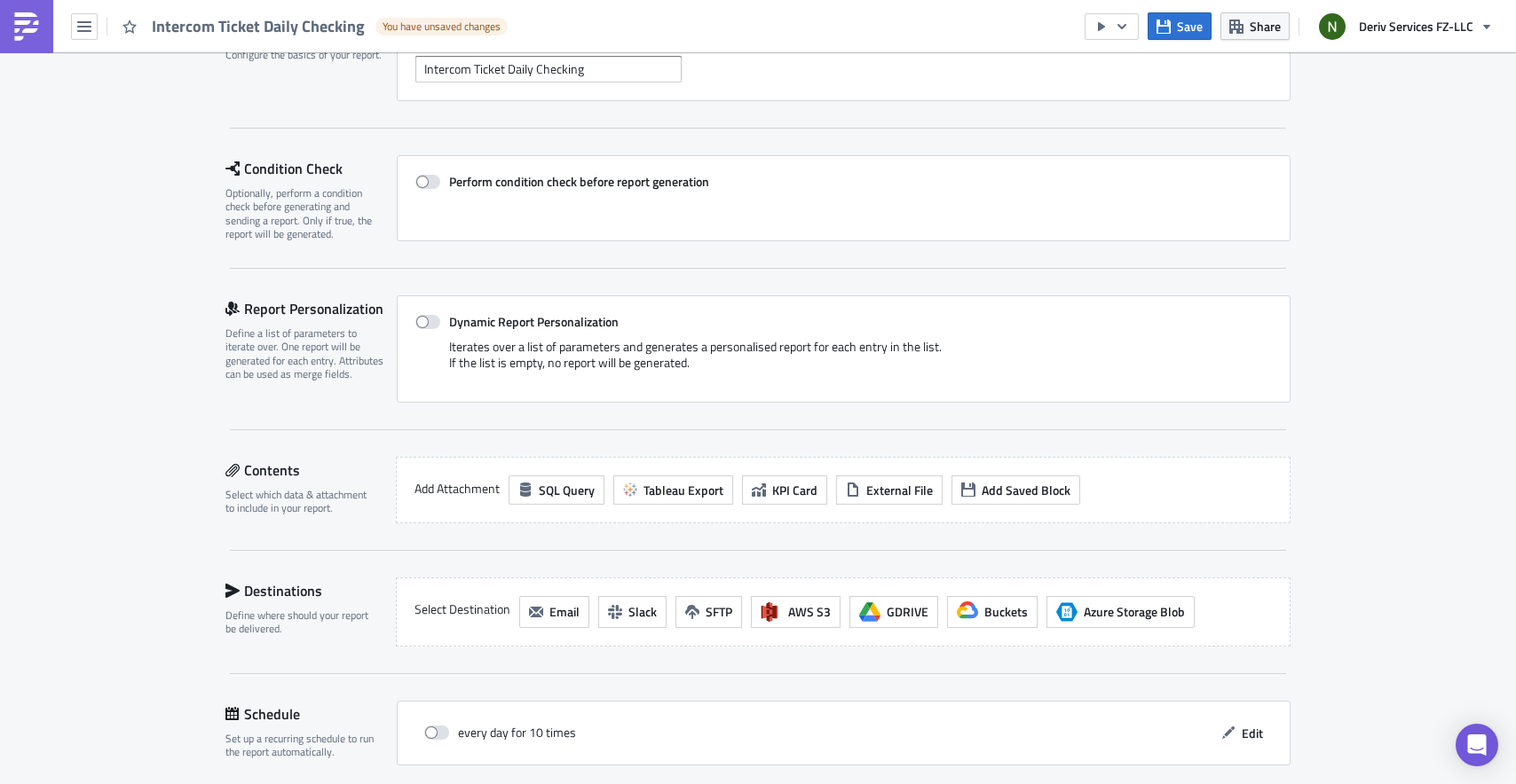
scroll to position [278, 0]
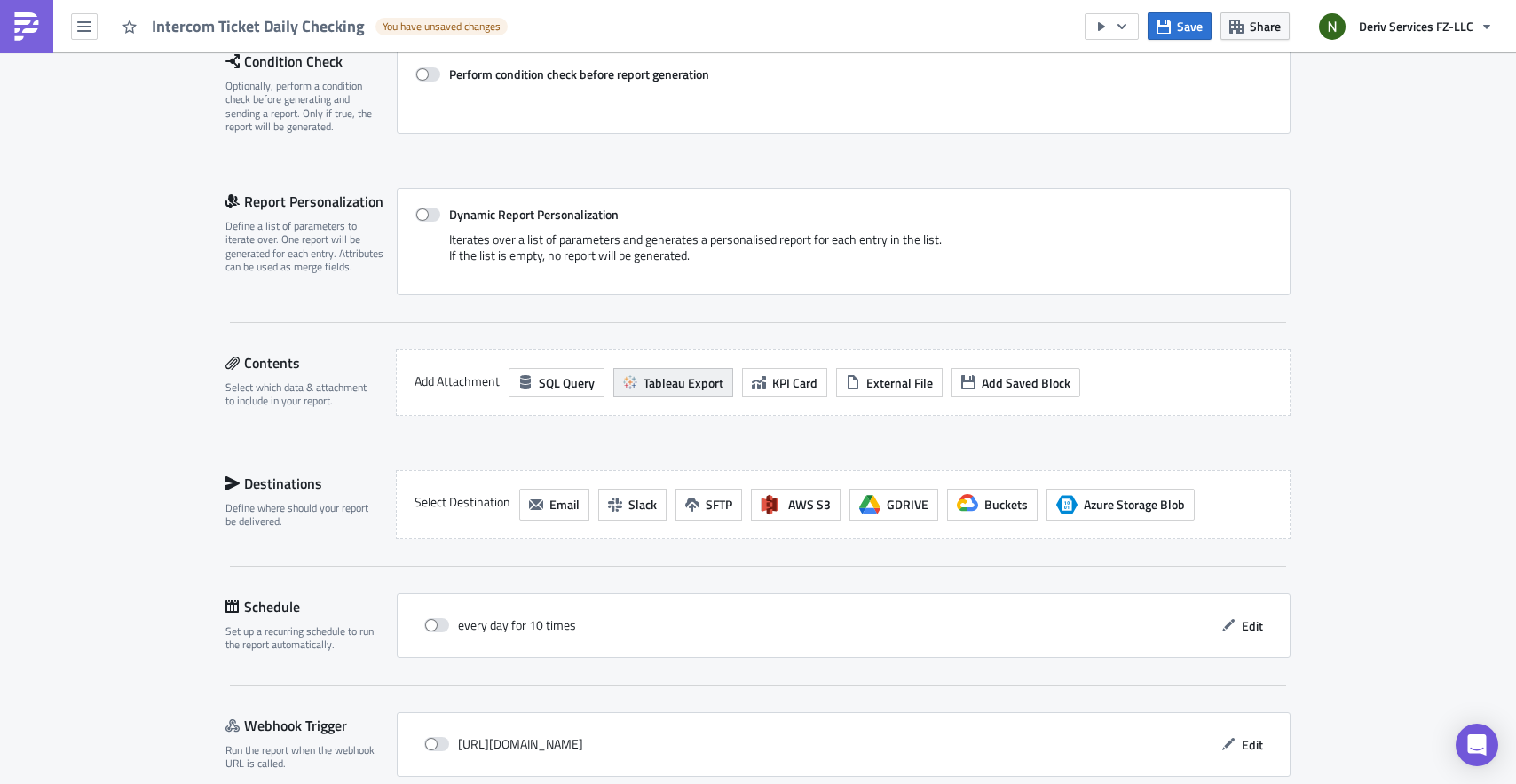
click at [643, 378] on span "Tableau Export" at bounding box center [683, 383] width 80 height 19
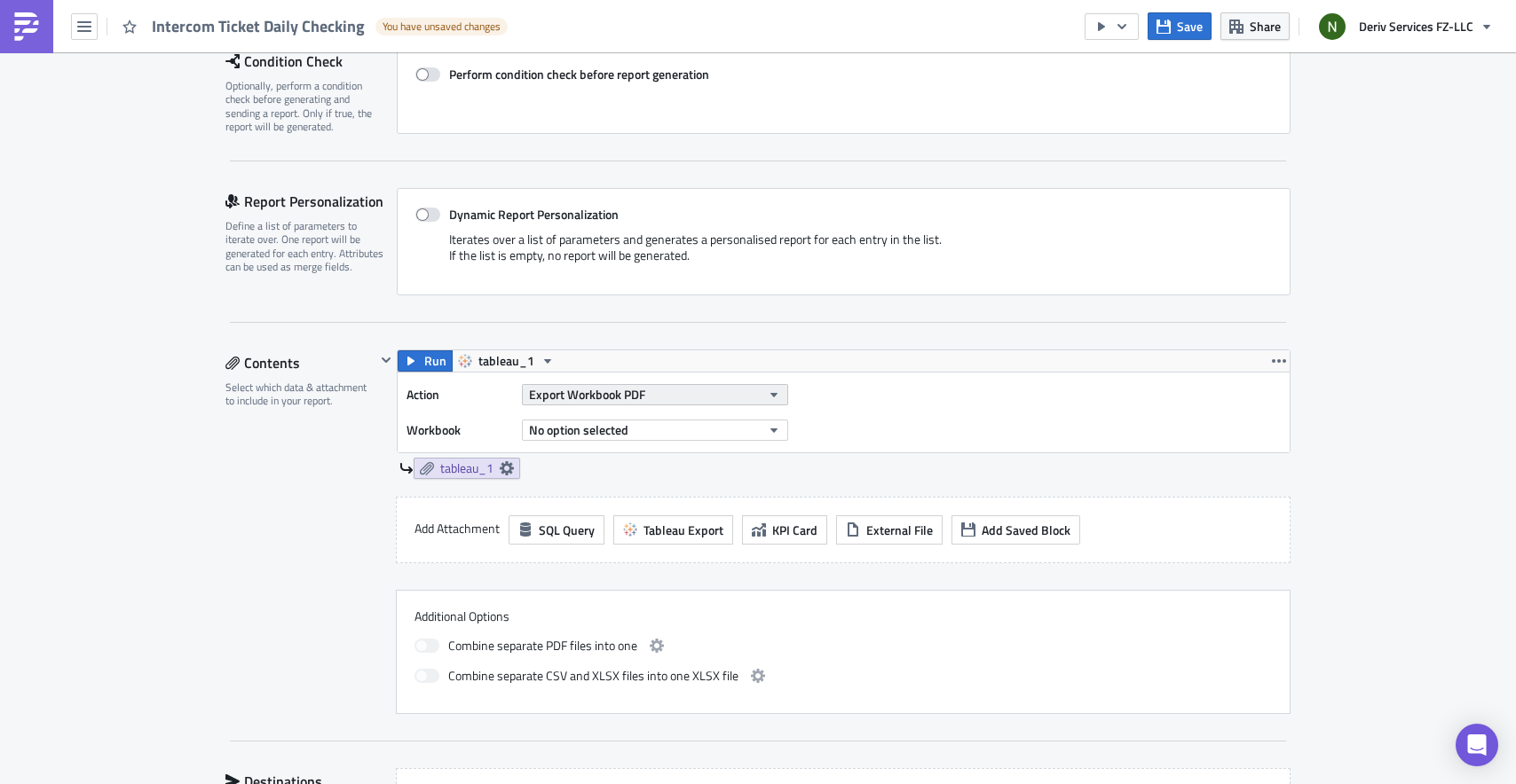
click at [584, 392] on span "Export Workbook PDF" at bounding box center [587, 394] width 116 height 19
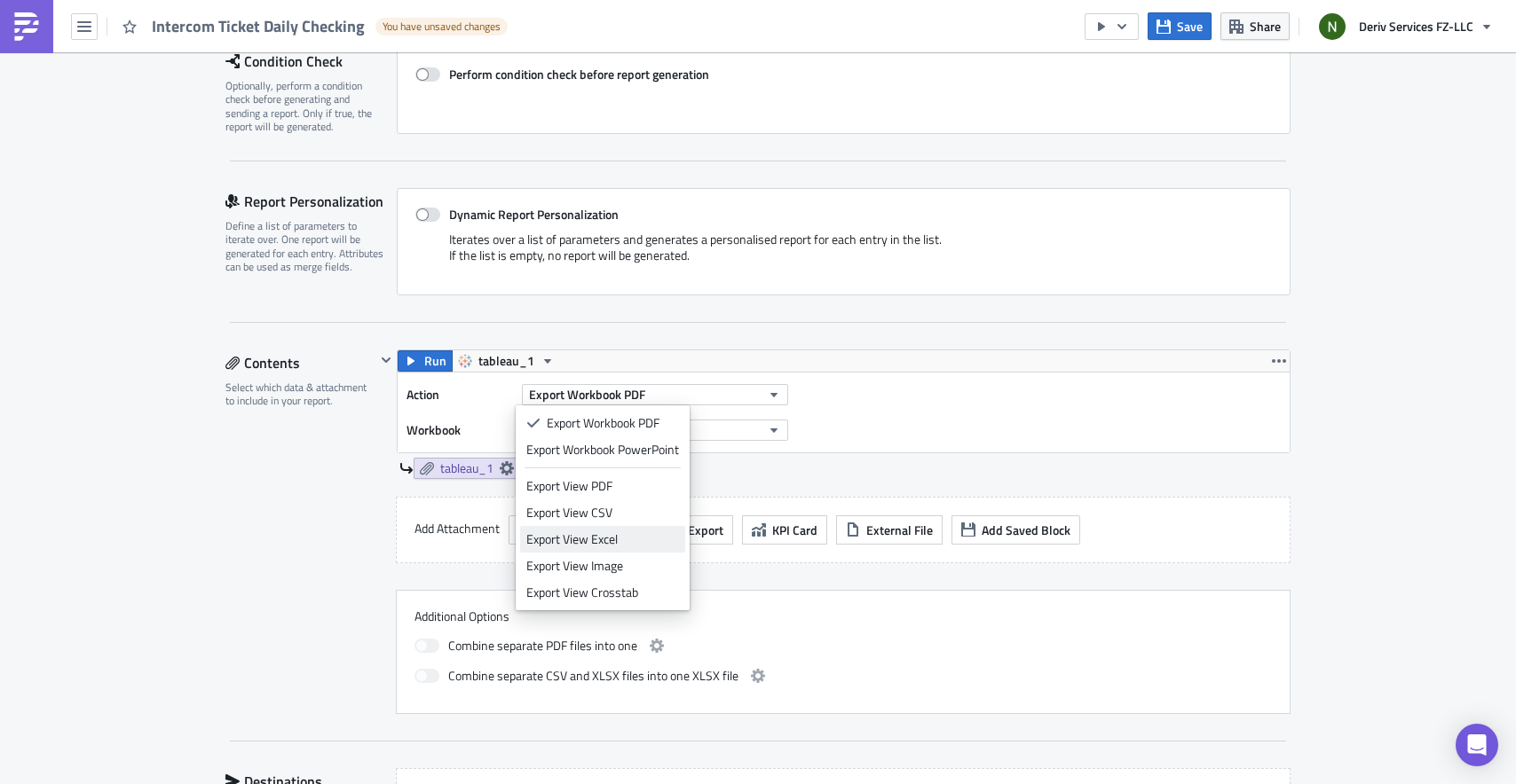
click at [604, 530] on div "Export View Excel" at bounding box center [602, 539] width 153 height 18
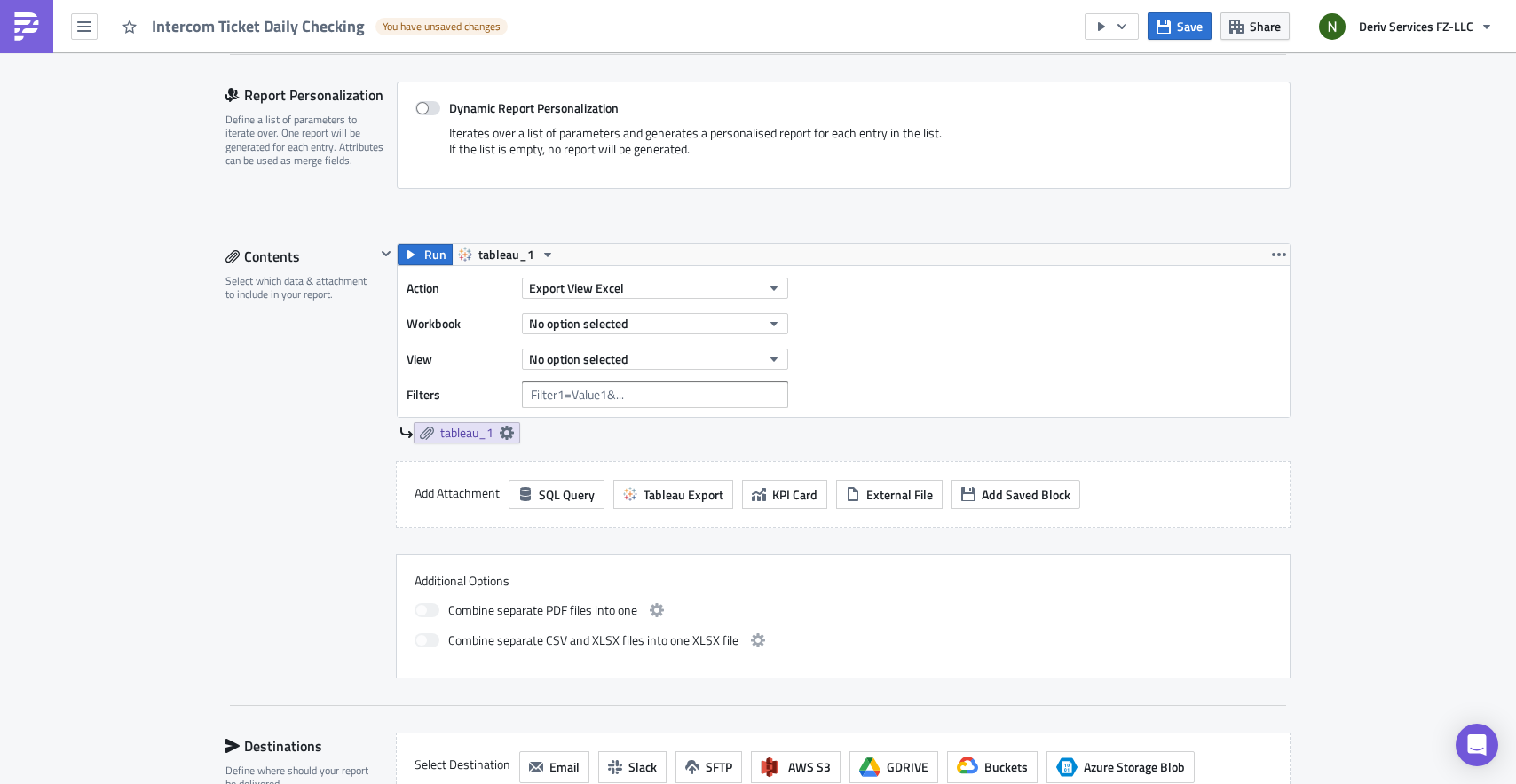
scroll to position [385, 0]
click at [599, 320] on span "No option selected" at bounding box center [579, 323] width 100 height 19
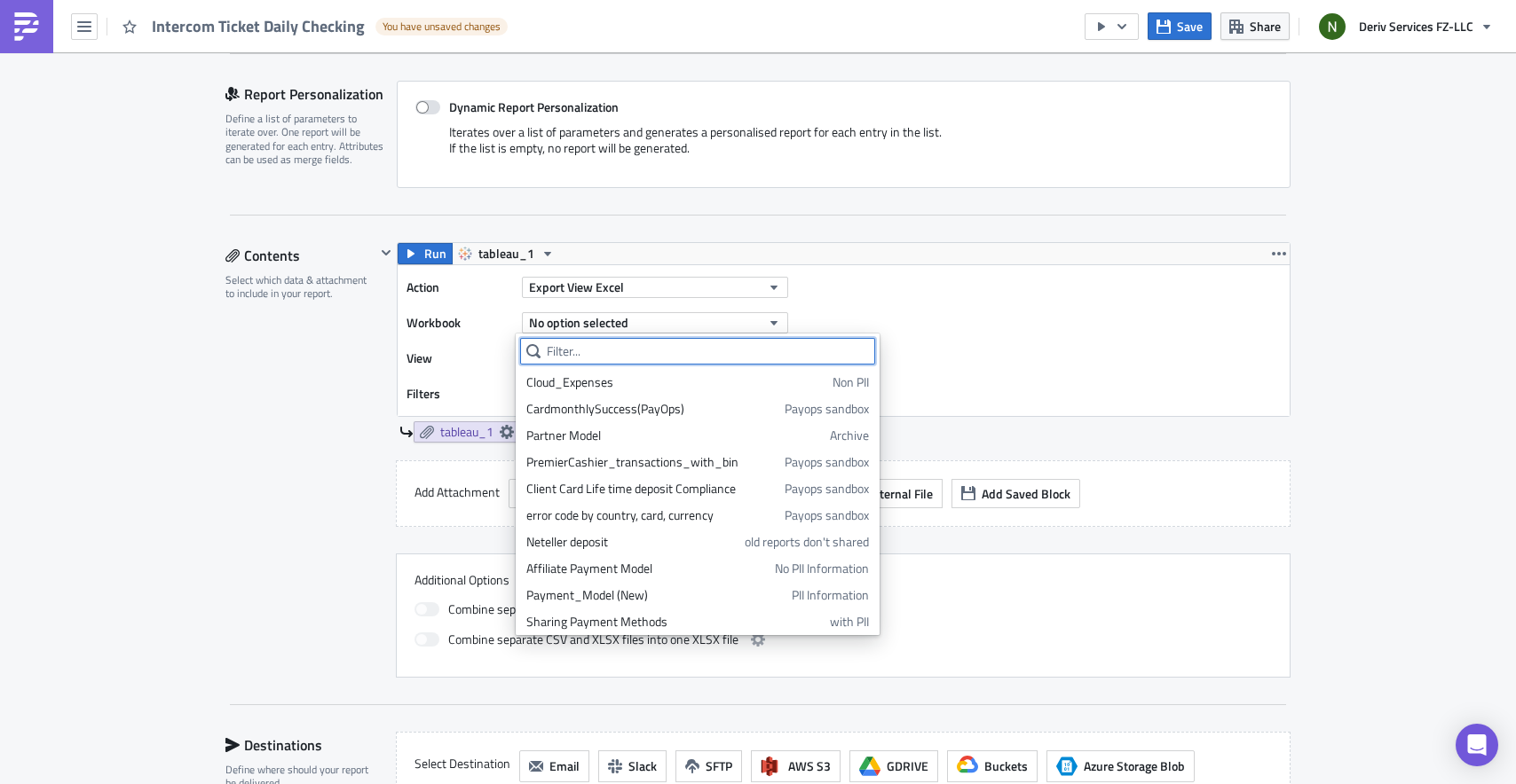
paste input "Ticket audit comparison"
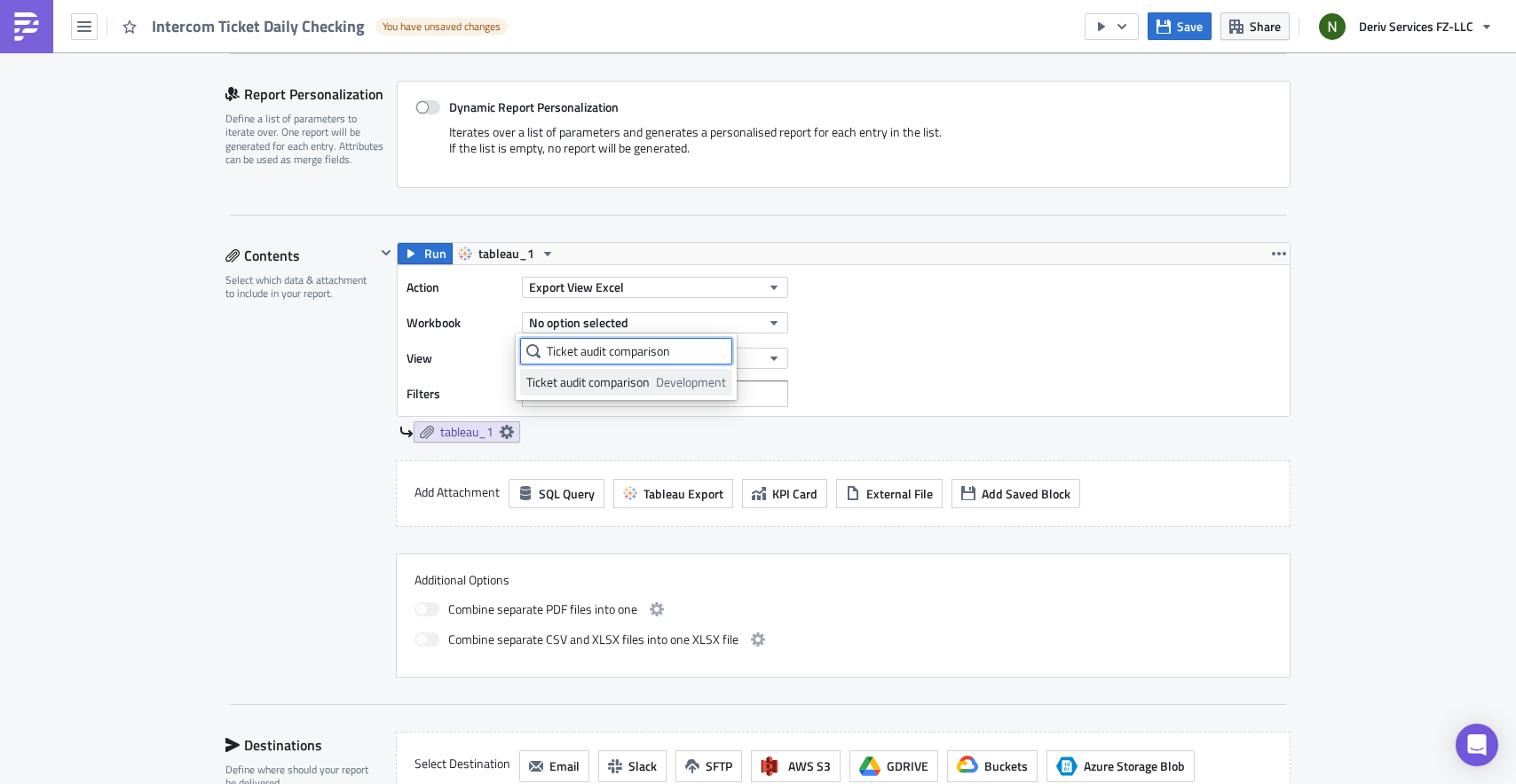
type input "Ticket audit comparison"
click at [647, 382] on div "Ticket audit comparison" at bounding box center [587, 382] width 123 height 18
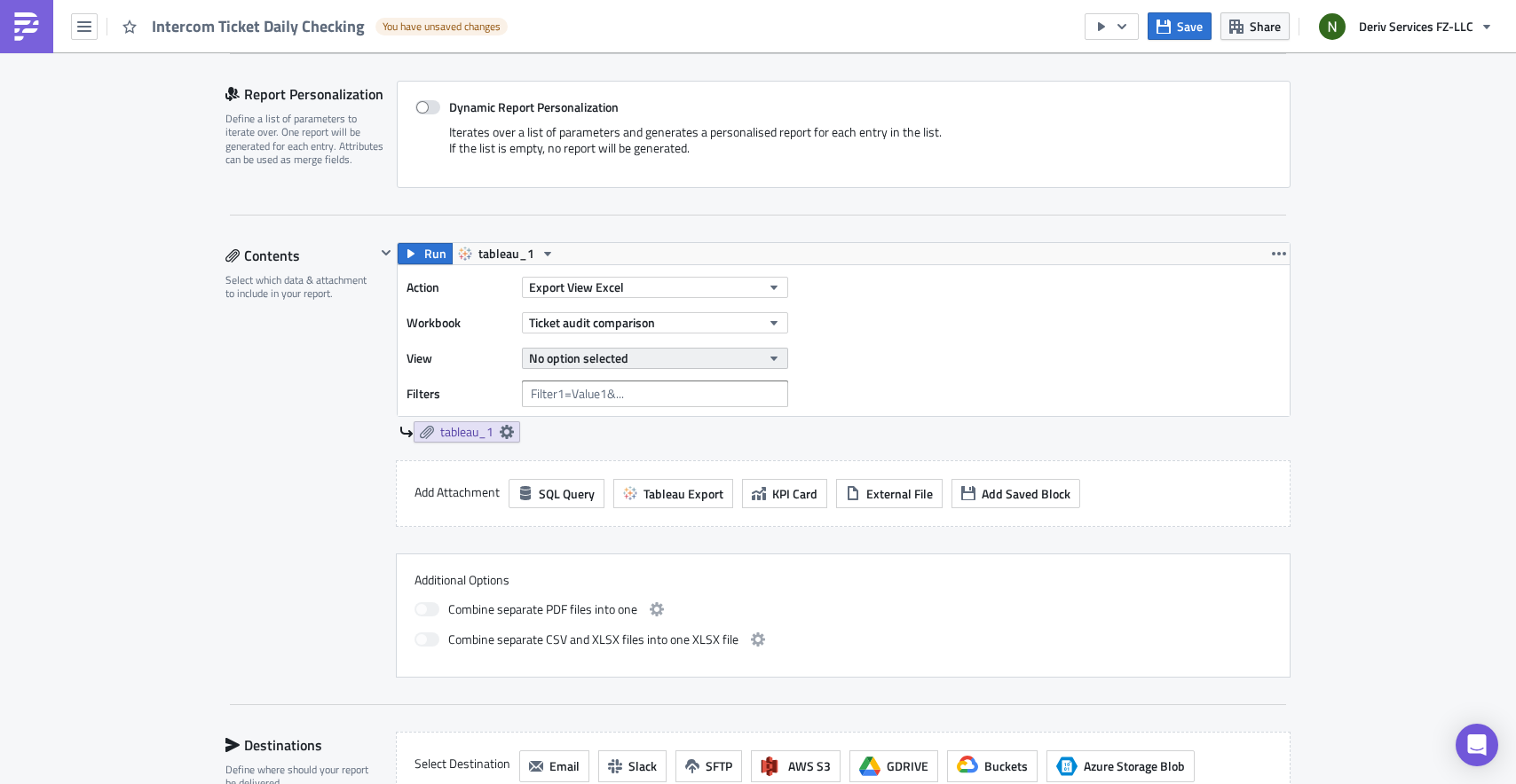
click at [629, 361] on button "No option selected" at bounding box center [655, 358] width 266 height 22
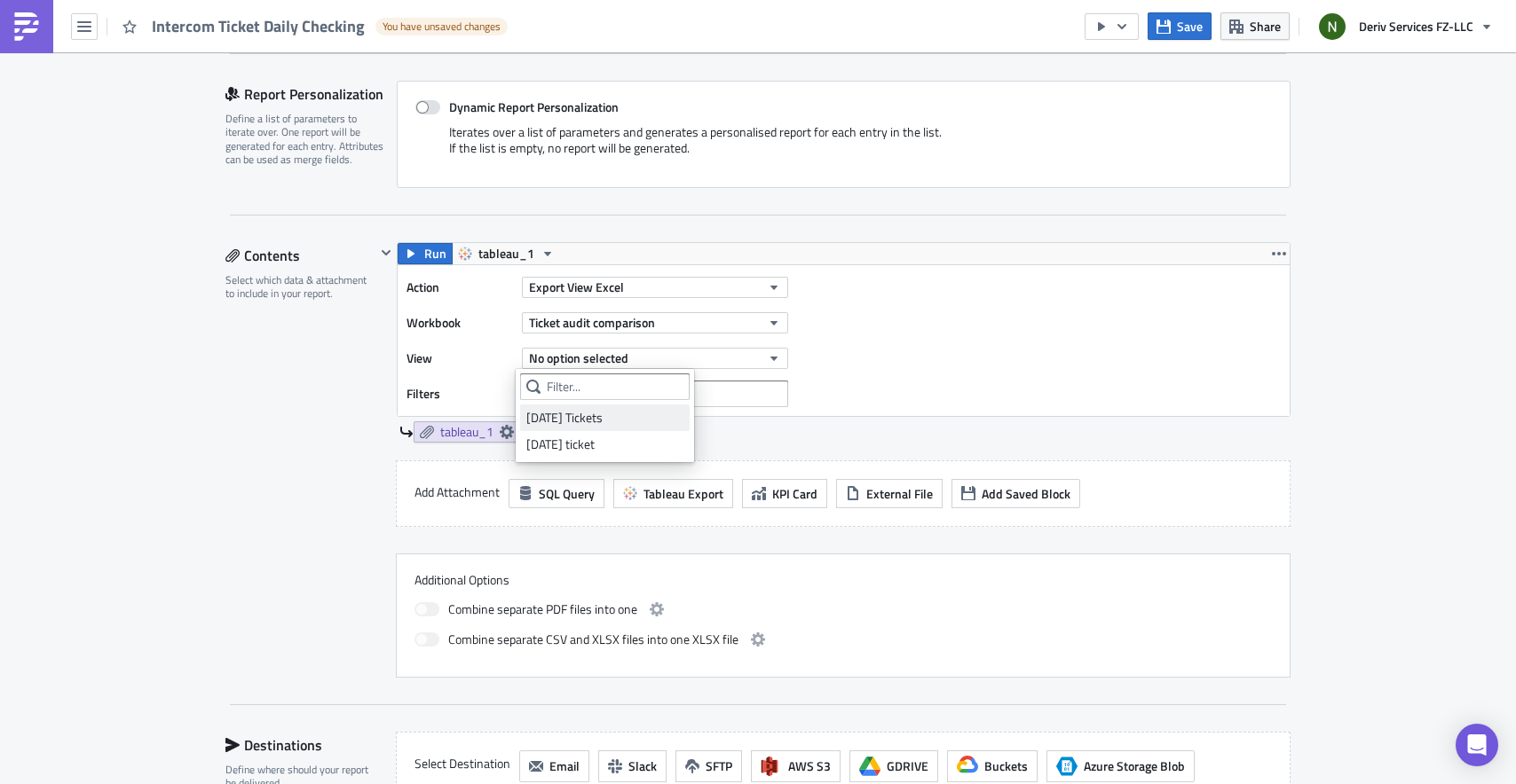
click at [591, 418] on div "[DATE] Tickets" at bounding box center [604, 418] width 157 height 18
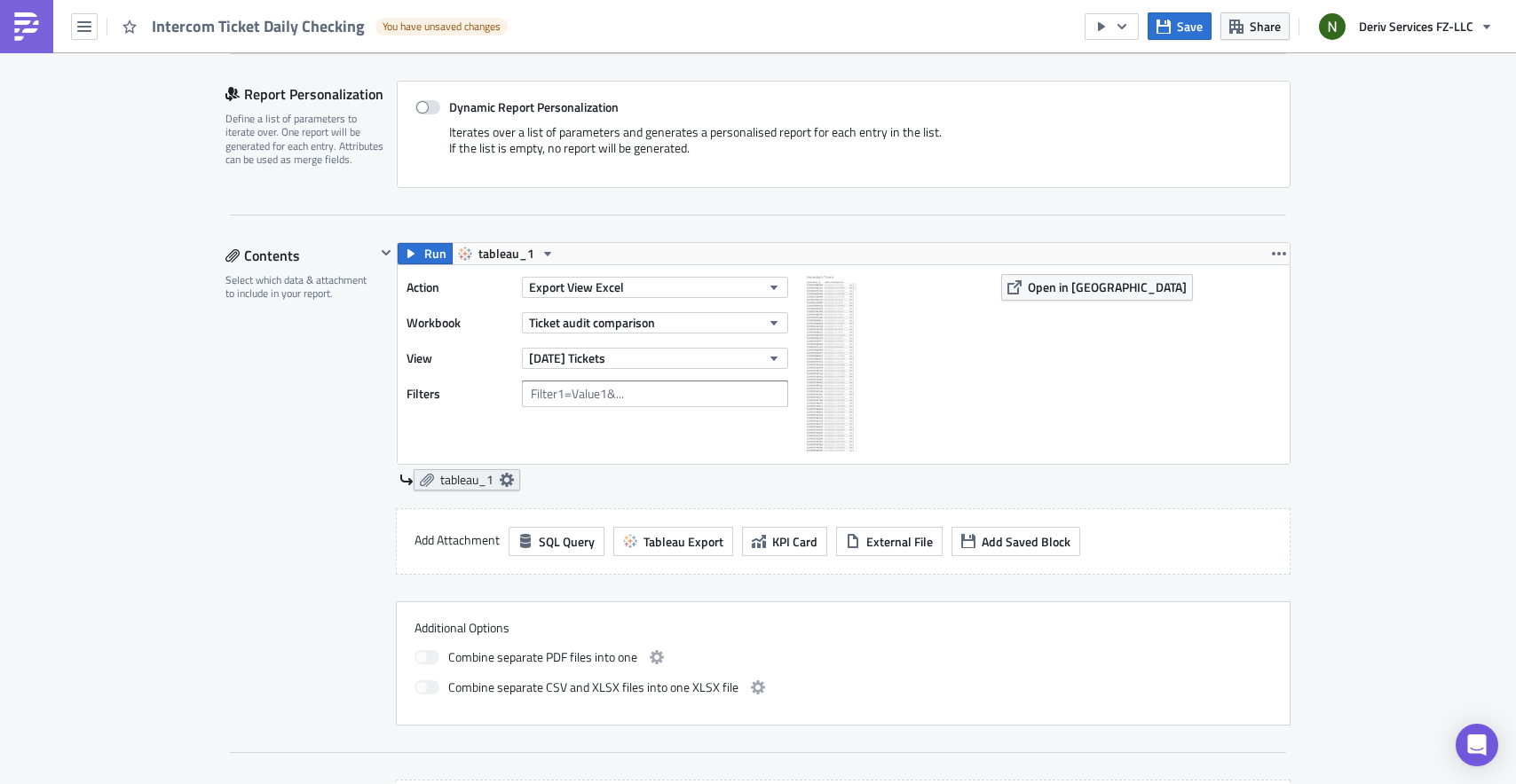
click at [507, 431] on div "Action Export View Excel Workbook Ticket audit comparison View Yesterday's Tick…" at bounding box center [602, 364] width 391 height 181
click at [500, 469] on link "tableau_1" at bounding box center [466, 480] width 106 height 22
click at [646, 483] on div "tableau_1" at bounding box center [844, 480] width 891 height 22
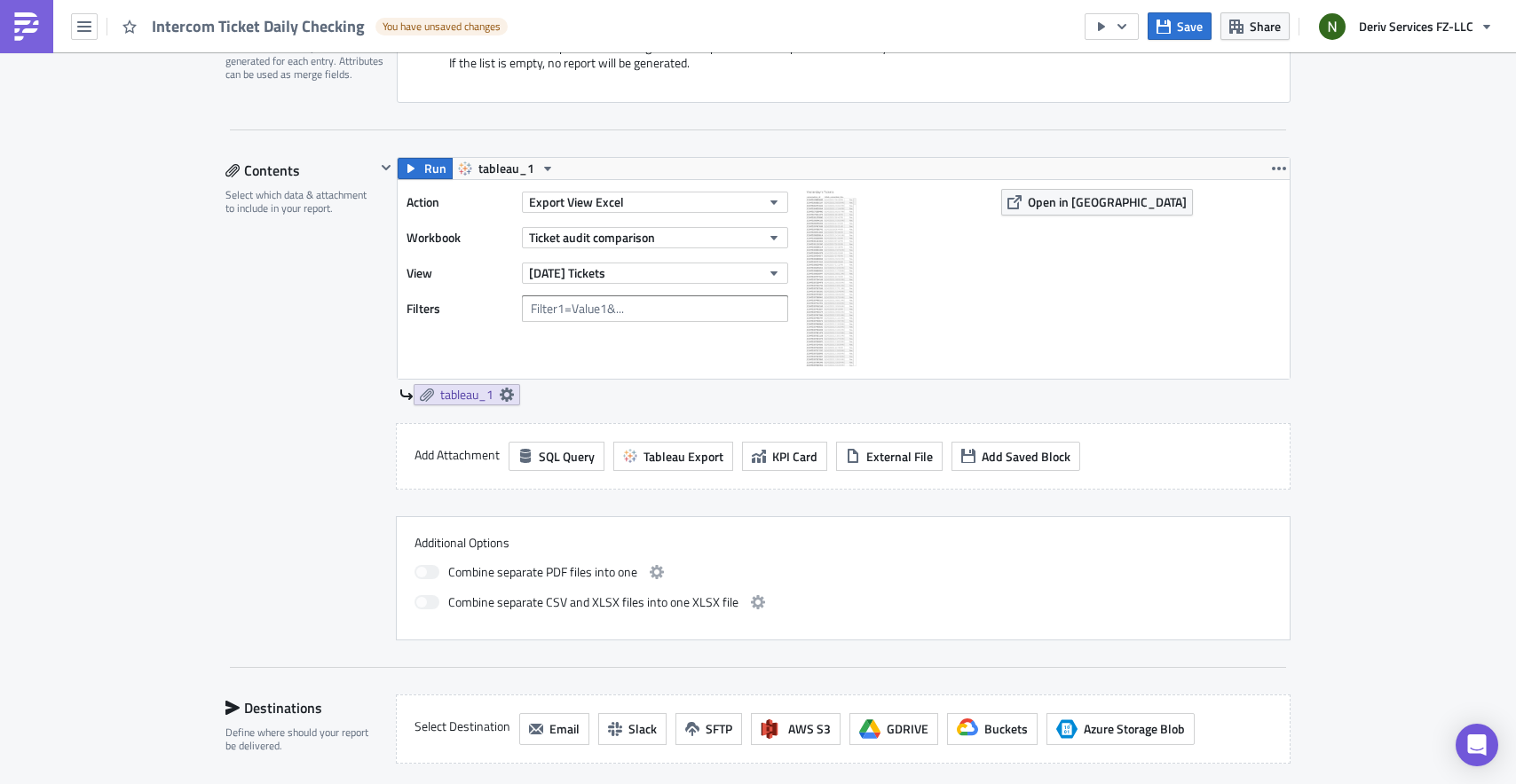
scroll to position [471, 0]
click at [643, 459] on span "Tableau Export" at bounding box center [683, 455] width 80 height 19
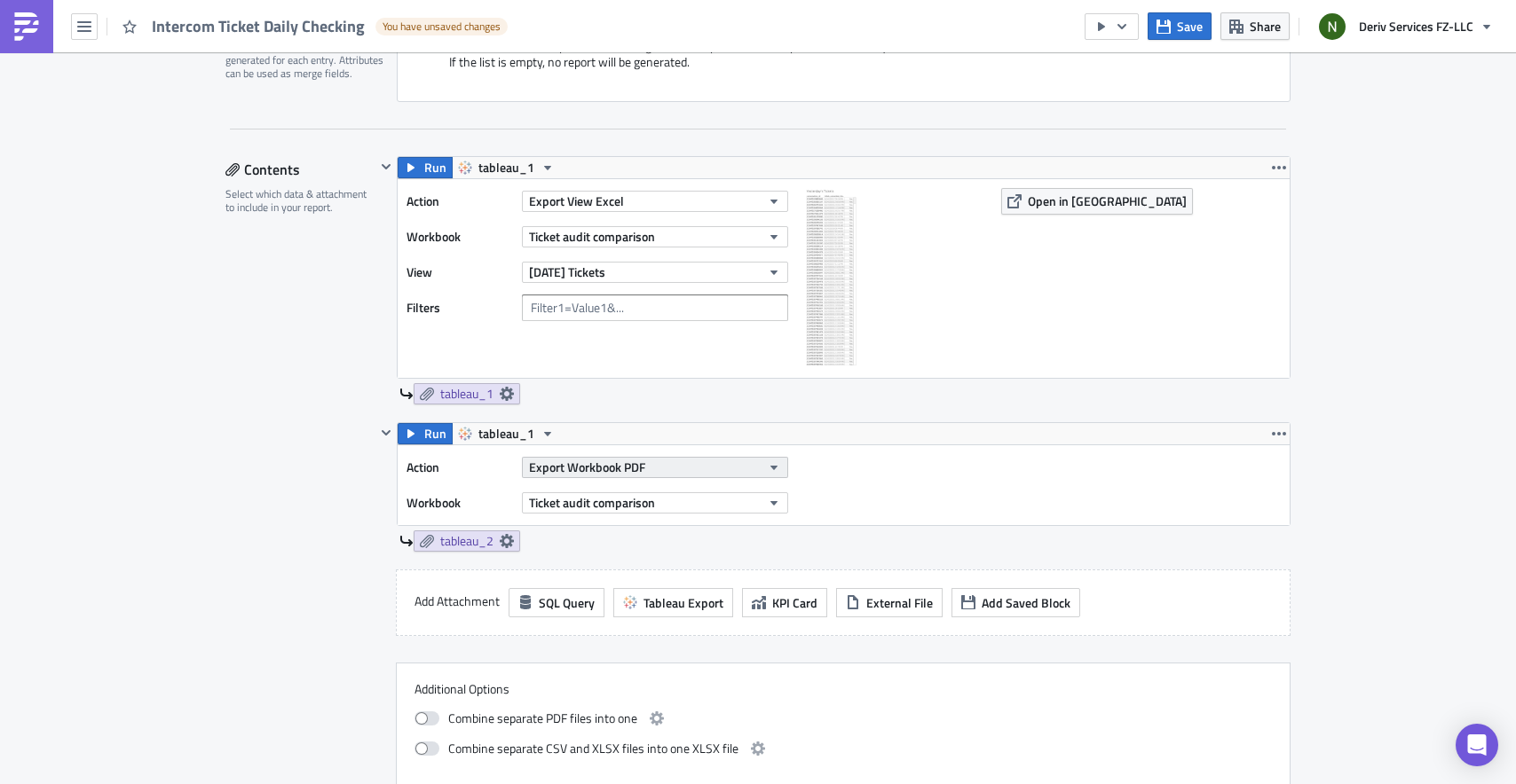
click at [623, 472] on span "Export Workbook PDF" at bounding box center [587, 468] width 116 height 19
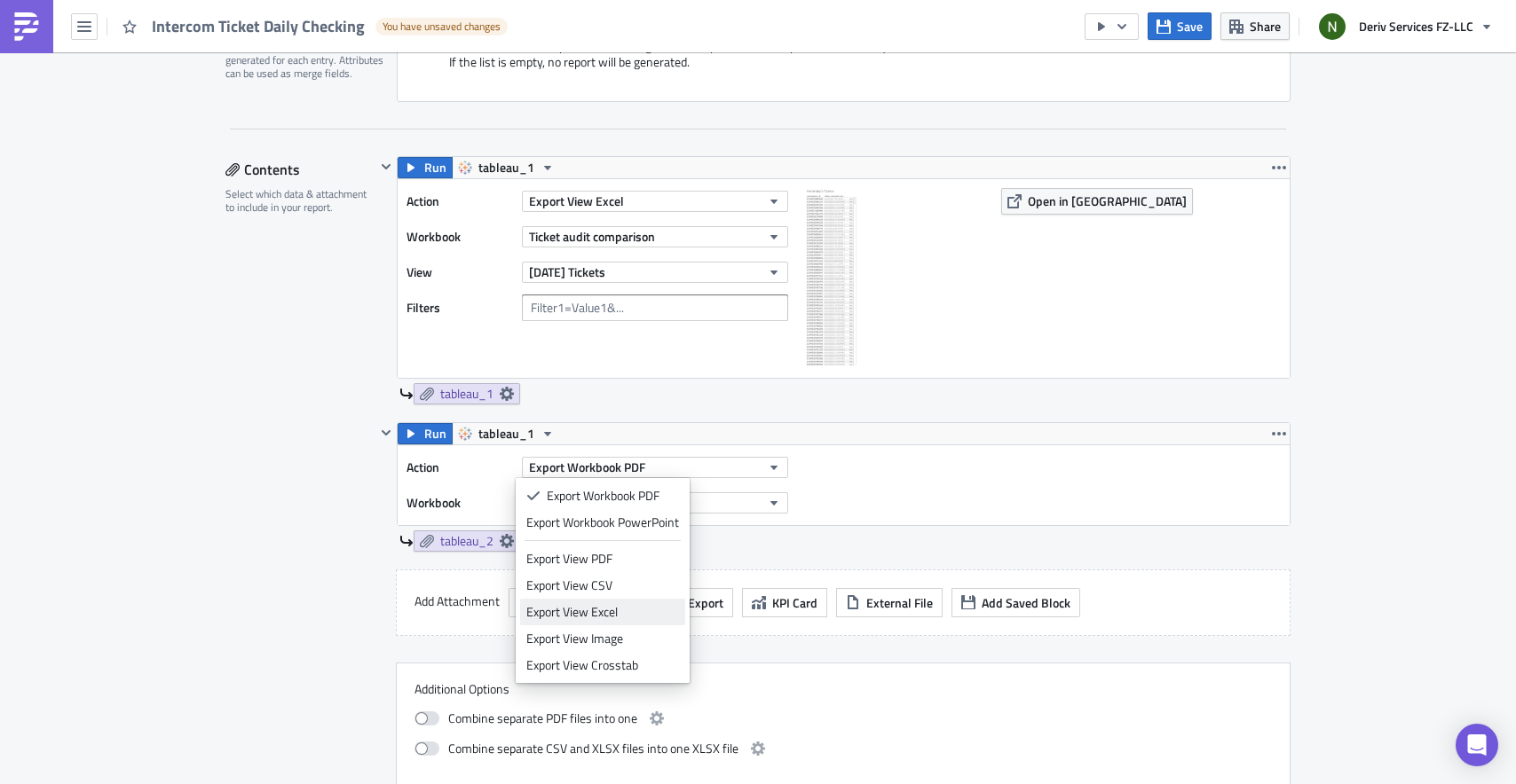
click at [604, 604] on div "Export View Excel" at bounding box center [602, 612] width 153 height 18
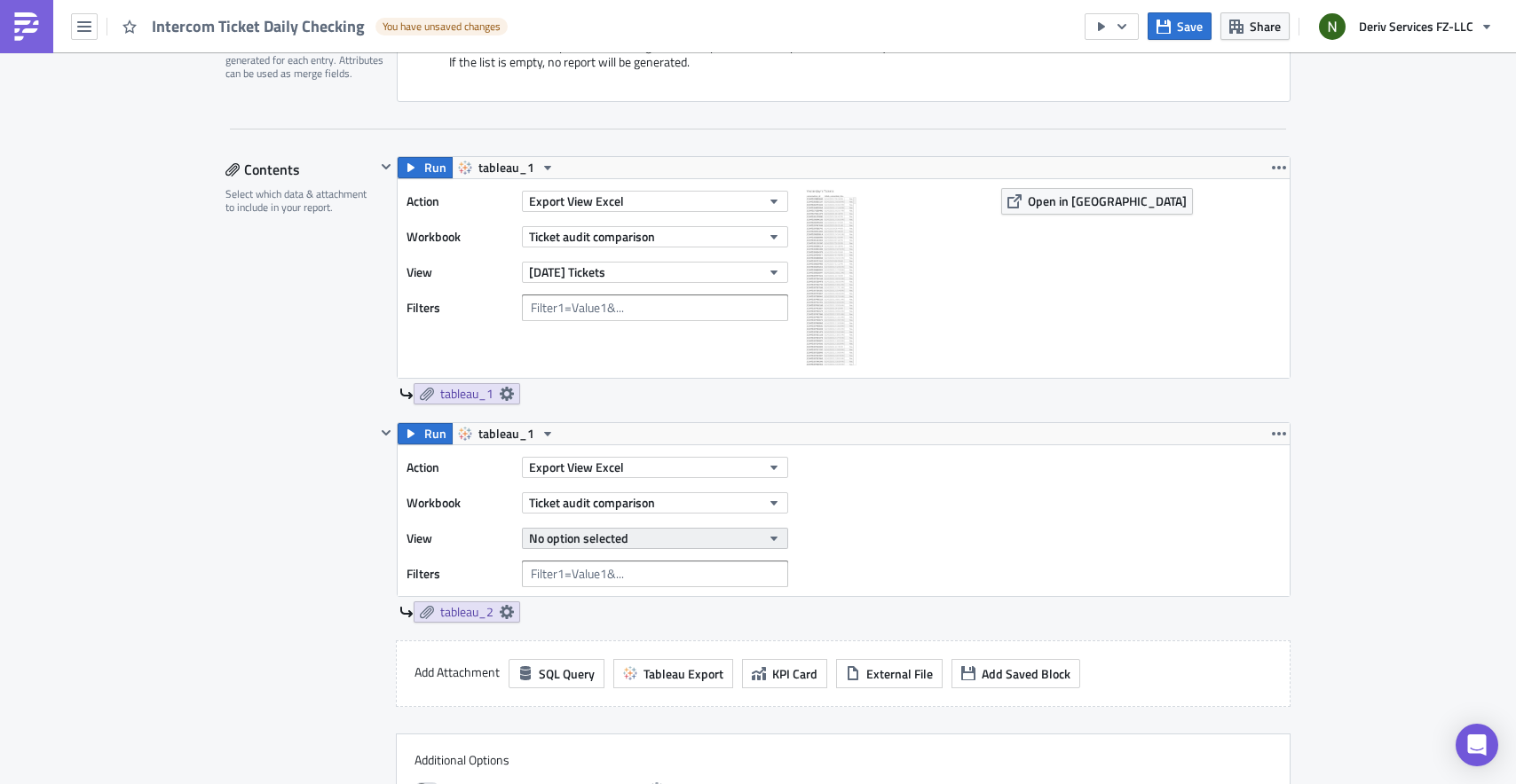
click at [636, 539] on button "No option selected" at bounding box center [655, 538] width 266 height 22
click at [836, 535] on div "Action Export View Excel Workbook Ticket audit comparison View No option select…" at bounding box center [843, 520] width 892 height 151
click at [679, 537] on button "No option selected" at bounding box center [655, 538] width 266 height 22
type input "2"
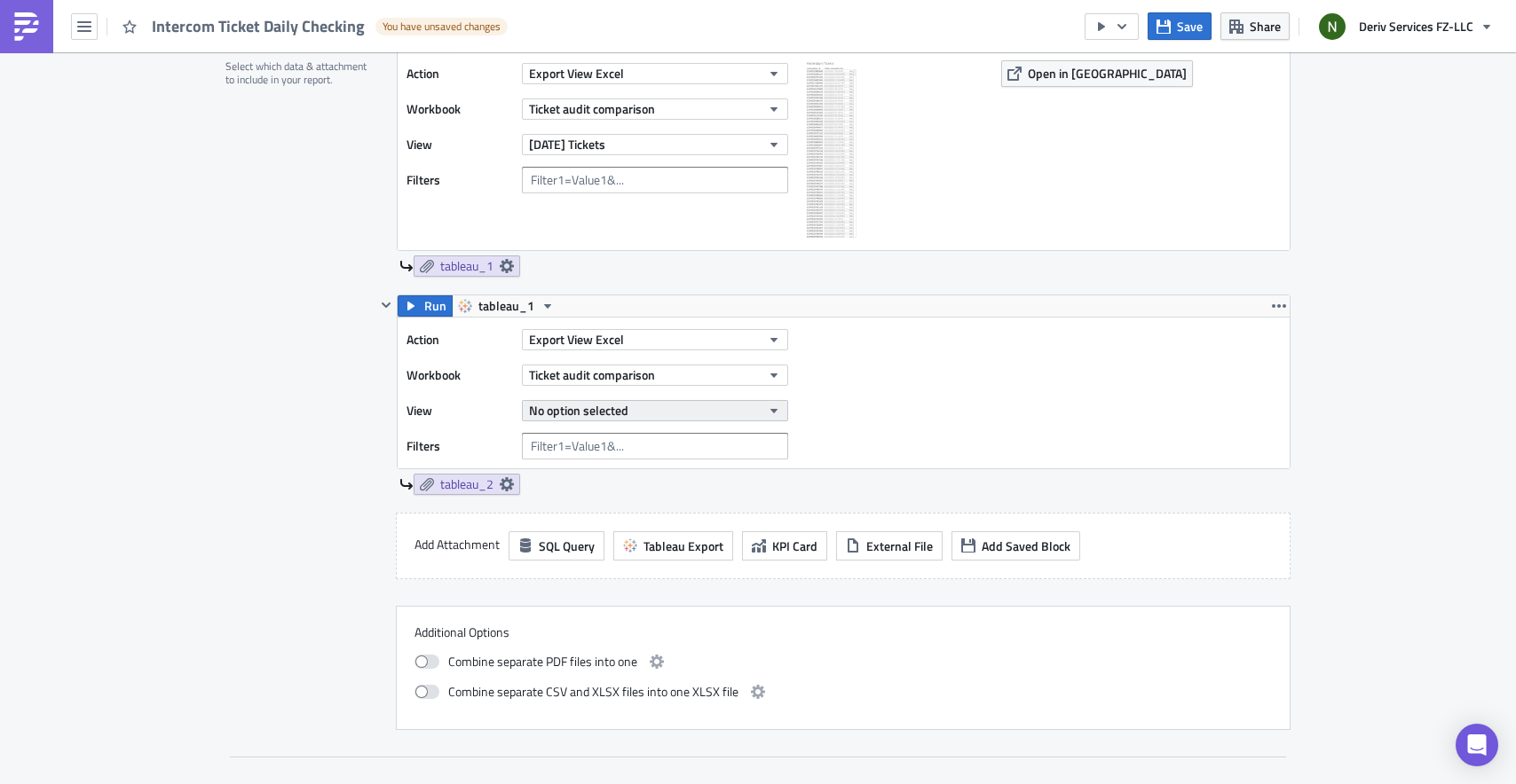
scroll to position [608, 0]
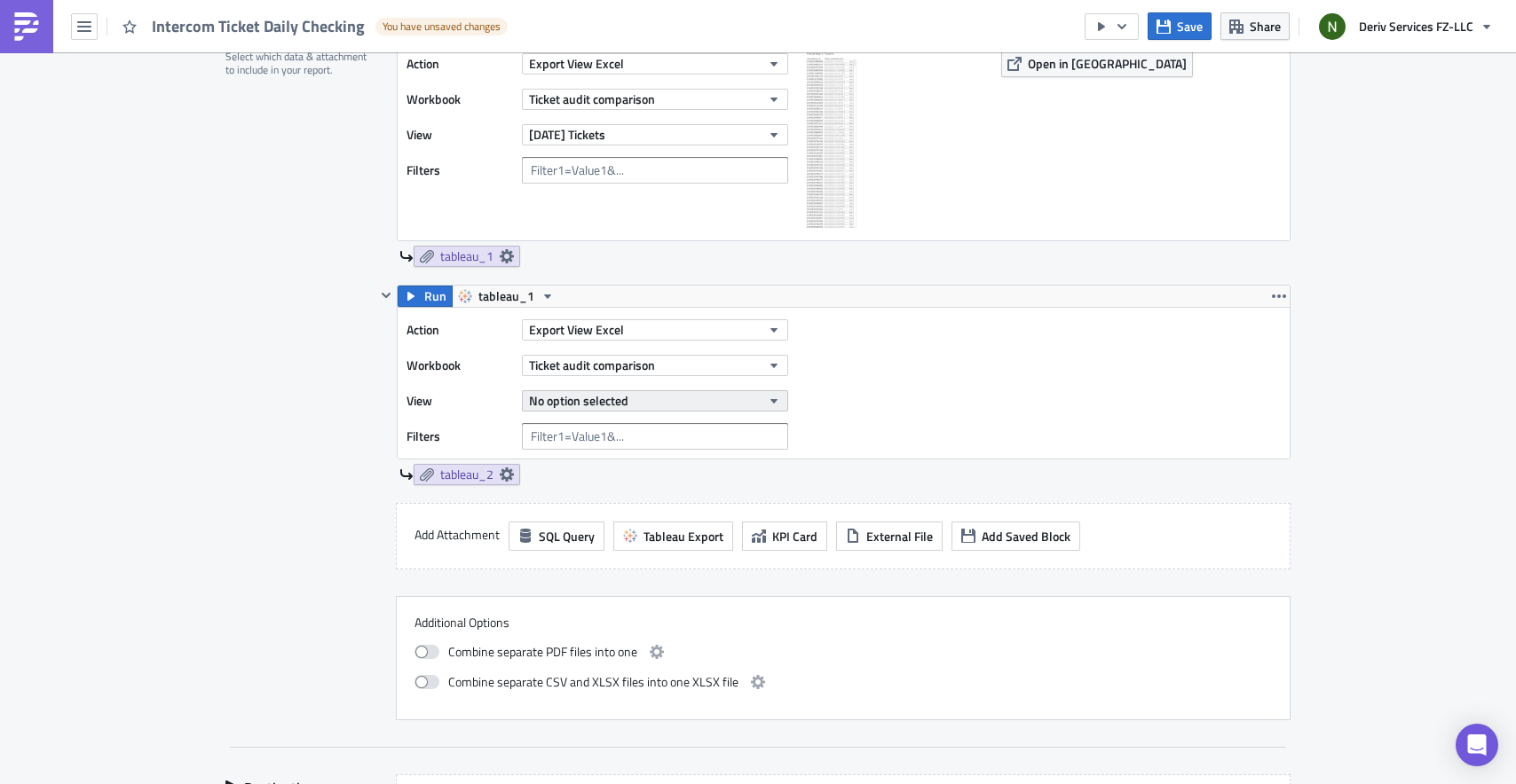
click at [603, 405] on span "No option selected" at bounding box center [579, 401] width 100 height 19
click at [601, 426] on input "2" at bounding box center [605, 429] width 169 height 26
click at [710, 377] on div "Ticket audit comparison" at bounding box center [655, 365] width 266 height 26
click at [711, 367] on button "Ticket audit comparison" at bounding box center [655, 365] width 266 height 22
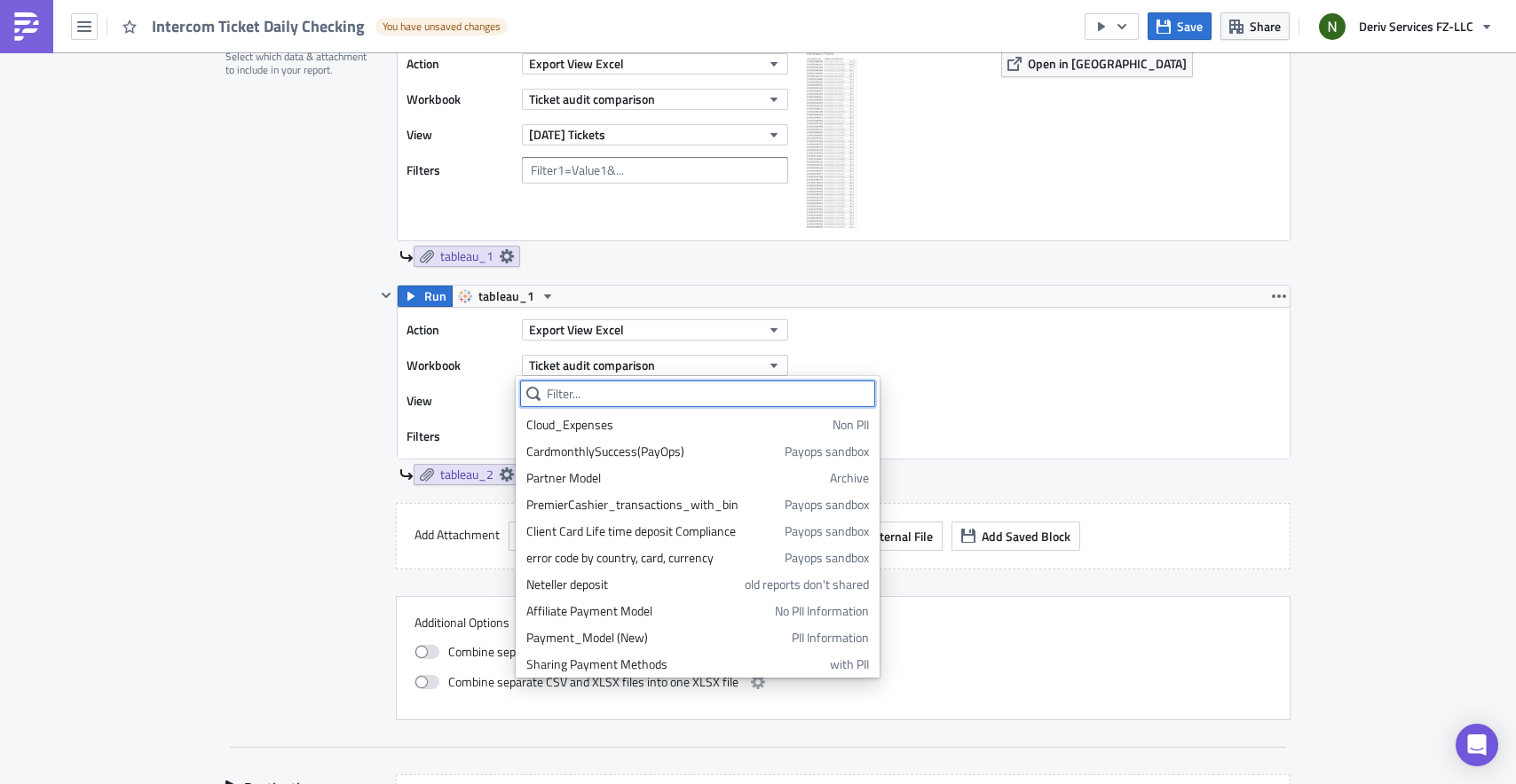
paste input "Ticket audit comparison"
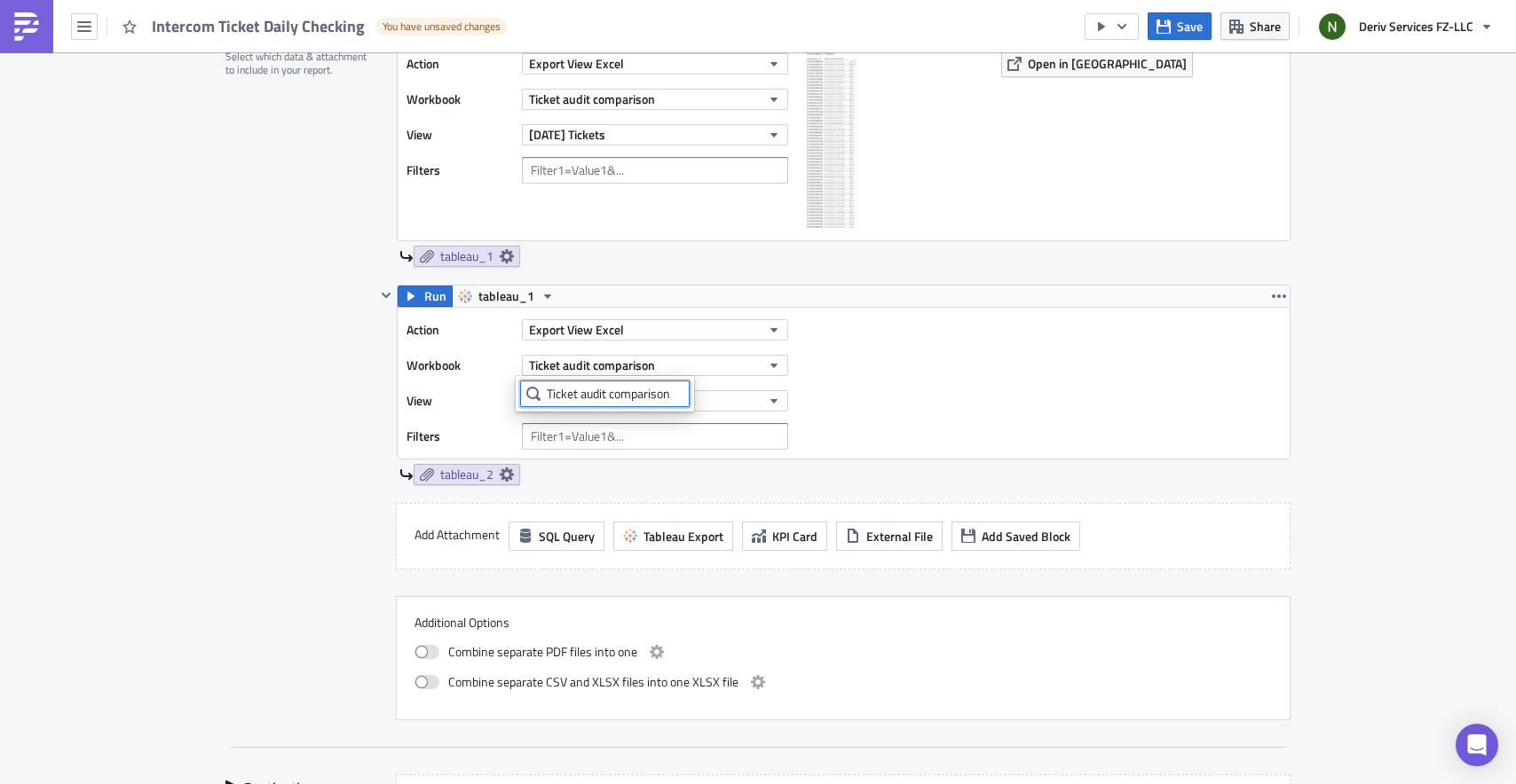
click at [670, 392] on input "Ticket audit comparison" at bounding box center [605, 393] width 169 height 26
type input "Ticket audit comparison"
click at [829, 391] on div "Action Export View Excel Workbook Ticket audit comparison View No option select…" at bounding box center [843, 383] width 892 height 151
click at [728, 393] on button "No option selected" at bounding box center [655, 401] width 266 height 22
click at [605, 137] on span "[DATE] Tickets" at bounding box center [566, 134] width 76 height 19
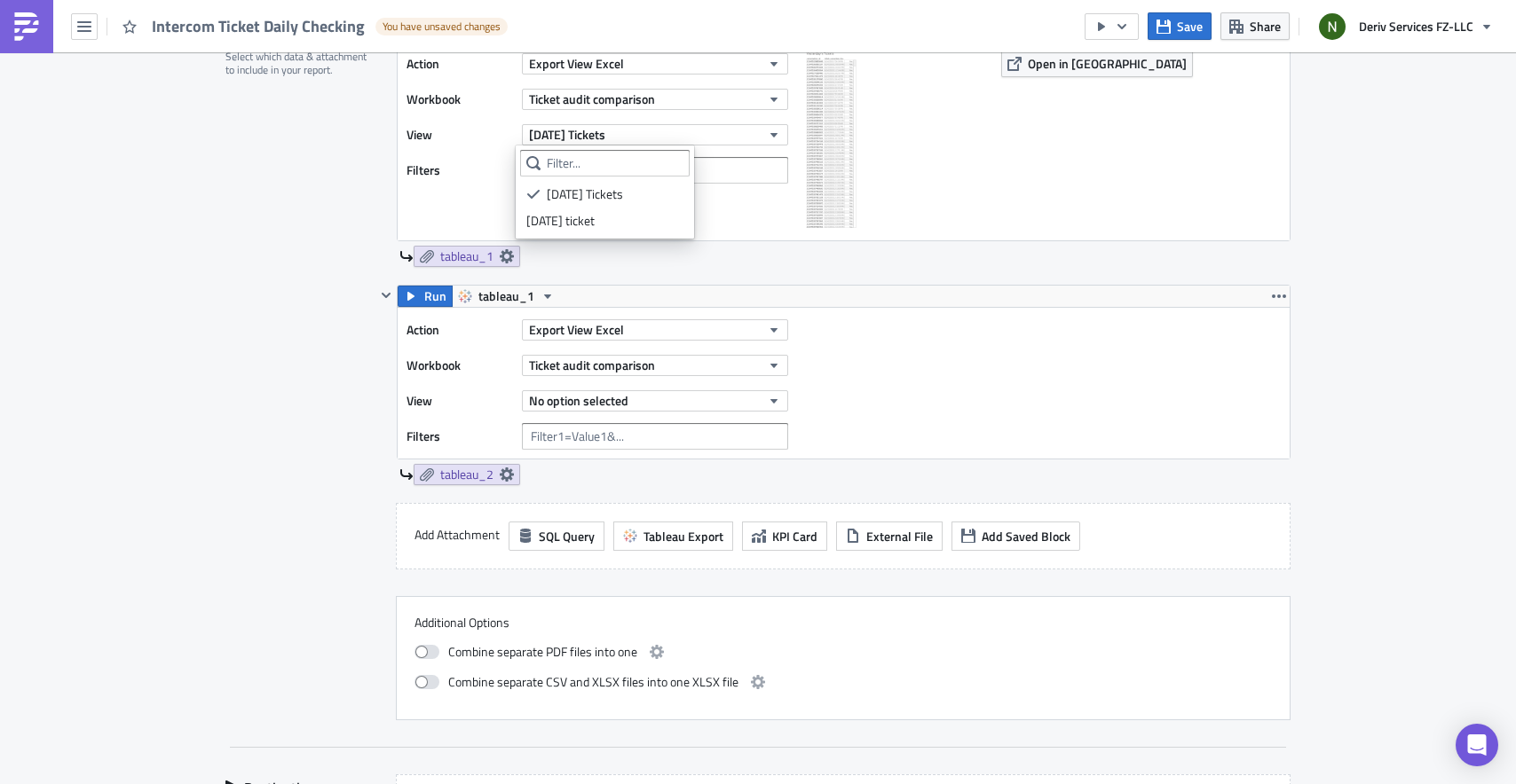
click at [736, 242] on div "Run tableau_1 Action Export View Excel Workbook Ticket audit comparison View Ye…" at bounding box center [843, 143] width 894 height 249
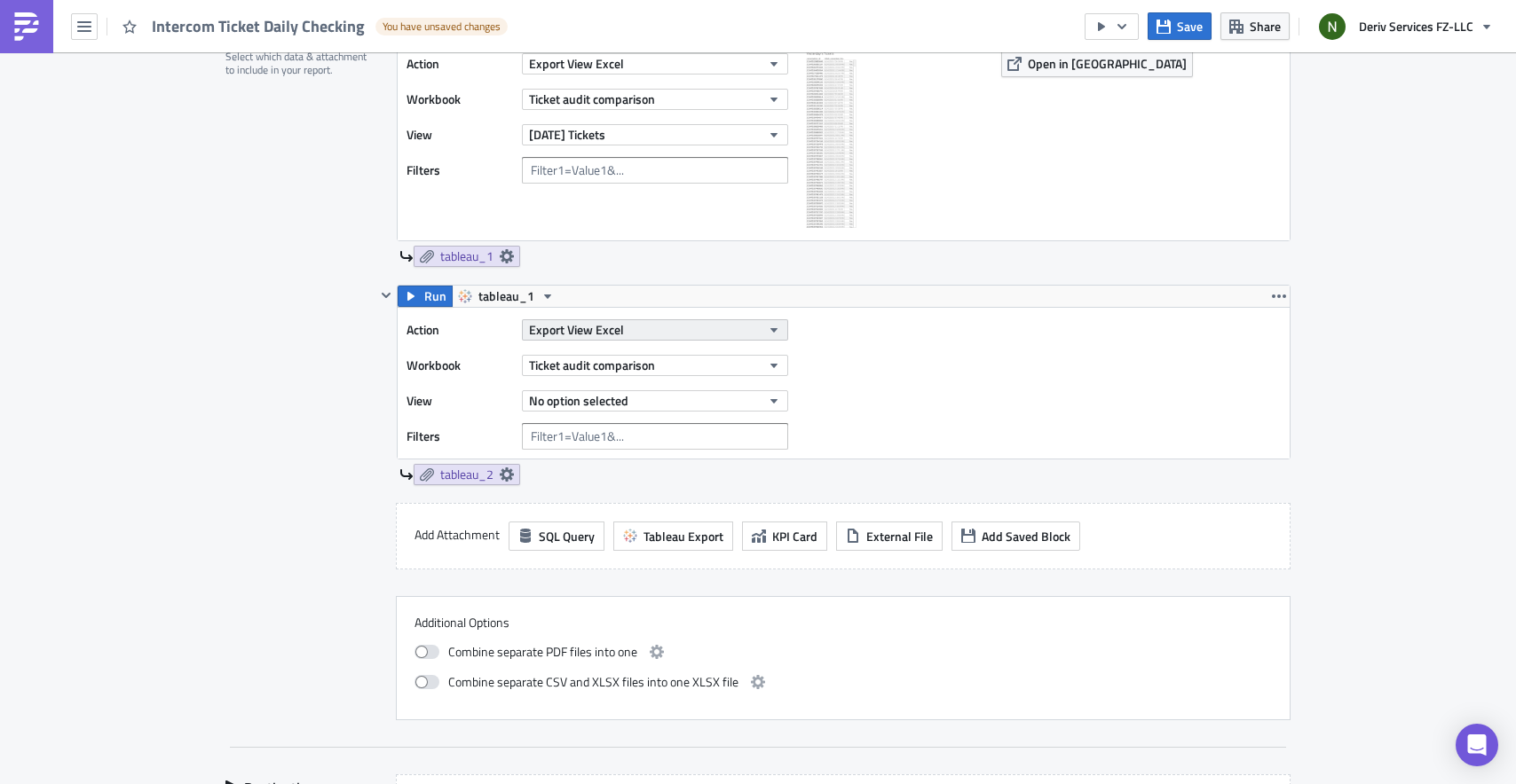
click at [638, 324] on button "Export View Excel" at bounding box center [655, 330] width 266 height 22
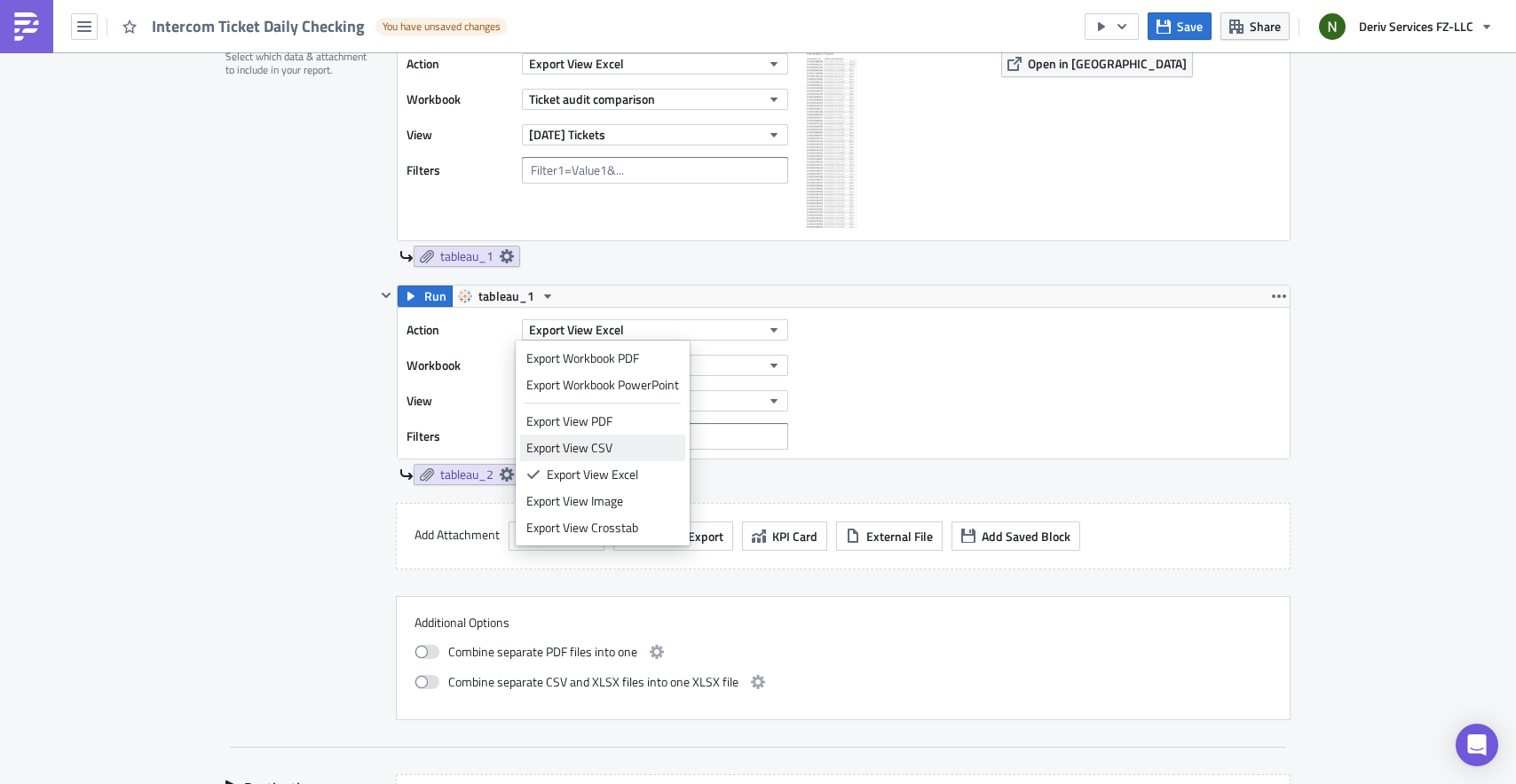
click at [604, 439] on div "Export View CSV" at bounding box center [602, 448] width 153 height 18
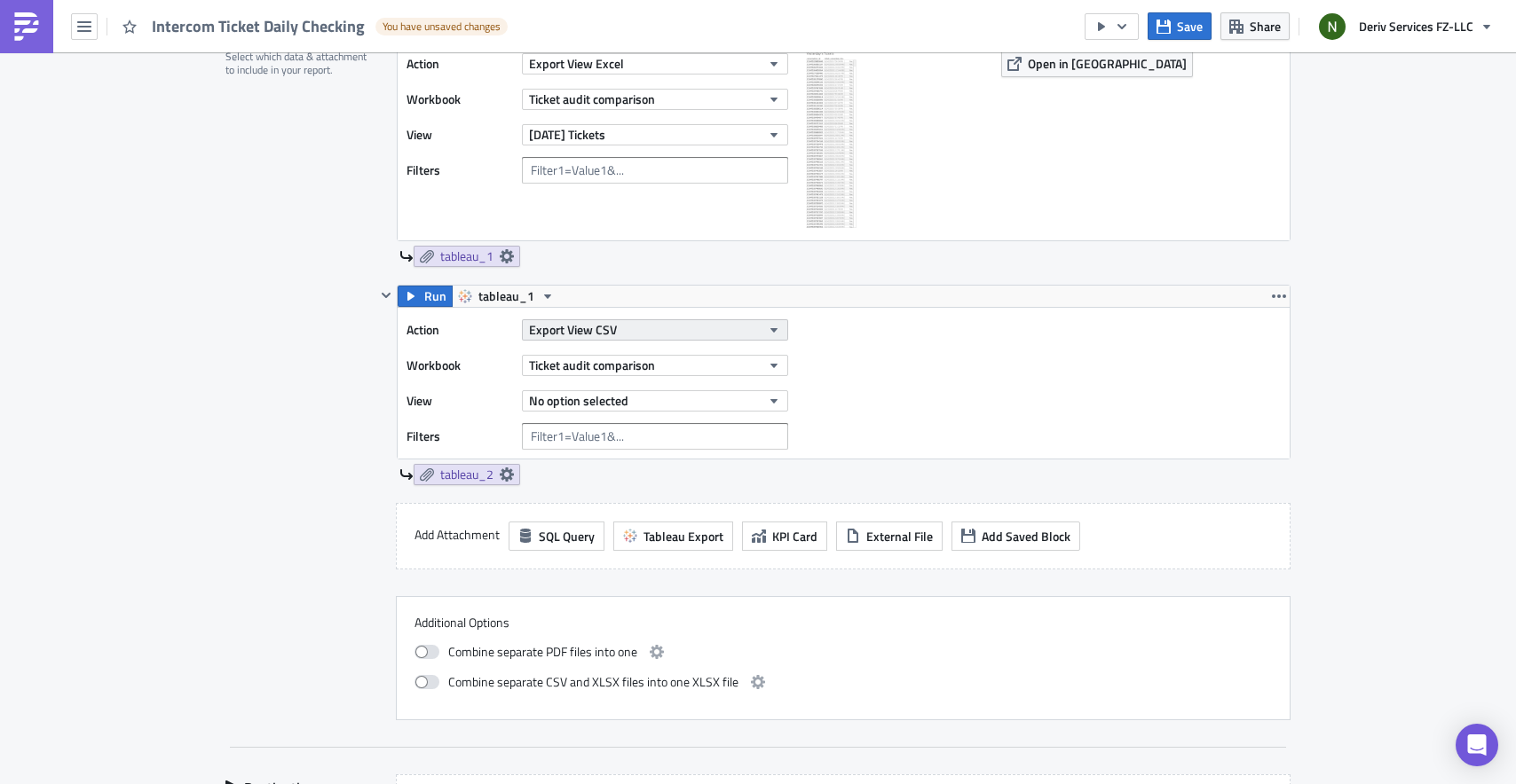
click at [628, 325] on button "Export View CSV" at bounding box center [655, 330] width 266 height 22
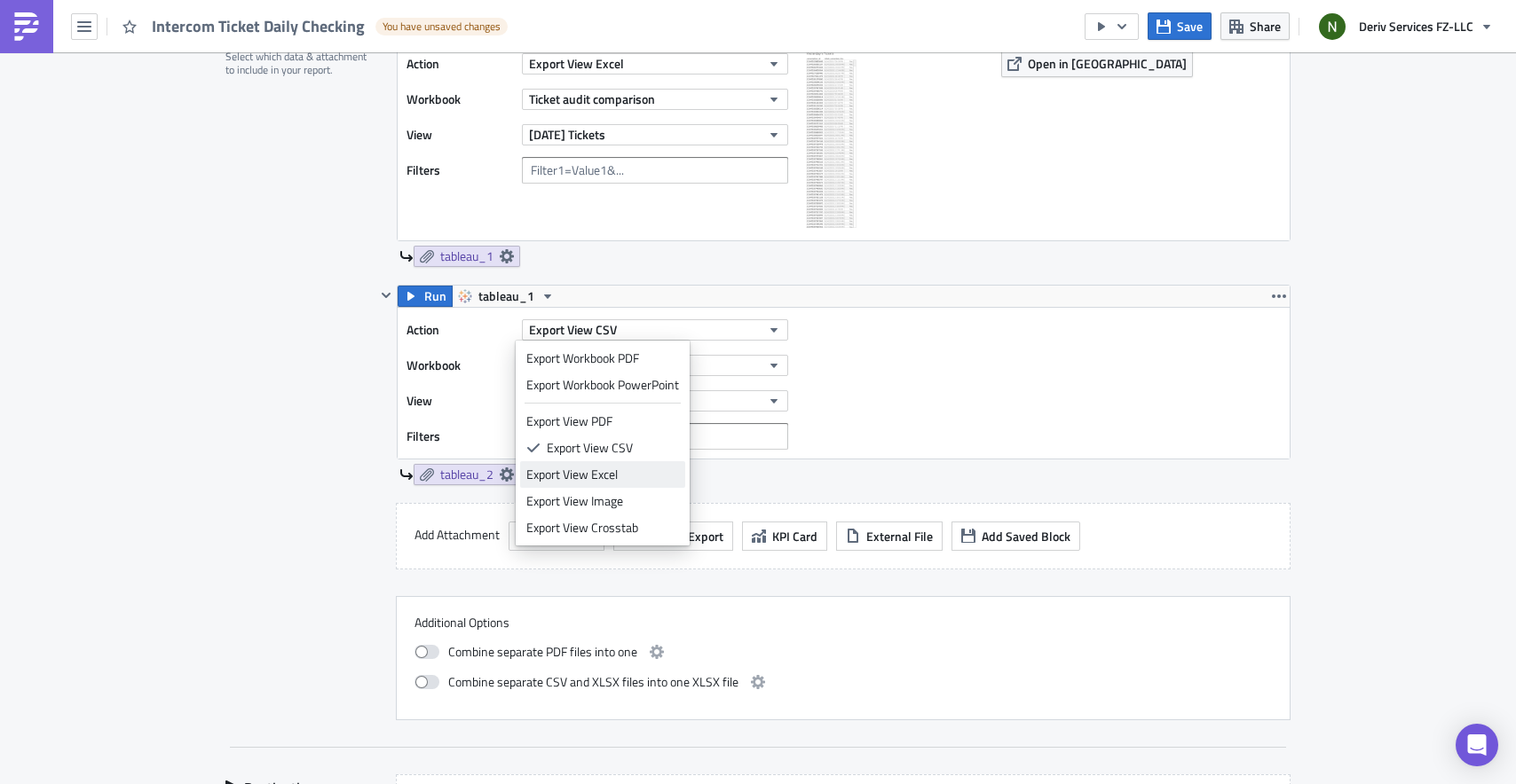
click at [617, 467] on div "Export View Excel" at bounding box center [602, 474] width 153 height 18
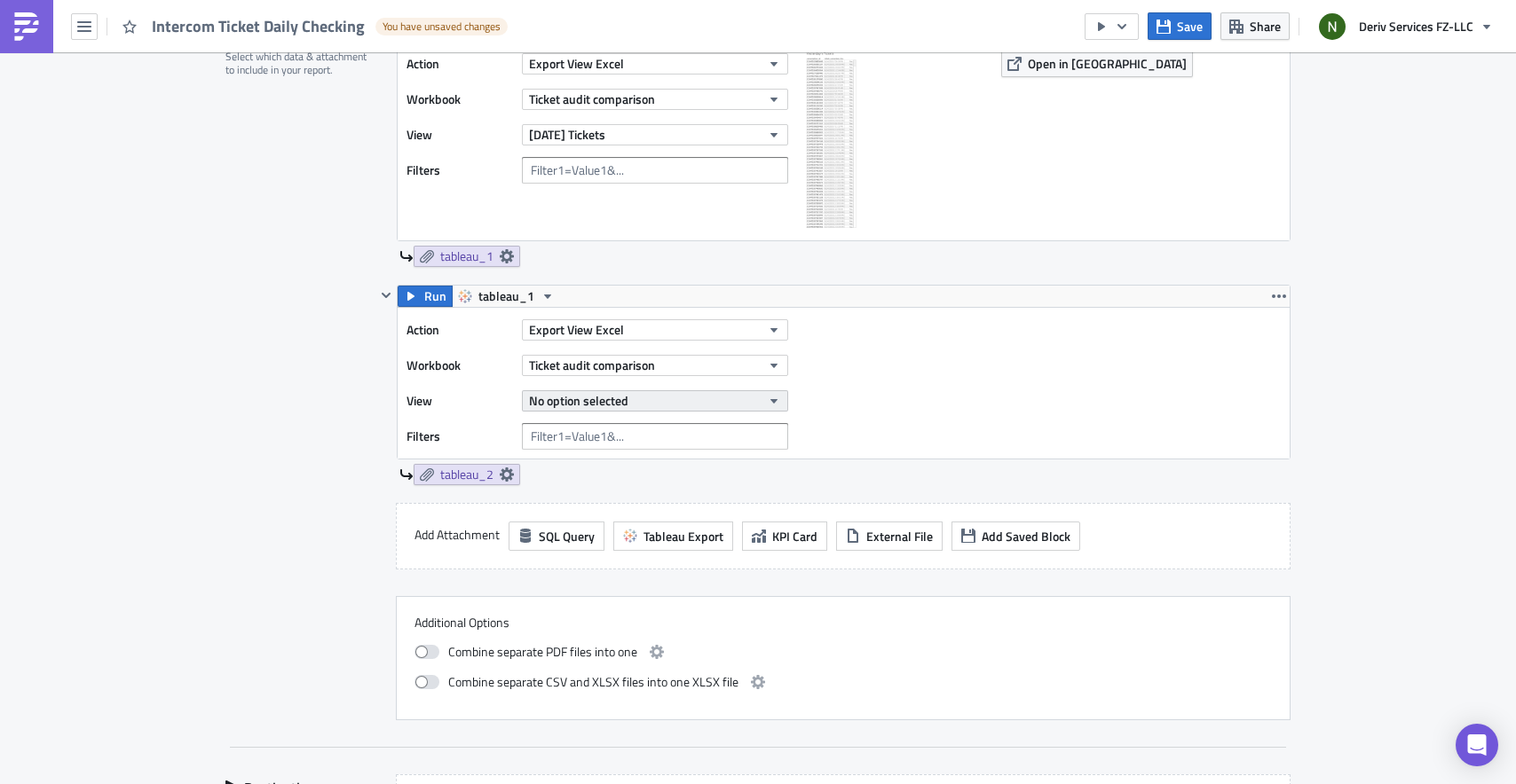
click at [615, 403] on span "No option selected" at bounding box center [579, 401] width 100 height 19
click at [692, 405] on button "No option selected" at bounding box center [655, 401] width 266 height 22
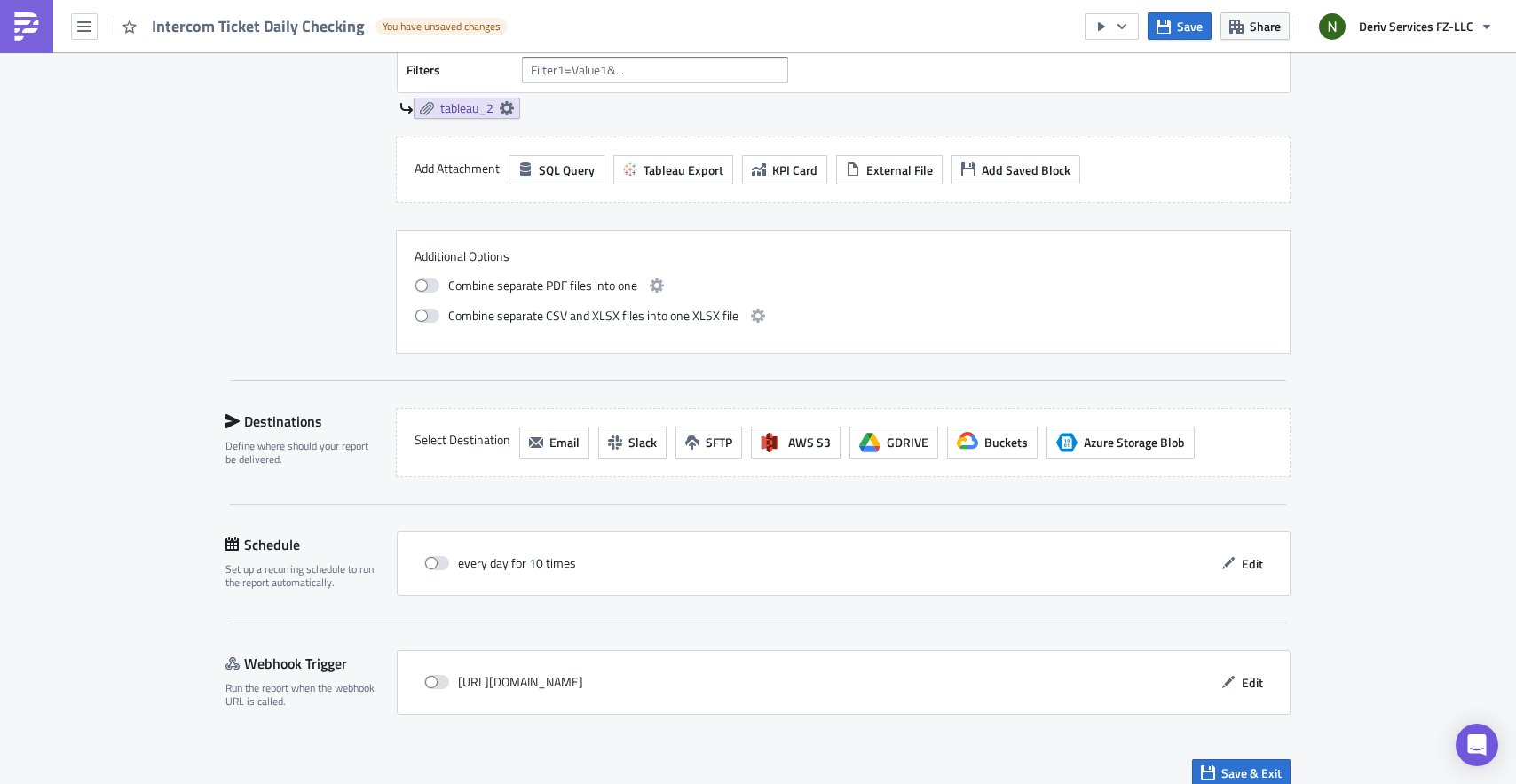
scroll to position [994, 0]
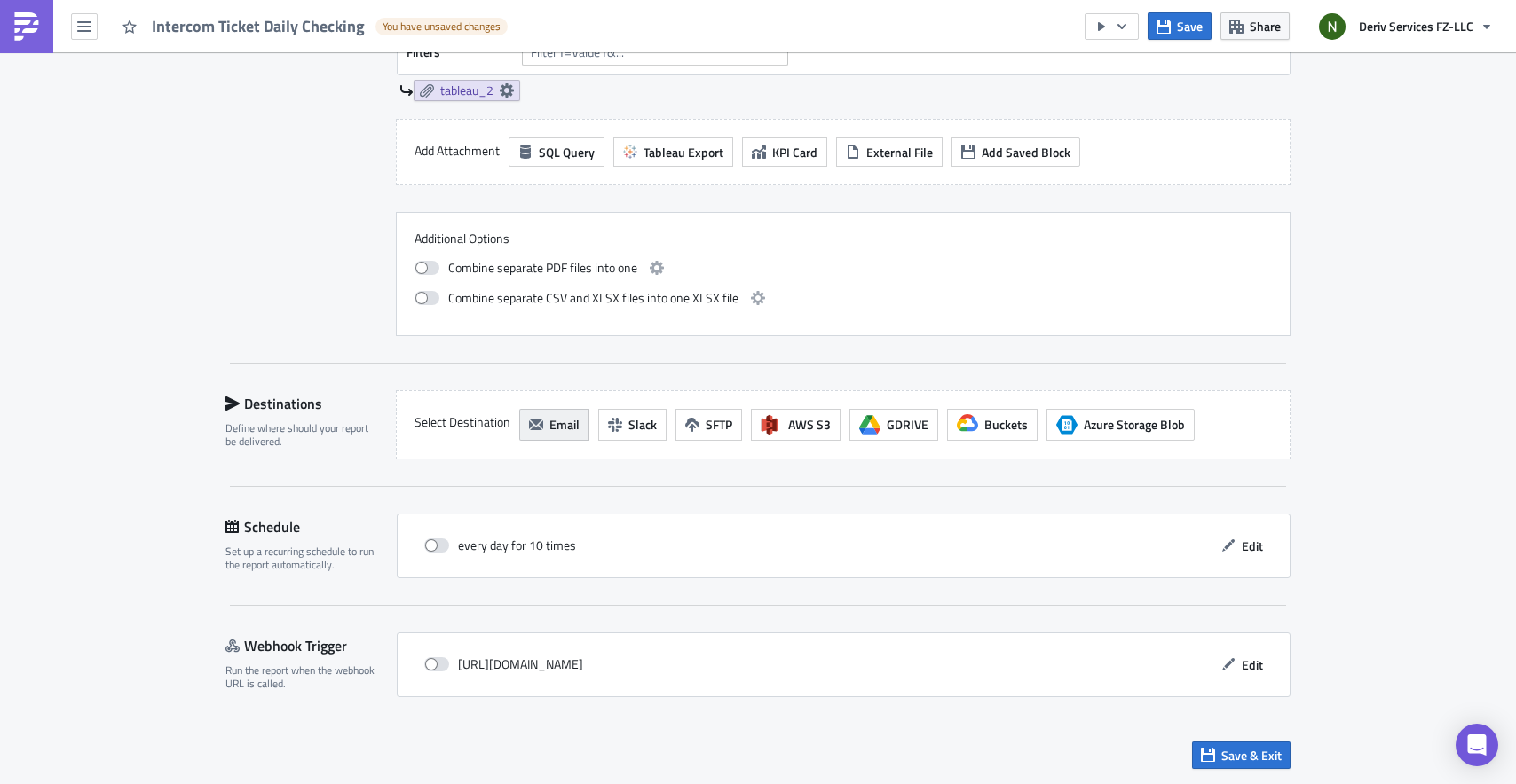
click at [560, 422] on span "Email" at bounding box center [565, 424] width 30 height 19
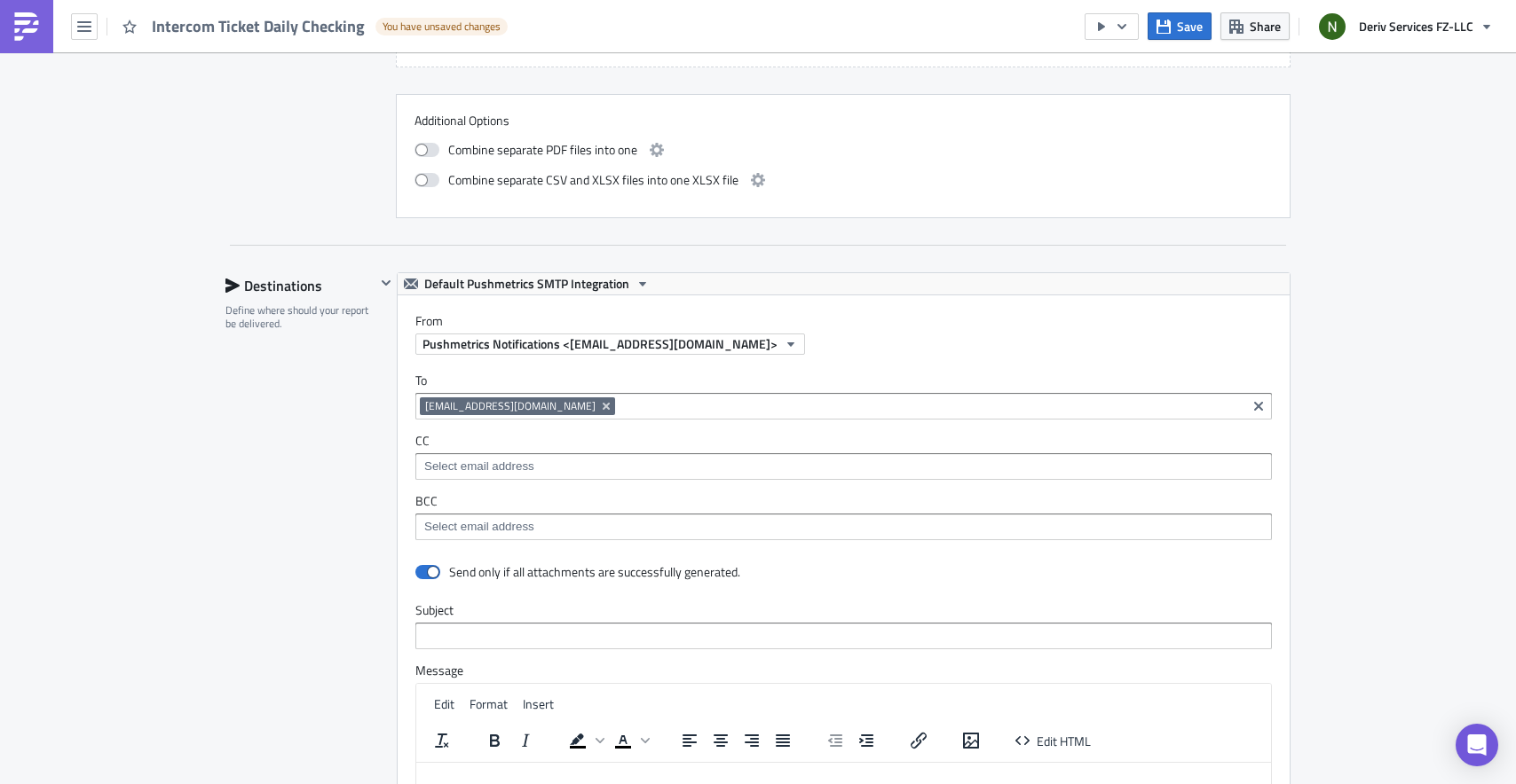
scroll to position [1184, 0]
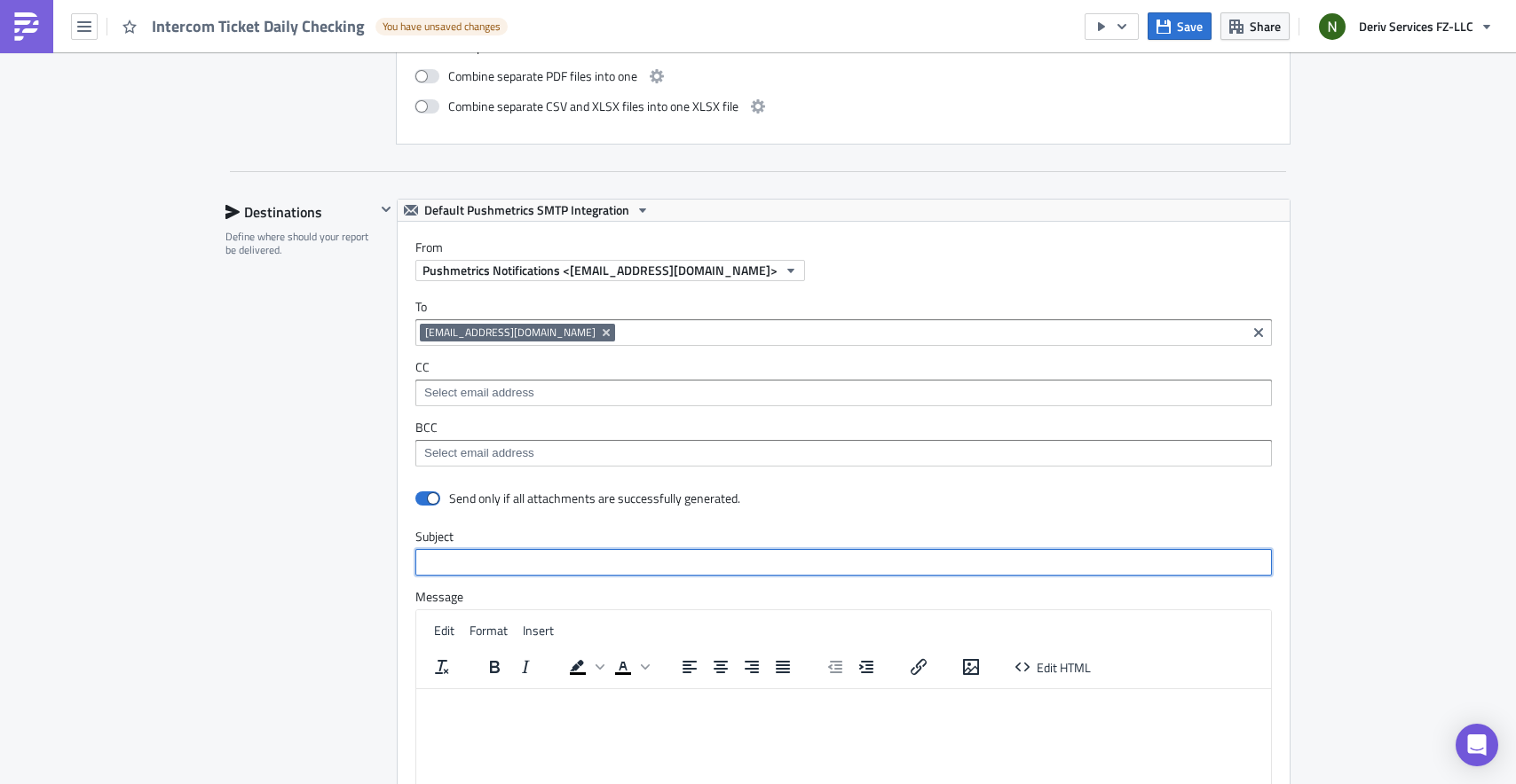
click at [492, 570] on input "text" at bounding box center [843, 562] width 857 height 26
type input "Intercom Ticket Checking"
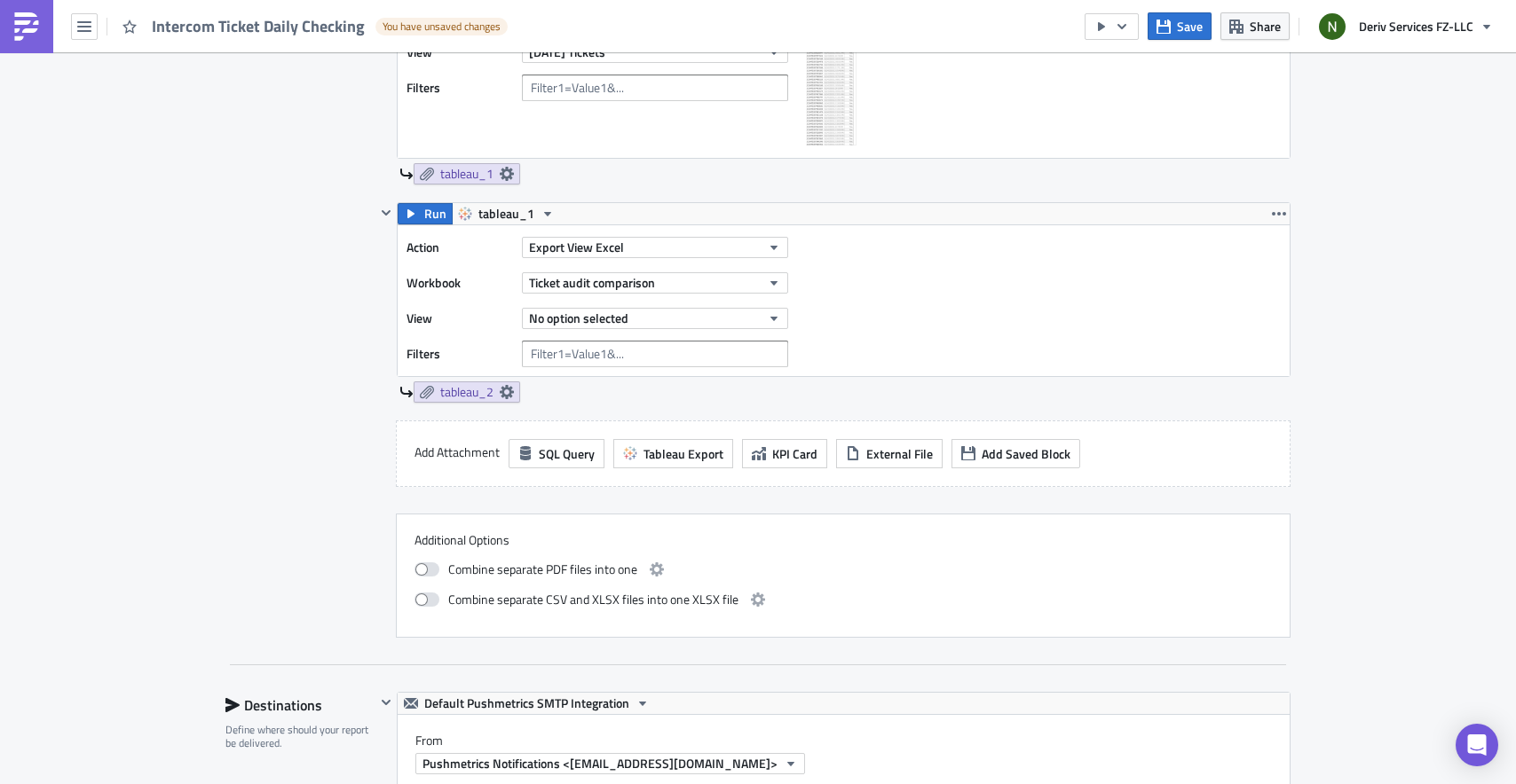
scroll to position [598, 0]
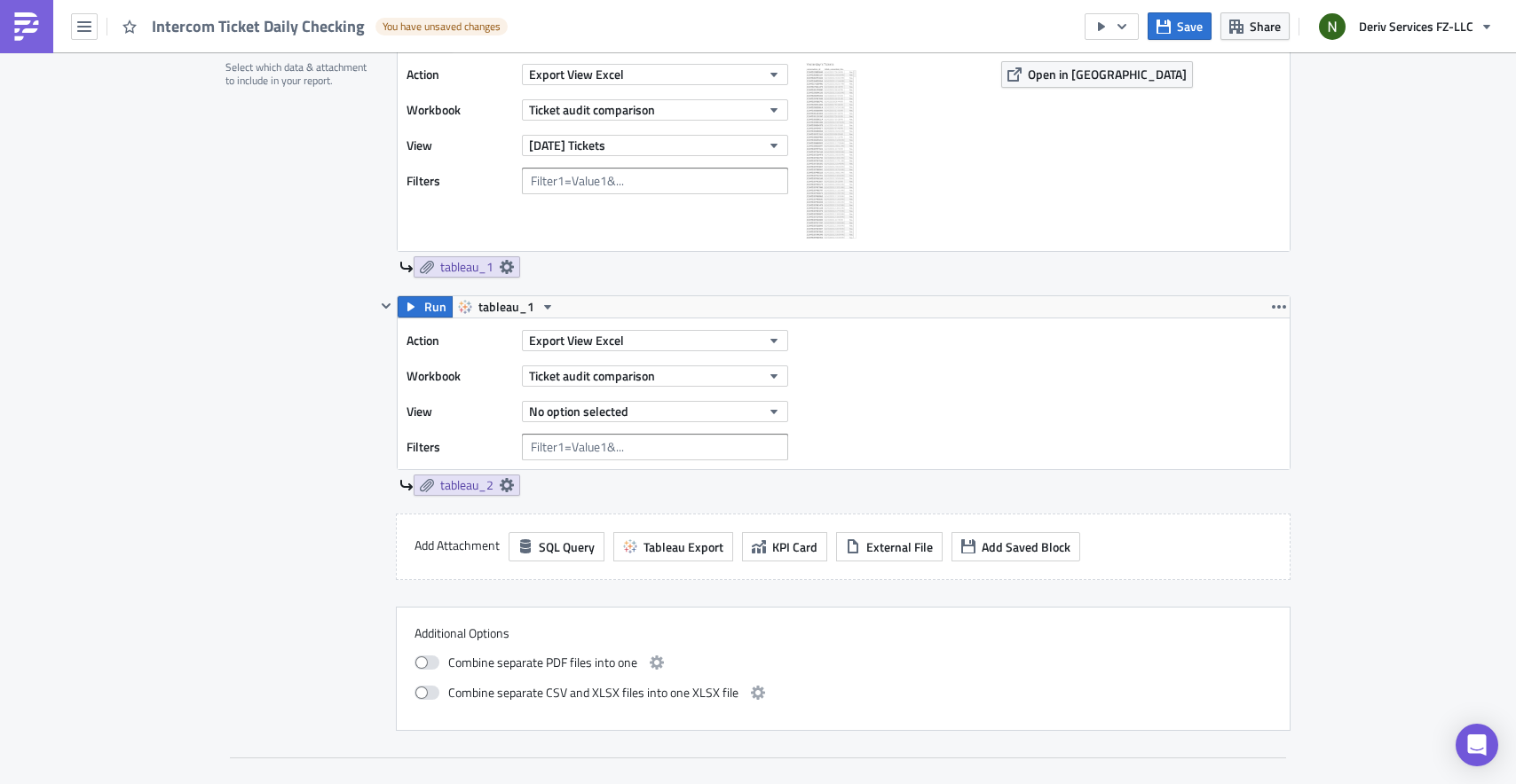
click at [1132, 466] on div "Action Export View Excel Workbook Ticket audit comparison View No option select…" at bounding box center [843, 393] width 892 height 151
click at [1276, 309] on icon "button" at bounding box center [1278, 306] width 14 height 14
click at [1248, 413] on div "Remove" at bounding box center [1283, 411] width 118 height 18
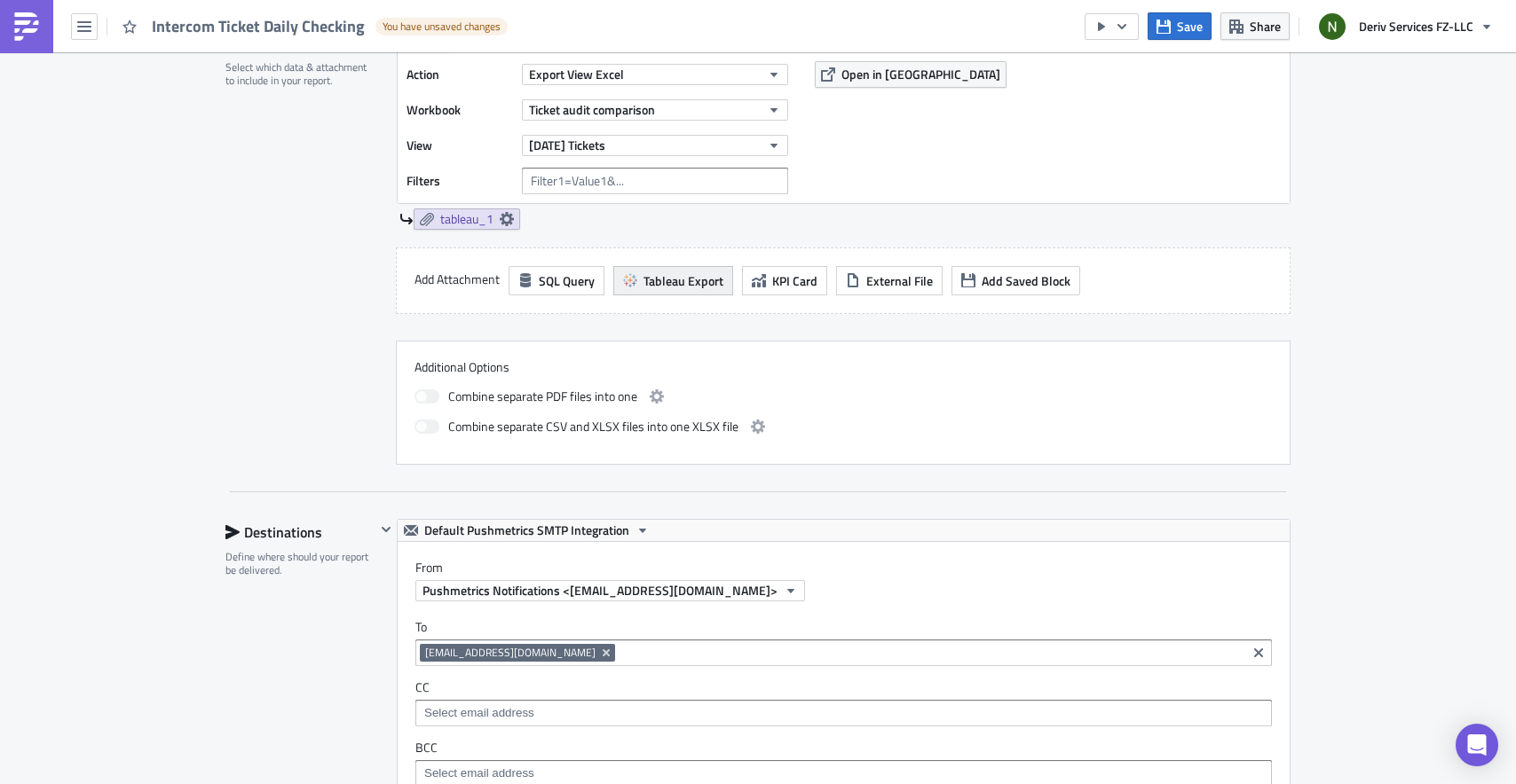
click at [670, 279] on span "Tableau Export" at bounding box center [683, 281] width 80 height 19
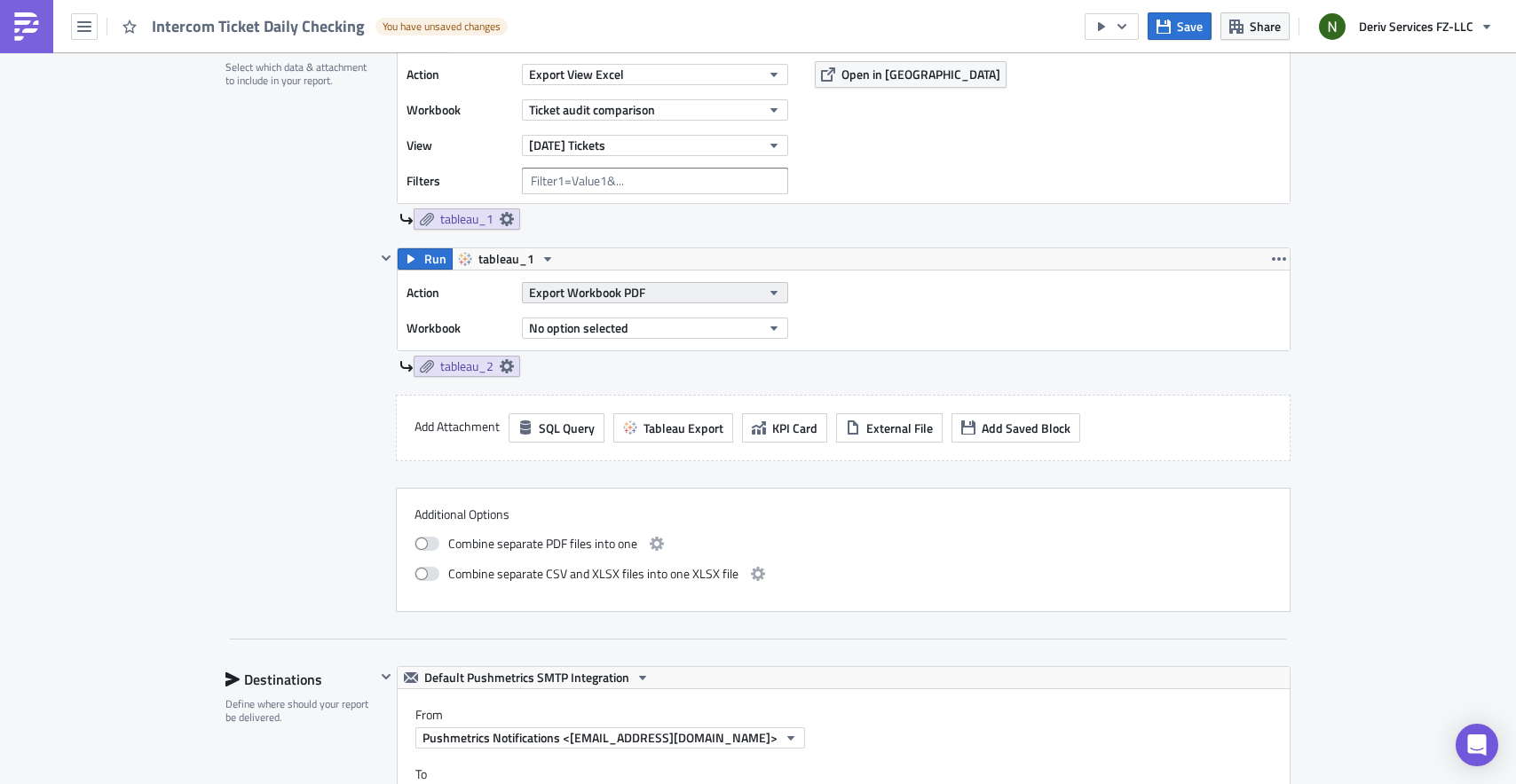
click at [620, 297] on span "Export Workbook PDF" at bounding box center [587, 292] width 116 height 19
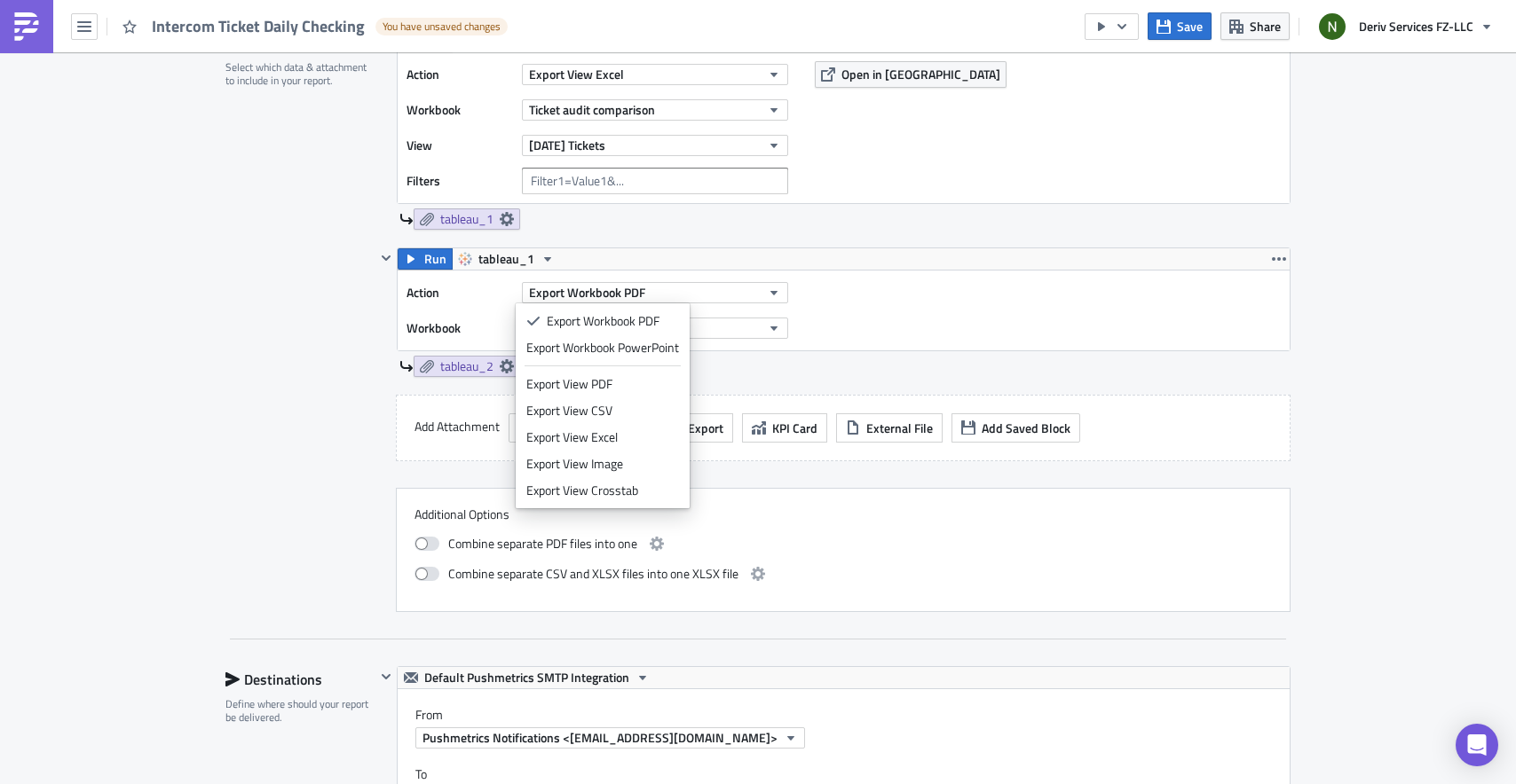
click at [820, 341] on div "Action Export Workbook PDF Workbook No option selected" at bounding box center [843, 310] width 892 height 80
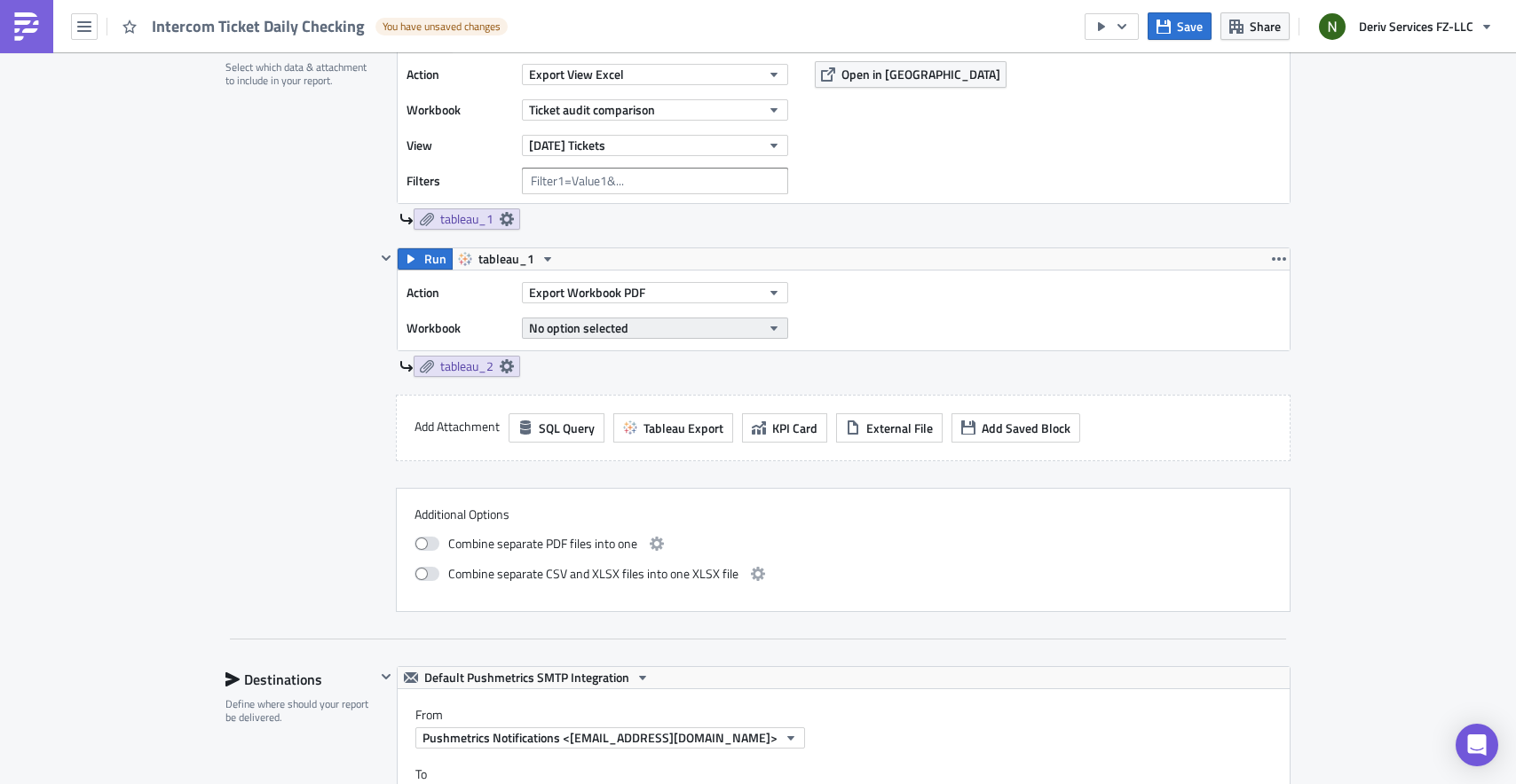
click at [744, 326] on button "No option selected" at bounding box center [655, 328] width 266 height 22
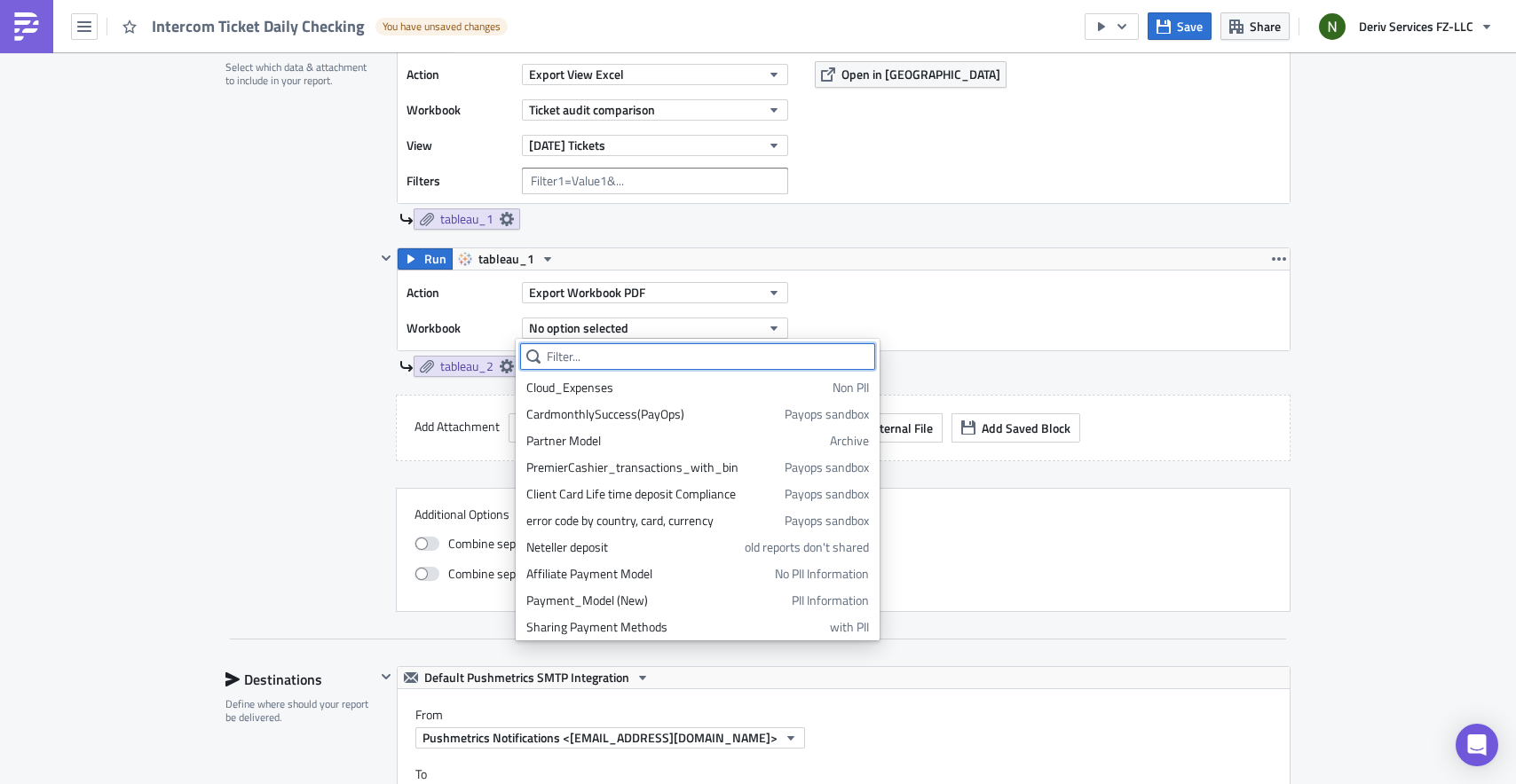
click at [699, 347] on input "text" at bounding box center [698, 357] width 355 height 26
paste input "Ticket audit comparison"
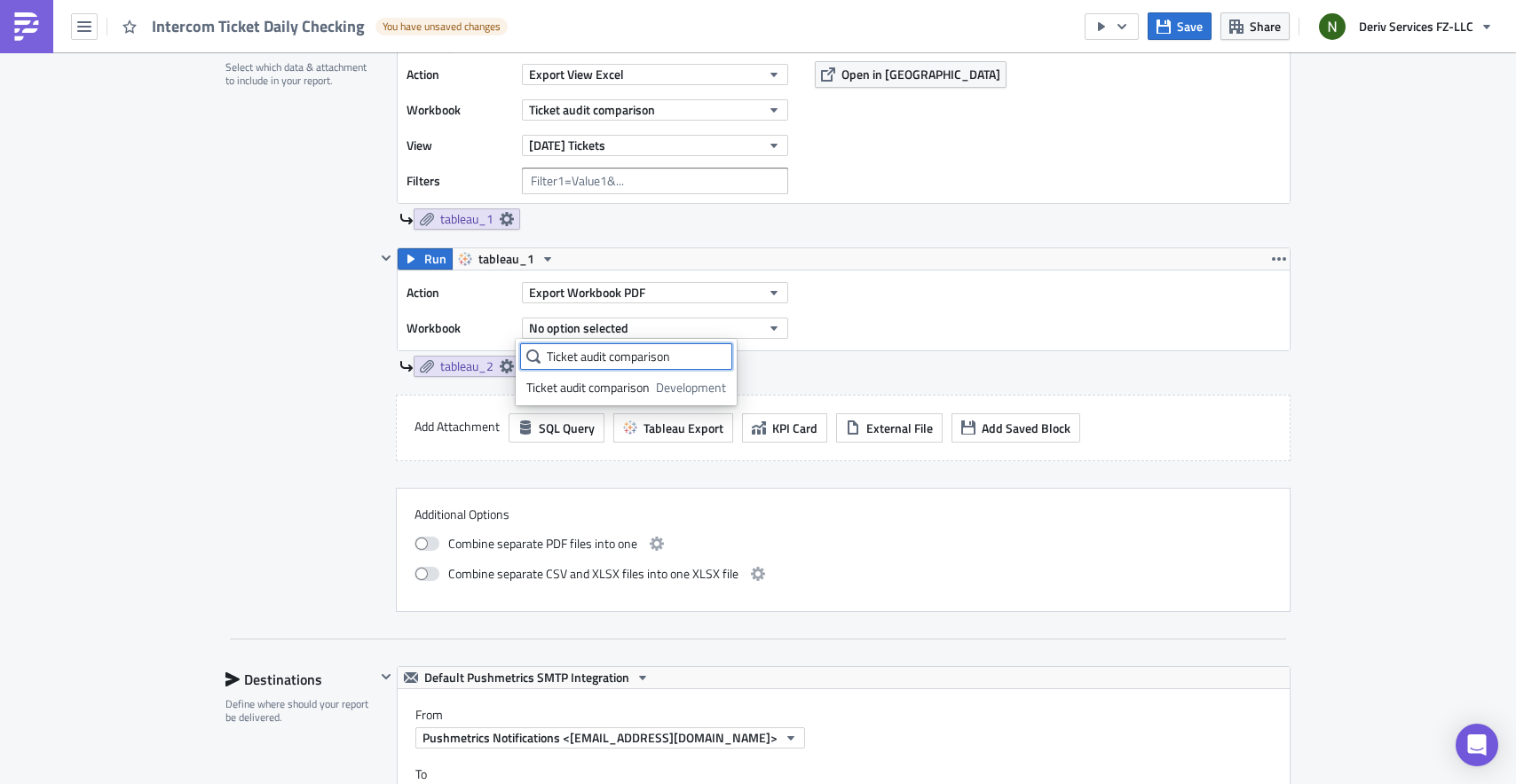
type input "Ticket audit comparison"
click at [610, 386] on div "Ticket audit comparison" at bounding box center [587, 387] width 123 height 18
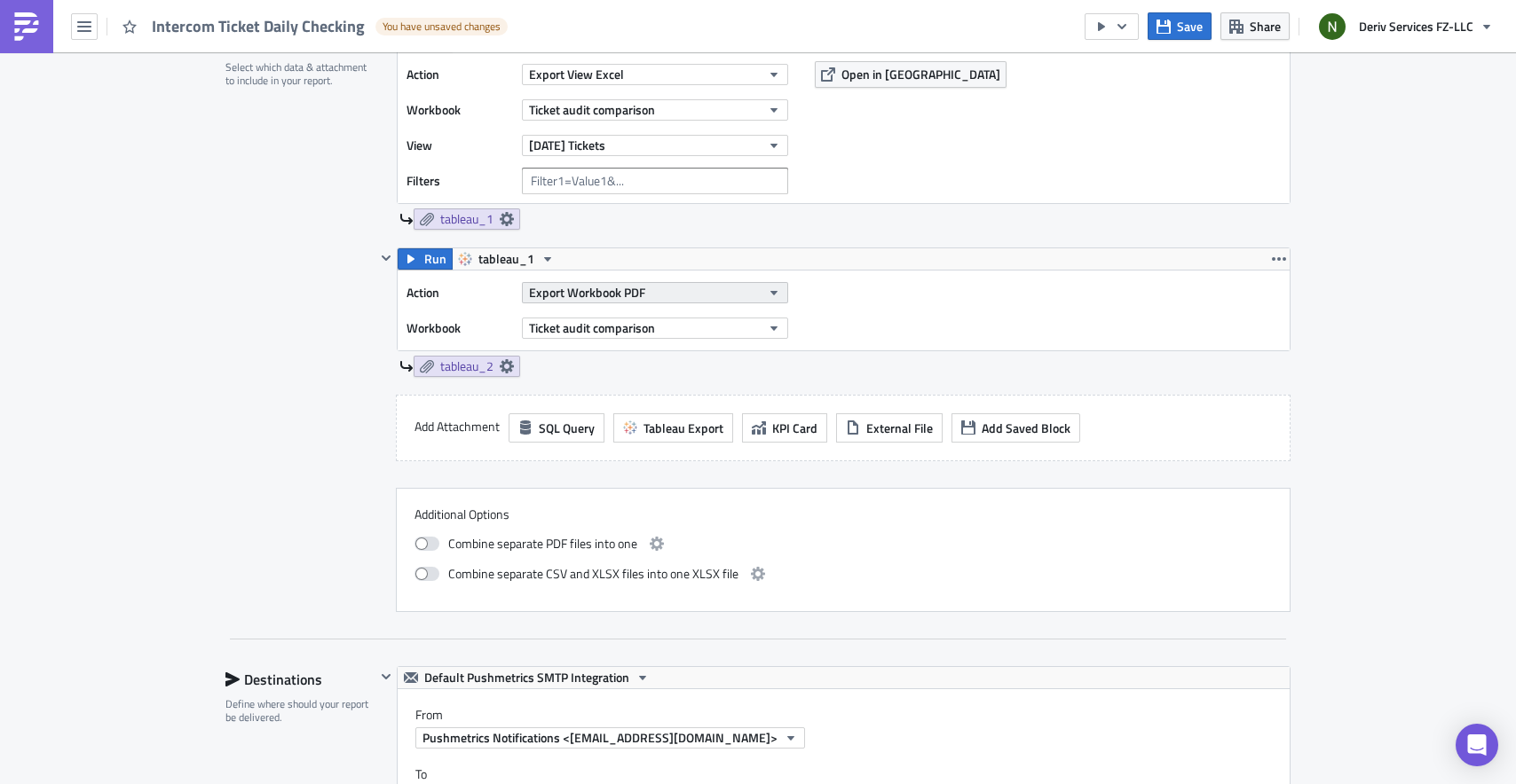
click at [643, 289] on button "Export Workbook PDF" at bounding box center [655, 292] width 266 height 22
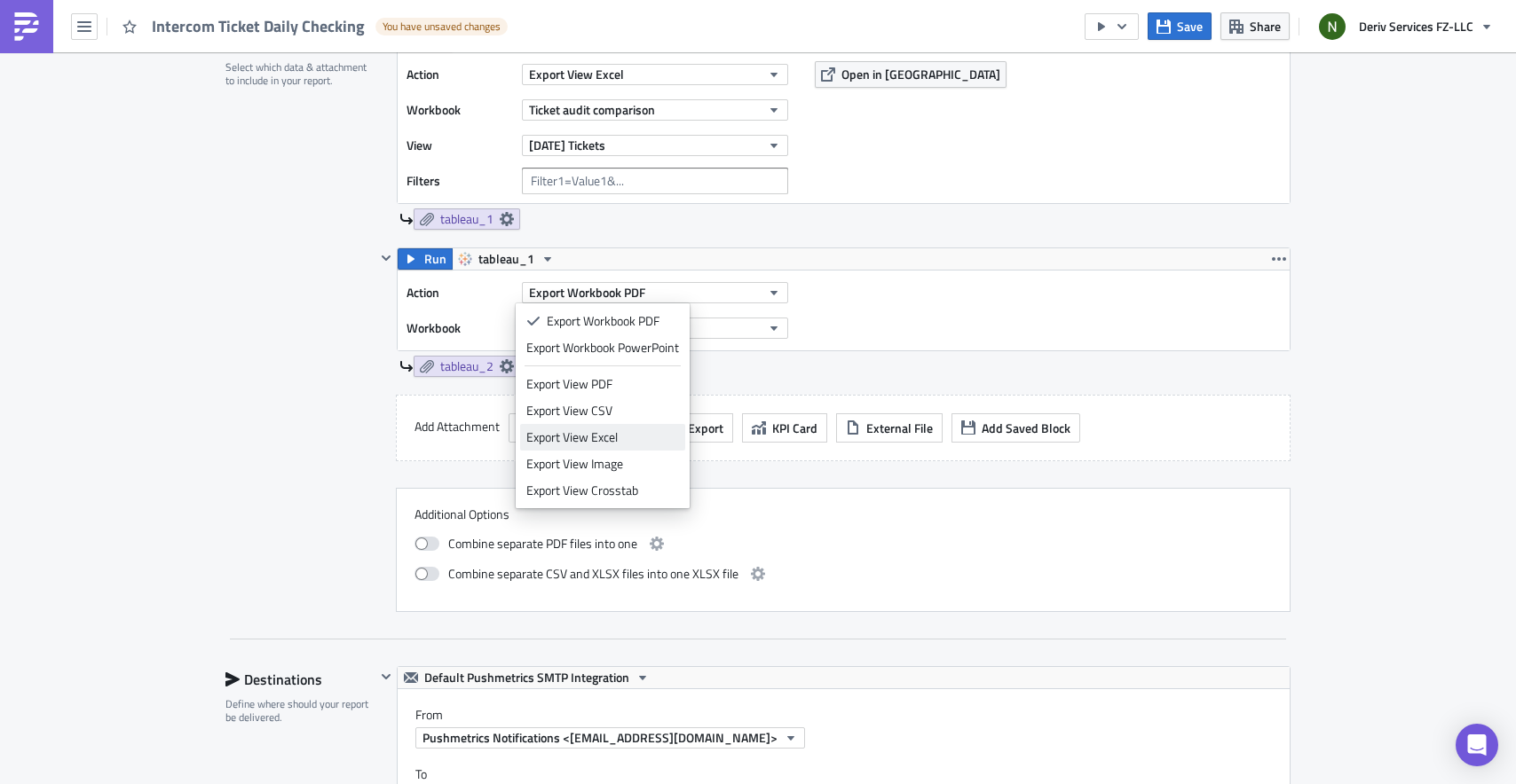
click at [604, 438] on div "Export View Excel" at bounding box center [602, 437] width 153 height 18
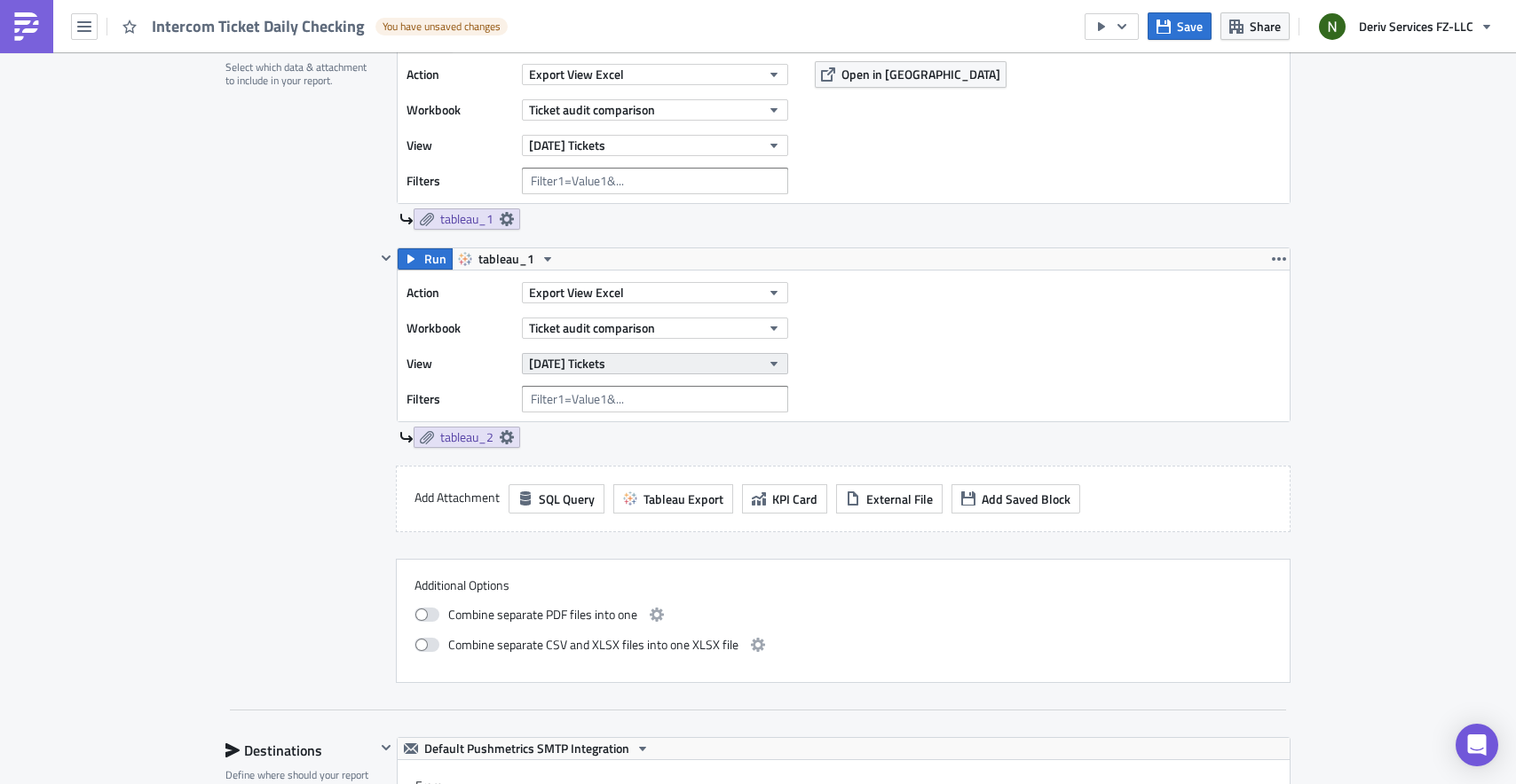
click at [747, 366] on button "[DATE] Tickets" at bounding box center [655, 363] width 266 height 22
click at [587, 445] on div "[DATE] ticket" at bounding box center [604, 450] width 157 height 18
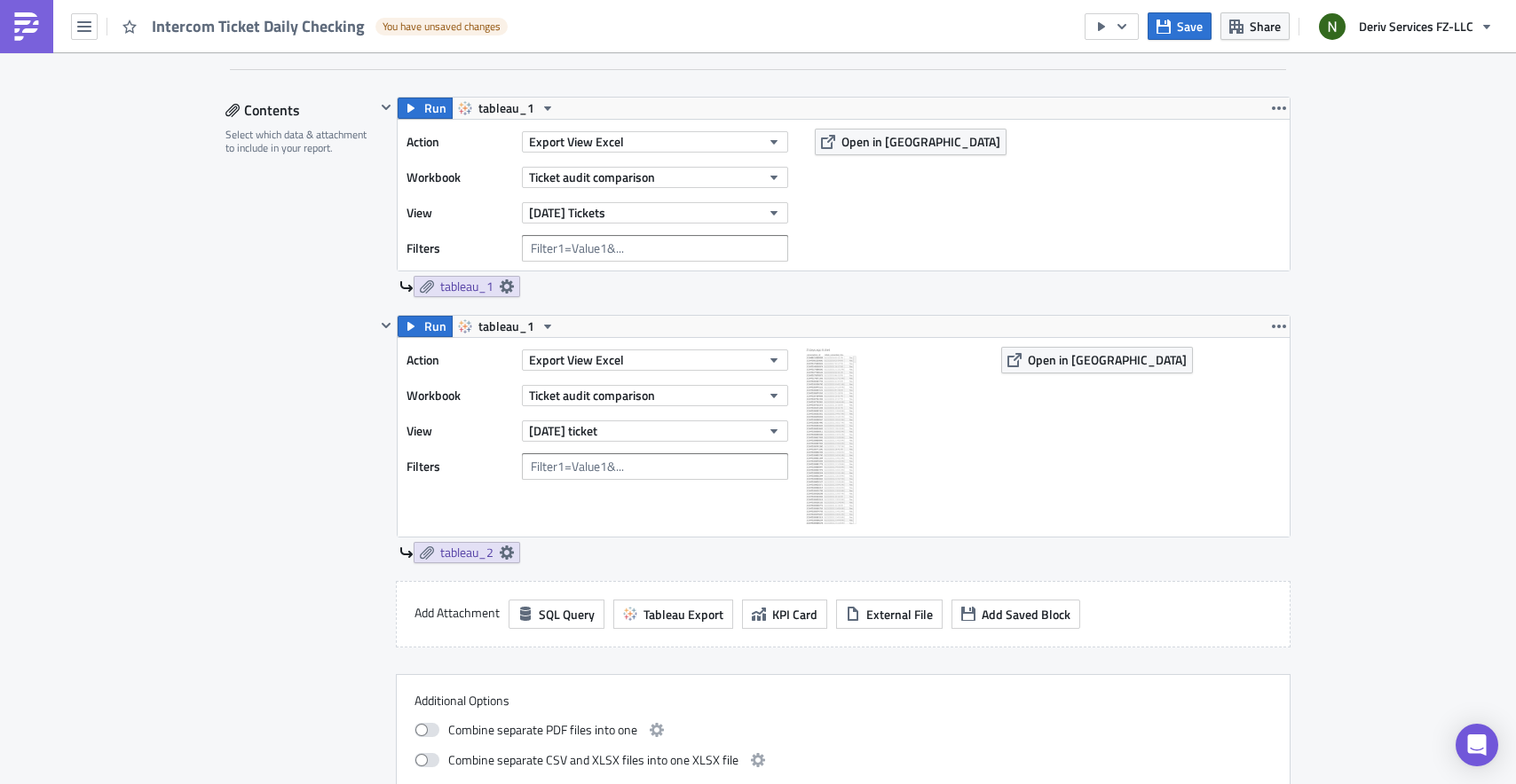
scroll to position [363, 0]
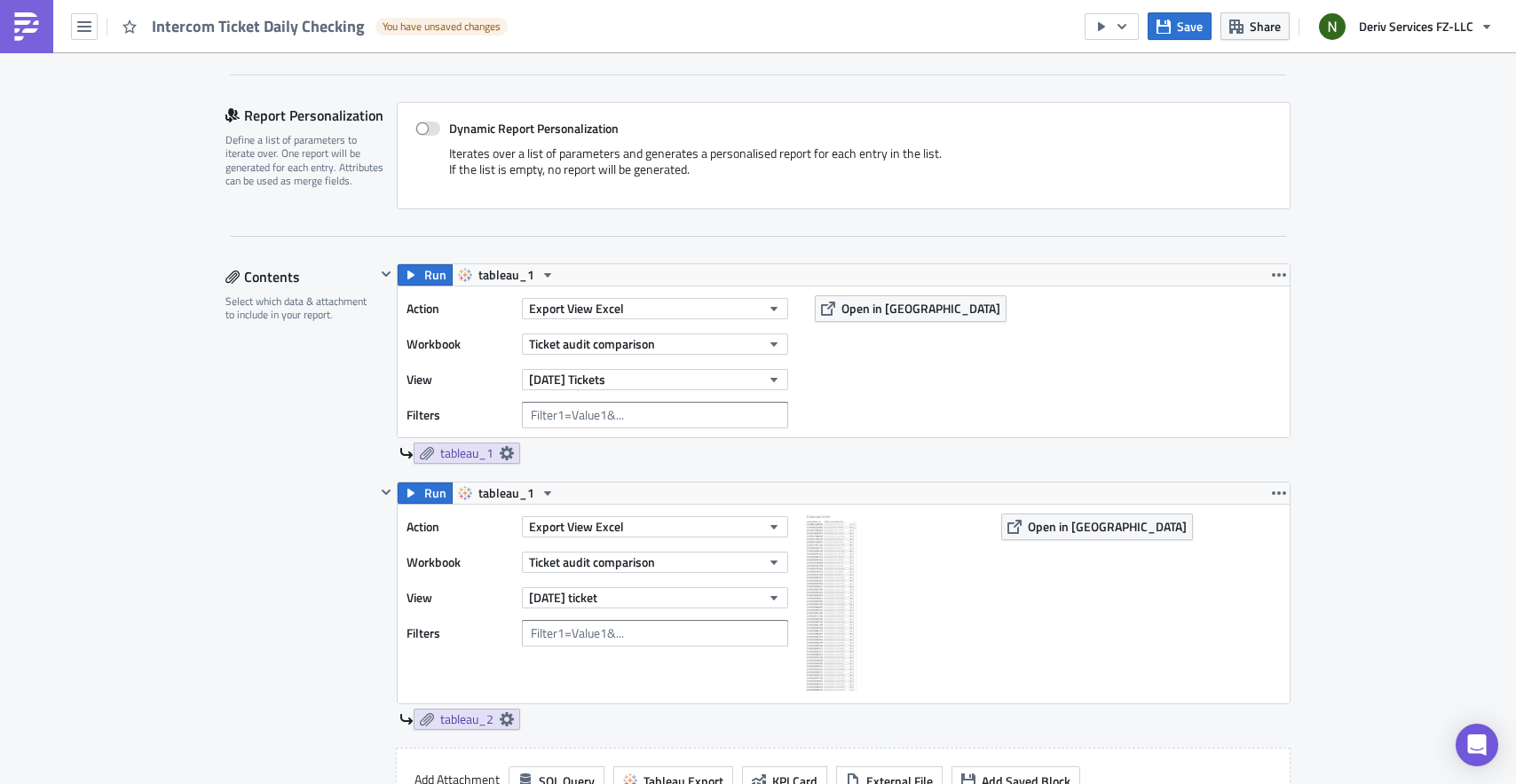
click at [718, 366] on div "[DATE] Tickets" at bounding box center [655, 379] width 266 height 26
click at [710, 375] on button "[DATE] Tickets" at bounding box center [655, 379] width 266 height 22
click at [616, 439] on div "[DATE] Tickets" at bounding box center [615, 438] width 137 height 18
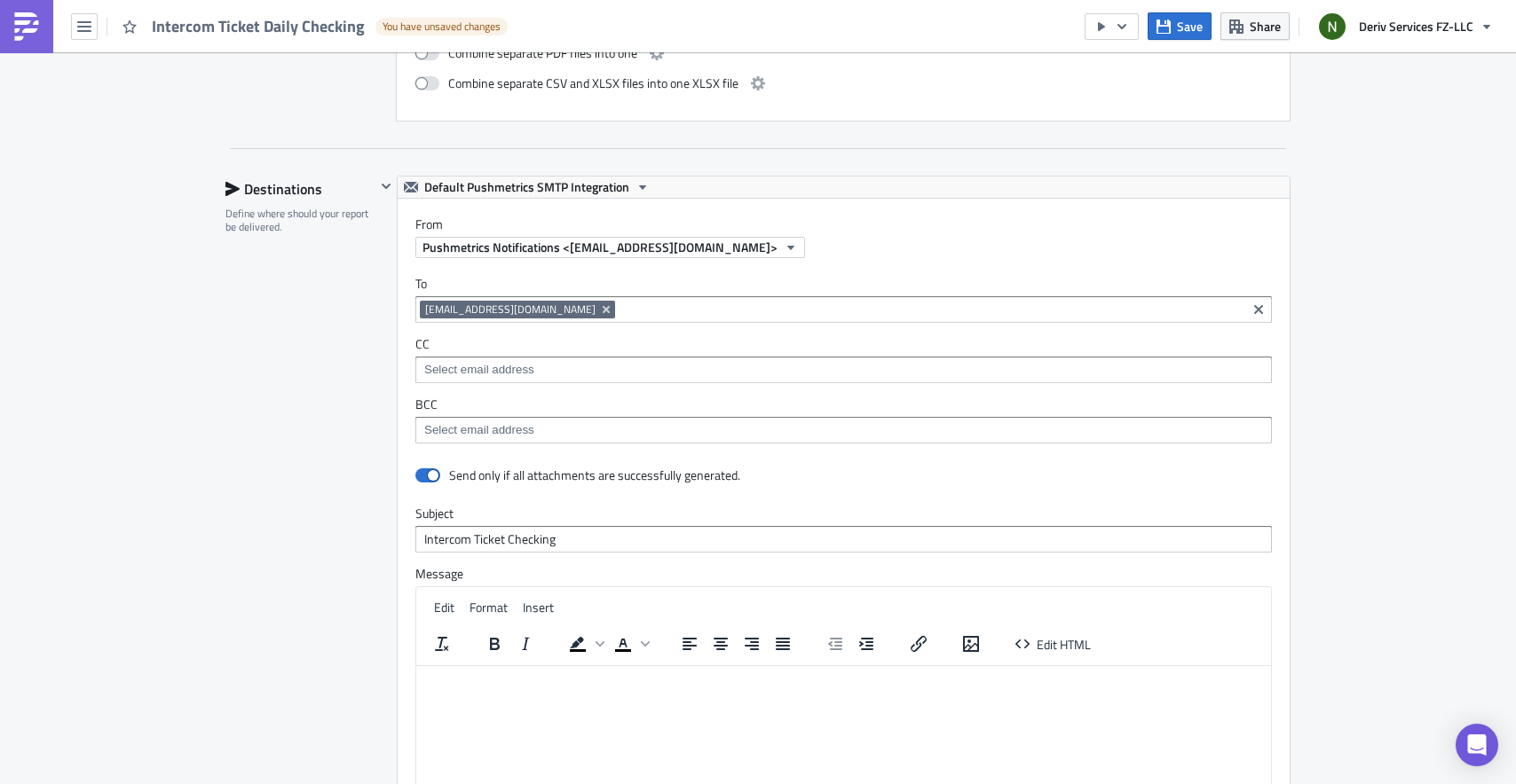
scroll to position [1206, 0]
click at [1167, 28] on icon "button" at bounding box center [1163, 26] width 14 height 14
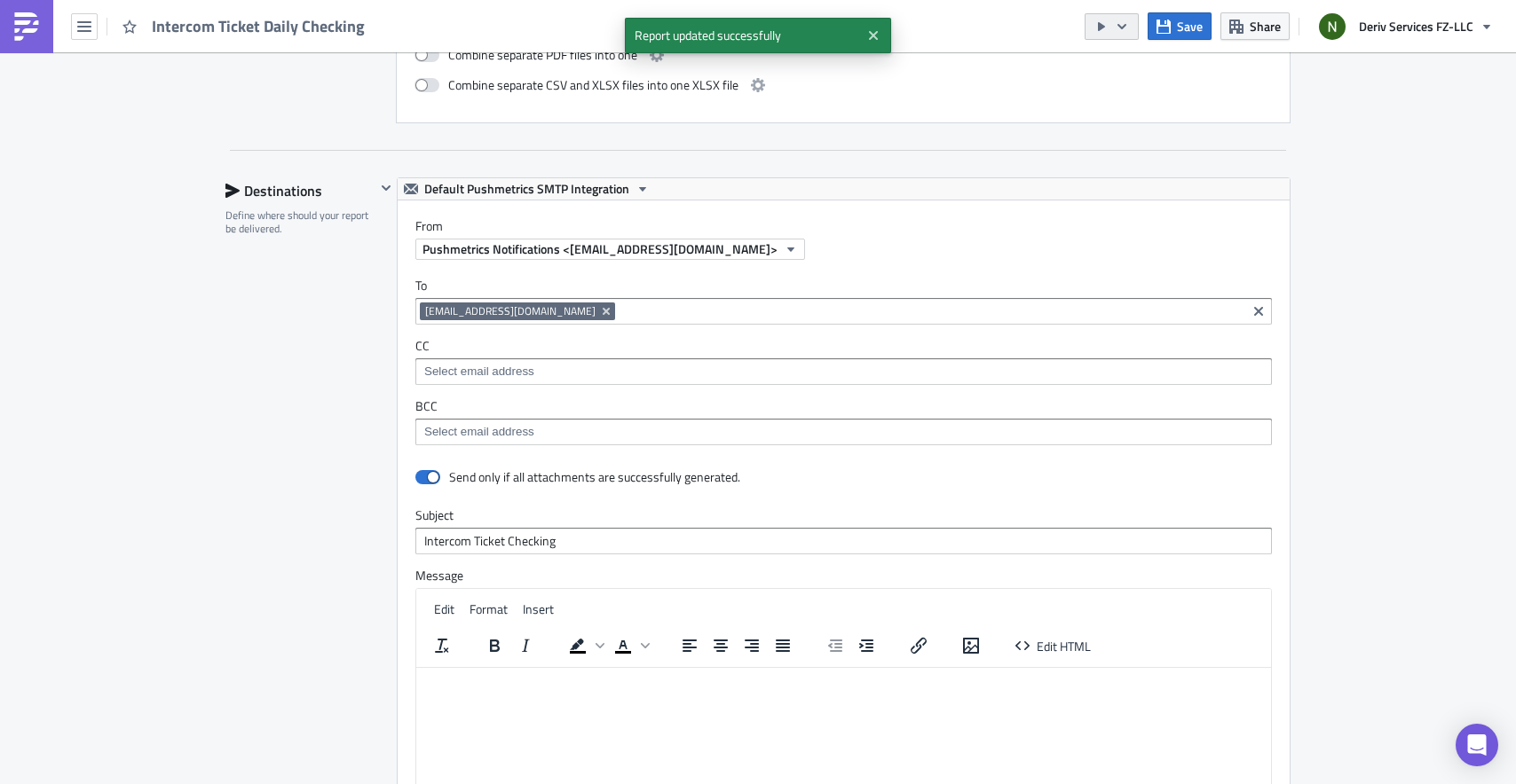
click at [1122, 26] on icon "button" at bounding box center [1122, 26] width 8 height 6
click at [1137, 68] on div "Send Just to Me" at bounding box center [1166, 70] width 138 height 18
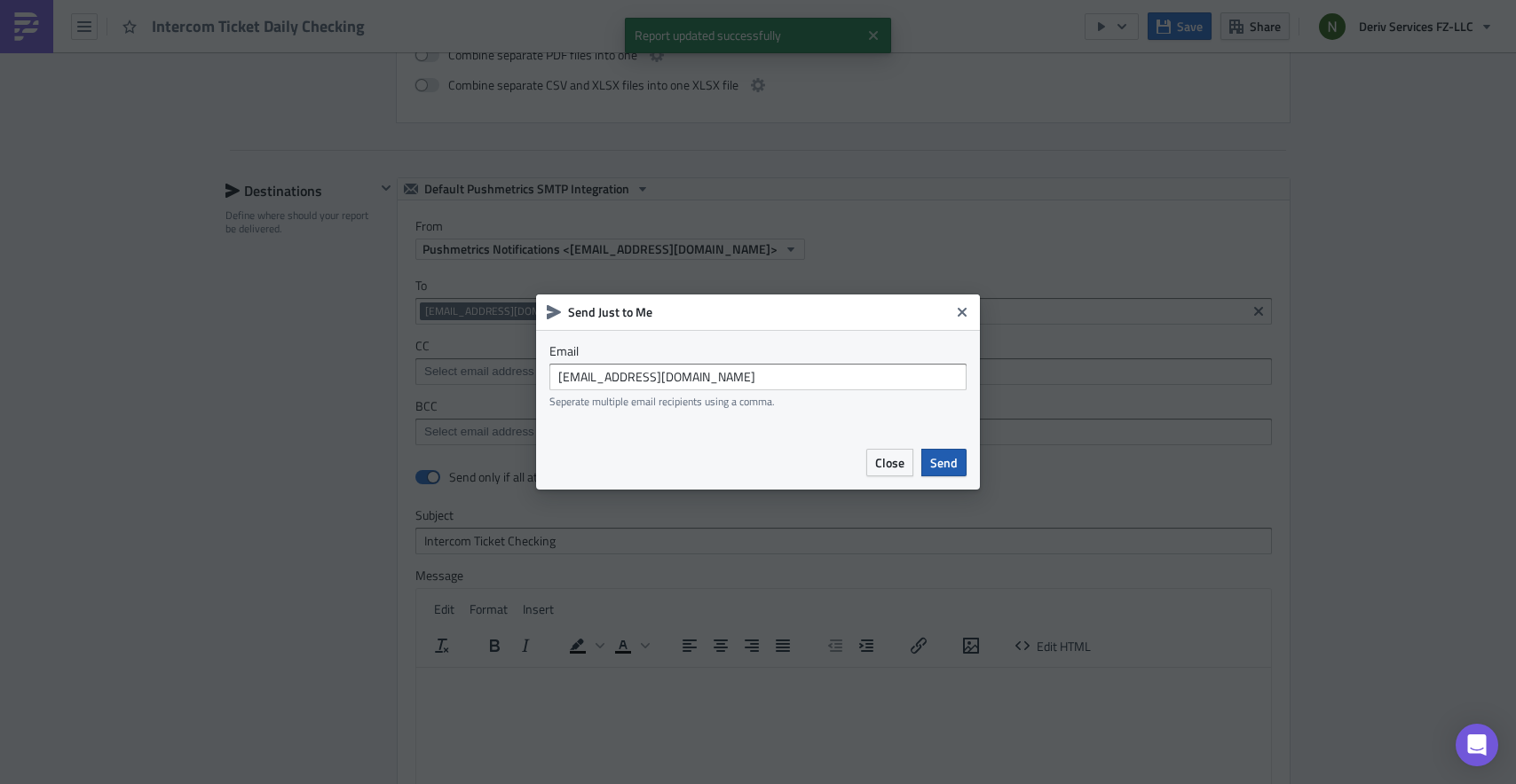
click at [941, 465] on span "Send" at bounding box center [943, 463] width 27 height 19
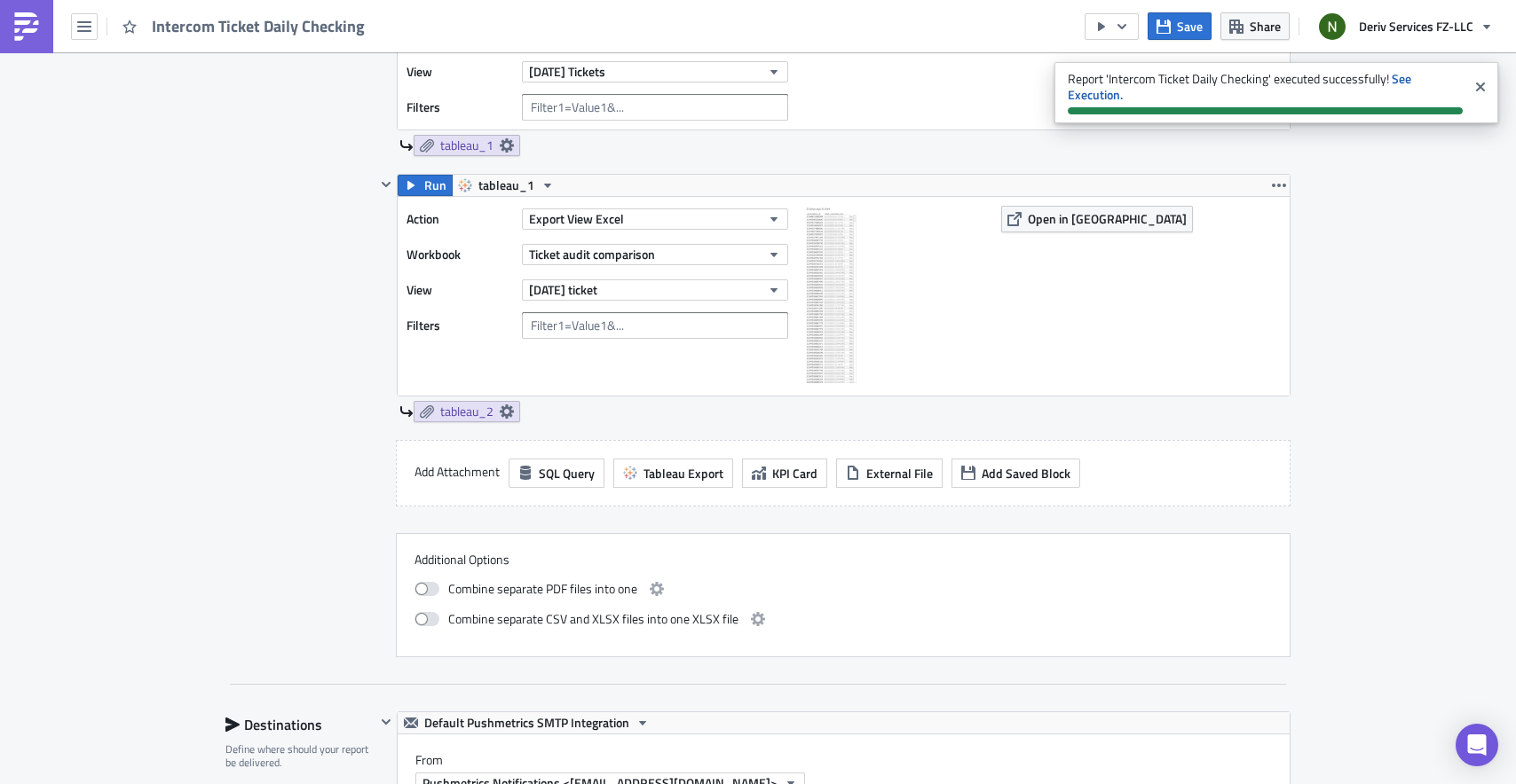
scroll to position [635, 0]
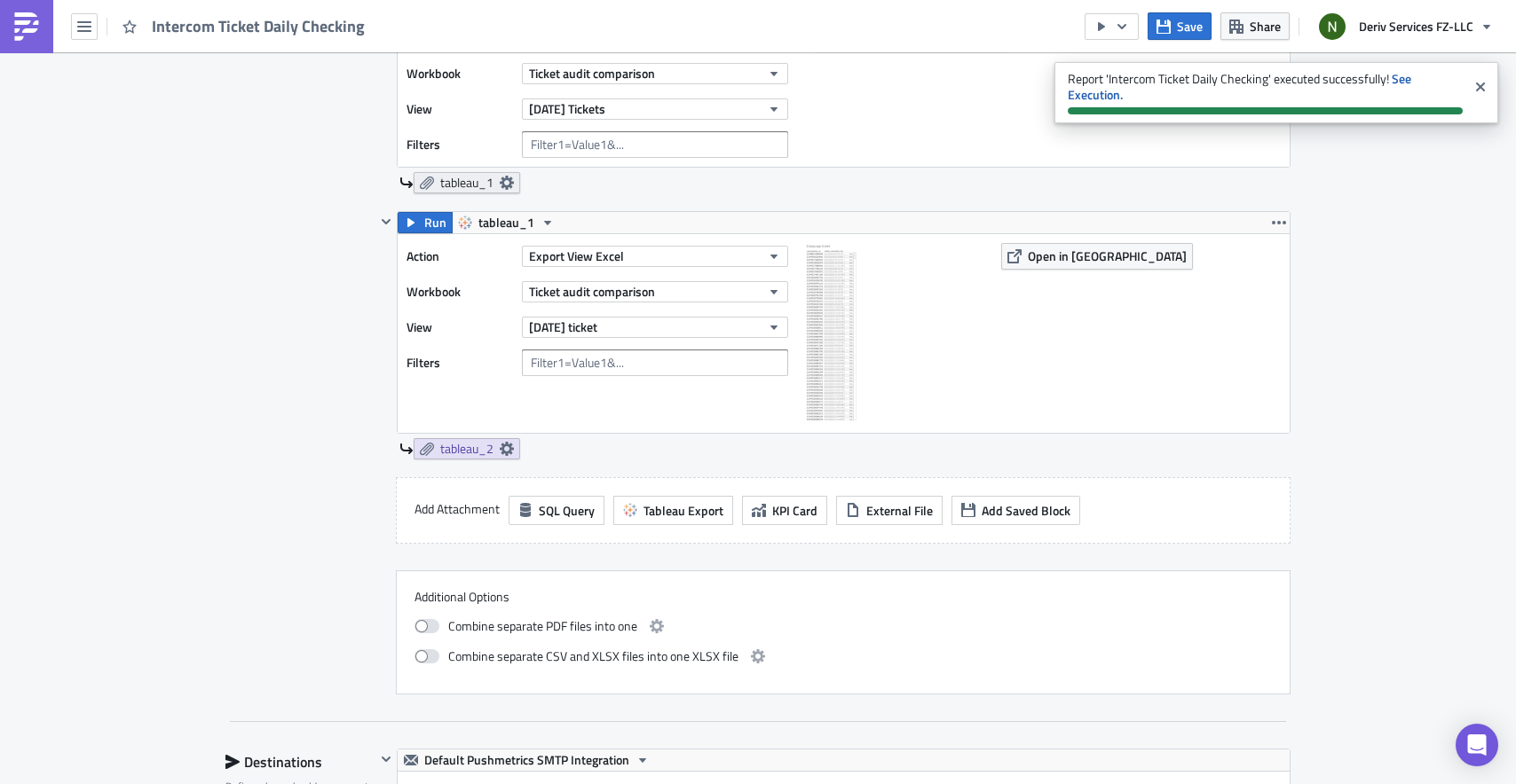
click at [500, 176] on icon at bounding box center [506, 182] width 14 height 14
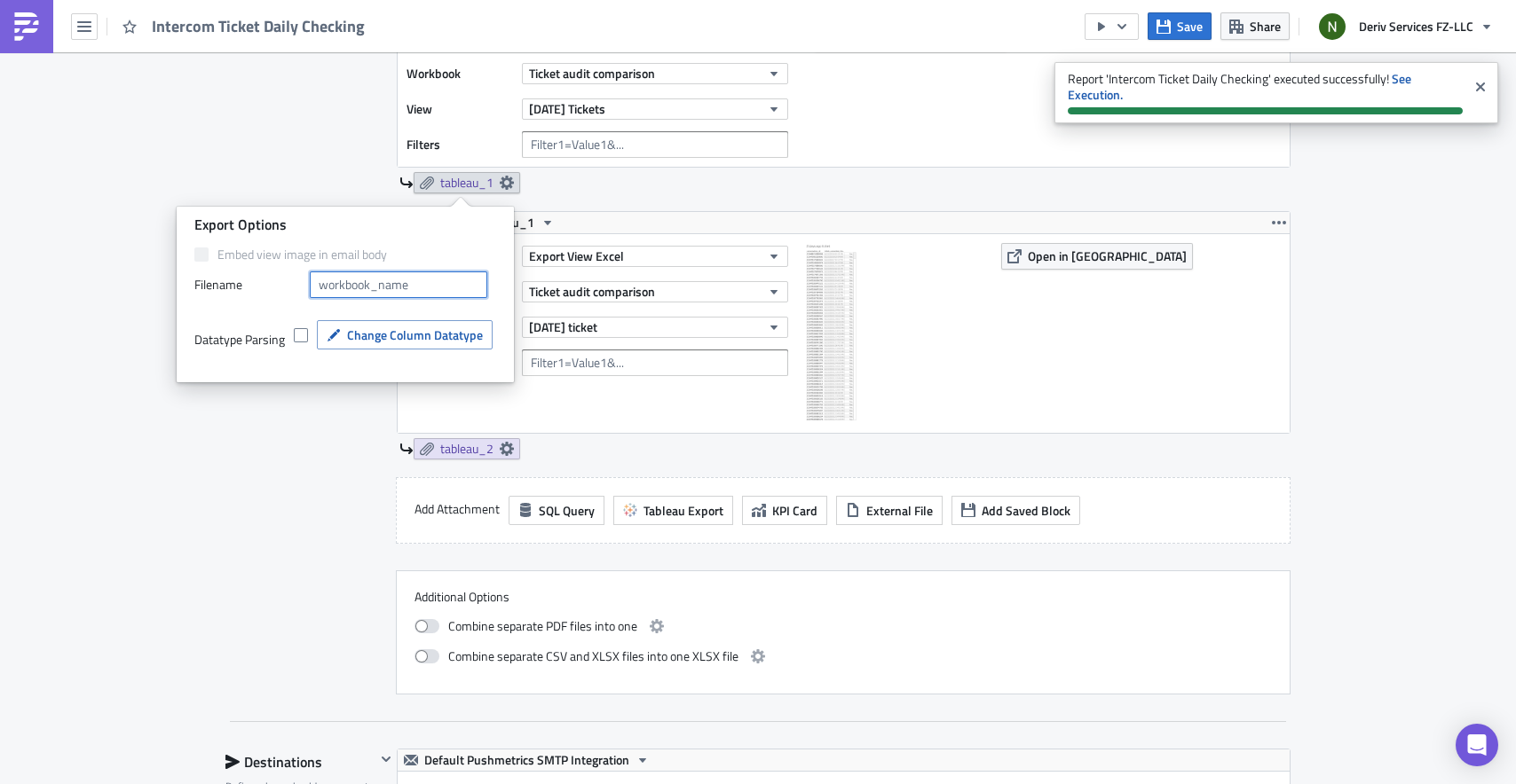
click at [423, 286] on input "text" at bounding box center [398, 284] width 178 height 26
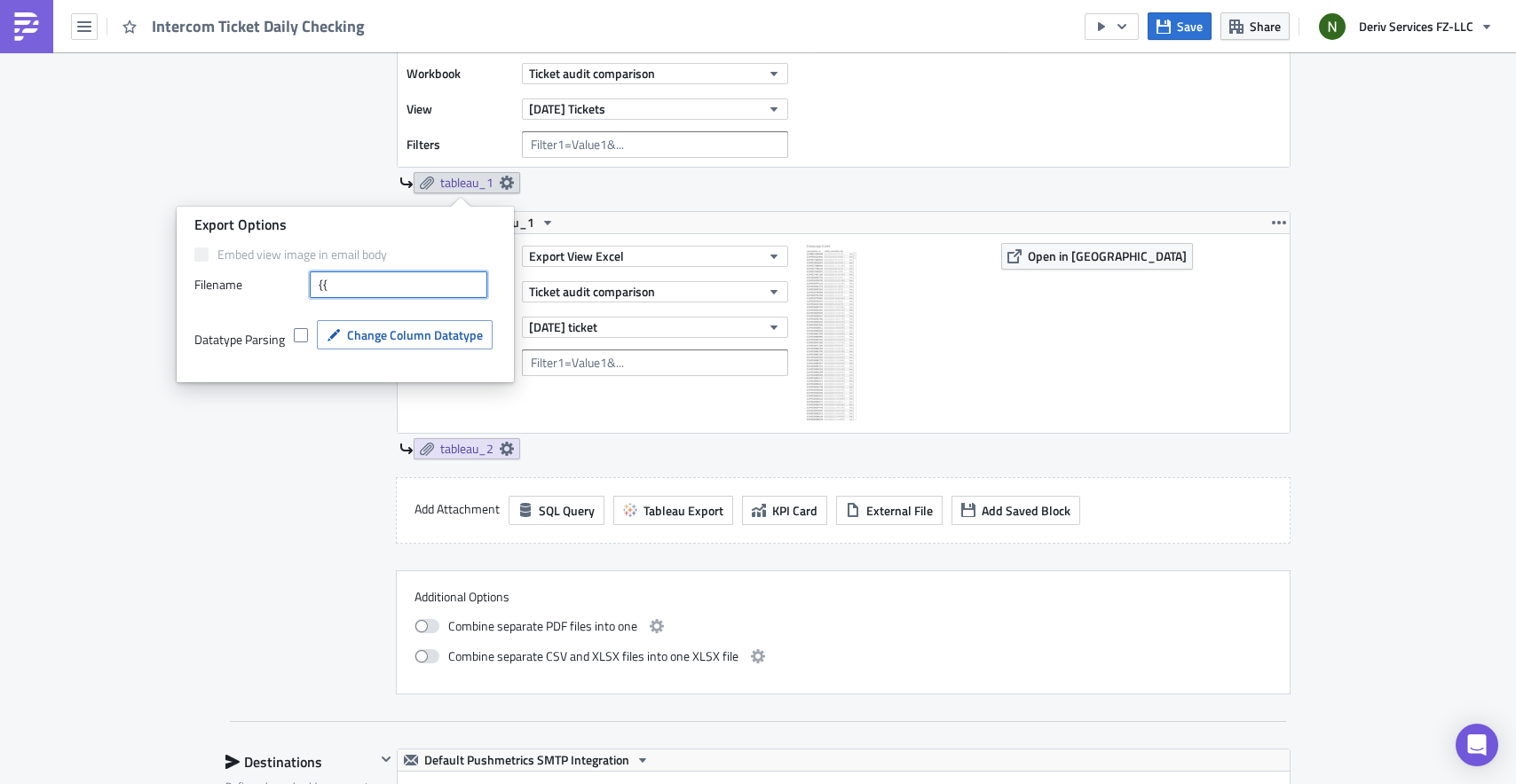
type input "{"
type input "[DATE] Tickets {{ utils.ds }}"
click at [712, 212] on div "Run tableau_1" at bounding box center [843, 223] width 892 height 22
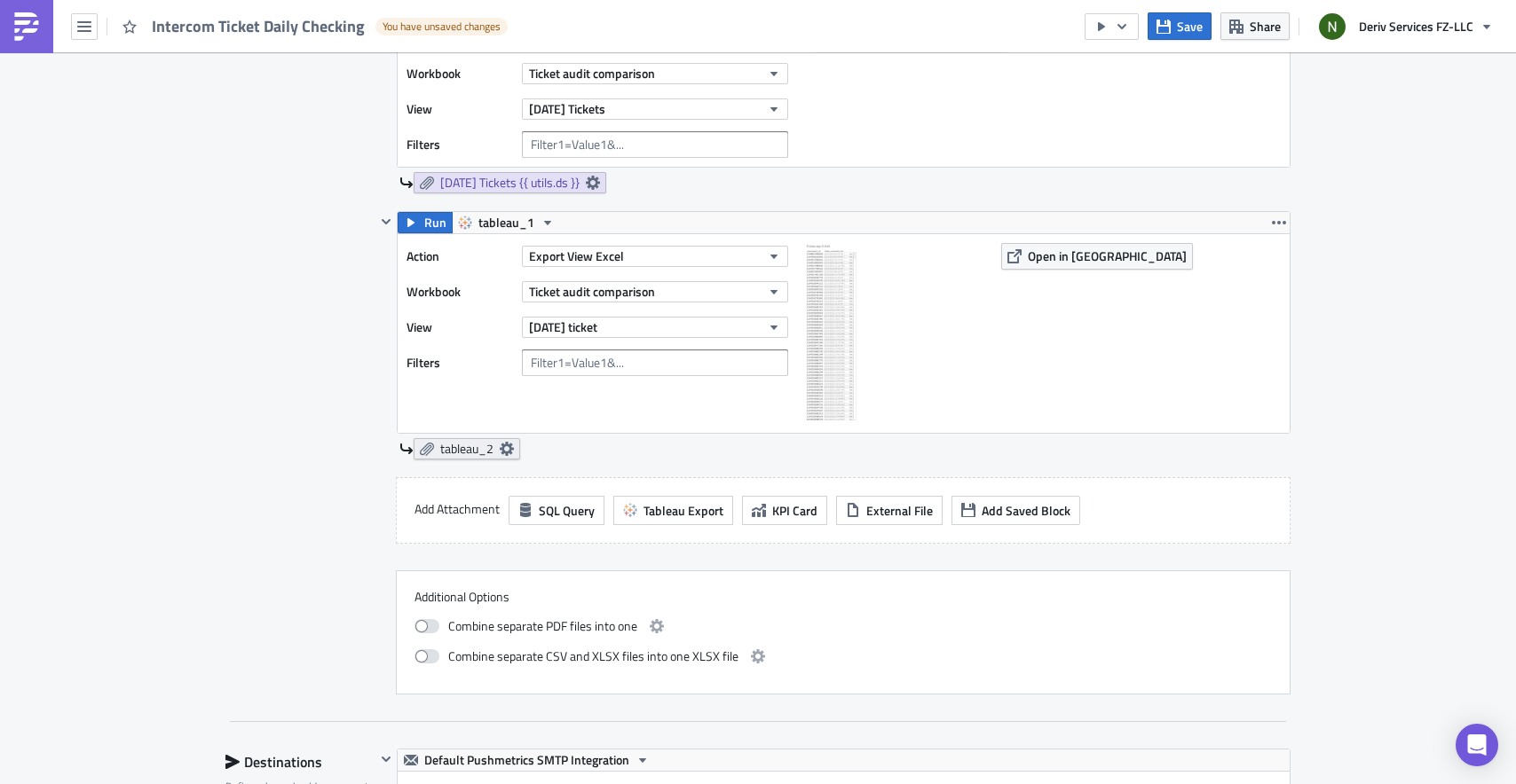
click at [502, 456] on link "tableau_2" at bounding box center [466, 449] width 106 height 22
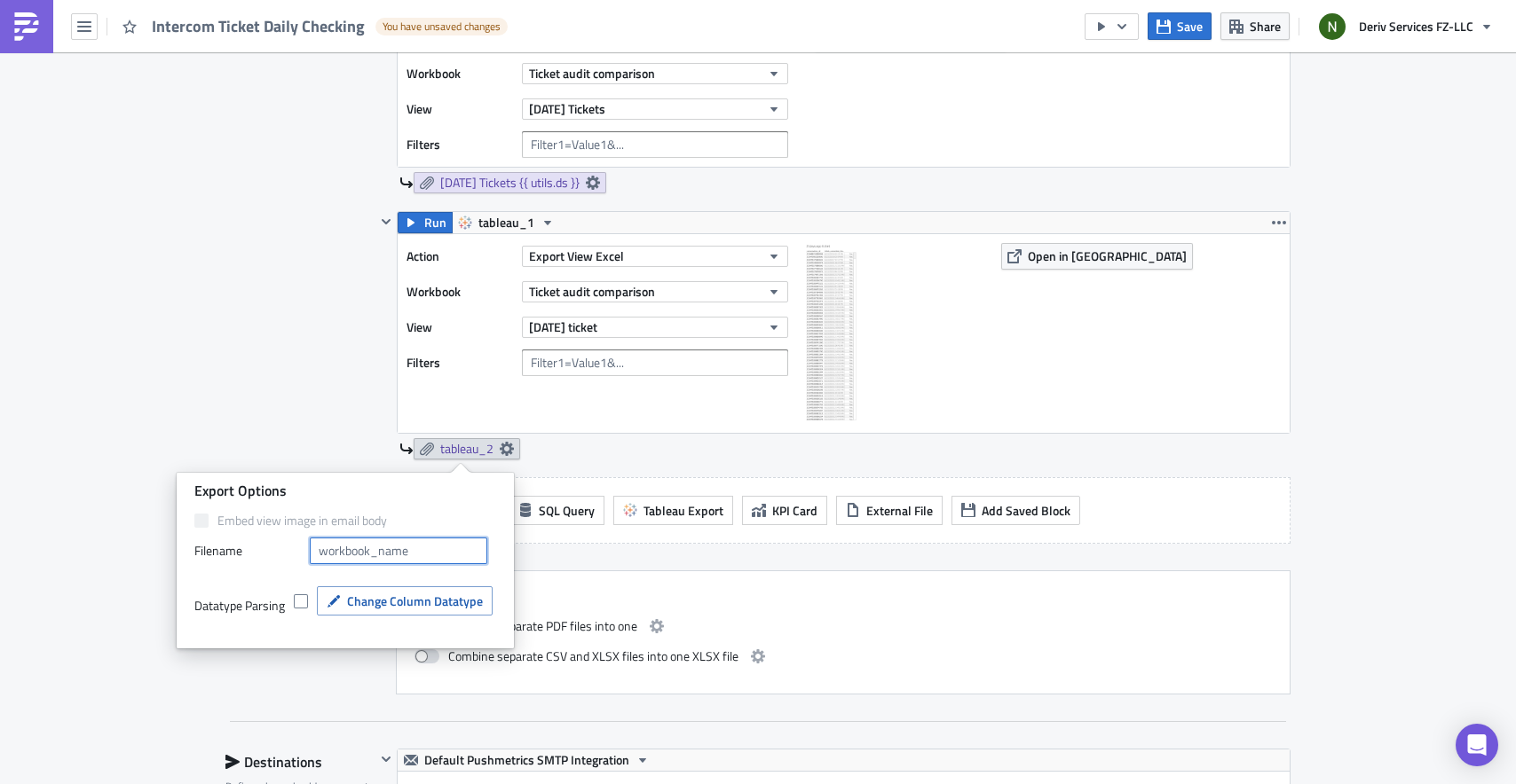
click at [424, 545] on input "text" at bounding box center [398, 551] width 178 height 26
type input "[DATE] ticket {{ utils.ds_yesterday }}"
click at [671, 551] on div "Run tableau_1 Action Export View Excel Workbook Ticket audit comparison View Ye…" at bounding box center [833, 343] width 915 height 701
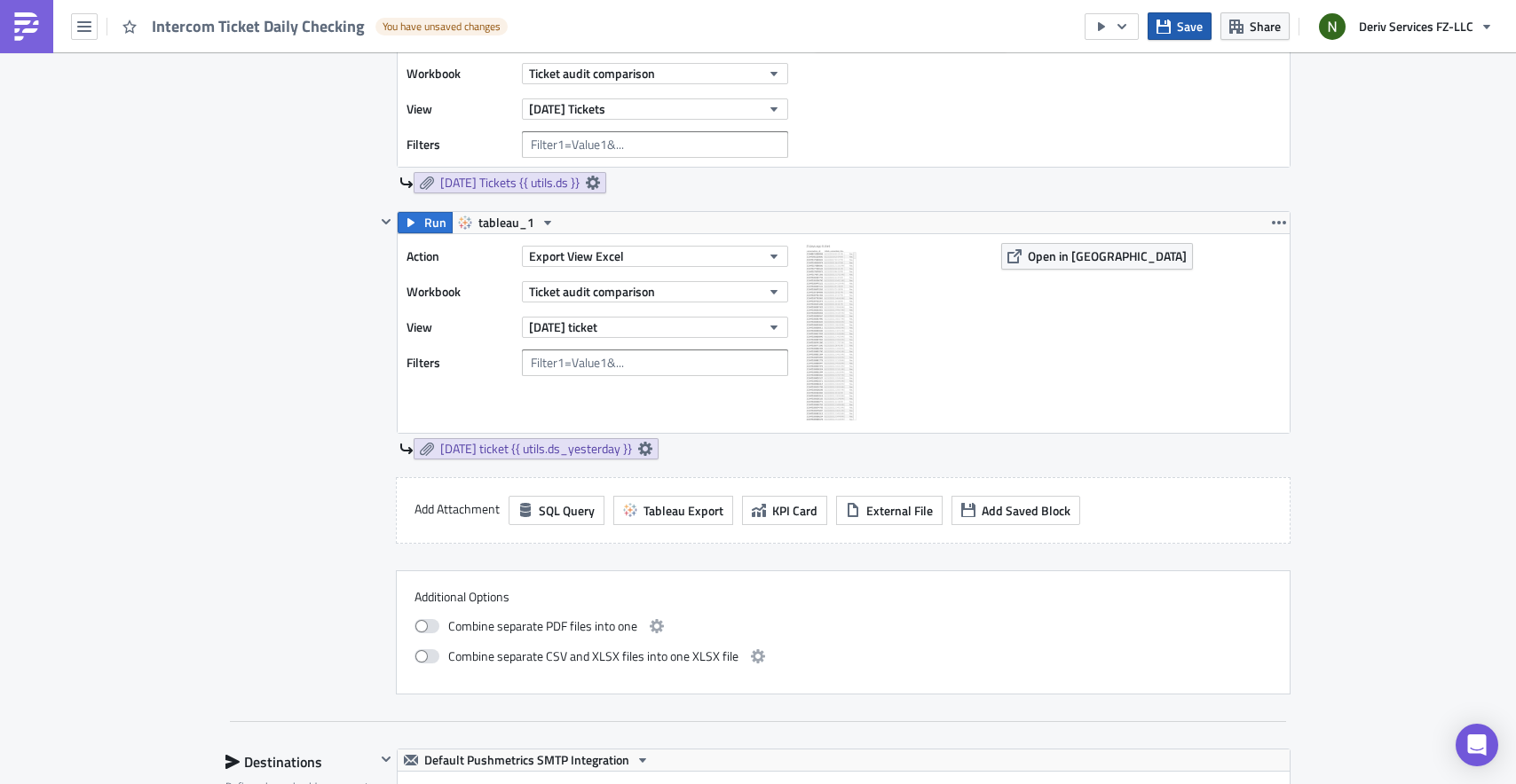
click at [1189, 33] on span "Save" at bounding box center [1189, 26] width 25 height 19
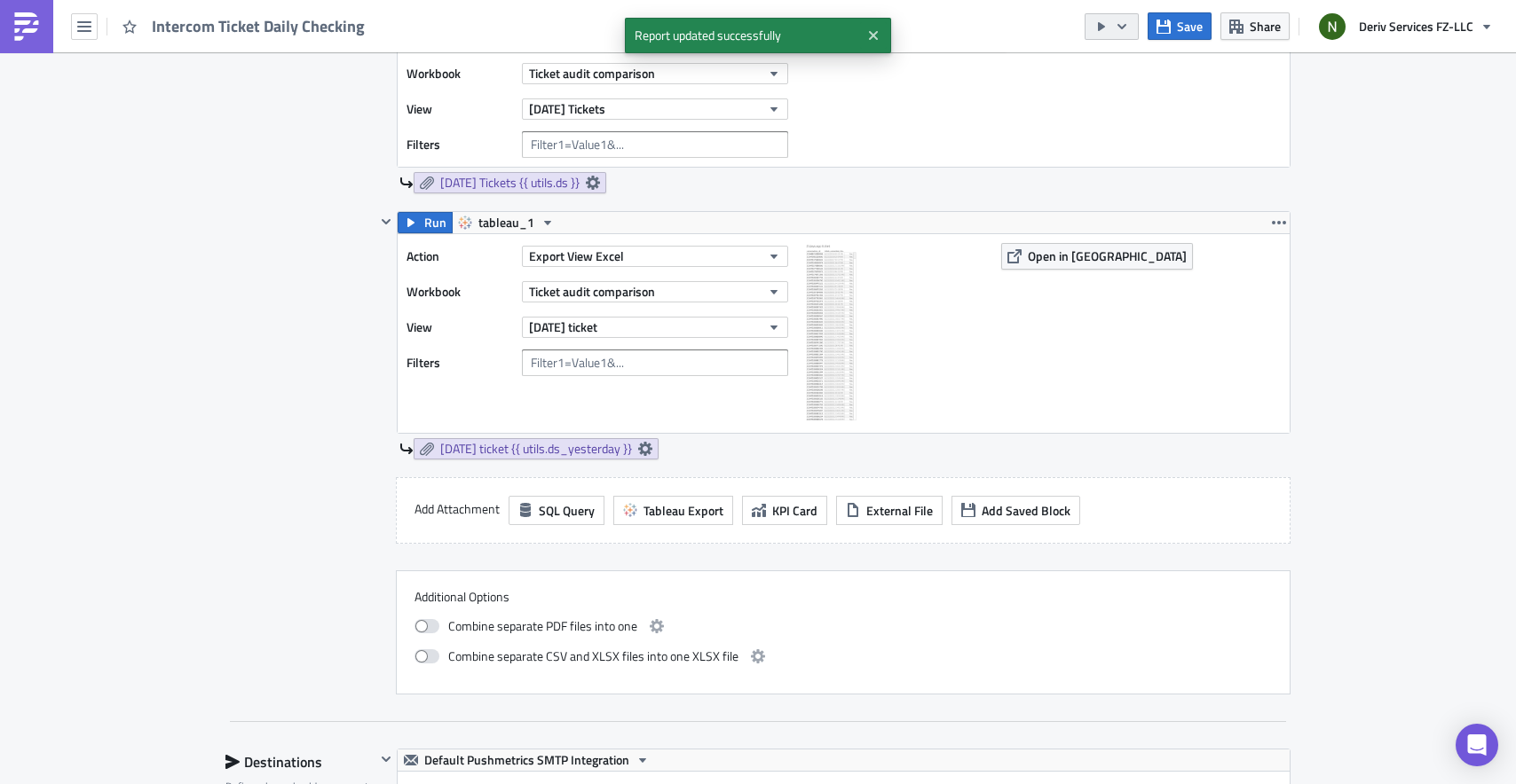
click at [1129, 25] on icon "button" at bounding box center [1122, 26] width 14 height 14
click at [1143, 62] on div "Send Just to Me" at bounding box center [1166, 70] width 138 height 18
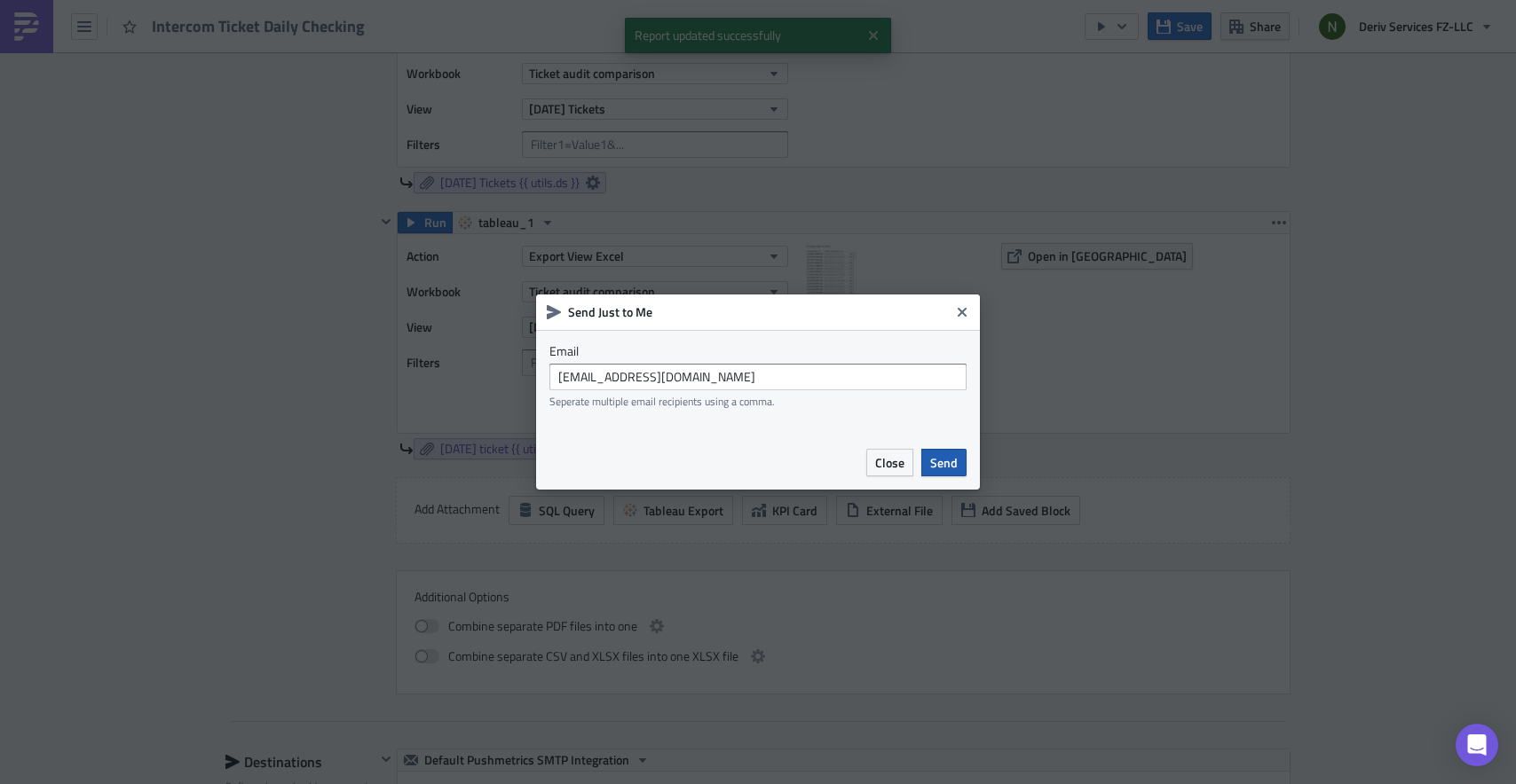
click at [934, 462] on span "Send" at bounding box center [943, 463] width 27 height 19
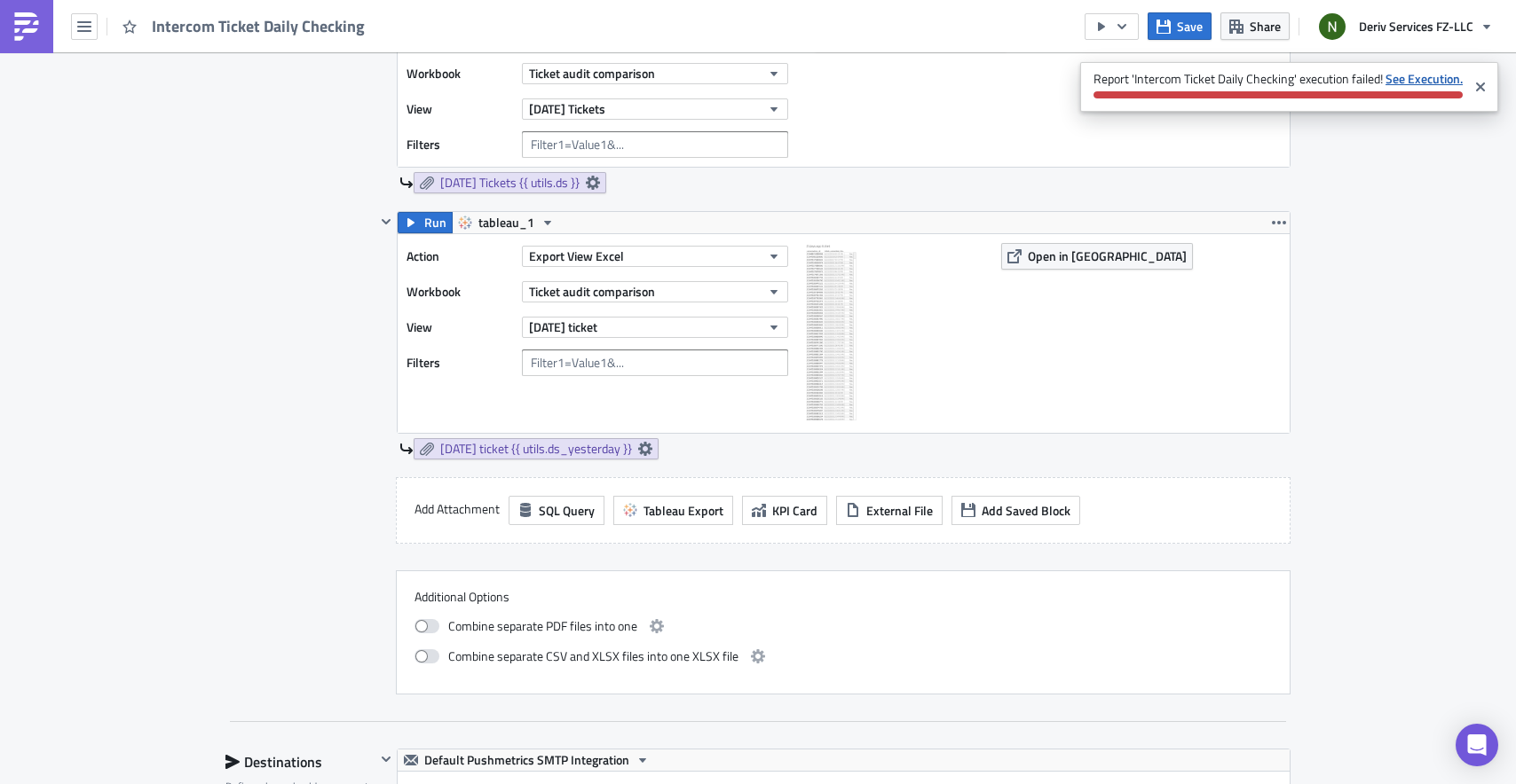
click at [1413, 72] on strong "See Execution." at bounding box center [1424, 79] width 77 height 19
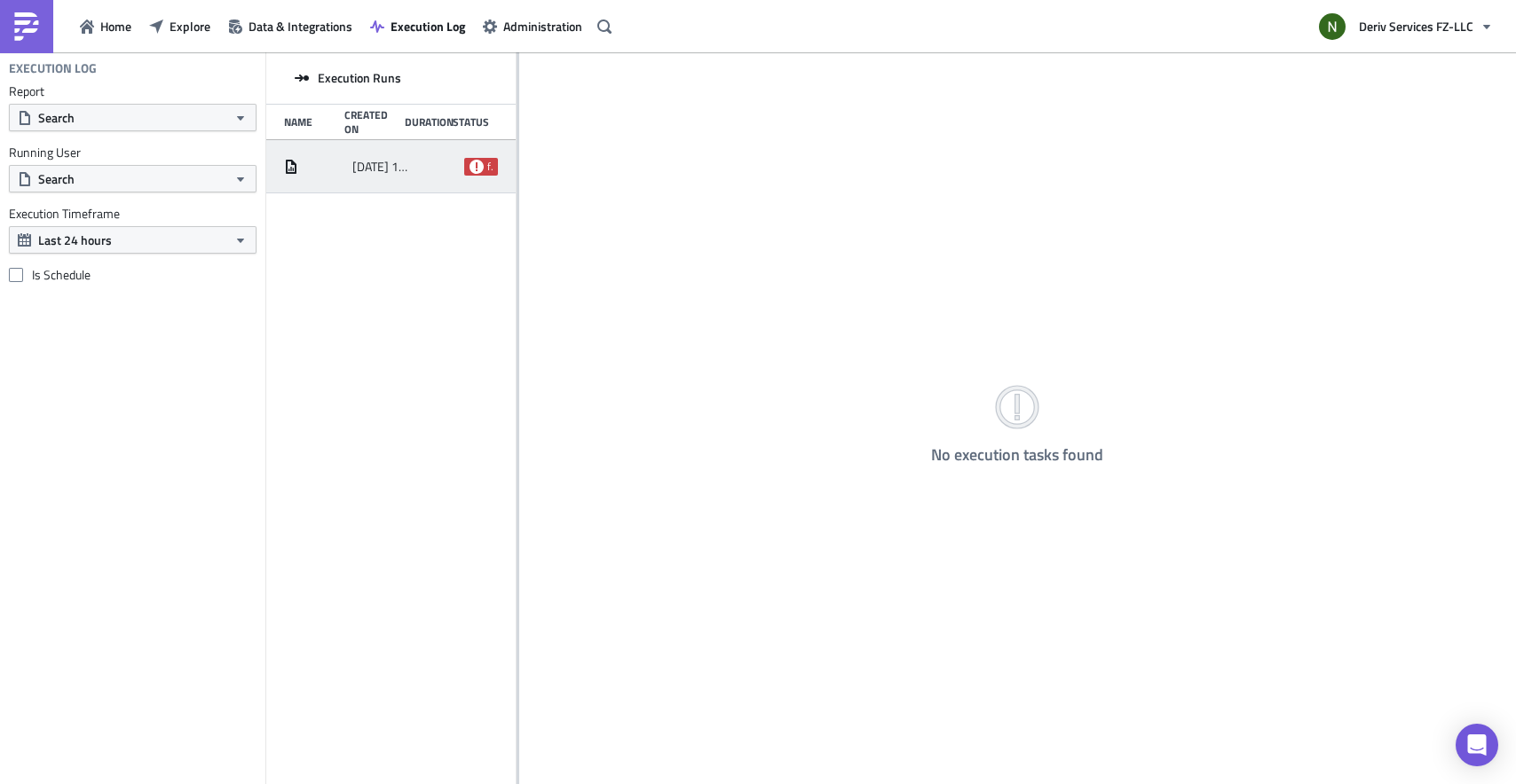
click at [401, 163] on span "[DATE] 15:58" at bounding box center [381, 166] width 59 height 16
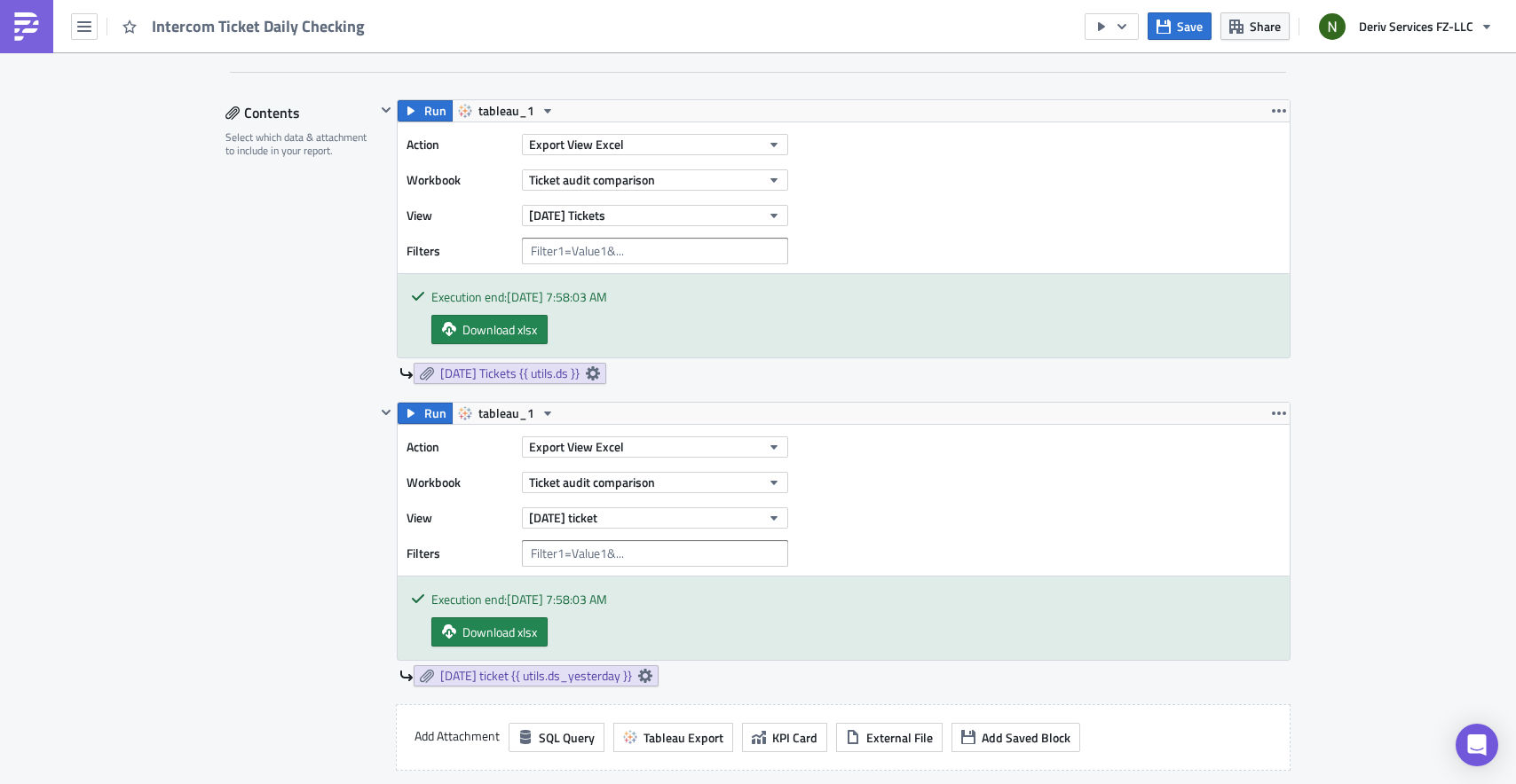
scroll to position [575, 0]
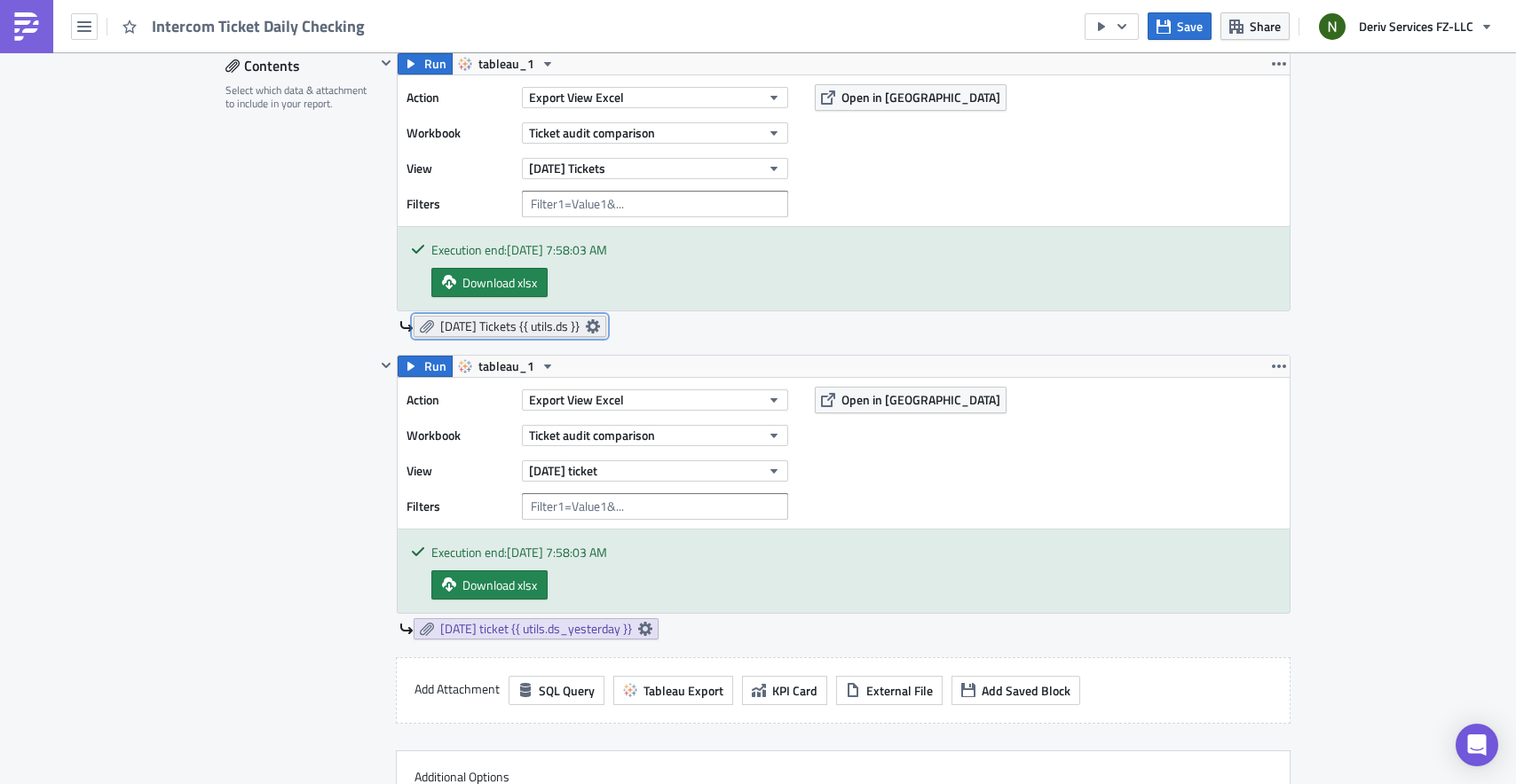
click at [600, 326] on icon at bounding box center [593, 326] width 14 height 14
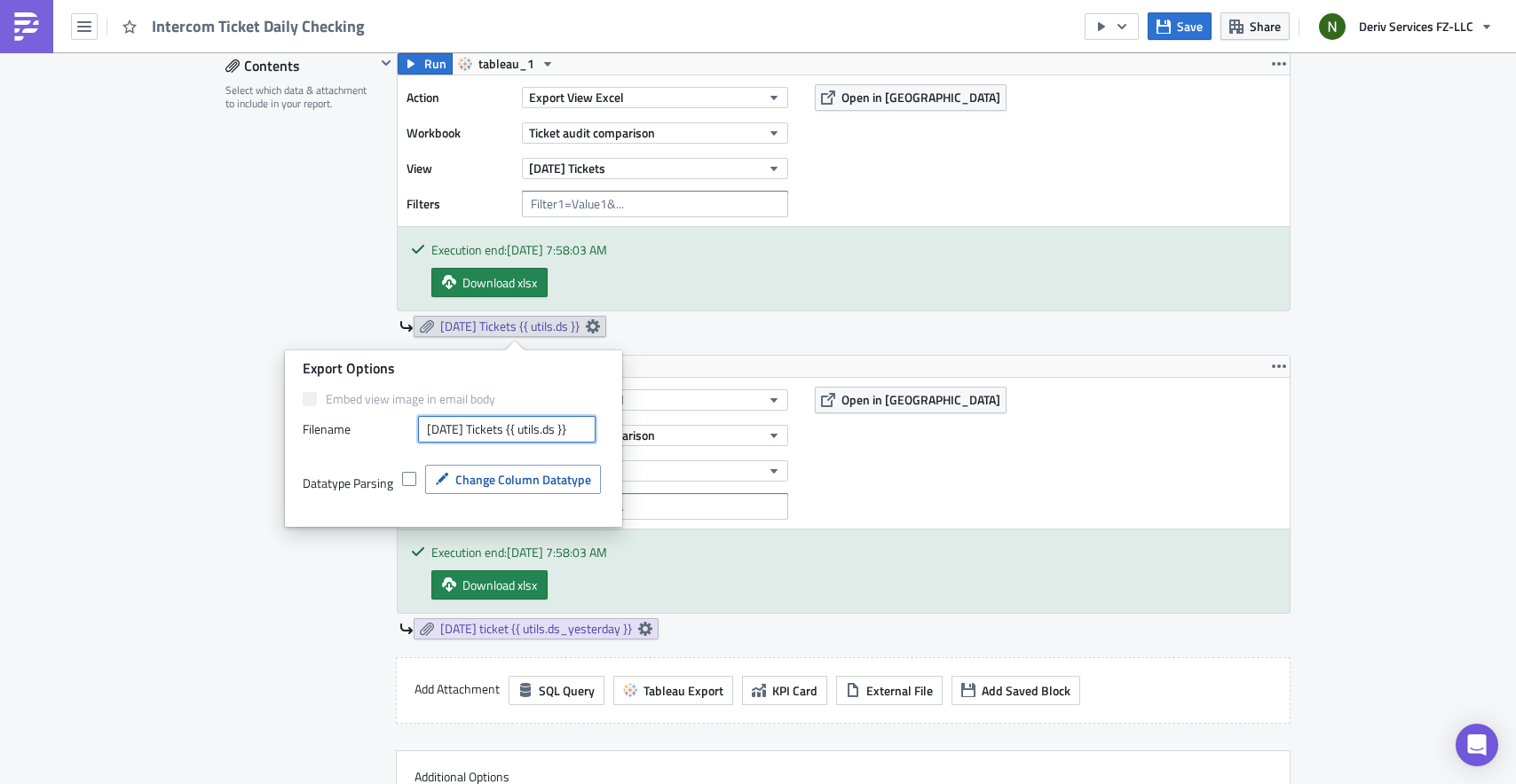
scroll to position [0, 2]
drag, startPoint x: 525, startPoint y: 428, endPoint x: 627, endPoint y: 428, distance: 102.0
click at [627, 428] on body "Intercom Ticket Daily Checking Save Share Deriv Services FZ-LLC Execution Log E…" at bounding box center [758, 393] width 1516 height 787
click at [587, 447] on div "Embed view image in email body Filenam﻿e [DATE] Tickets {{ utils.ds }} Datatype…" at bounding box center [453, 457] width 302 height 131
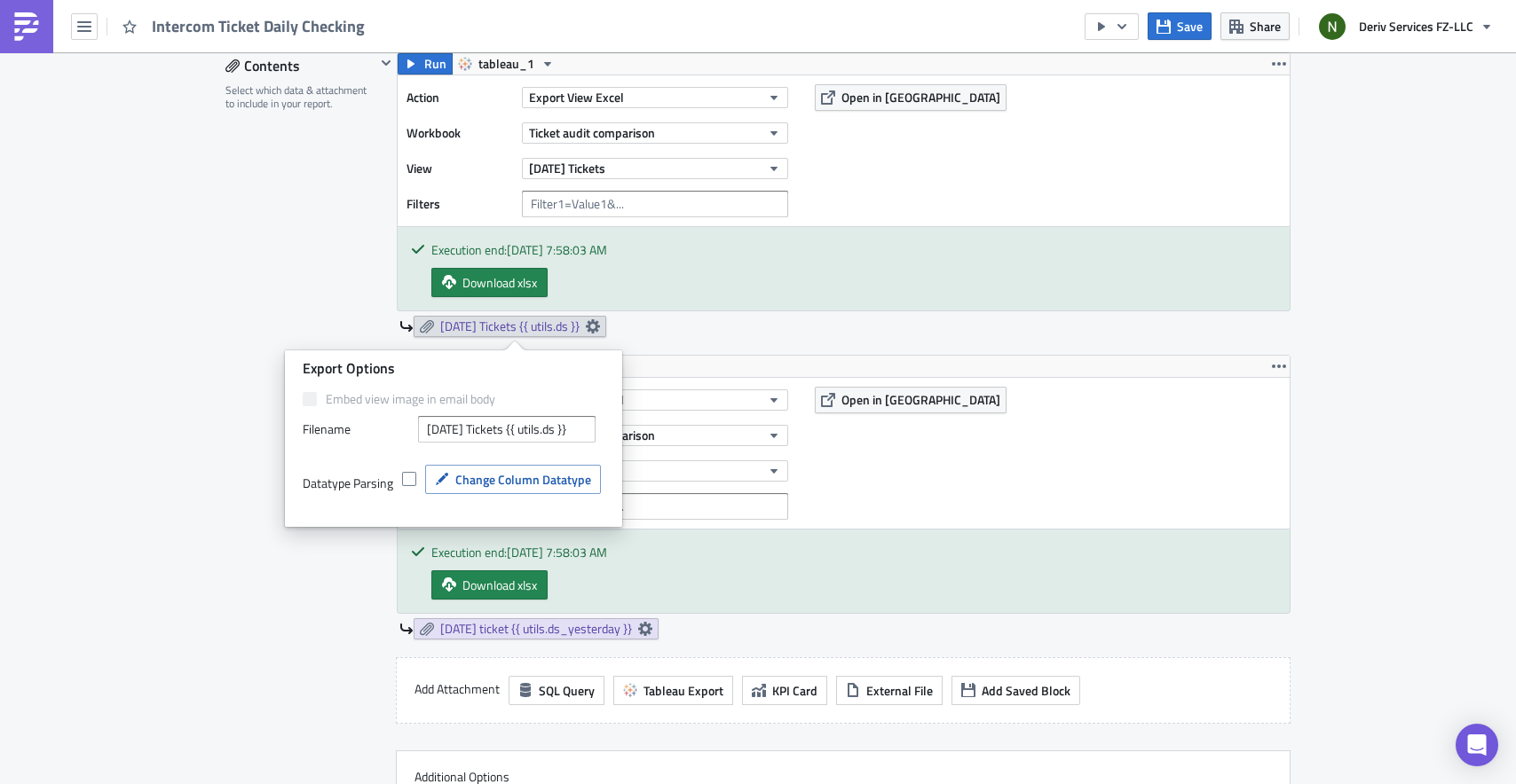
click at [758, 346] on div "Run tableau_1 Action Export View Excel Workbook Ticket audit comparison View [D…" at bounding box center [833, 204] width 915 height 302
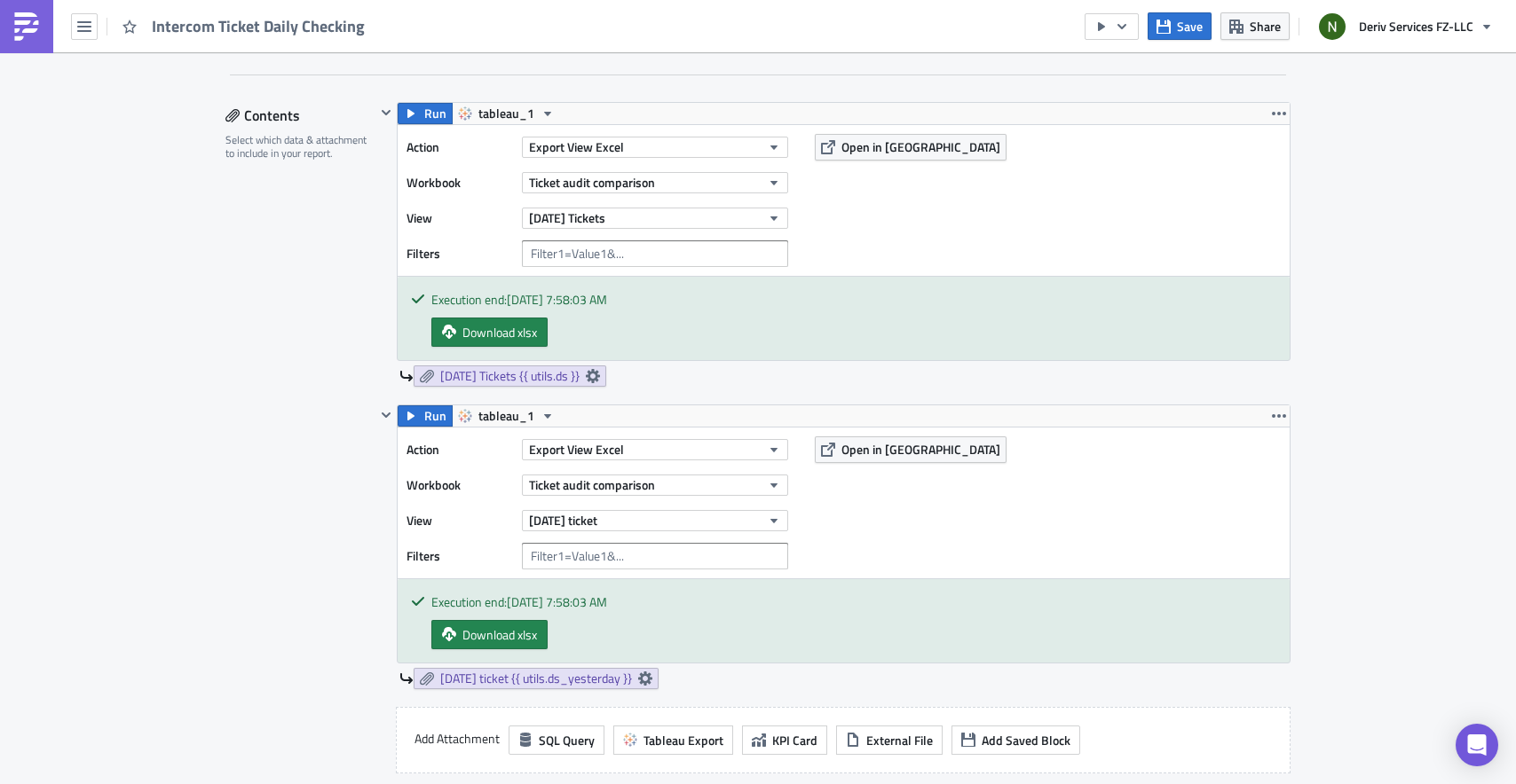
scroll to position [528, 0]
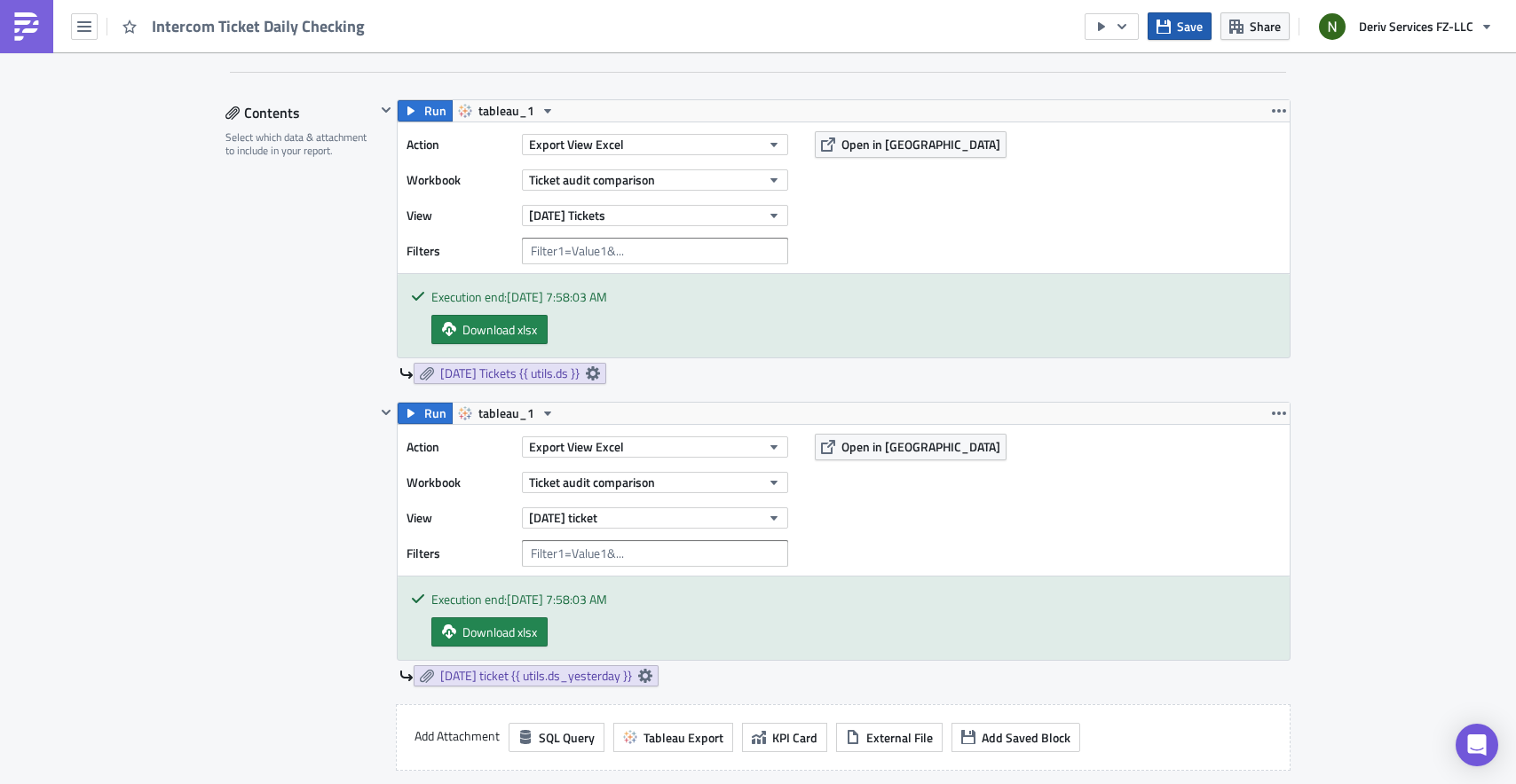
click at [1185, 31] on span "Save" at bounding box center [1189, 26] width 25 height 19
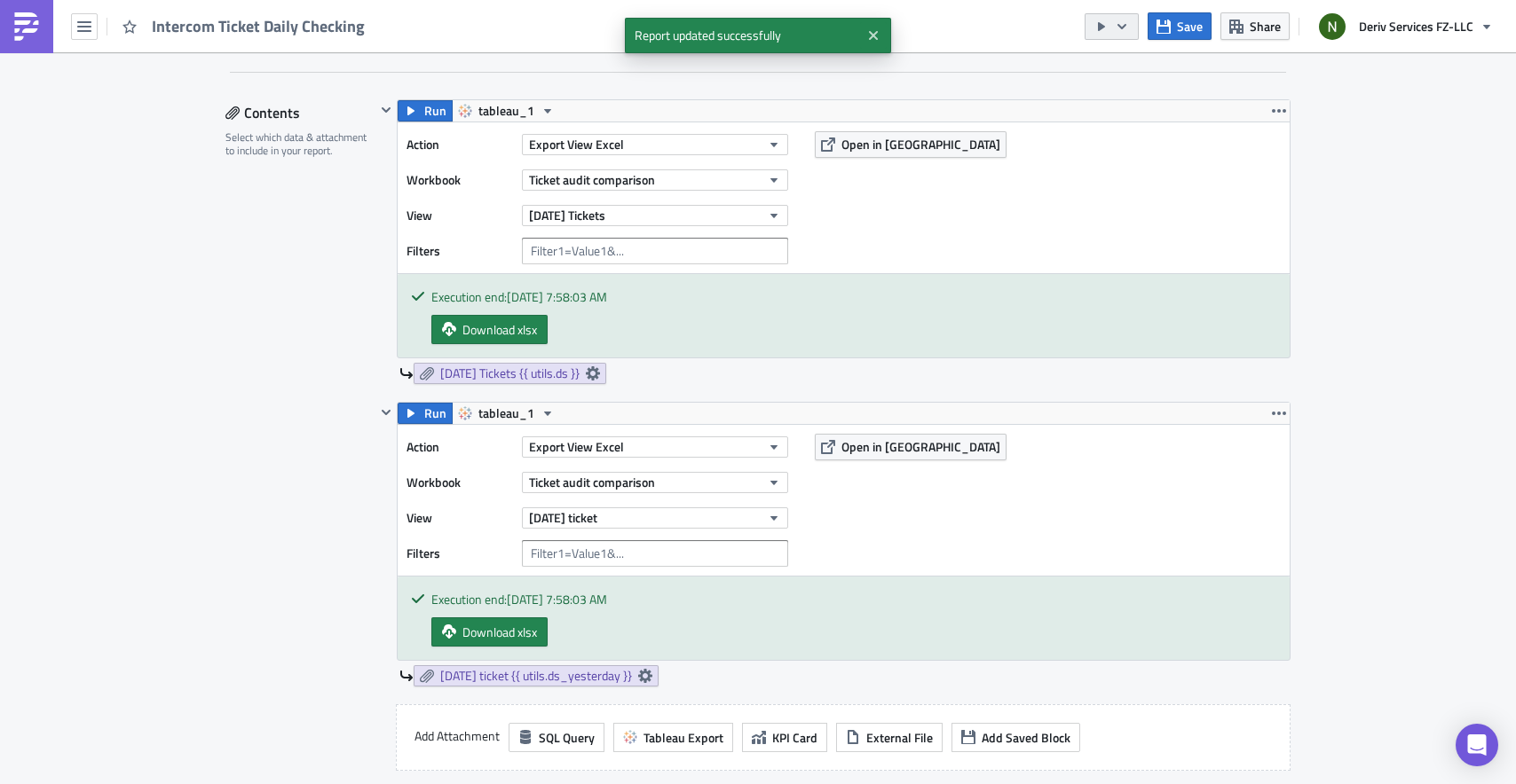
click at [1133, 24] on button "button" at bounding box center [1112, 26] width 54 height 26
click at [1042, 185] on div "Action Export View Excel Workbook Ticket audit comparison View [DATE] Tickets F…" at bounding box center [843, 197] width 892 height 151
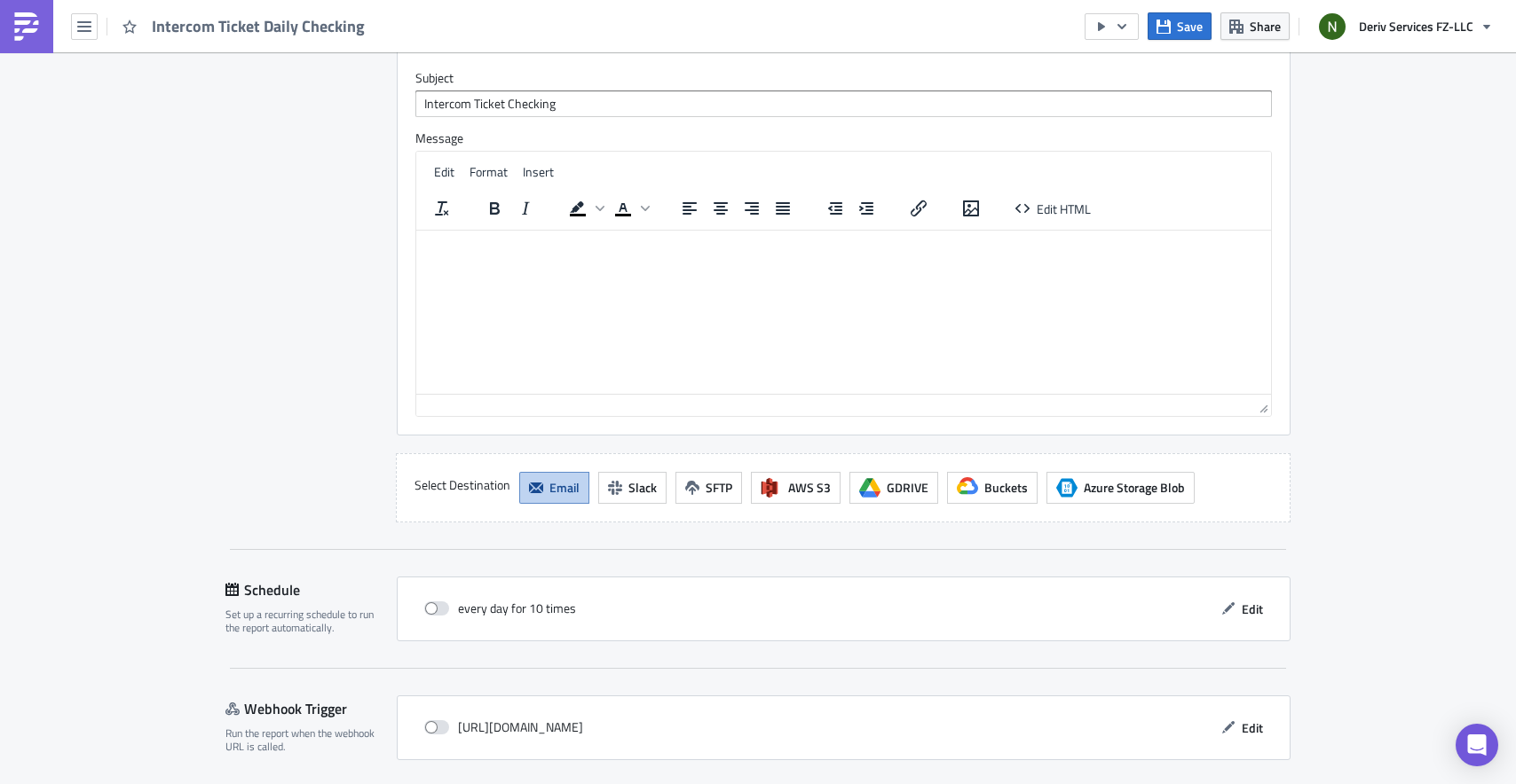
scroll to position [1828, 0]
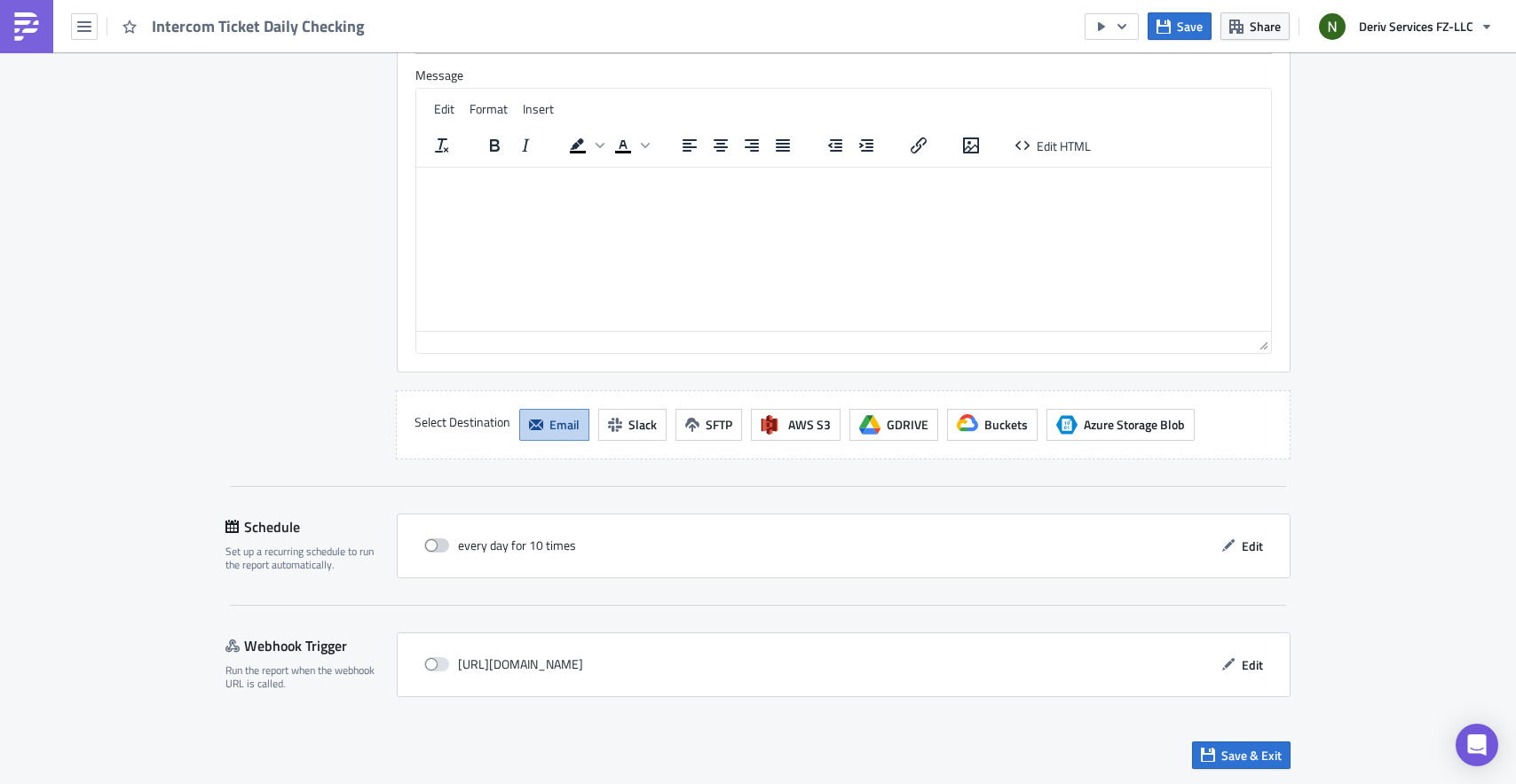
click at [443, 543] on label at bounding box center [441, 546] width 34 height 16
click at [440, 543] on input "checkbox" at bounding box center [433, 546] width 11 height 11
checkbox input "true"
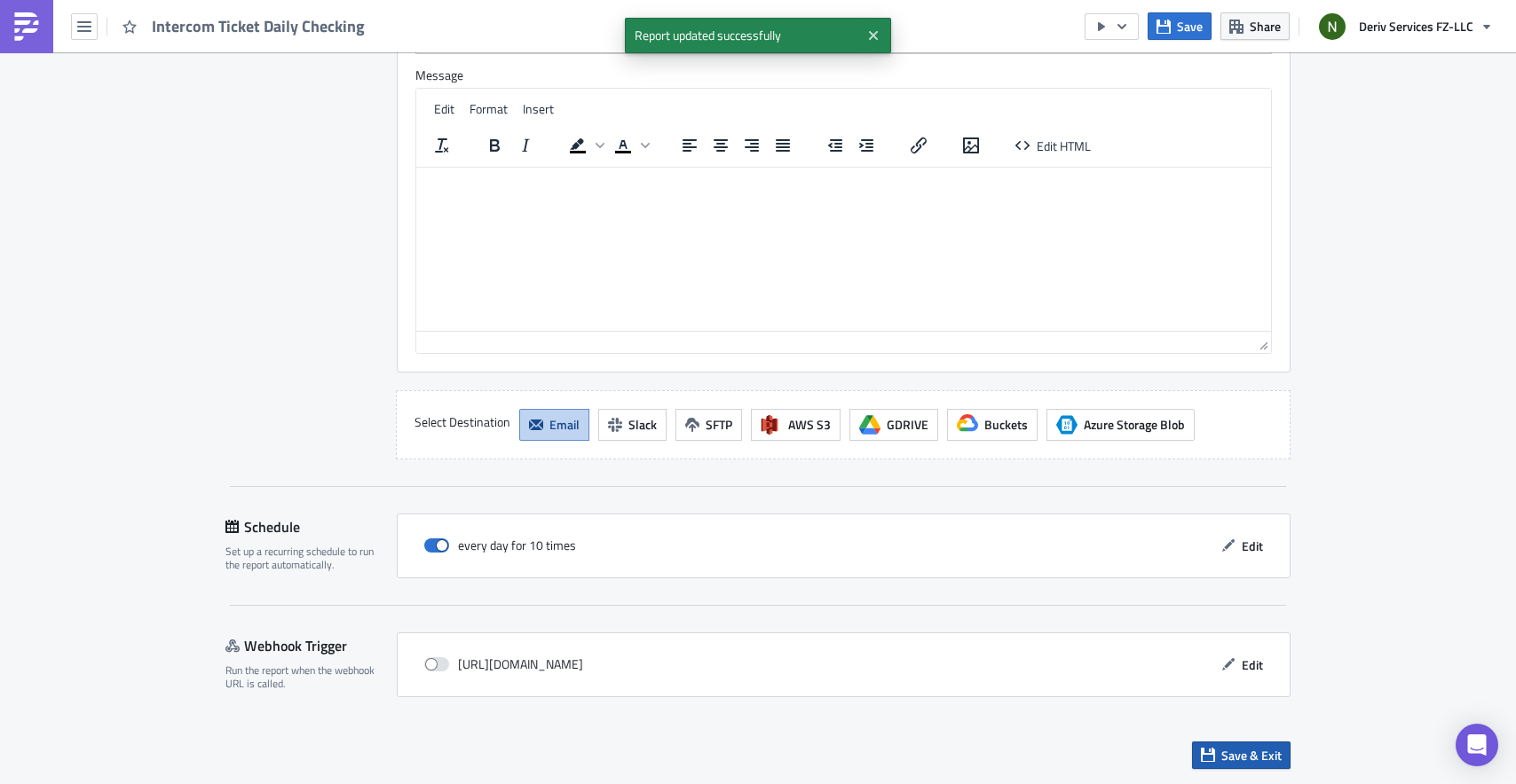
click at [1221, 751] on span "Save & Exit" at bounding box center [1251, 756] width 60 height 19
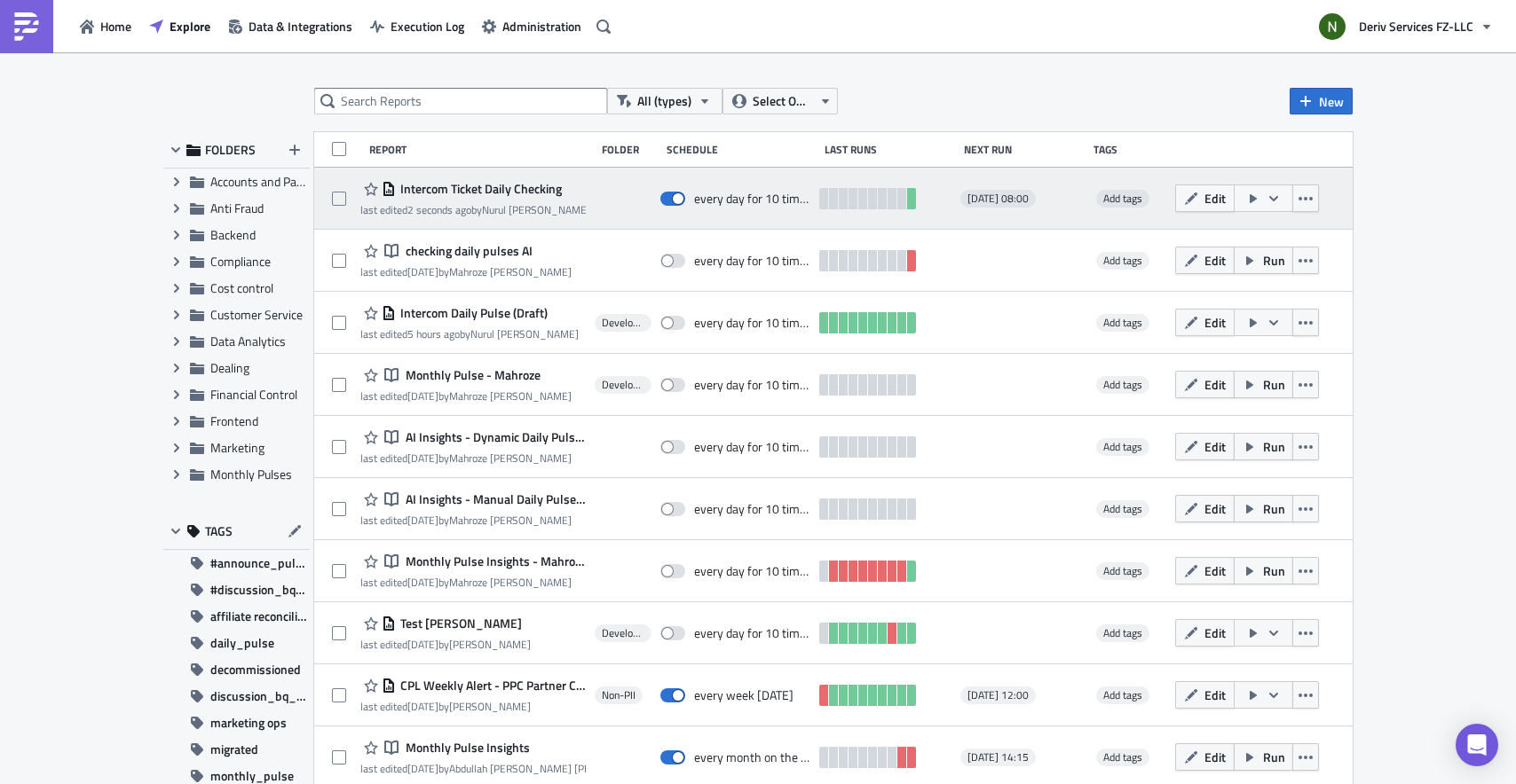
click at [1019, 201] on span "[DATE] 08:00" at bounding box center [998, 198] width 61 height 14
click at [501, 191] on span "Intercom Ticket Daily Checking" at bounding box center [478, 189] width 166 height 16
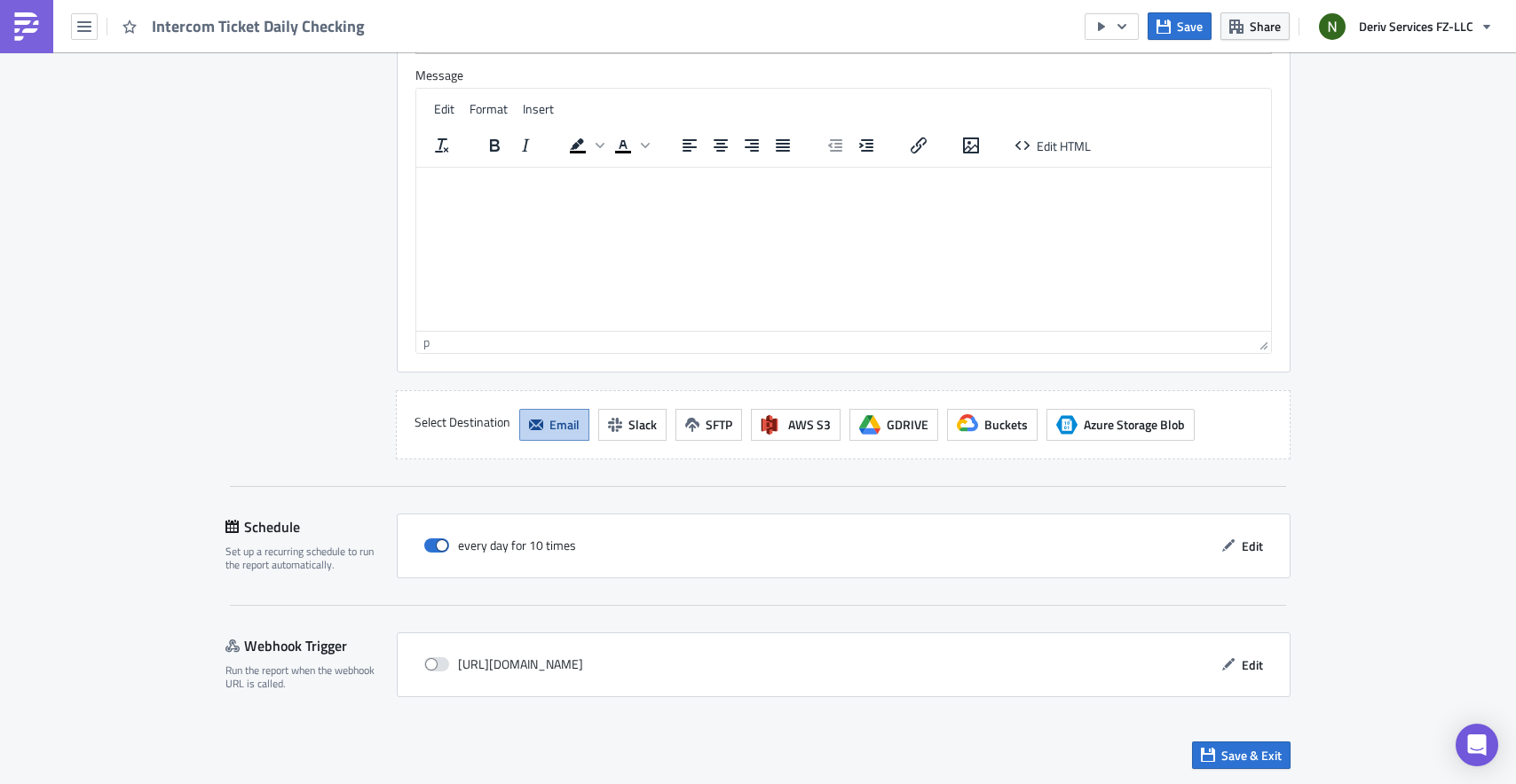
scroll to position [1828, 0]
click at [1242, 541] on span "Edit" at bounding box center [1252, 546] width 22 height 19
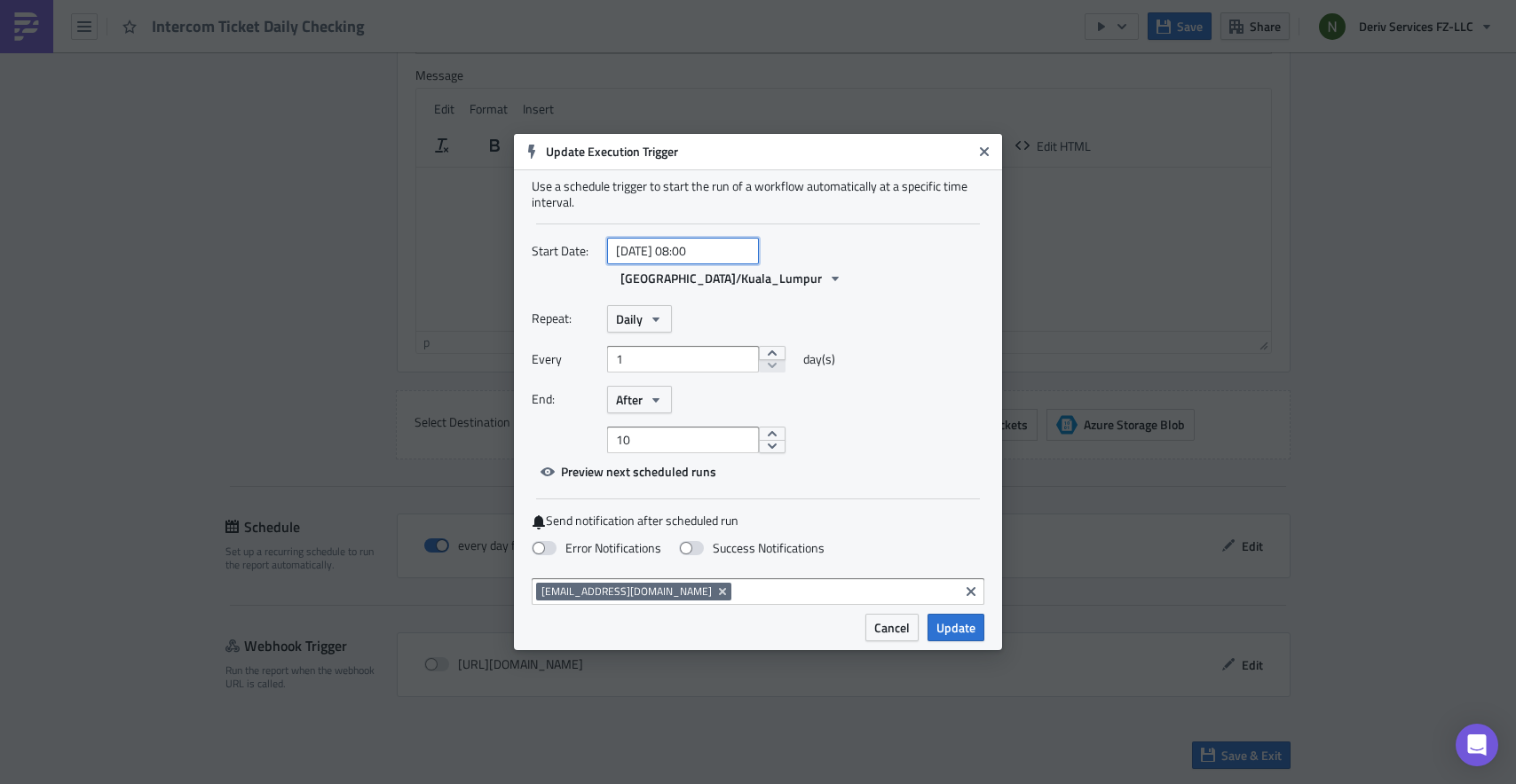
select select "7"
select select "2025"
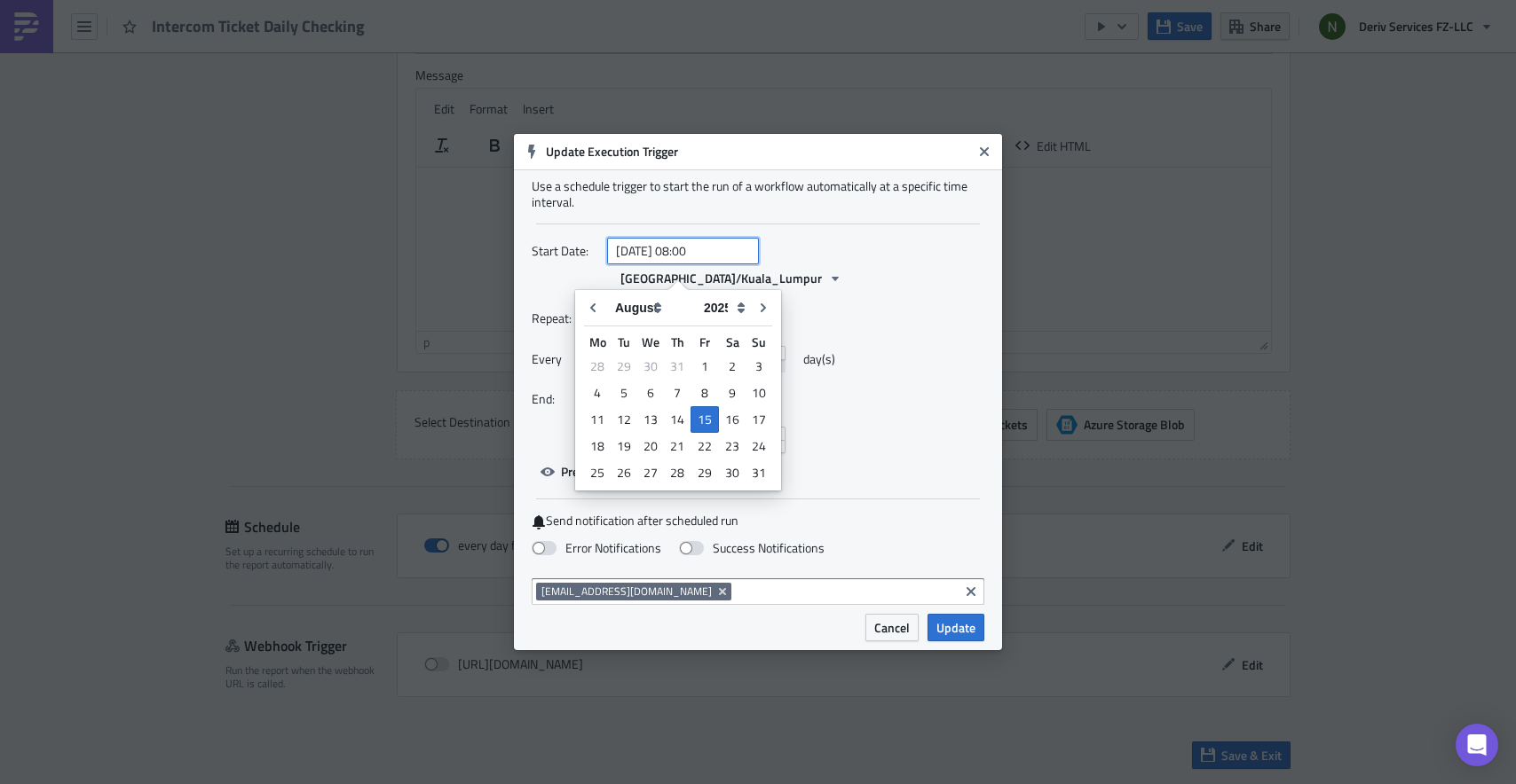
click at [696, 260] on input "[DATE] 08:00" at bounding box center [683, 251] width 152 height 26
type input "[DATE] 10:00"
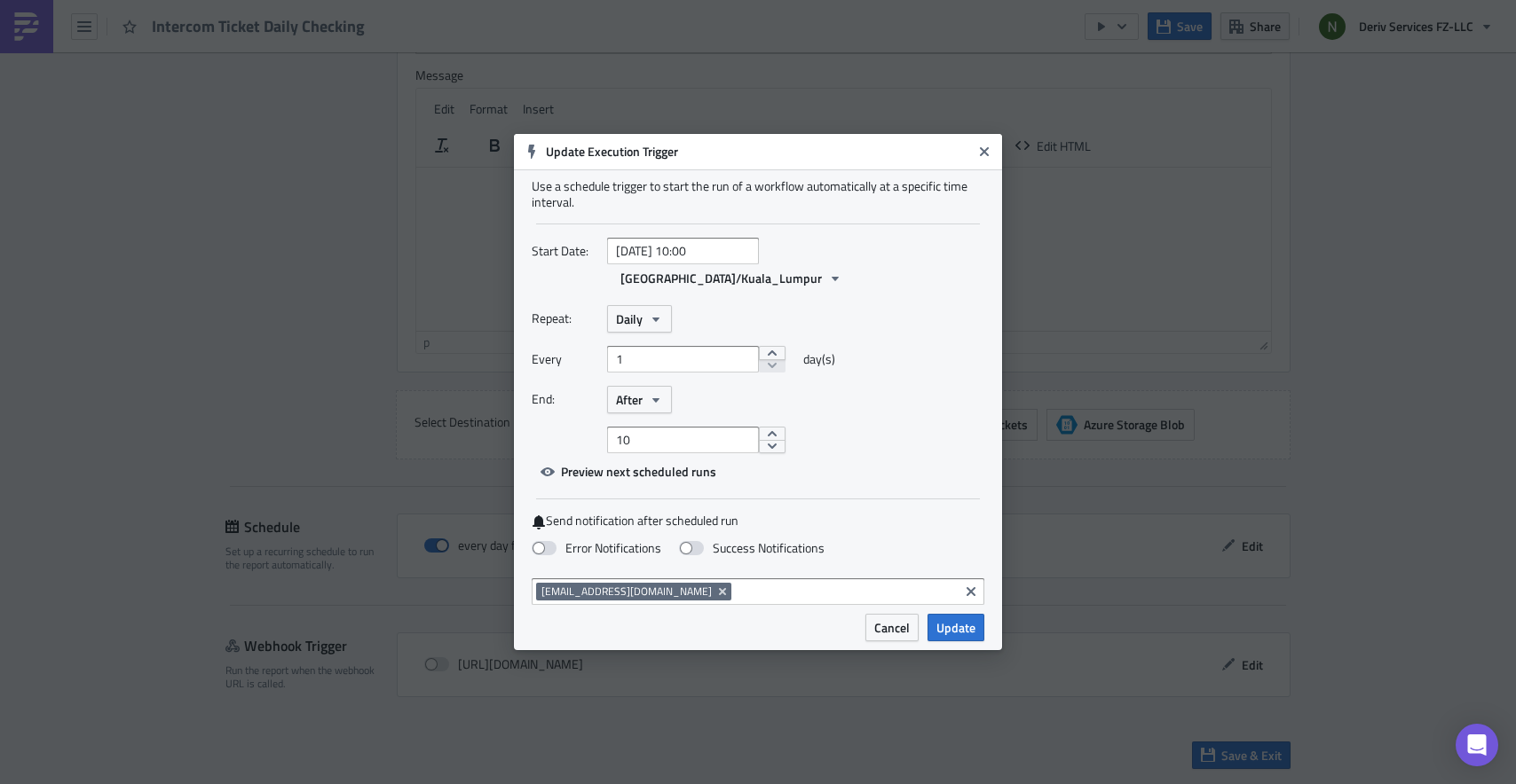
click at [949, 352] on div "Every 1 day(s)" at bounding box center [758, 366] width 453 height 40
click at [936, 614] on button "Update" at bounding box center [955, 627] width 56 height 27
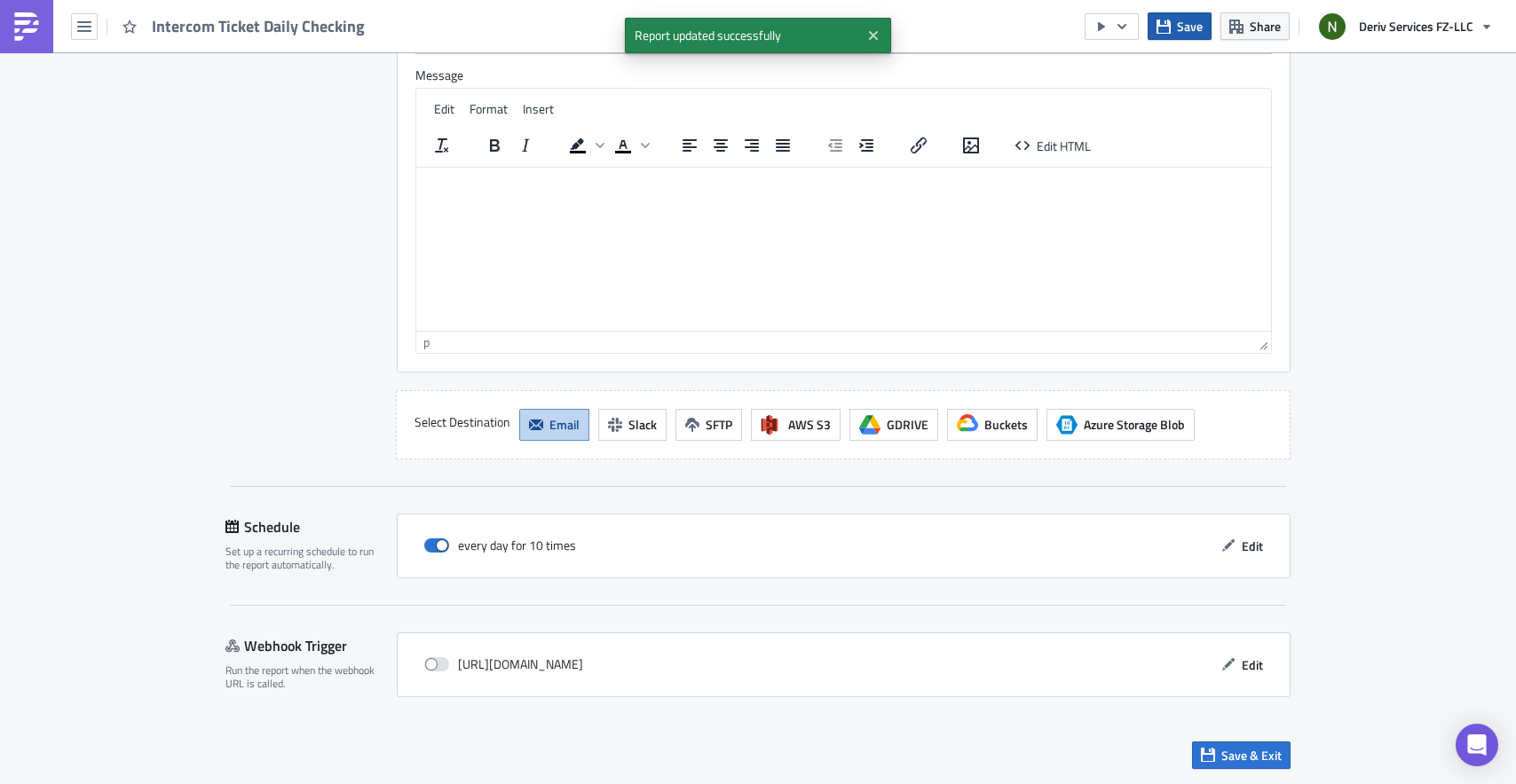
click at [1172, 27] on button "Save" at bounding box center [1180, 25] width 64 height 27
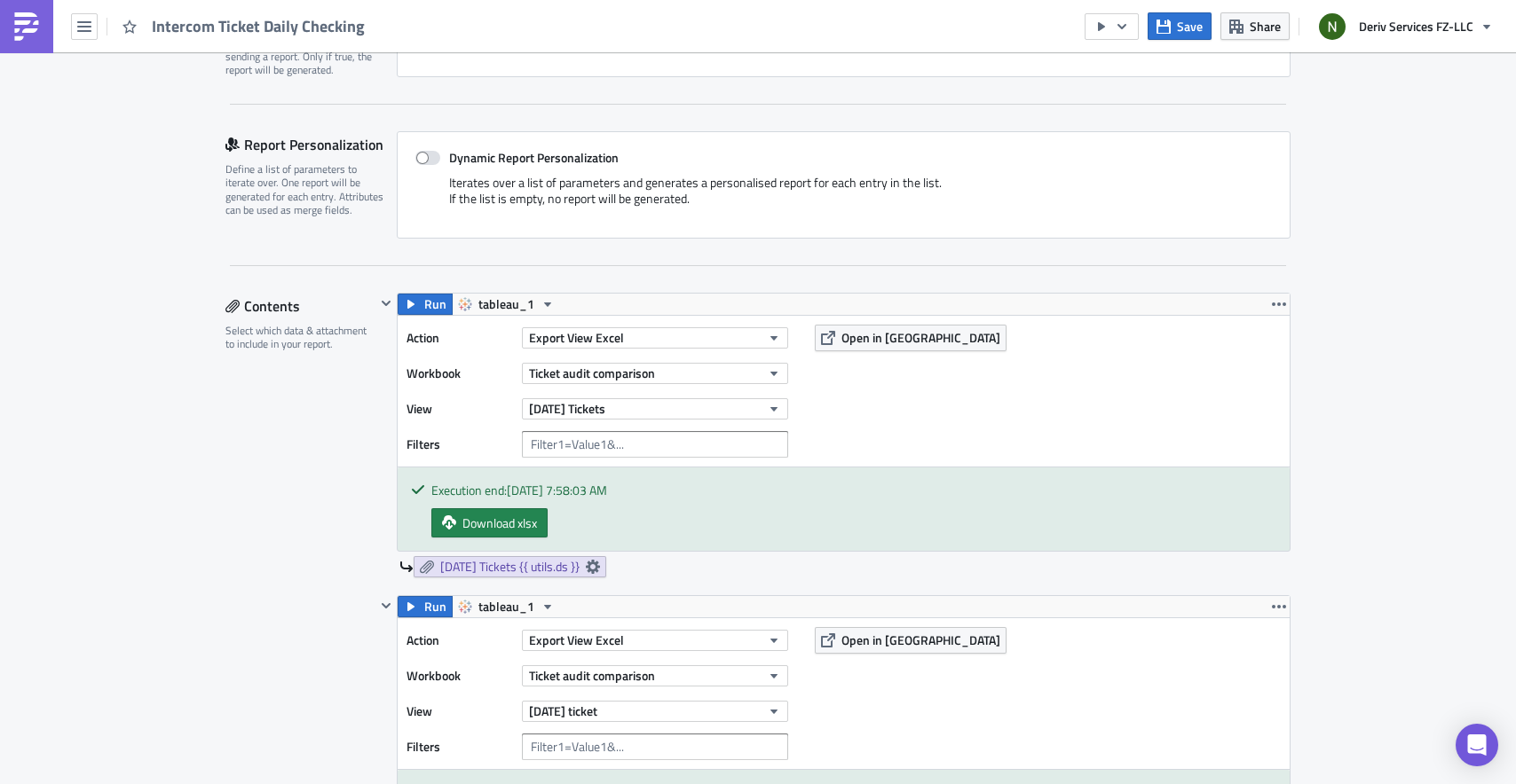
scroll to position [0, 0]
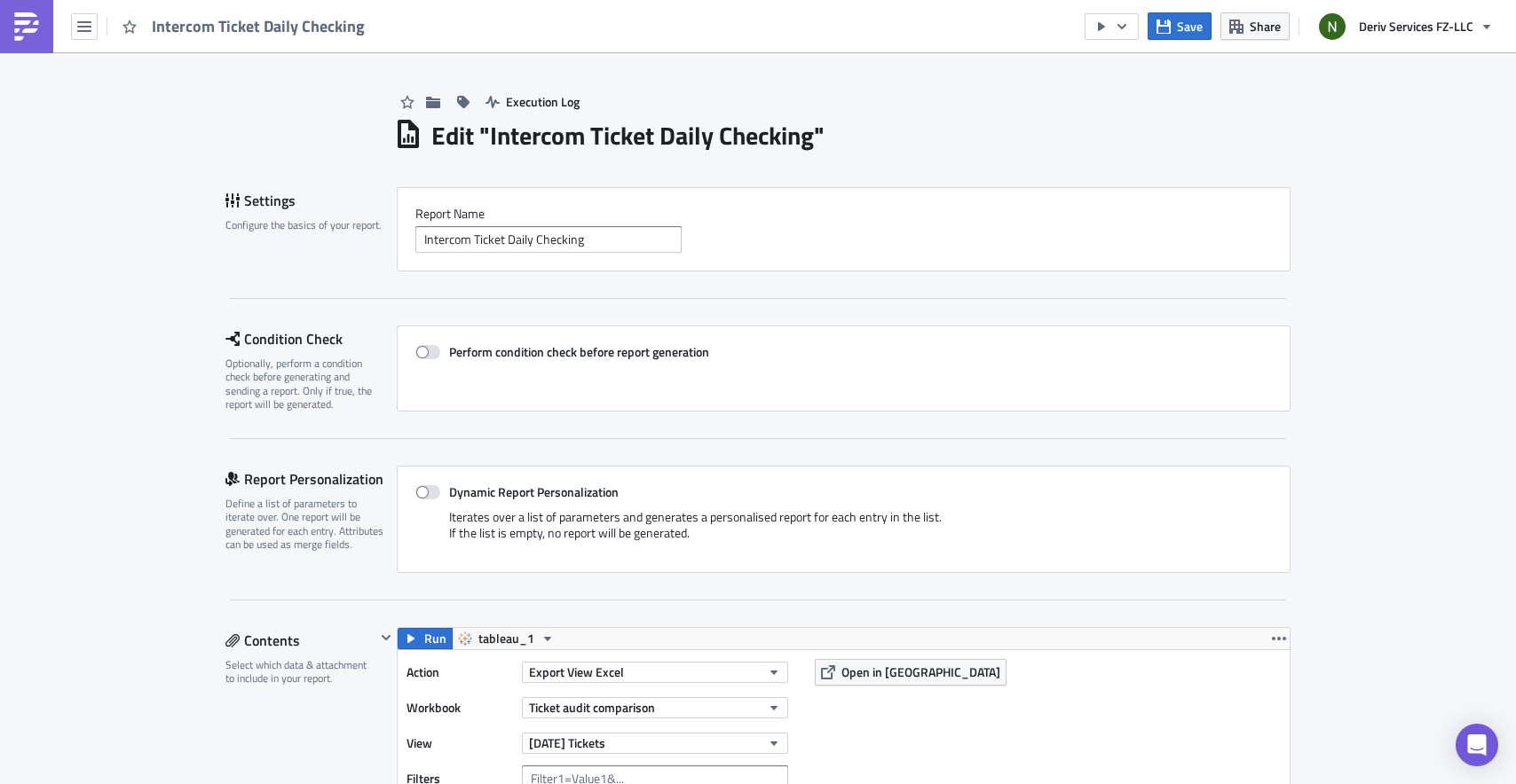
click at [275, 22] on span "Intercom Ticket Daily Checking" at bounding box center [259, 26] width 215 height 21
click at [266, 30] on span "Intercom Ticket Daily Checking" at bounding box center [259, 26] width 215 height 21
click at [71, 26] on button "button" at bounding box center [85, 26] width 26 height 26
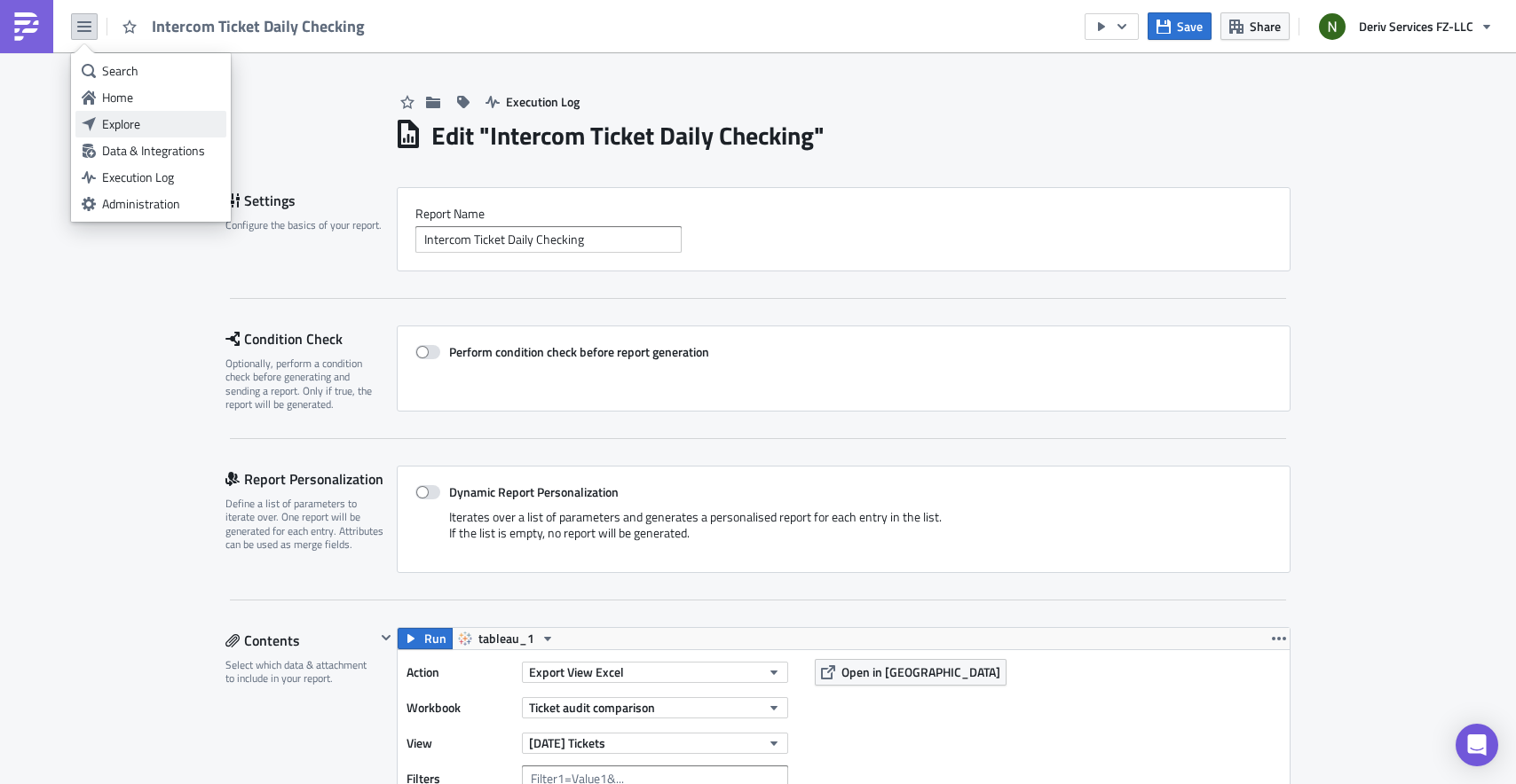
click at [121, 121] on div "Explore" at bounding box center [162, 124] width 118 height 18
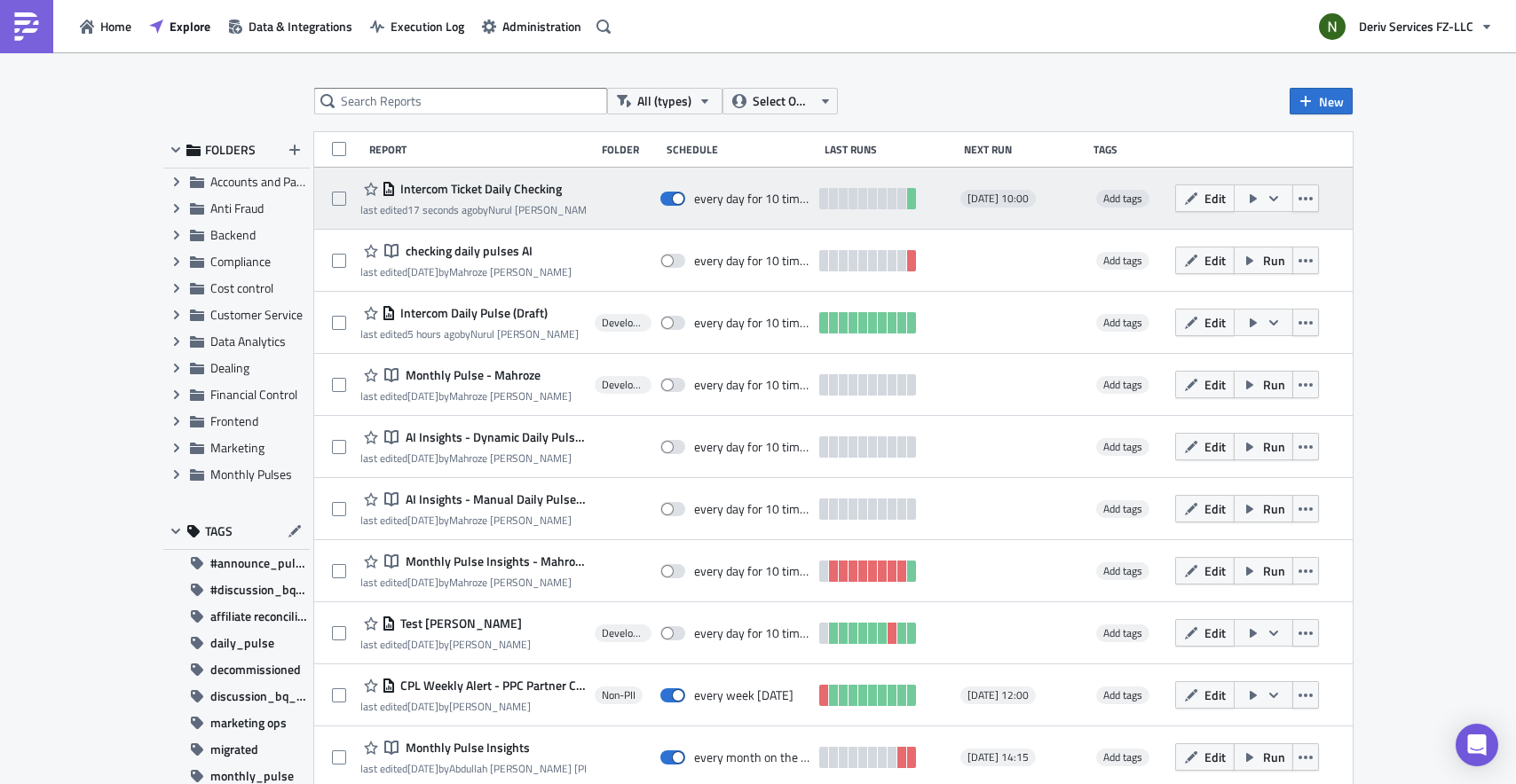
click at [523, 191] on span "Intercom Ticket Daily Checking" at bounding box center [478, 189] width 166 height 16
